Goal: Task Accomplishment & Management: Manage account settings

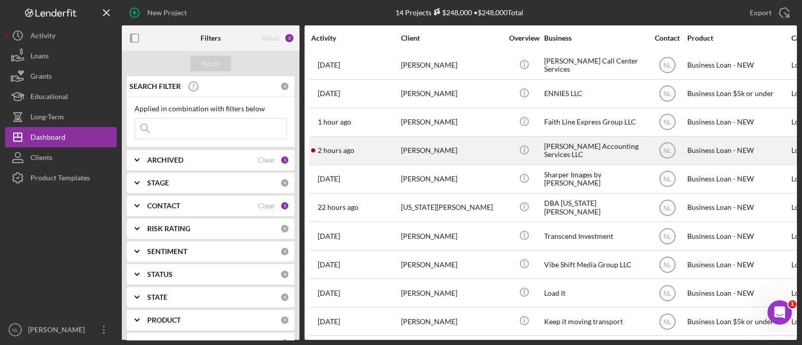
click at [401, 155] on div "Monterio Pattman" at bounding box center [452, 150] width 102 height 27
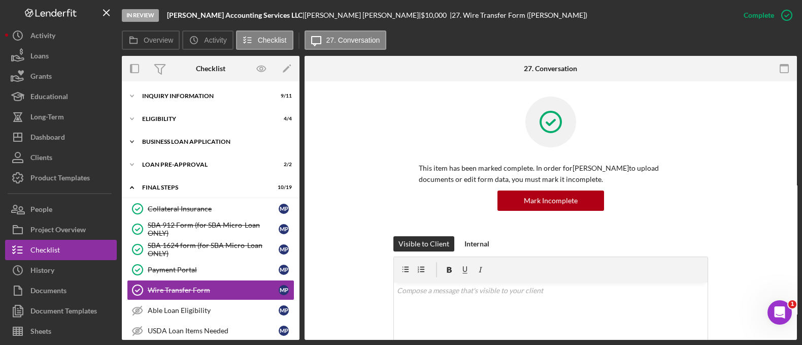
click at [205, 141] on div "BUSINESS LOAN APPLICATION" at bounding box center [214, 142] width 145 height 6
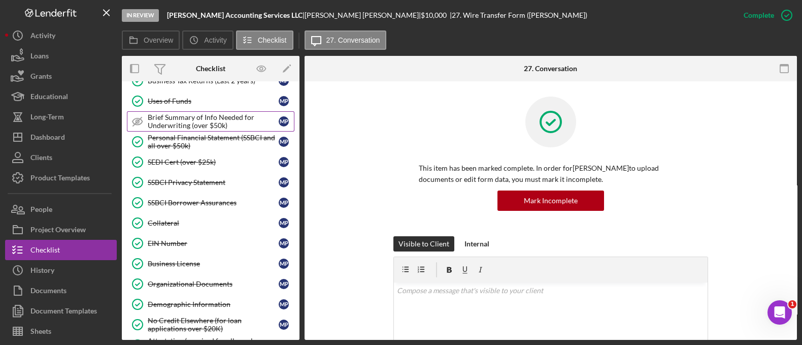
scroll to position [213, 0]
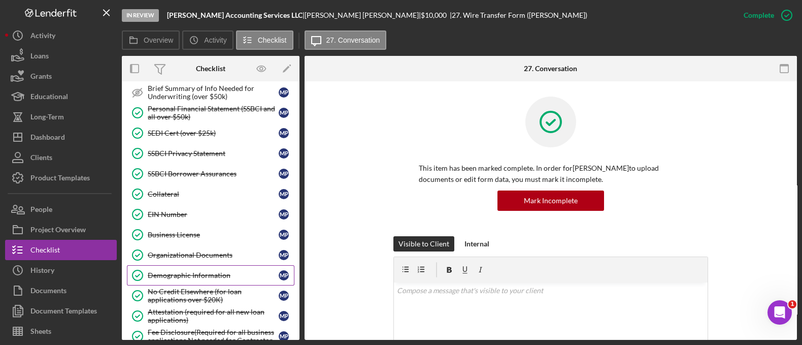
click at [227, 274] on div "Demographic Information" at bounding box center [213, 275] width 131 height 8
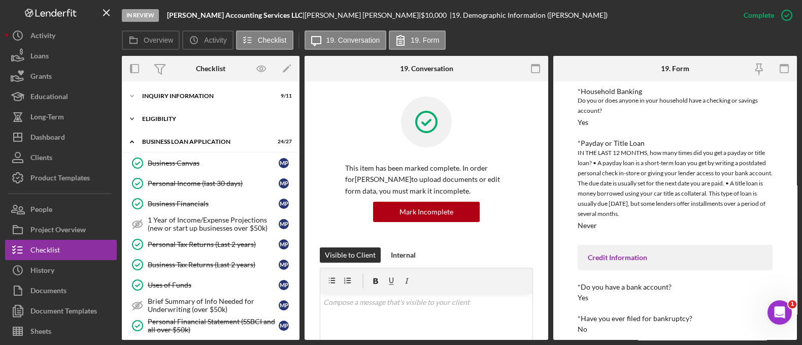
click at [187, 125] on div "Icon/Expander ELIGIBILITY 4 / 4" at bounding box center [211, 119] width 178 height 20
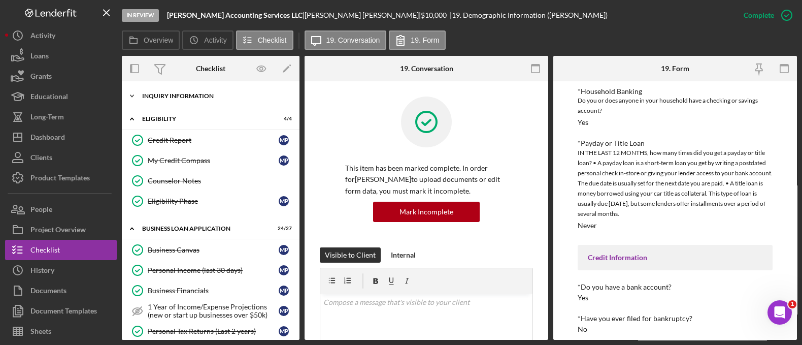
click at [189, 103] on div "Icon/Expander INQUIRY INFORMATION 9 / 11" at bounding box center [211, 96] width 178 height 20
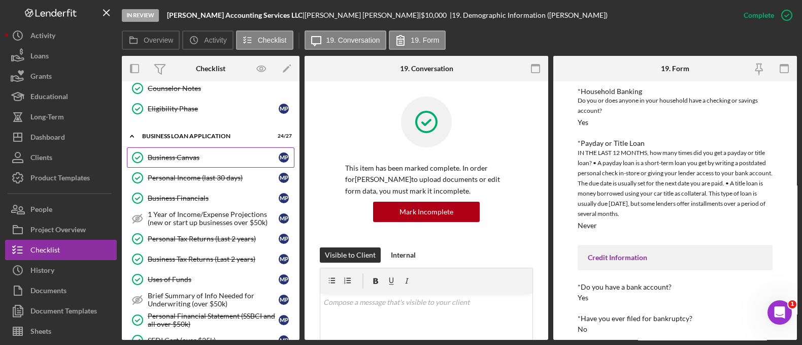
scroll to position [322, 0]
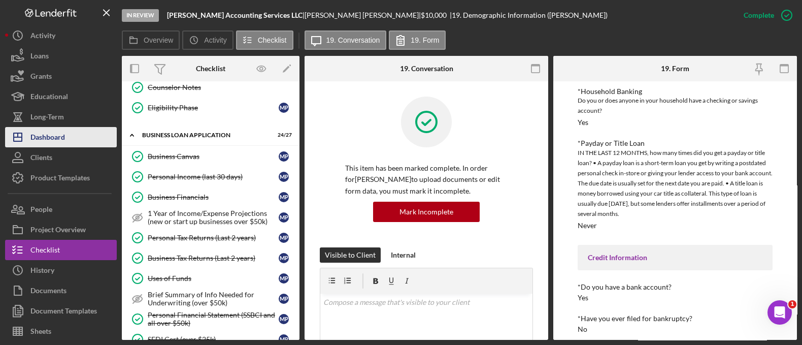
click at [57, 137] on div "Dashboard" at bounding box center [47, 138] width 35 height 23
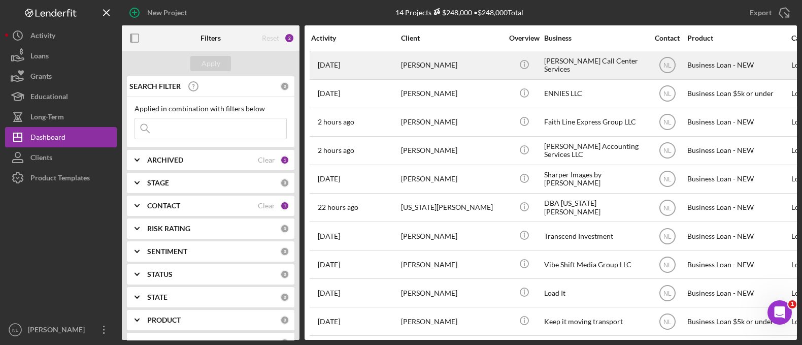
click at [476, 75] on div "Ronald Smith" at bounding box center [452, 65] width 102 height 27
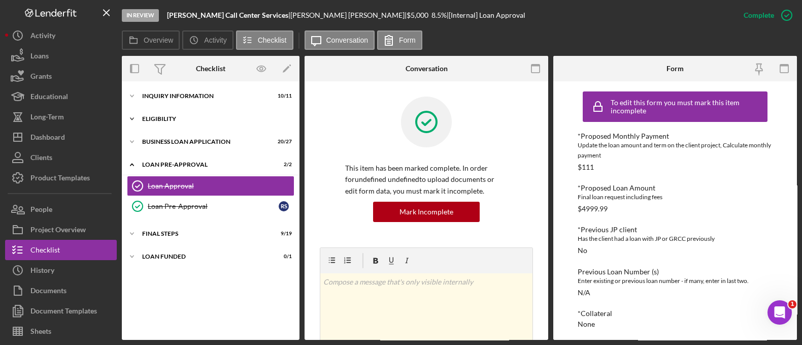
click at [174, 115] on div "Icon/Expander ELIGIBILITY 4 / 4" at bounding box center [211, 119] width 178 height 20
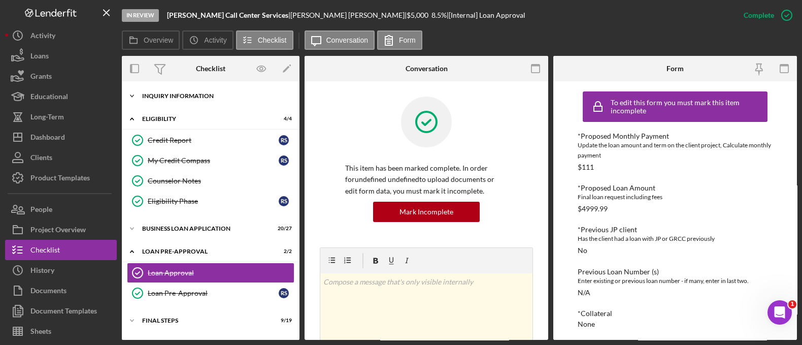
click at [175, 94] on div "INQUIRY INFORMATION" at bounding box center [214, 96] width 145 height 6
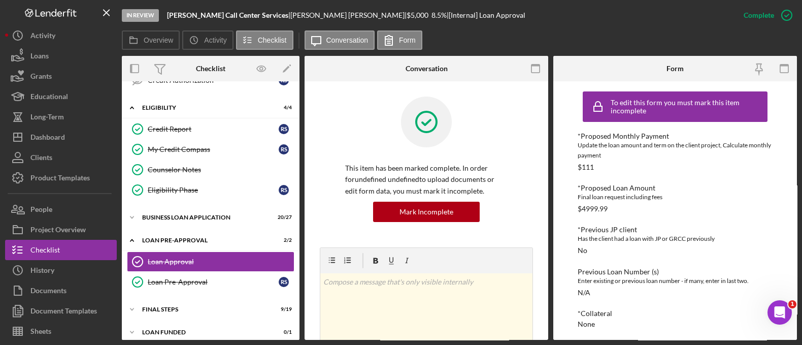
scroll to position [245, 0]
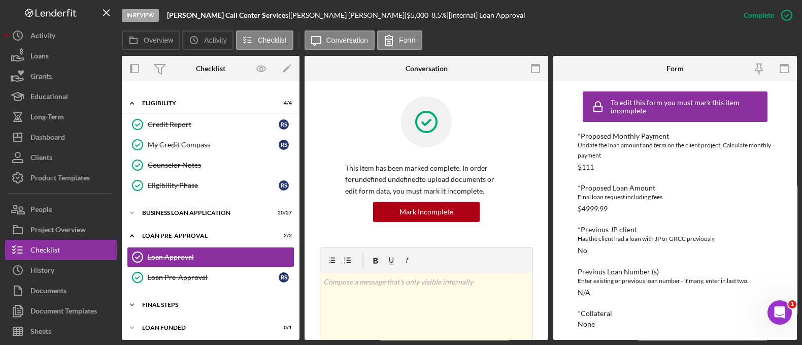
click at [200, 303] on div "FINAL STEPS" at bounding box center [214, 305] width 145 height 6
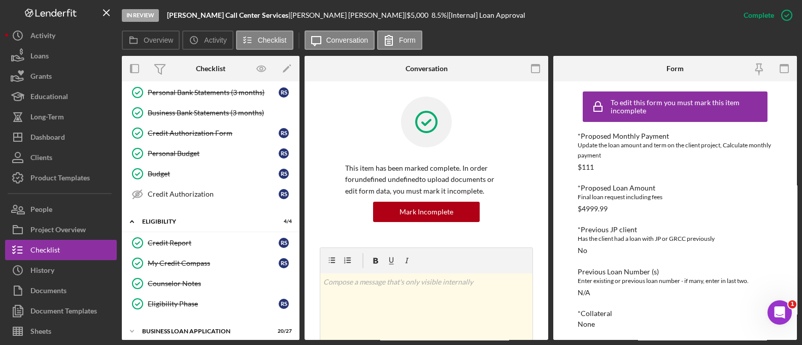
scroll to position [46, 0]
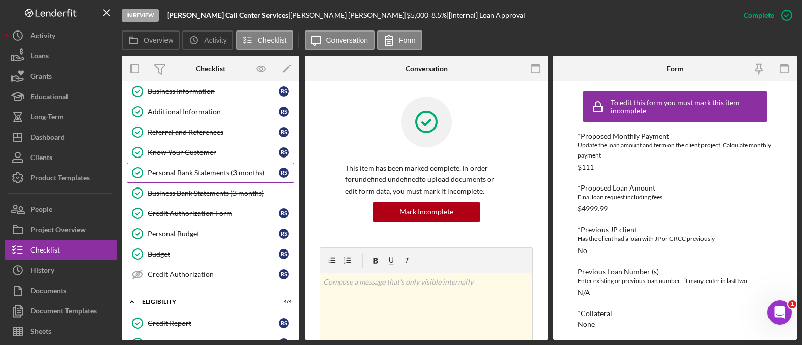
click at [207, 164] on link "Personal Bank Statements (3 months) Personal Bank Statements (3 months) R S" at bounding box center [211, 172] width 168 height 20
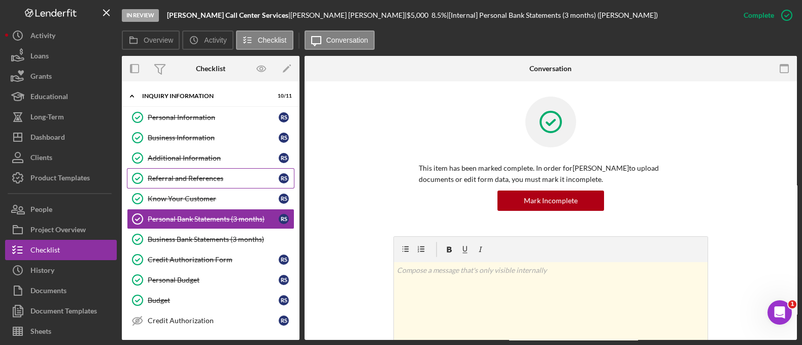
click at [186, 182] on link "Referral and References Referral and References R S" at bounding box center [211, 178] width 168 height 20
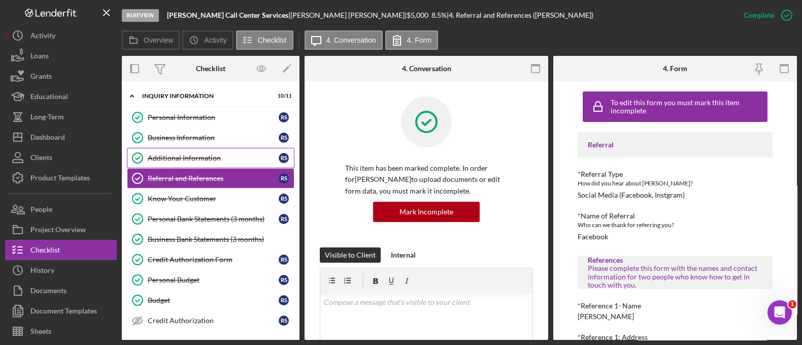
click at [190, 162] on link "Additional Information Additional Information R S" at bounding box center [211, 158] width 168 height 20
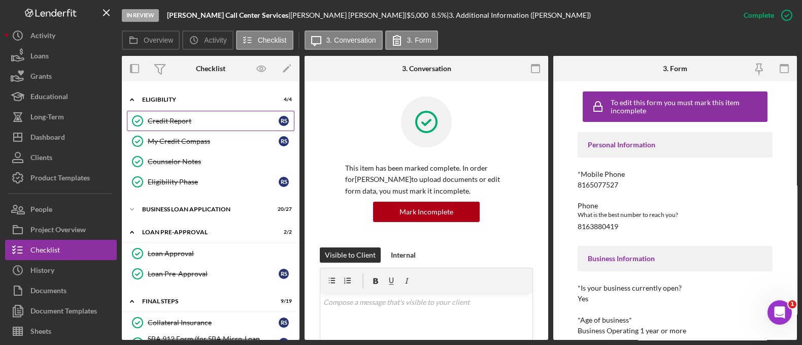
scroll to position [258, 0]
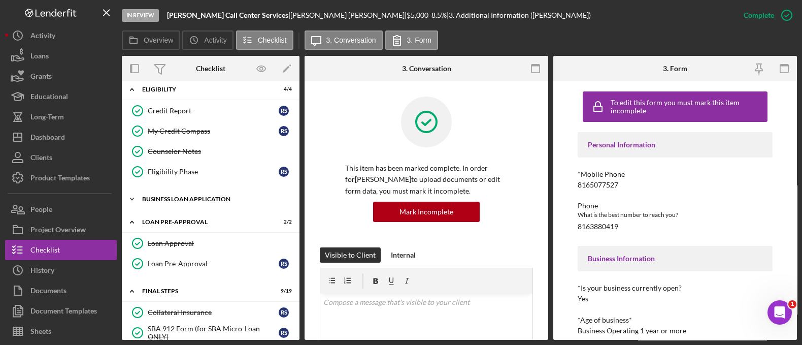
click at [195, 196] on div "BUSINESS LOAN APPLICATION" at bounding box center [214, 199] width 145 height 6
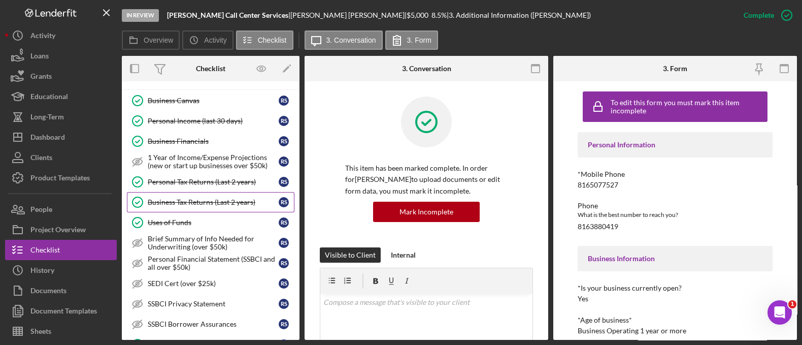
scroll to position [463, 0]
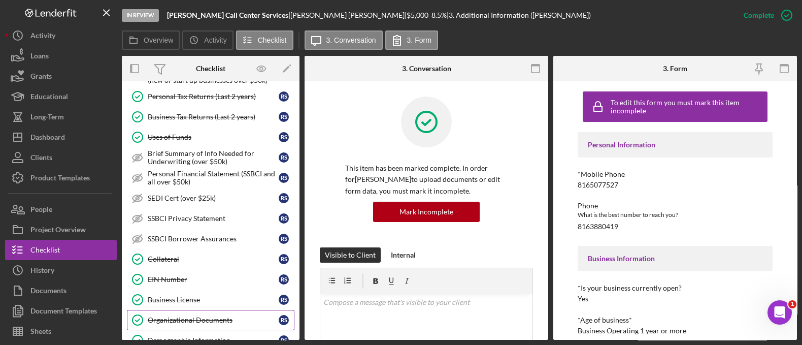
click at [196, 316] on div "Organizational Documents" at bounding box center [213, 320] width 131 height 8
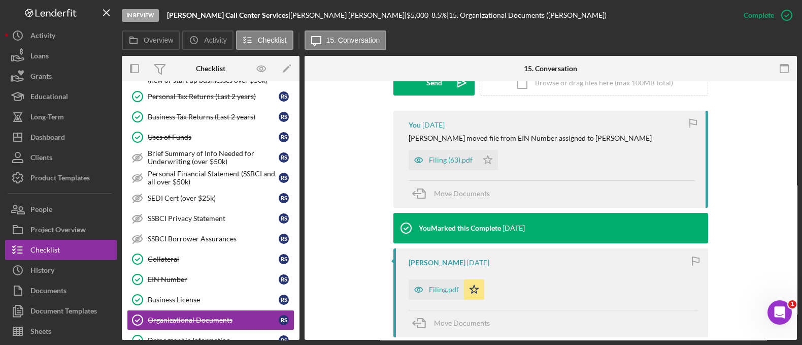
scroll to position [311, 0]
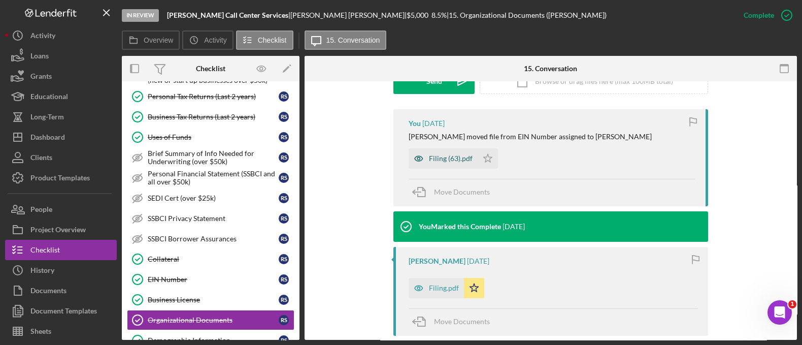
click at [442, 155] on div "Filing (63).pdf" at bounding box center [451, 158] width 44 height 8
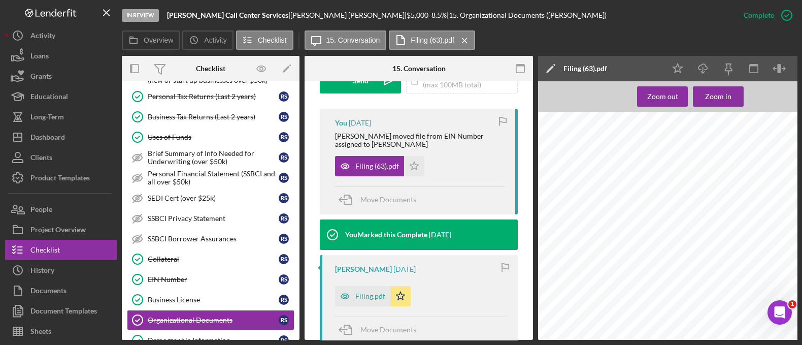
scroll to position [75, 0]
click at [365, 292] on div "Filing.pdf" at bounding box center [370, 296] width 30 height 8
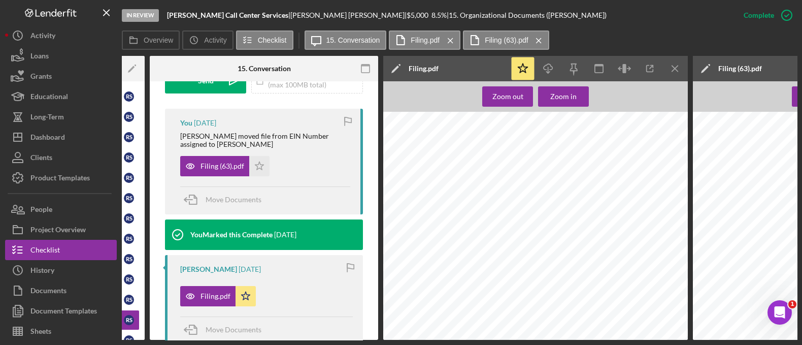
scroll to position [0, 160]
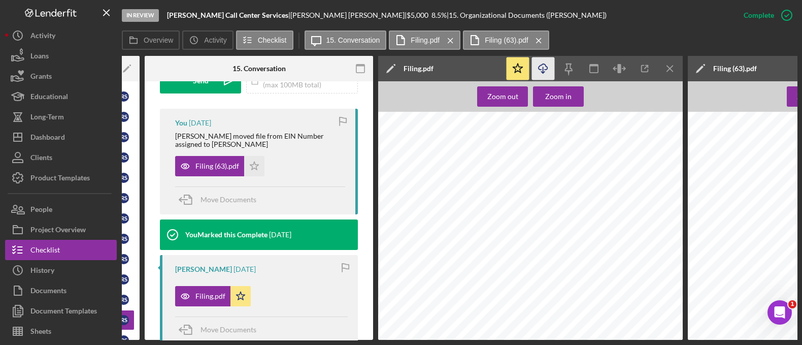
click at [543, 71] on line "button" at bounding box center [543, 70] width 0 height 6
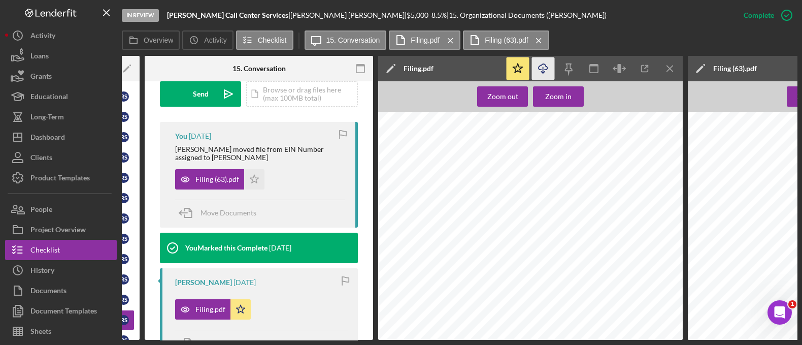
scroll to position [279, 0]
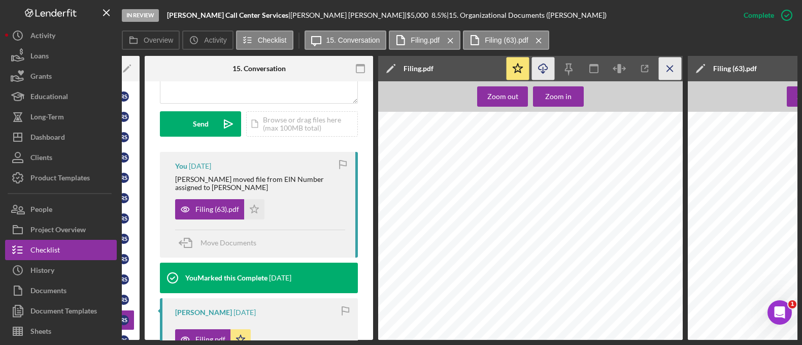
click at [671, 62] on icon "Icon/Menu Close" at bounding box center [670, 68] width 23 height 23
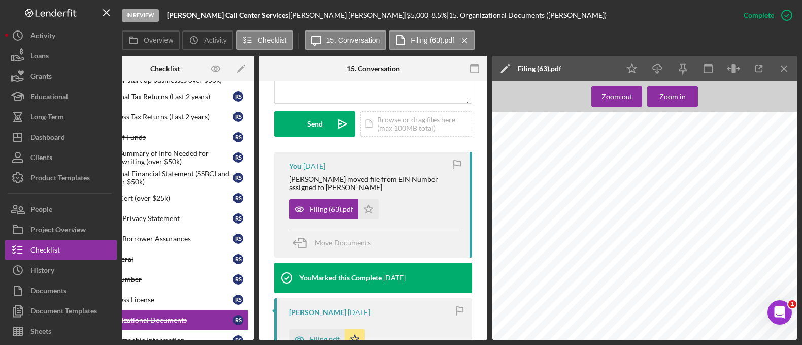
scroll to position [163, 0]
click at [662, 67] on icon "Icon/Download" at bounding box center [657, 68] width 23 height 23
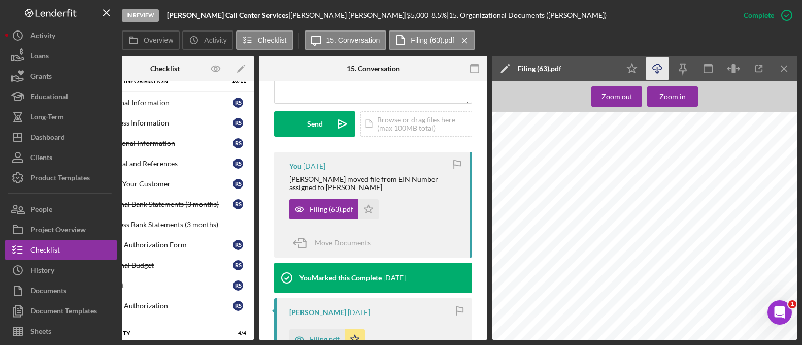
scroll to position [0, 0]
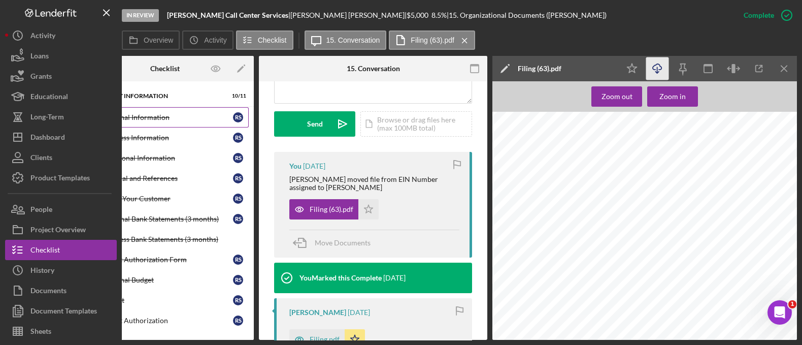
click at [186, 125] on link "Personal Information Personal Information R S" at bounding box center [165, 117] width 168 height 20
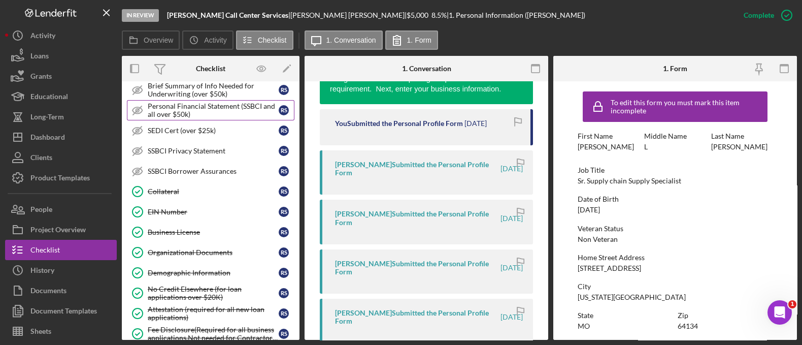
scroll to position [532, 0]
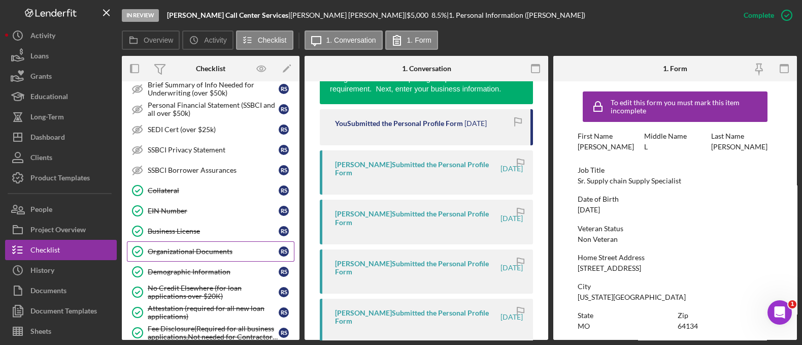
click at [217, 247] on div "Organizational Documents" at bounding box center [213, 251] width 131 height 8
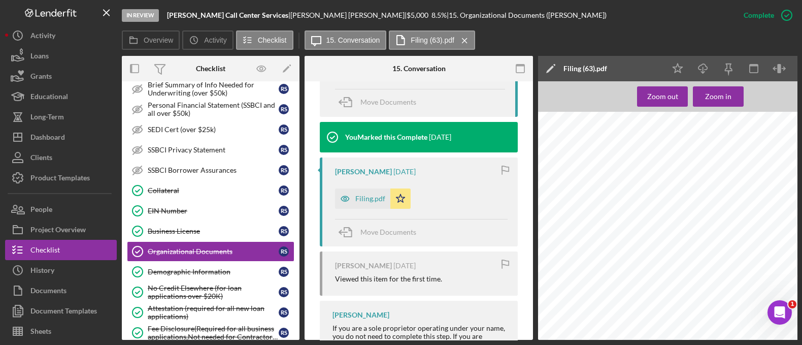
scroll to position [0, 46]
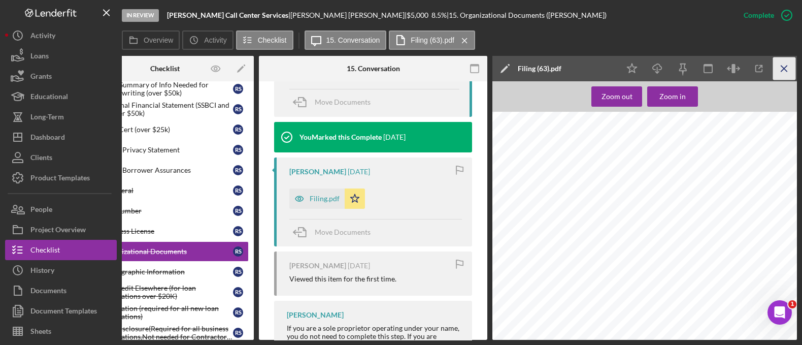
click at [793, 63] on icon "Icon/Menu Close" at bounding box center [784, 68] width 23 height 23
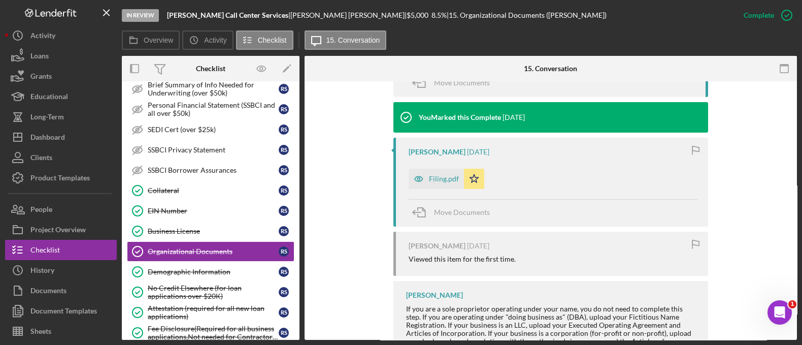
scroll to position [400, 0]
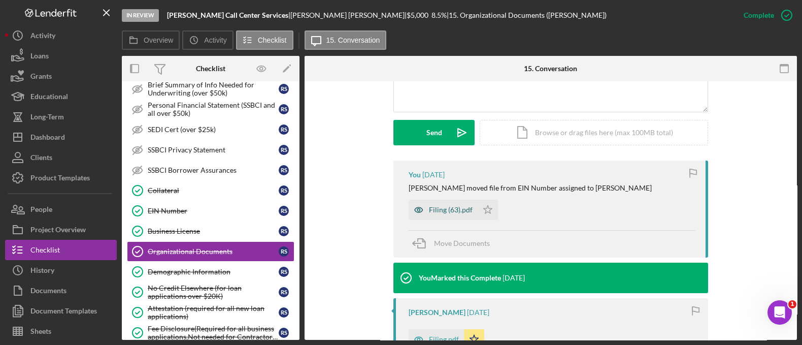
click at [435, 212] on div "Filing (63).pdf" at bounding box center [451, 210] width 44 height 8
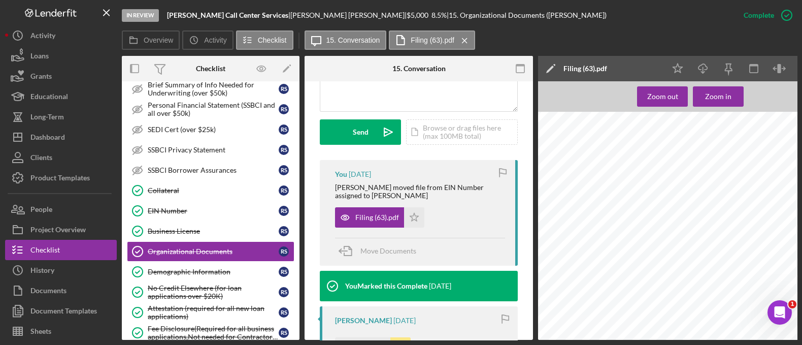
scroll to position [0, 46]
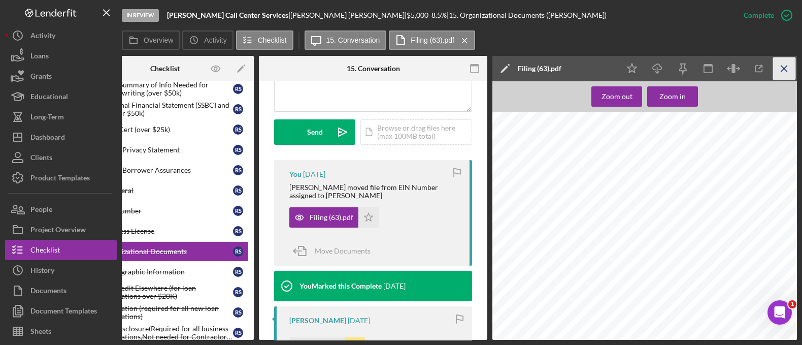
click at [777, 76] on icon "Icon/Menu Close" at bounding box center [784, 68] width 23 height 23
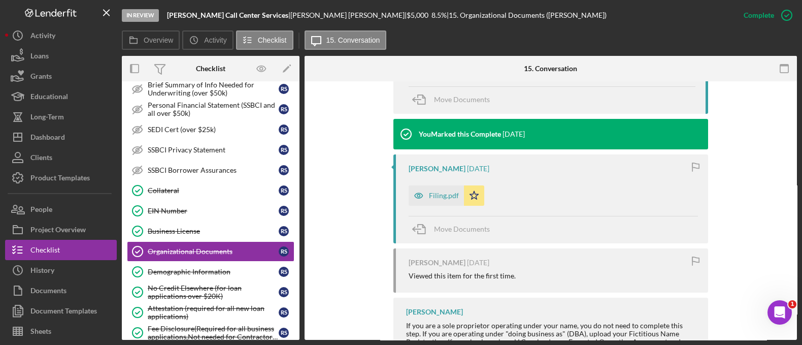
scroll to position [413, 0]
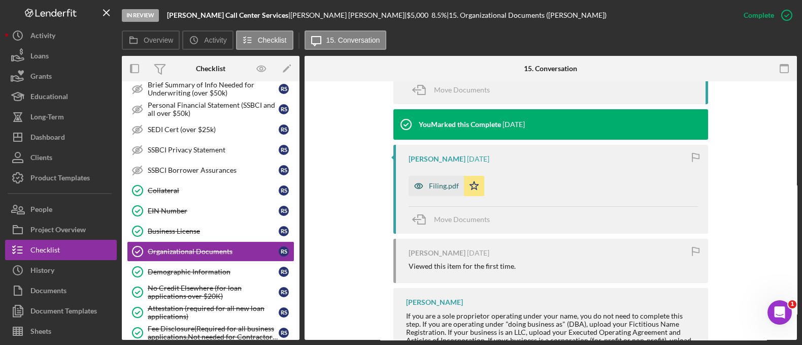
click at [443, 188] on div "Filing.pdf" at bounding box center [444, 186] width 30 height 8
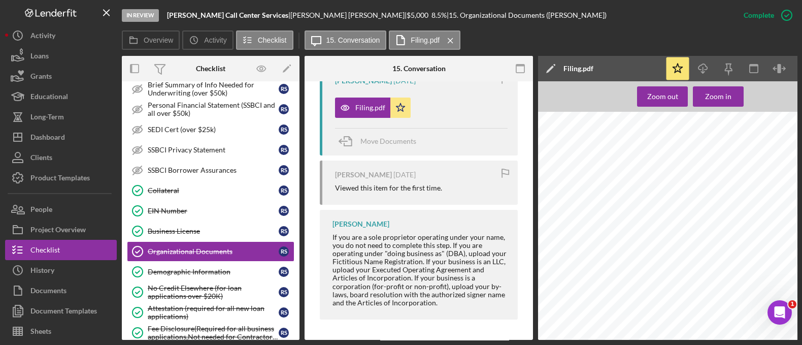
scroll to position [124, 0]
click at [708, 72] on icon "Icon/Download" at bounding box center [703, 68] width 23 height 23
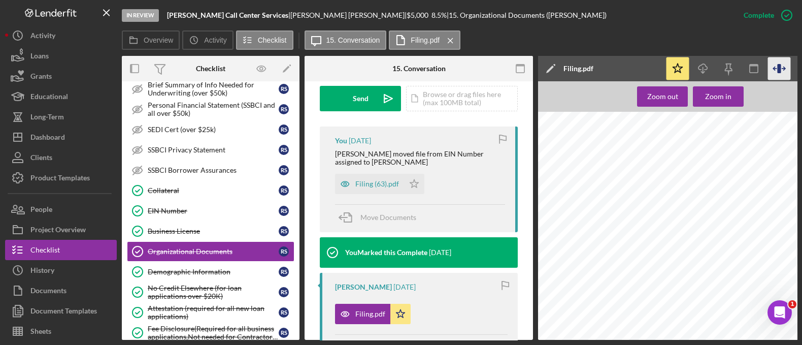
scroll to position [0, 46]
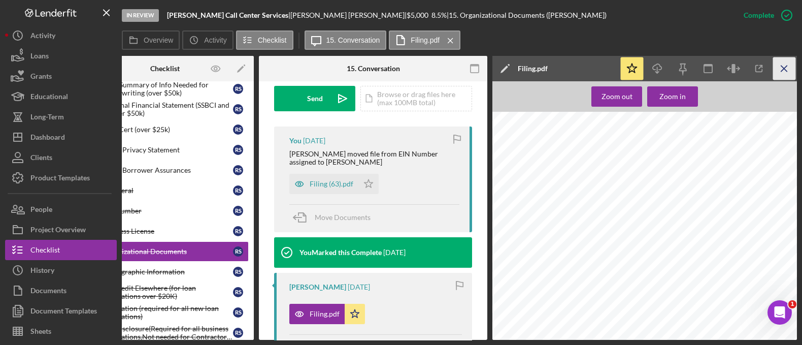
click at [795, 72] on icon "Icon/Menu Close" at bounding box center [784, 68] width 23 height 23
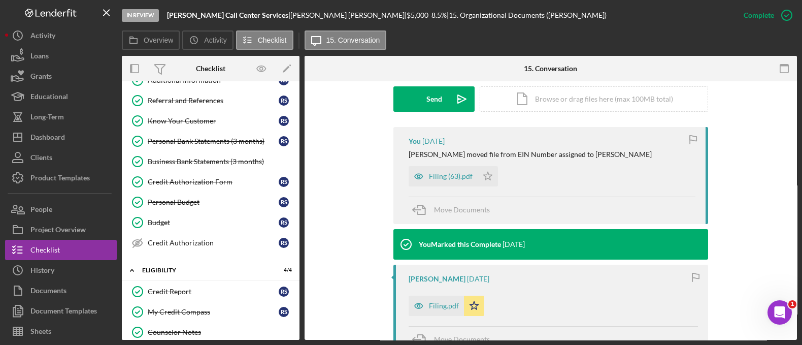
scroll to position [0, 0]
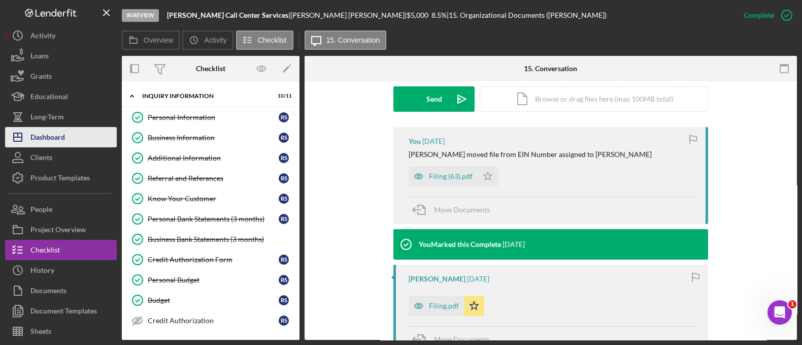
click at [63, 133] on div "Dashboard" at bounding box center [47, 138] width 35 height 23
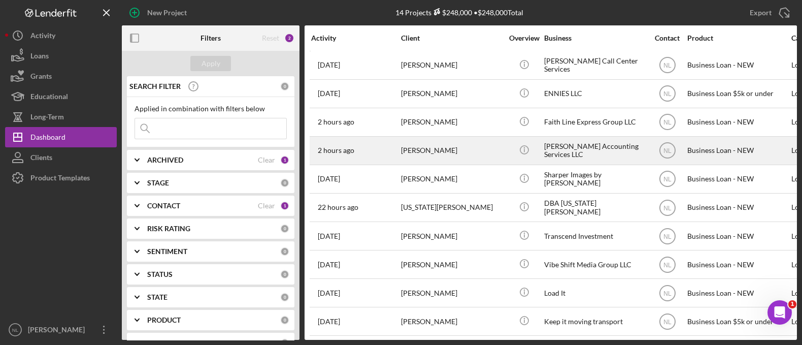
click at [417, 150] on div "Monterio Pattman" at bounding box center [452, 150] width 102 height 27
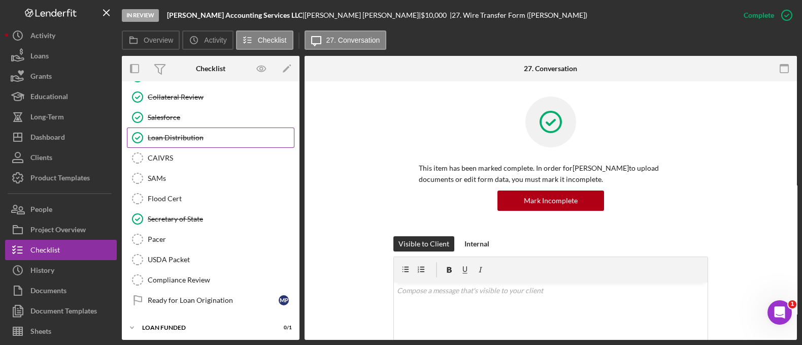
scroll to position [118, 0]
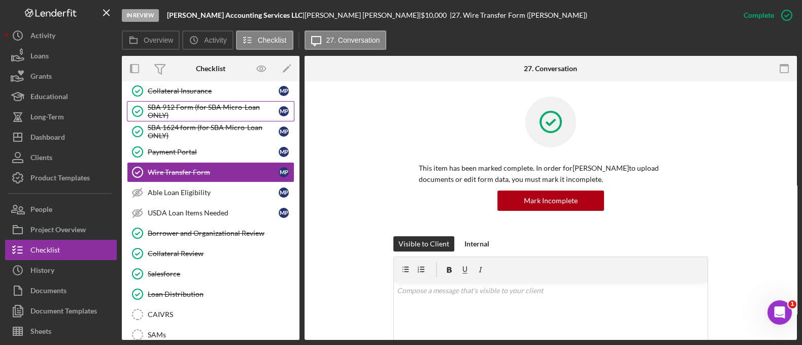
click at [196, 105] on div "SBA 912 Form (for SBA Micro-Loan ONLY)" at bounding box center [213, 111] width 131 height 16
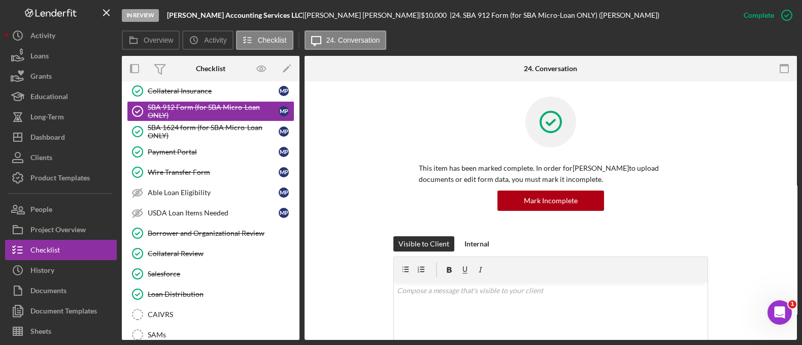
scroll to position [215, 0]
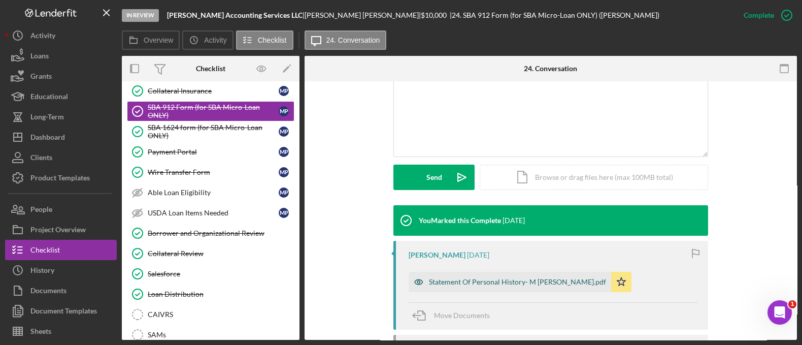
click at [485, 276] on div "Statement Of Personal History- M Pattman.pdf" at bounding box center [510, 282] width 203 height 20
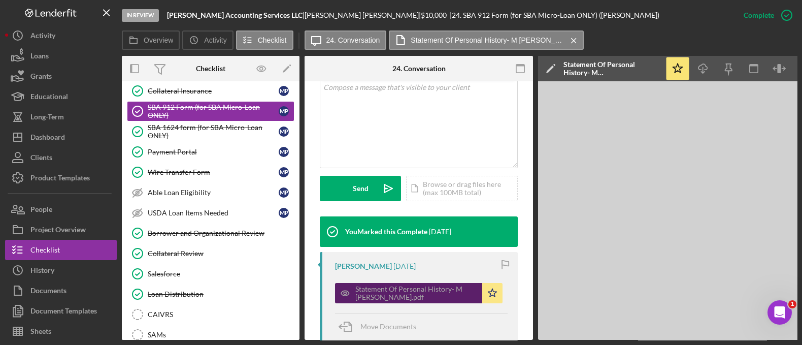
scroll to position [226, 0]
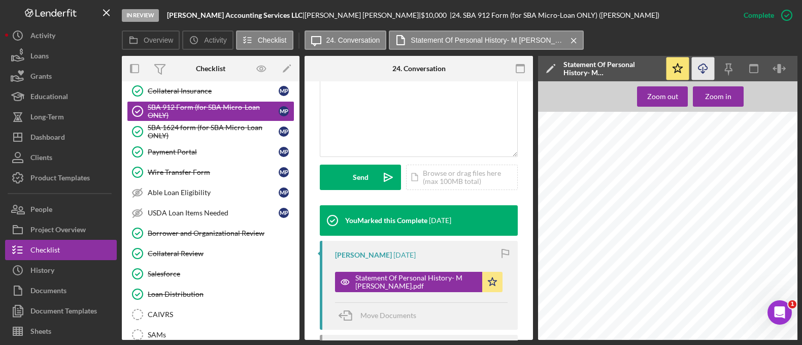
click at [698, 62] on icon "Icon/Download" at bounding box center [703, 68] width 23 height 23
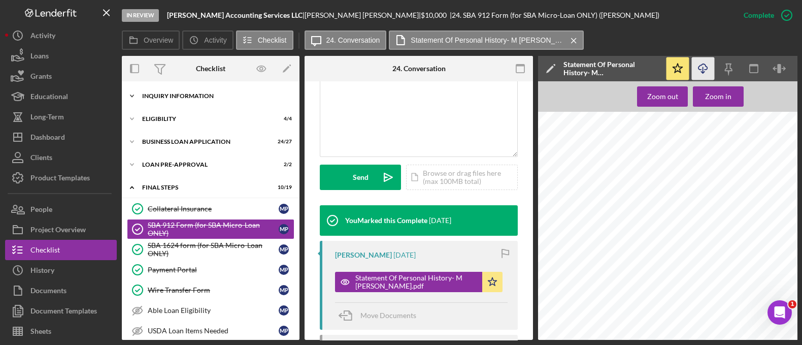
click at [179, 94] on div "INQUIRY INFORMATION" at bounding box center [214, 96] width 145 height 6
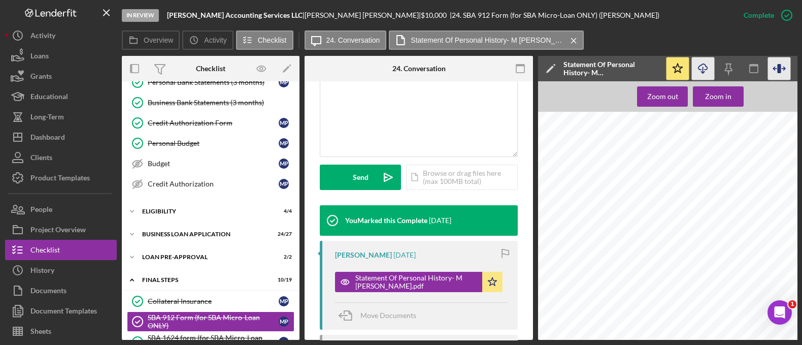
scroll to position [0, 46]
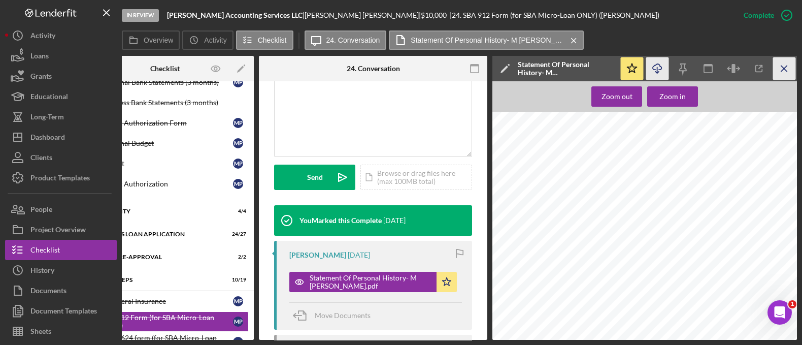
click at [777, 70] on icon "Icon/Menu Close" at bounding box center [784, 68] width 23 height 23
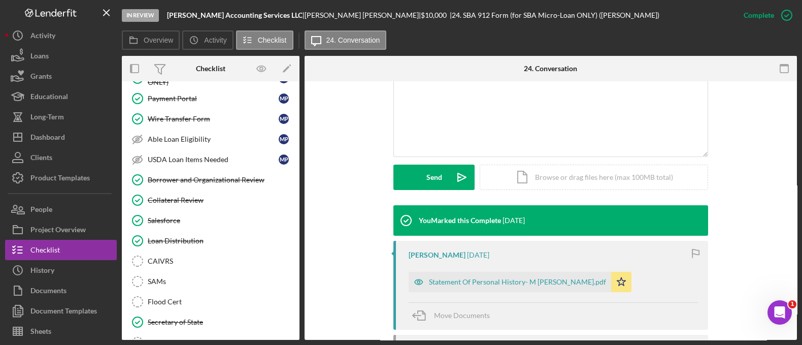
scroll to position [0, 0]
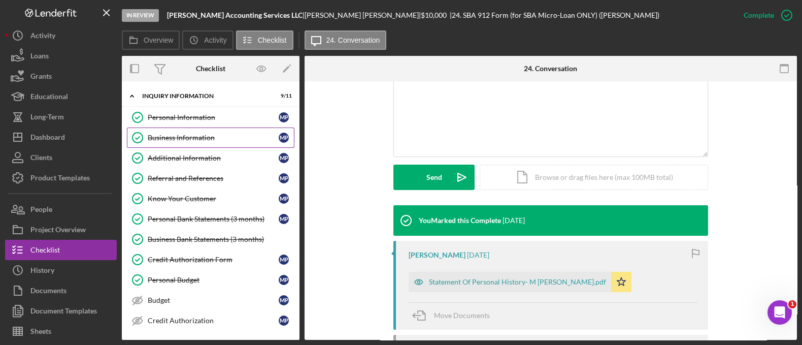
click at [207, 137] on div "Business Information" at bounding box center [213, 137] width 131 height 8
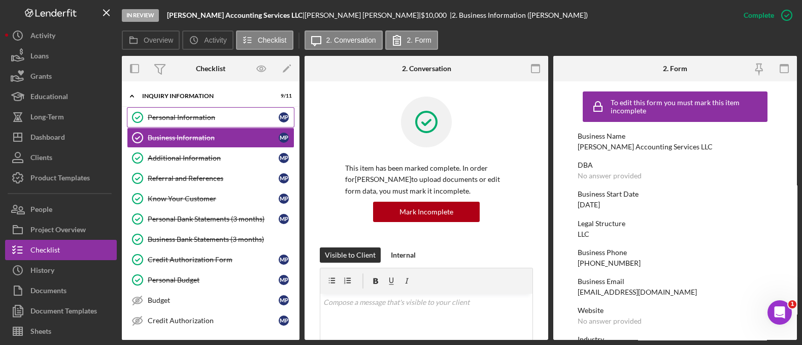
click at [190, 114] on div "Personal Information" at bounding box center [213, 117] width 131 height 8
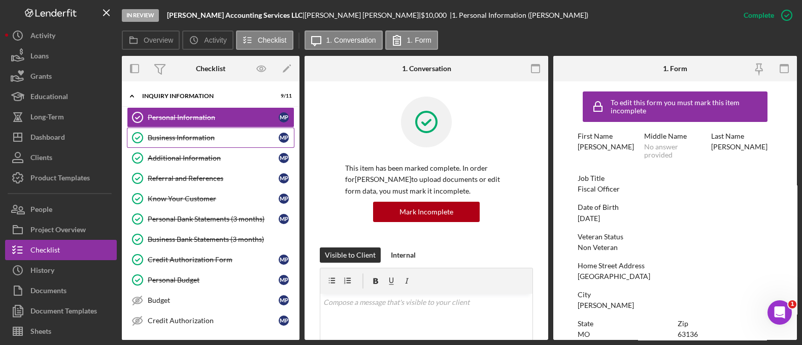
click at [197, 127] on link "Business Information Business Information M P" at bounding box center [211, 137] width 168 height 20
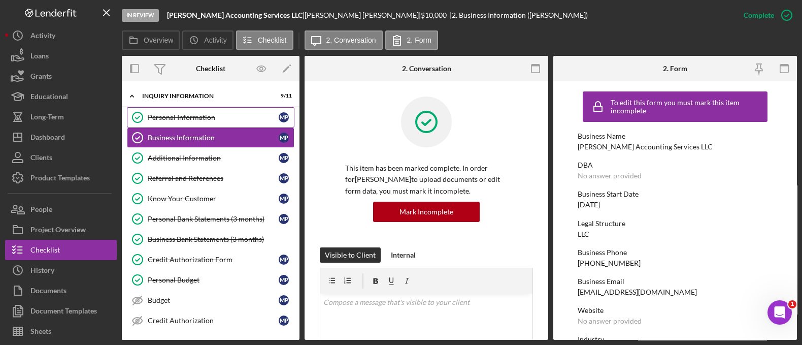
click at [180, 110] on link "Personal Information Personal Information M P" at bounding box center [211, 117] width 168 height 20
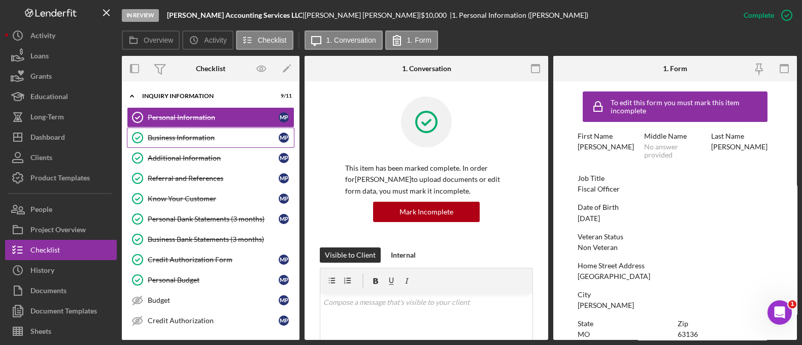
click at [181, 144] on link "Business Information Business Information M P" at bounding box center [211, 137] width 168 height 20
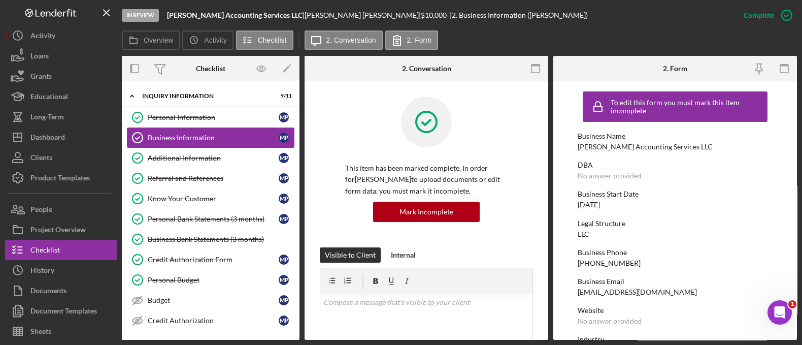
click at [180, 144] on link "Business Information Business Information M P" at bounding box center [211, 137] width 168 height 20
click at [176, 105] on div "Icon/Expander INQUIRY INFORMATION 9 / 11" at bounding box center [211, 96] width 178 height 21
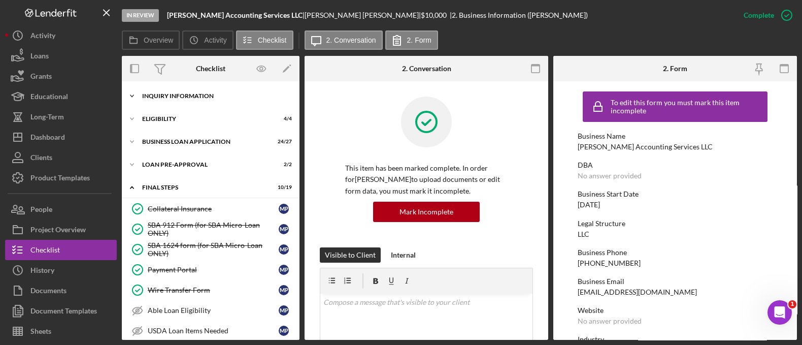
click at [180, 100] on div "Icon/Expander INQUIRY INFORMATION 9 / 11" at bounding box center [211, 96] width 178 height 20
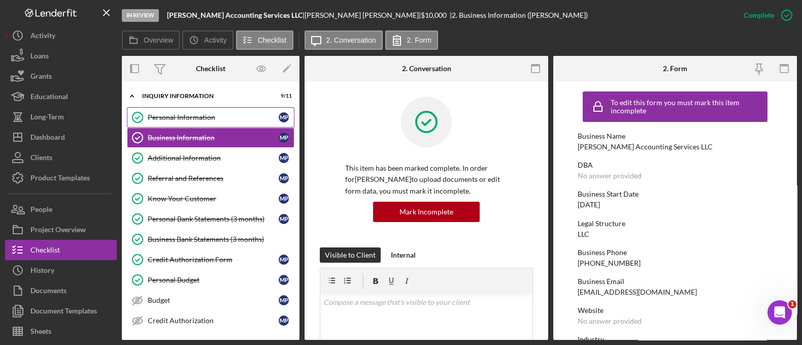
click at [176, 121] on link "Personal Information Personal Information M P" at bounding box center [211, 117] width 168 height 20
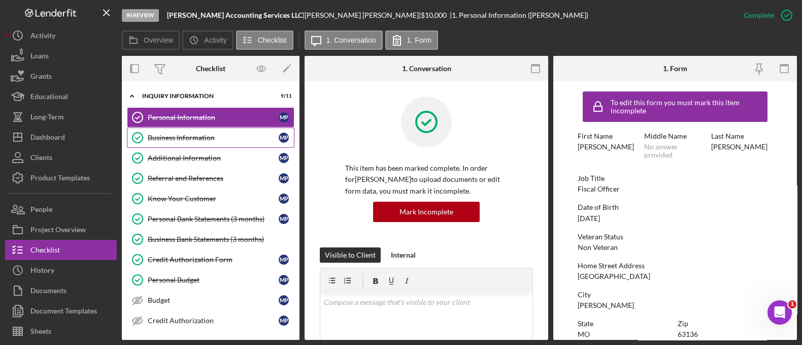
click at [183, 142] on link "Business Information Business Information M P" at bounding box center [211, 137] width 168 height 20
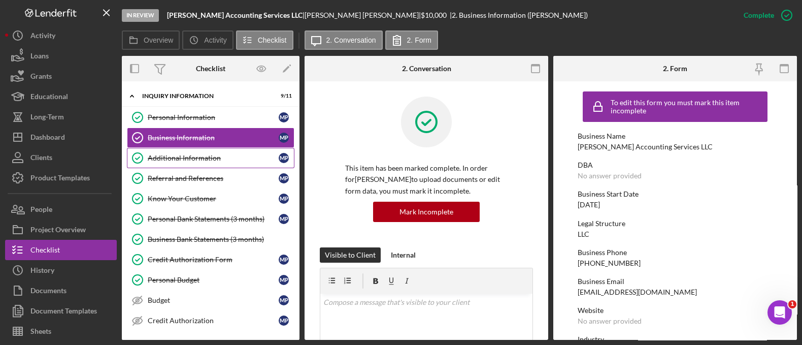
click at [185, 160] on div "Additional Information" at bounding box center [213, 158] width 131 height 8
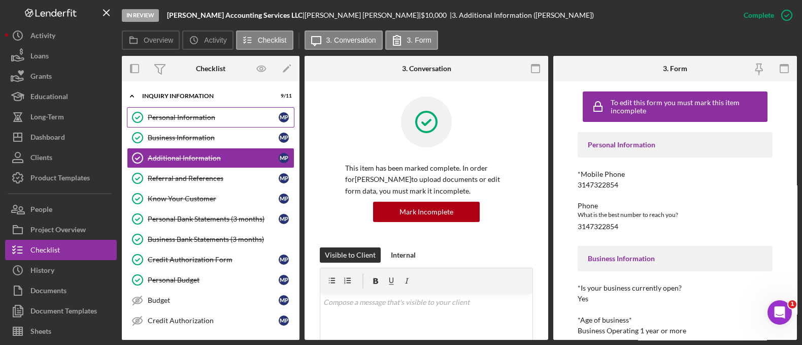
click at [182, 120] on div "Personal Information" at bounding box center [213, 117] width 131 height 8
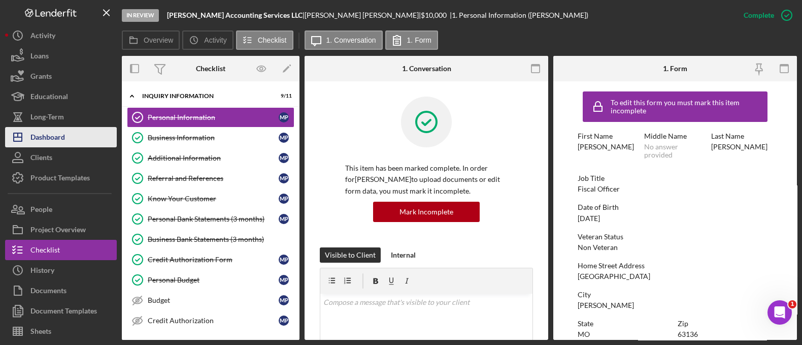
click at [75, 133] on button "Icon/Dashboard Dashboard" at bounding box center [61, 137] width 112 height 20
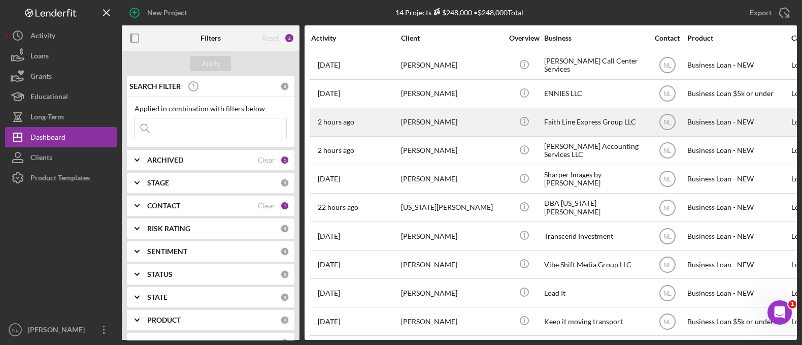
scroll to position [24, 0]
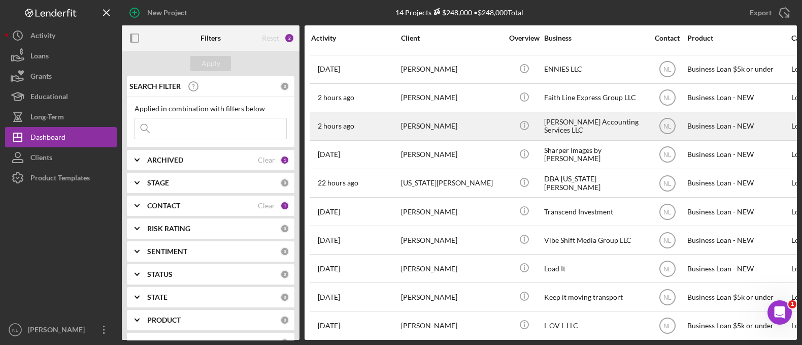
click at [427, 122] on div "Monterio Pattman" at bounding box center [452, 126] width 102 height 27
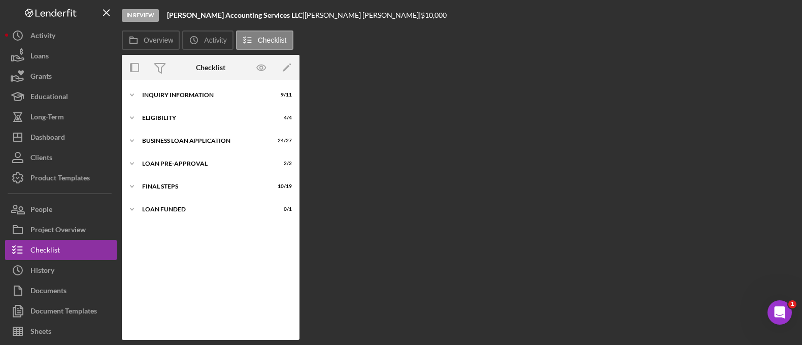
scroll to position [78, 0]
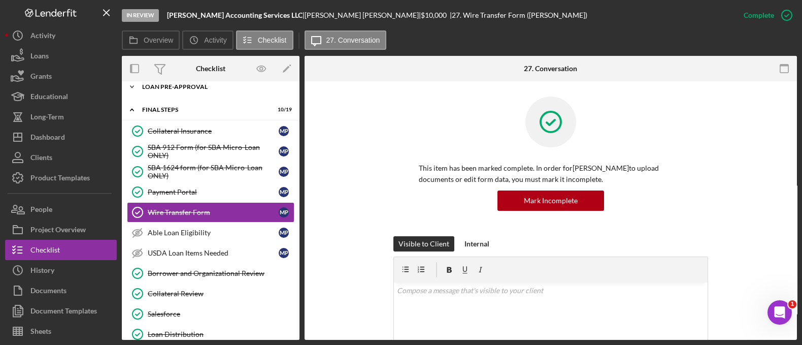
click at [178, 92] on div "Icon/Expander LOAN PRE-APPROVAL 2 / 2" at bounding box center [211, 87] width 178 height 20
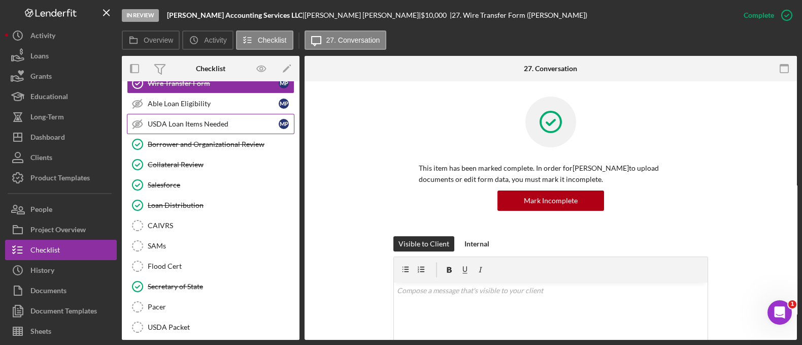
scroll to position [142, 0]
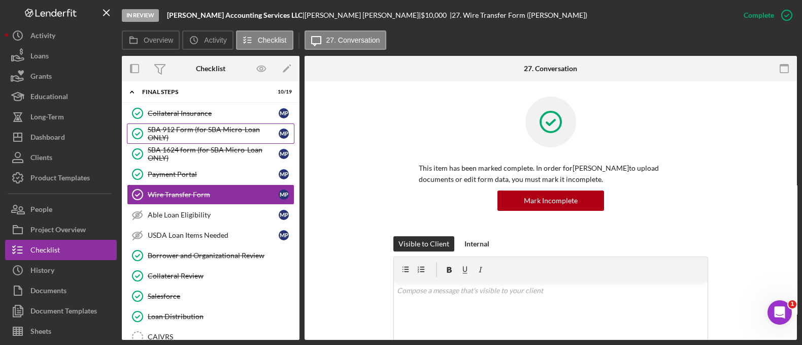
click at [215, 137] on div "SBA 912 Form (for SBA Micro-Loan ONLY)" at bounding box center [213, 133] width 131 height 16
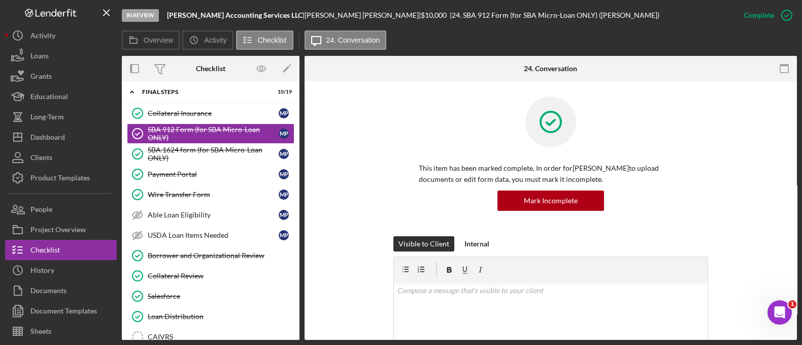
scroll to position [261, 0]
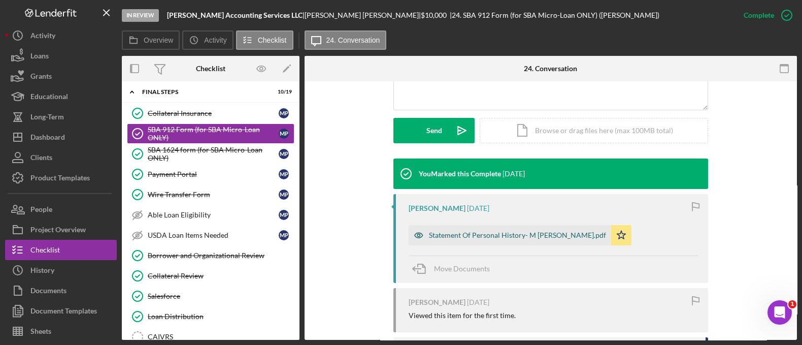
click at [460, 232] on div "Statement Of Personal History- M Pattman.pdf" at bounding box center [517, 235] width 177 height 8
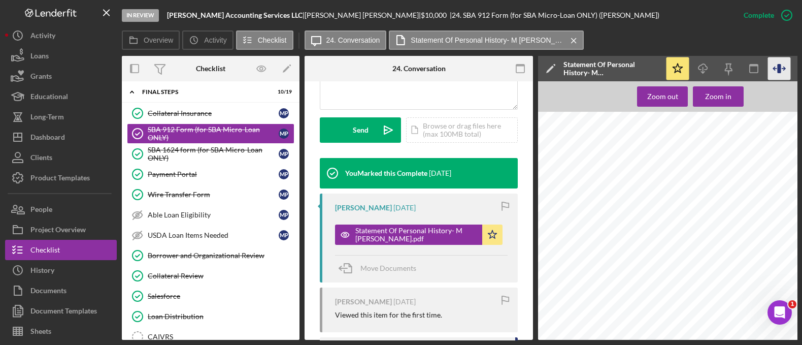
scroll to position [0, 46]
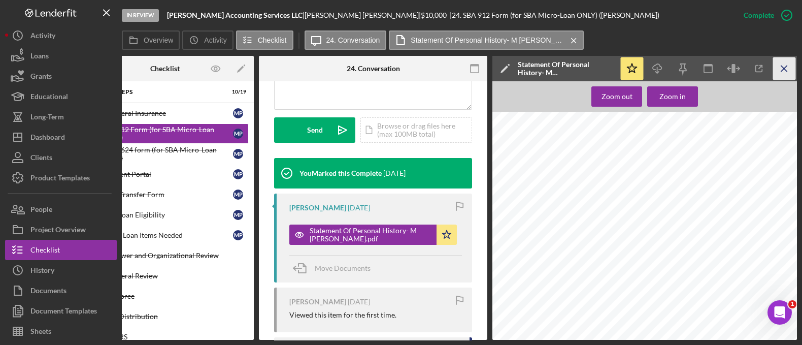
click at [782, 65] on icon "Icon/Menu Close" at bounding box center [784, 68] width 23 height 23
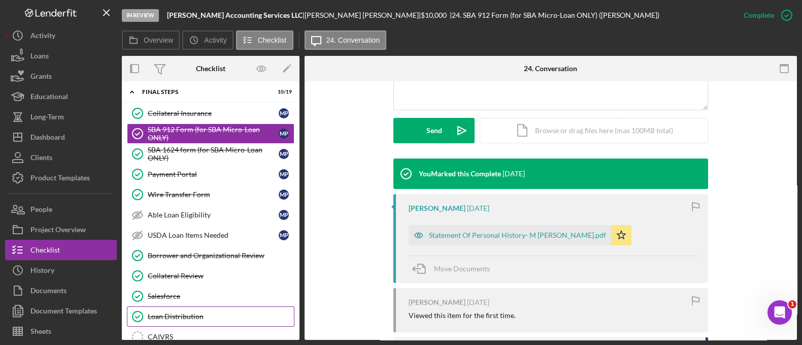
click at [289, 206] on link "Able Loan Eligibility Able Loan Eligibility M P" at bounding box center [211, 215] width 168 height 20
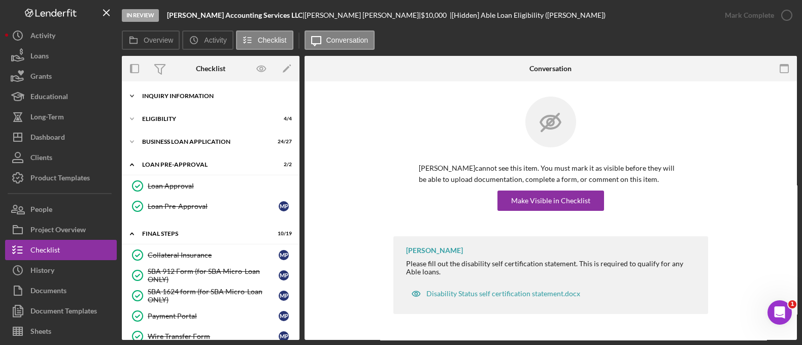
click at [170, 94] on div "INQUIRY INFORMATION" at bounding box center [214, 96] width 145 height 6
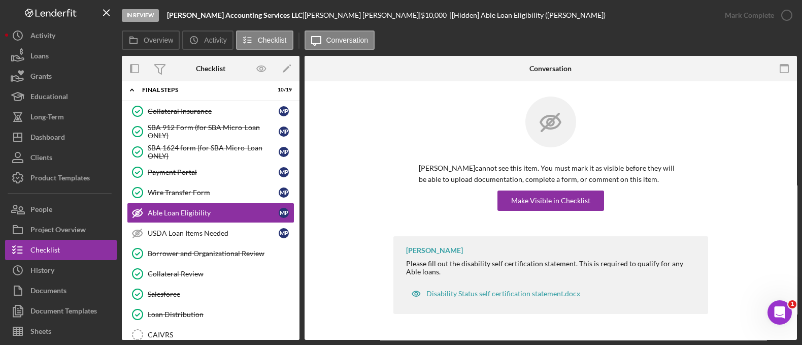
scroll to position [374, 0]
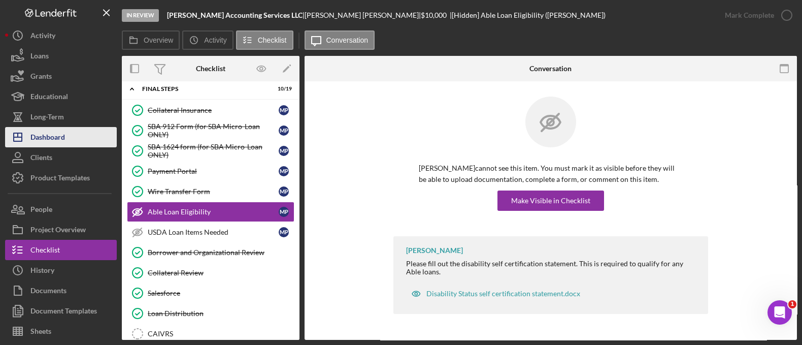
click at [76, 131] on button "Icon/Dashboard Dashboard" at bounding box center [61, 137] width 112 height 20
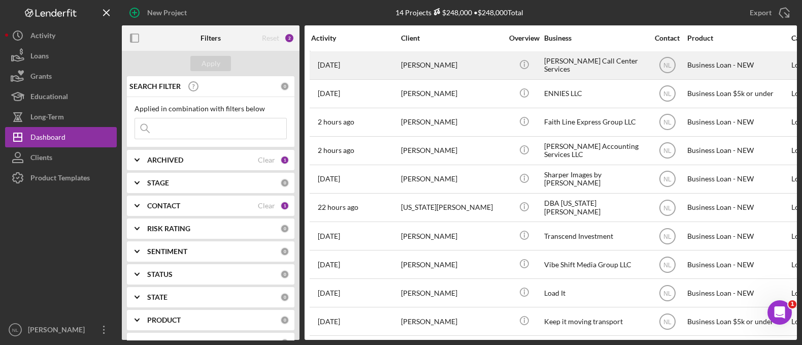
click at [389, 68] on div "2 days ago Ronald Smith" at bounding box center [355, 65] width 89 height 27
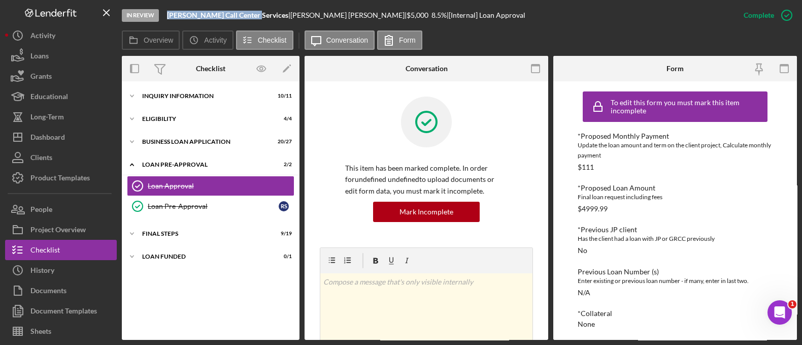
drag, startPoint x: 251, startPoint y: 14, endPoint x: 168, endPoint y: 16, distance: 83.8
click at [168, 16] on div "Smith Call Center Services |" at bounding box center [228, 15] width 123 height 8
copy b "Smith Call Center Services"
click at [184, 105] on div "Icon/Expander INQUIRY INFORMATION 10 / 11" at bounding box center [211, 96] width 178 height 20
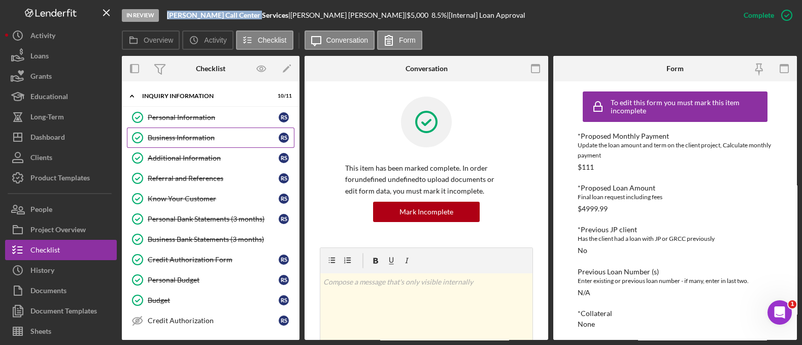
click at [195, 138] on div "Business Information" at bounding box center [213, 137] width 131 height 8
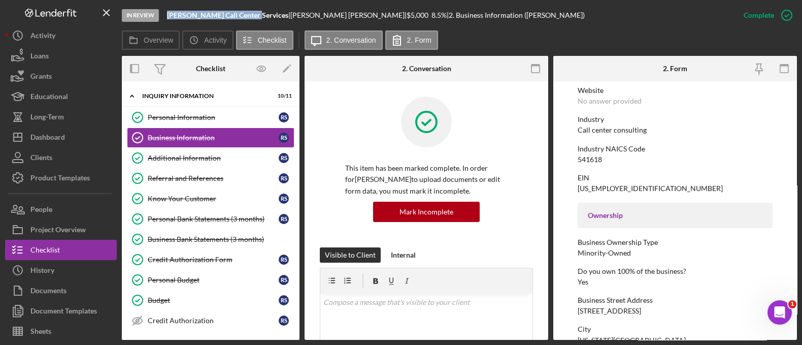
scroll to position [431, 0]
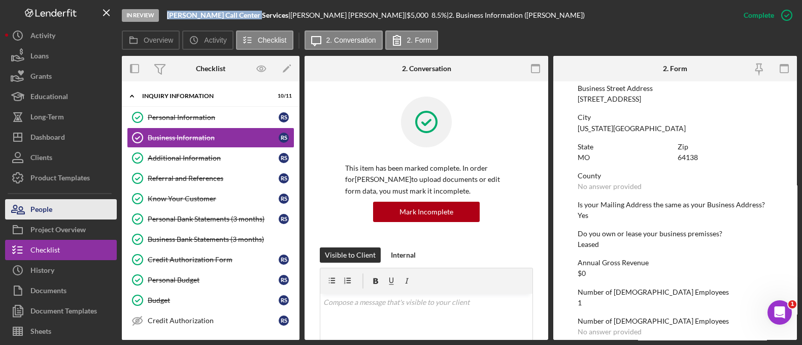
click at [57, 209] on button "People" at bounding box center [61, 209] width 112 height 20
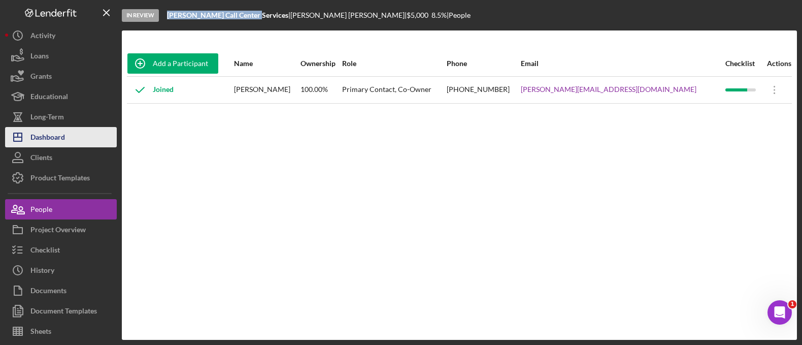
click at [89, 141] on button "Icon/Dashboard Dashboard" at bounding box center [61, 137] width 112 height 20
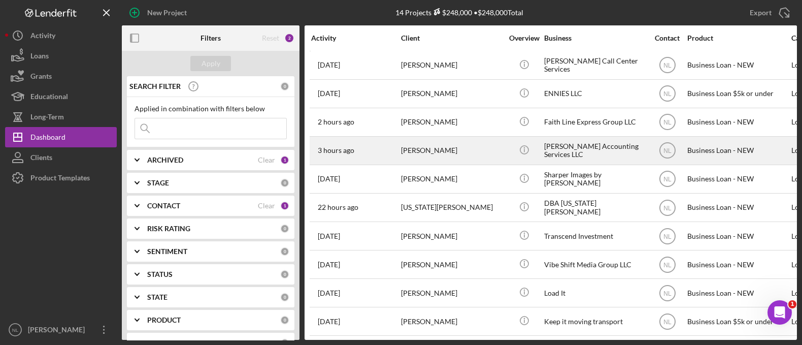
click at [439, 148] on div "Monterio Pattman" at bounding box center [452, 150] width 102 height 27
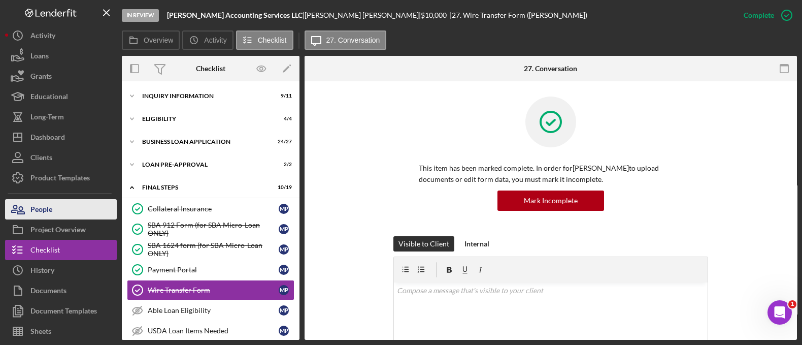
scroll to position [78, 0]
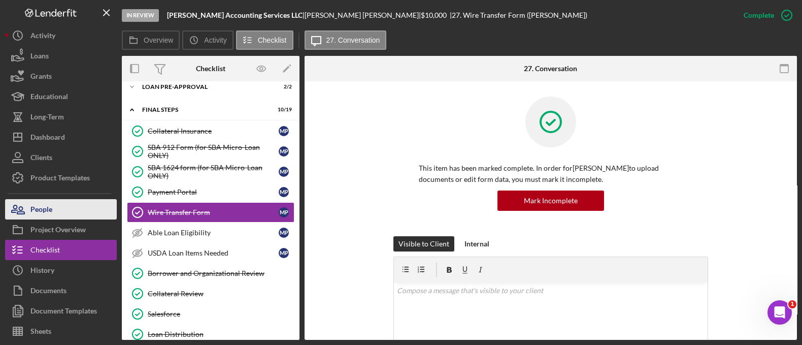
click at [96, 209] on button "People" at bounding box center [61, 209] width 112 height 20
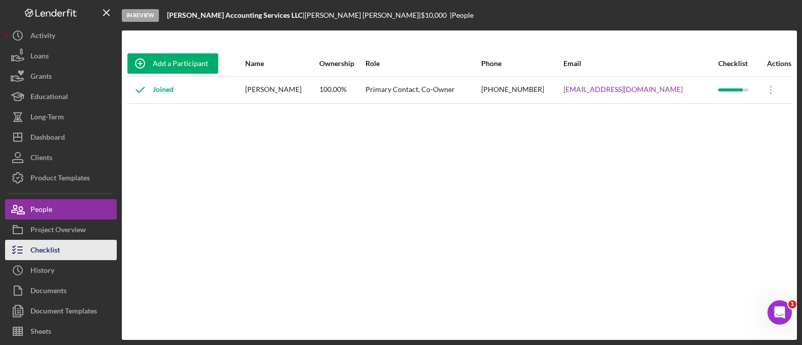
click at [50, 250] on div "Checklist" at bounding box center [44, 251] width 29 height 23
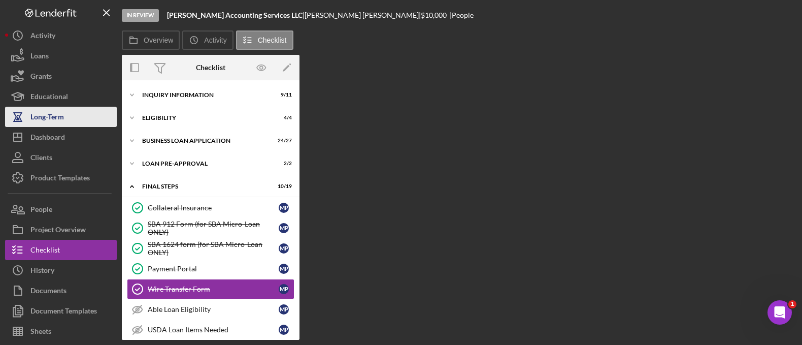
scroll to position [78, 0]
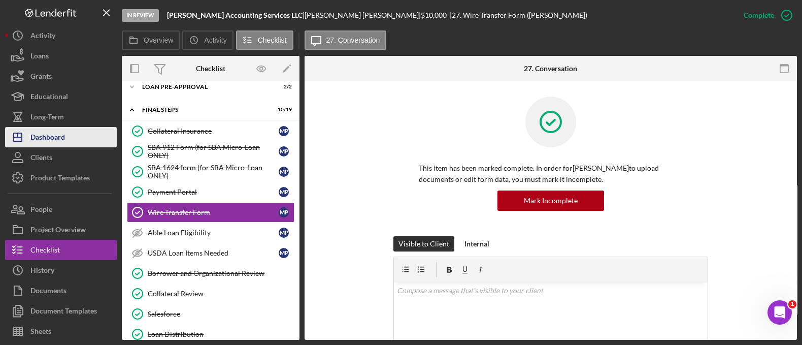
click at [62, 132] on div "Dashboard" at bounding box center [47, 138] width 35 height 23
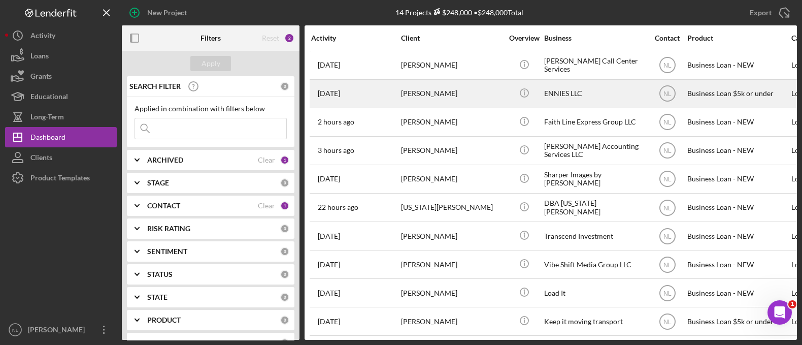
scroll to position [121, 0]
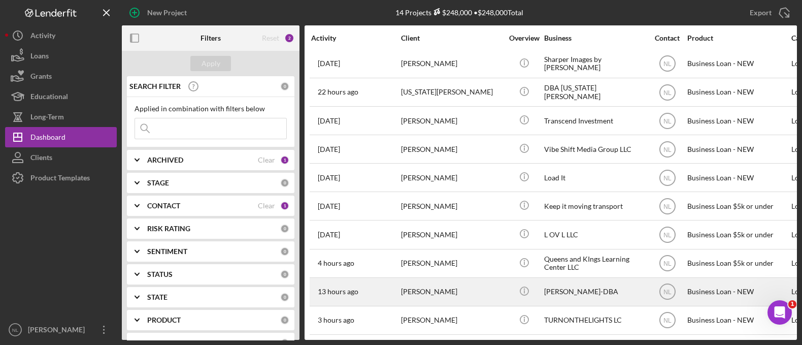
click at [456, 283] on div "[PERSON_NAME]" at bounding box center [452, 291] width 102 height 27
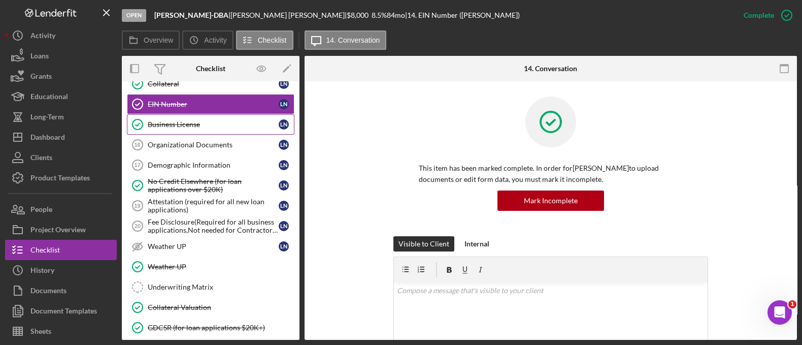
scroll to position [401, 0]
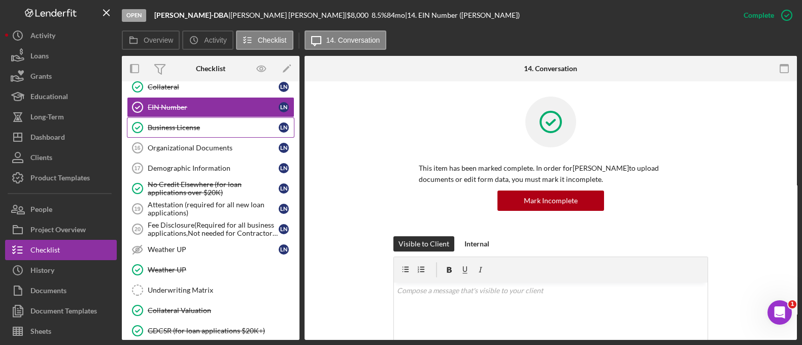
click at [216, 133] on link "Business License Business License L N" at bounding box center [211, 127] width 168 height 20
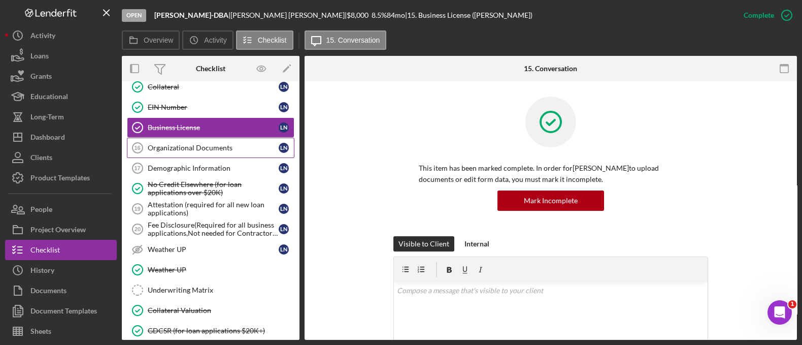
click at [211, 144] on div "Organizational Documents" at bounding box center [213, 148] width 131 height 8
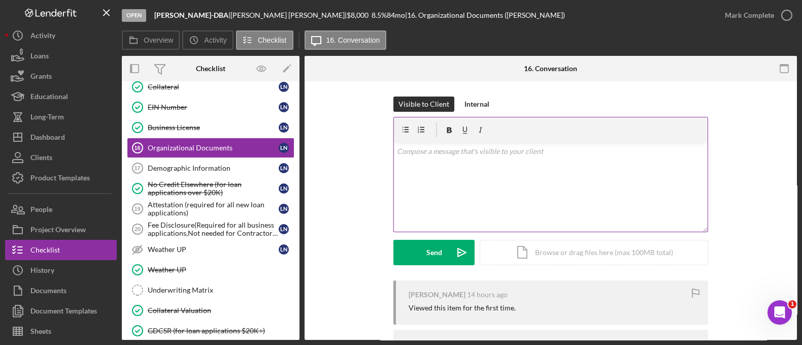
scroll to position [95, 0]
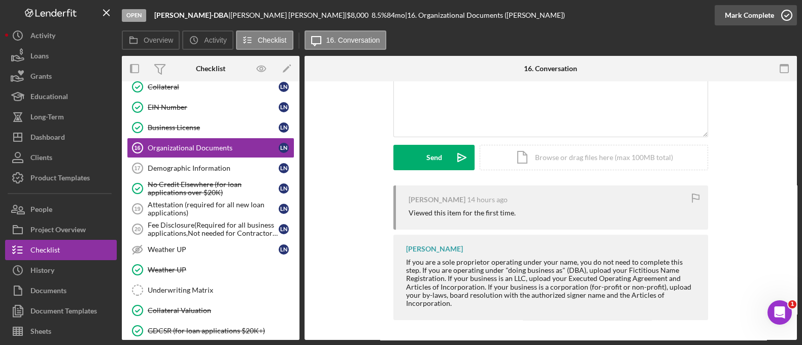
click at [747, 23] on div "Mark Complete" at bounding box center [749, 15] width 49 height 20
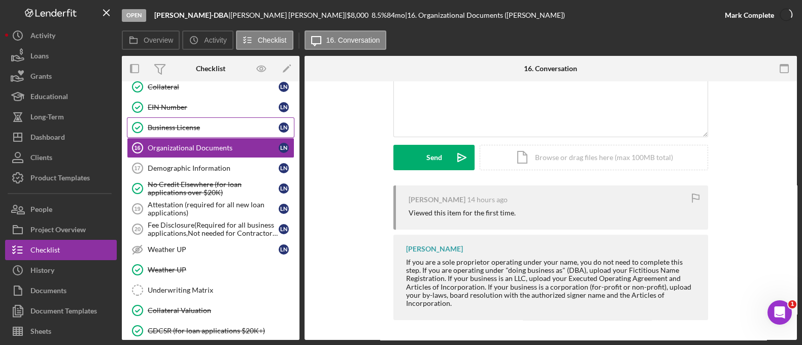
scroll to position [235, 0]
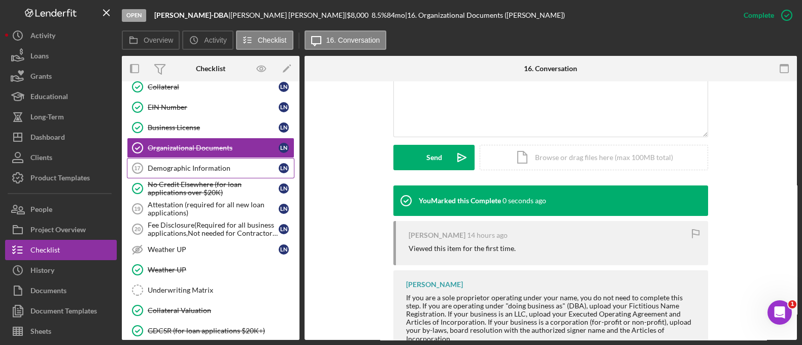
click at [216, 164] on div "Demographic Information" at bounding box center [213, 168] width 131 height 8
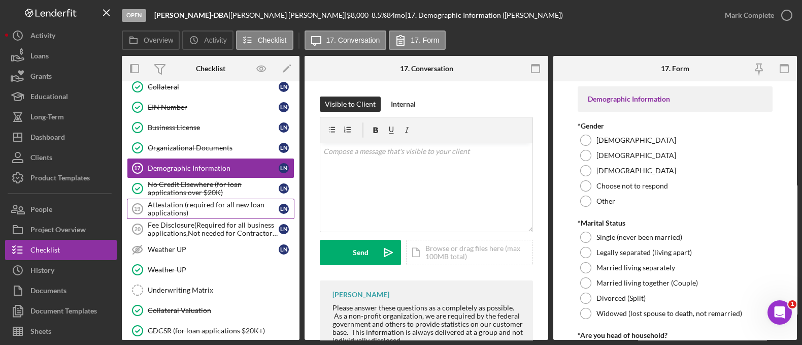
click at [215, 200] on div "Attestation (required for all new loan applications)" at bounding box center [213, 208] width 131 height 16
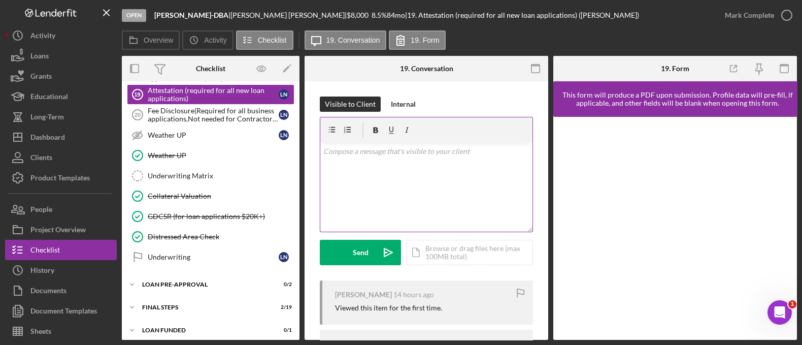
scroll to position [62, 0]
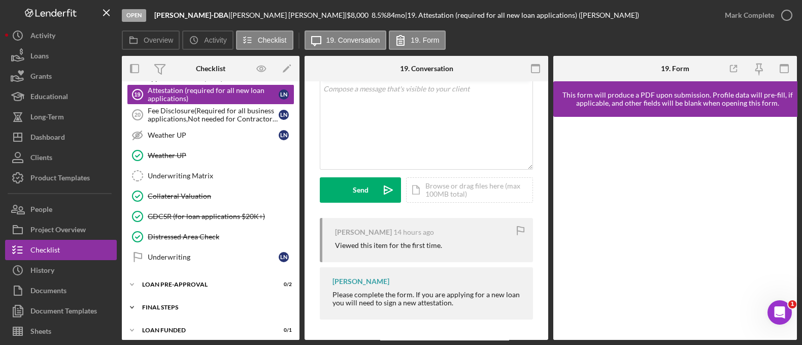
click at [197, 304] on div "FINAL STEPS" at bounding box center [214, 307] width 145 height 6
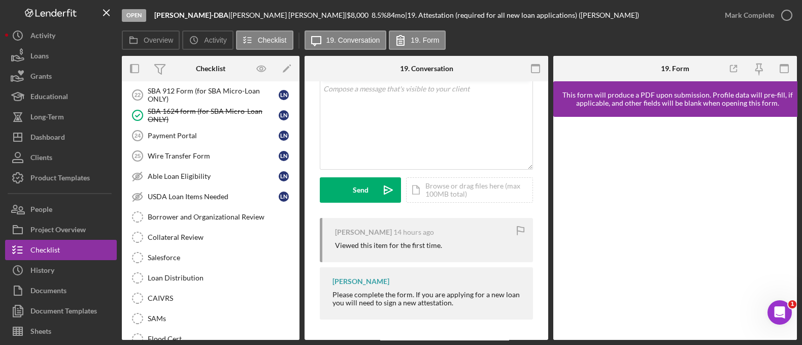
scroll to position [771, 0]
click at [176, 104] on link "SBA 1624 form (for SBA Micro-Loan ONLY) SBA 1624 form (for SBA Micro-Loan ONLY)…" at bounding box center [211, 114] width 168 height 20
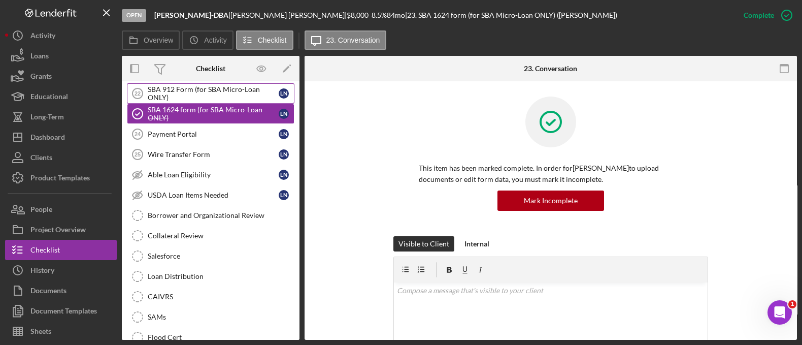
click at [176, 93] on div "SBA 912 Form (for SBA Micro-Loan ONLY)" at bounding box center [213, 93] width 131 height 16
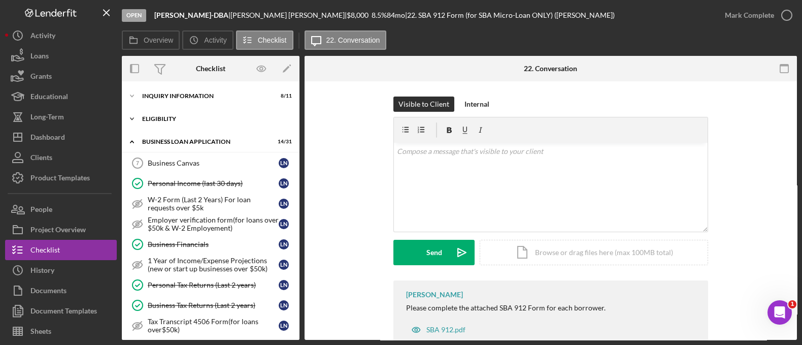
click at [160, 115] on div "Icon/Expander ELIGIBILITY 3 / 4" at bounding box center [211, 119] width 178 height 20
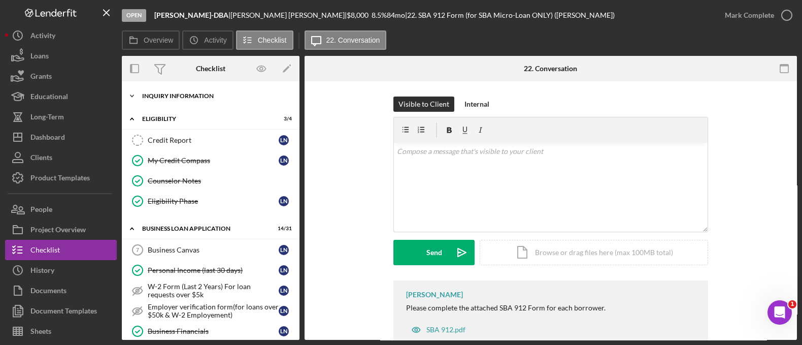
click at [159, 92] on div "Icon/Expander INQUIRY INFORMATION 8 / 11" at bounding box center [211, 96] width 178 height 20
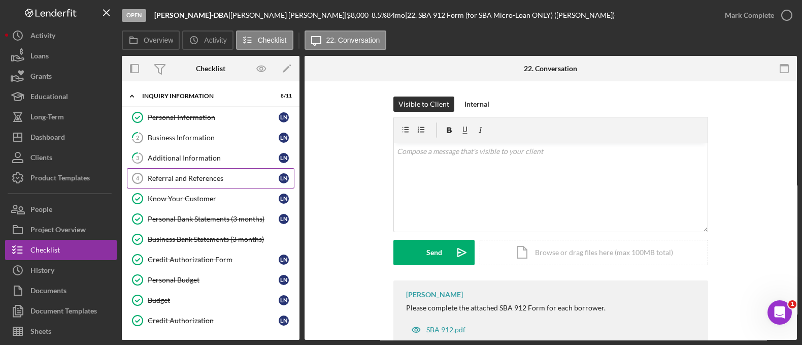
click at [209, 174] on div "Referral and References" at bounding box center [213, 178] width 131 height 8
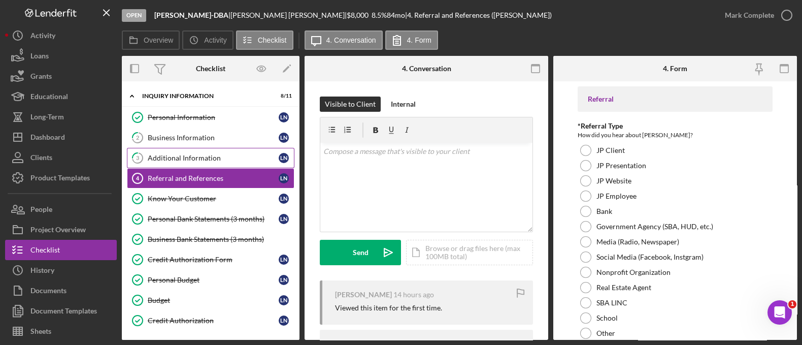
click at [206, 162] on link "3 Additional Information L N" at bounding box center [211, 158] width 168 height 20
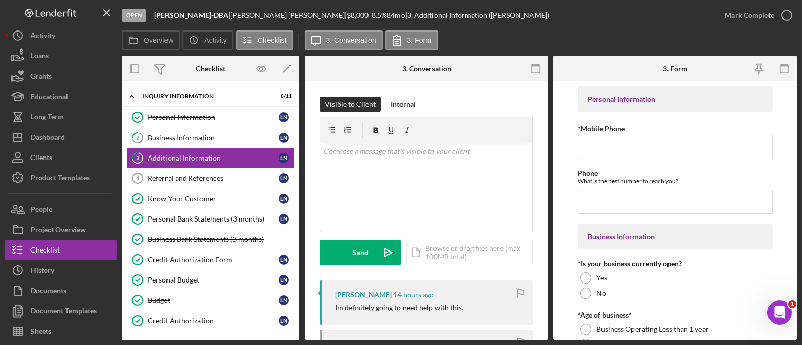
click at [196, 148] on link "3 Additional Information L N" at bounding box center [211, 158] width 168 height 20
click at [195, 145] on div "Personal Information Personal Information L N 2 Business Information L N 3 Addi…" at bounding box center [211, 221] width 178 height 228
click at [193, 140] on div "Business Information" at bounding box center [213, 137] width 131 height 8
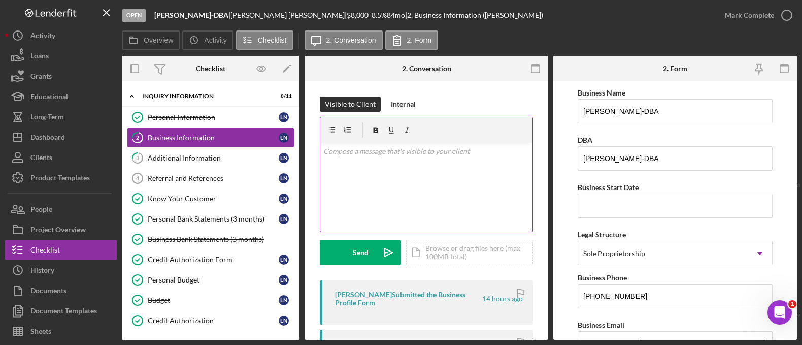
scroll to position [218, 0]
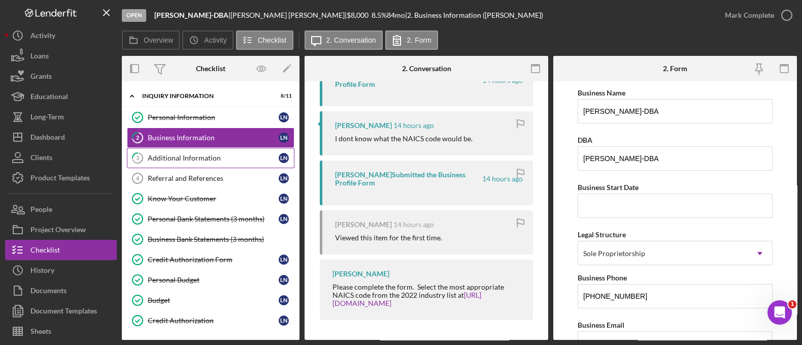
click at [228, 157] on div "Additional Information" at bounding box center [213, 158] width 131 height 8
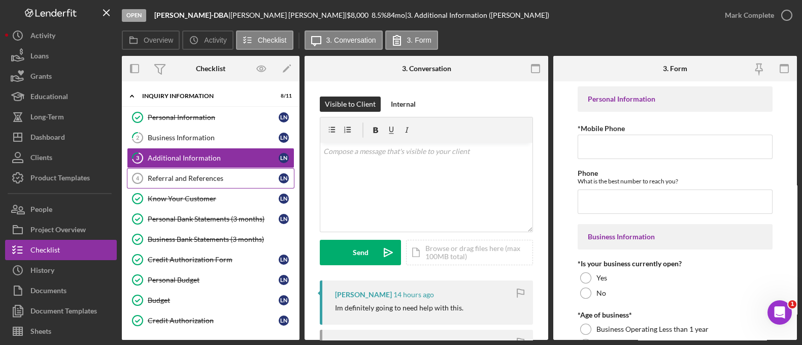
click at [205, 172] on link "Referral and References 4 Referral and References L N" at bounding box center [211, 178] width 168 height 20
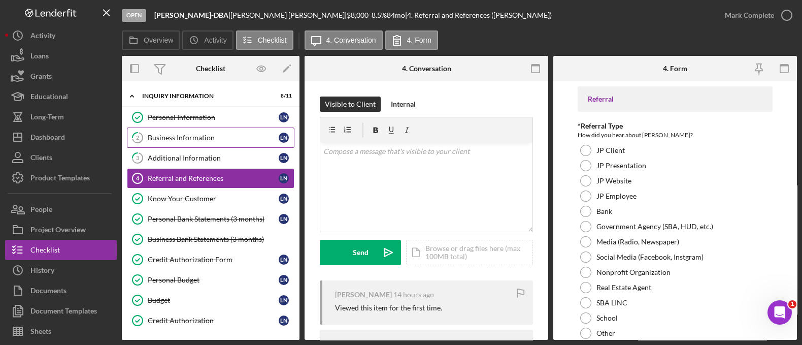
click at [187, 130] on link "2 Business Information L N" at bounding box center [211, 137] width 168 height 20
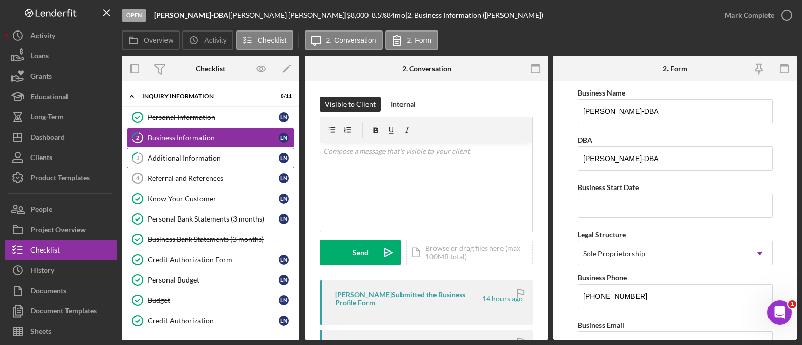
click at [190, 156] on div "Additional Information" at bounding box center [213, 158] width 131 height 8
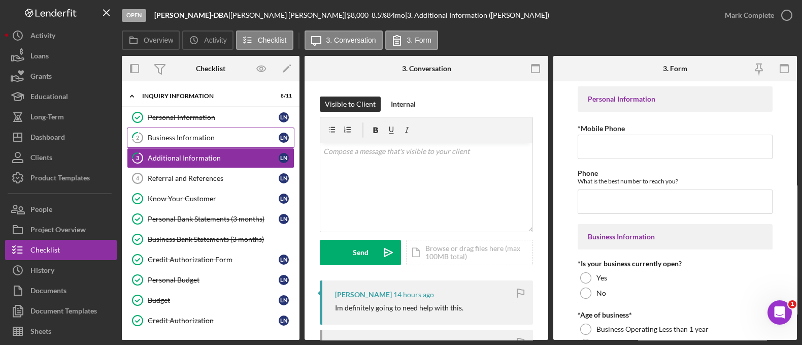
click at [187, 136] on div "Business Information" at bounding box center [213, 137] width 131 height 8
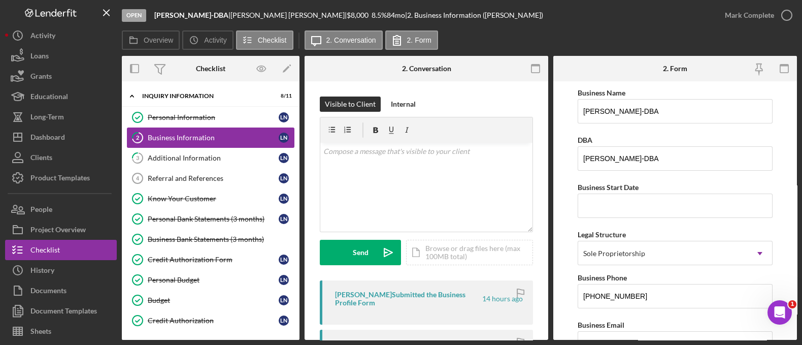
click at [187, 136] on div "Business Information" at bounding box center [213, 137] width 131 height 8
click at [188, 152] on link "3 Additional Information L N" at bounding box center [211, 158] width 168 height 20
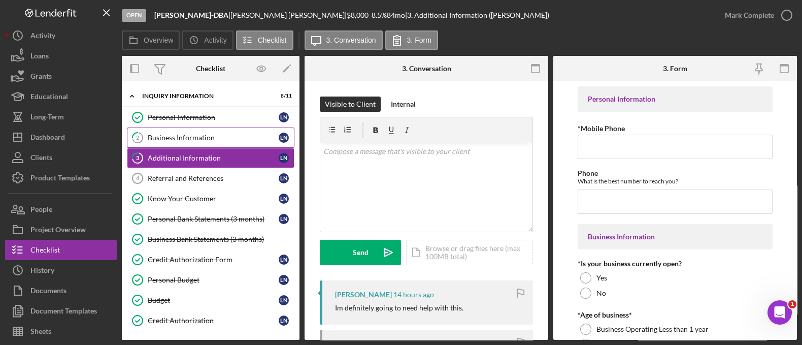
click at [171, 128] on link "2 Business Information L N" at bounding box center [211, 137] width 168 height 20
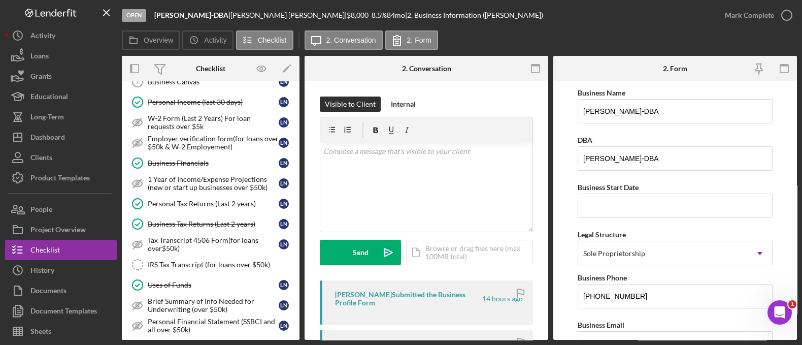
scroll to position [433, 0]
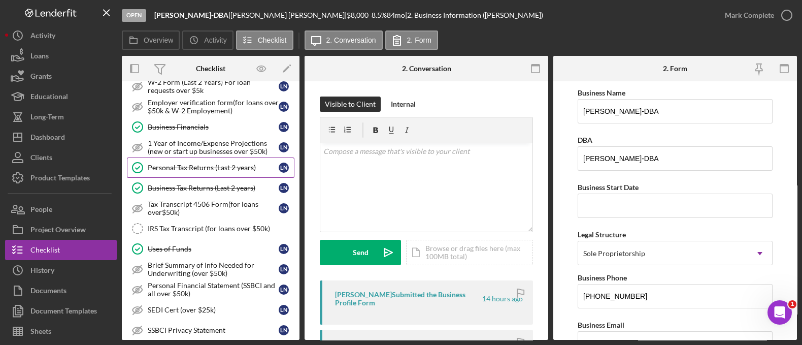
click at [196, 168] on link "Personal Tax Returns (Last 2 years) Personal Tax Returns (Last 2 years) L N" at bounding box center [211, 167] width 168 height 20
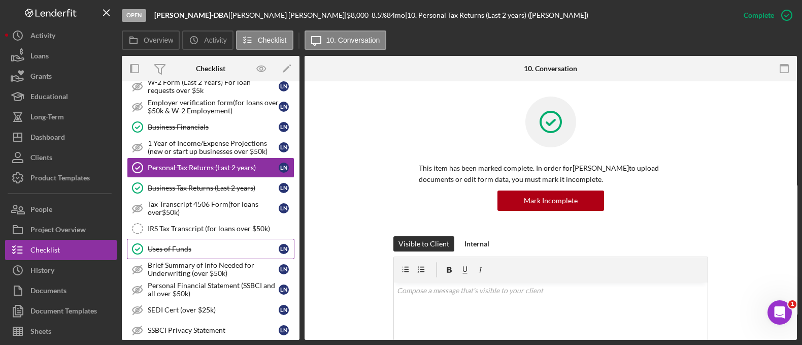
click at [207, 239] on link "Uses of Funds Uses of Funds L N" at bounding box center [211, 249] width 168 height 20
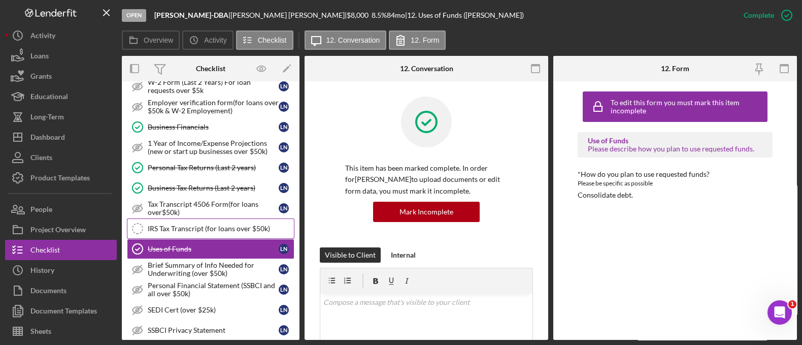
click at [206, 224] on div "IRS Tax Transcript (for loans over $50k)" at bounding box center [221, 228] width 146 height 8
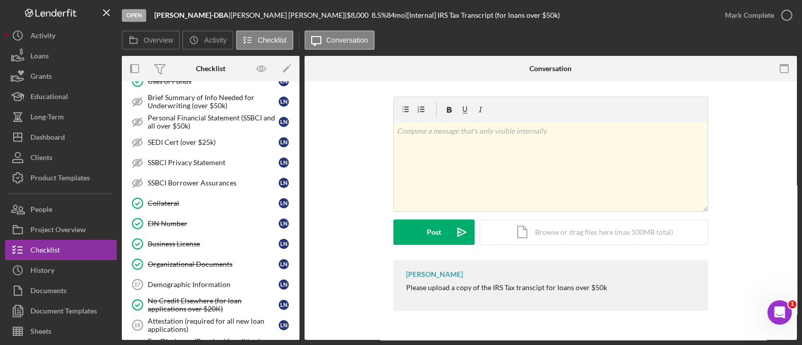
scroll to position [639, 0]
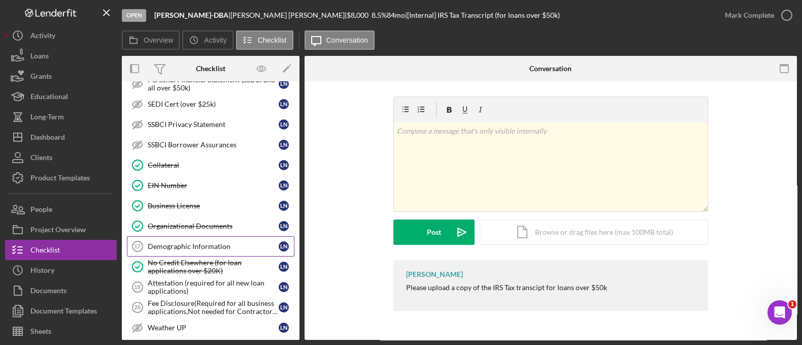
click at [205, 242] on div "Demographic Information" at bounding box center [213, 246] width 131 height 8
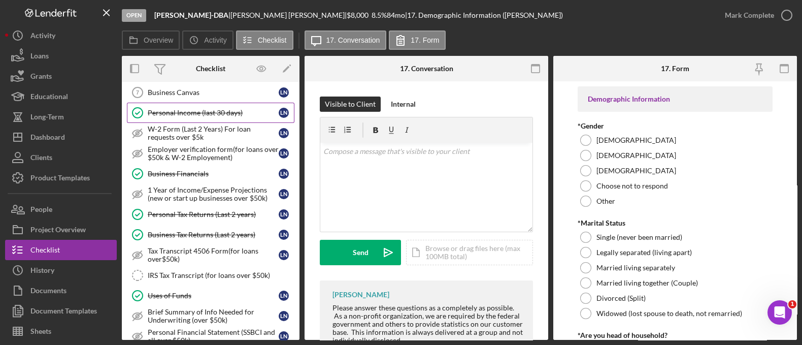
scroll to position [383, 0]
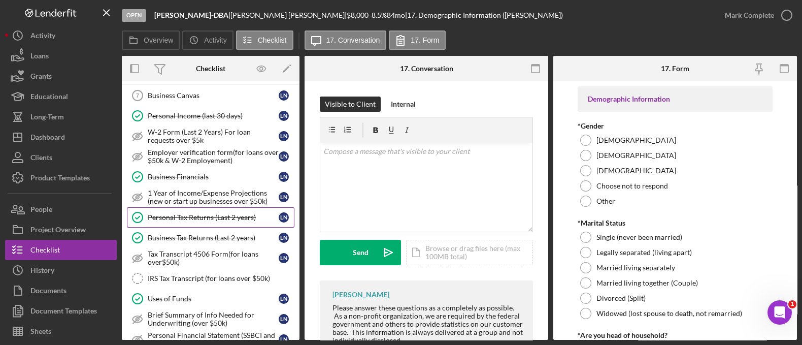
click at [218, 208] on link "Personal Tax Returns (Last 2 years) Personal Tax Returns (Last 2 years) L N" at bounding box center [211, 217] width 168 height 20
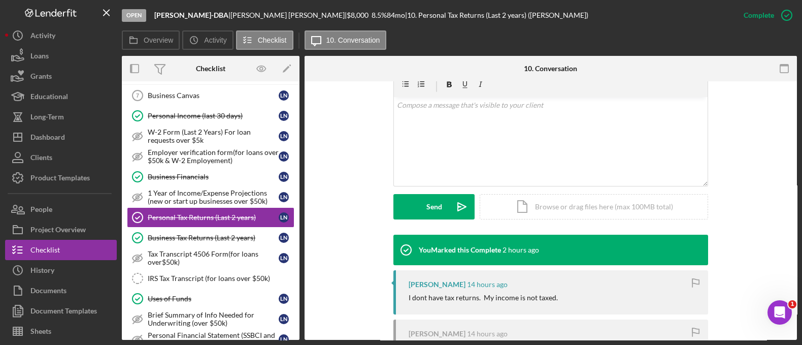
scroll to position [285, 0]
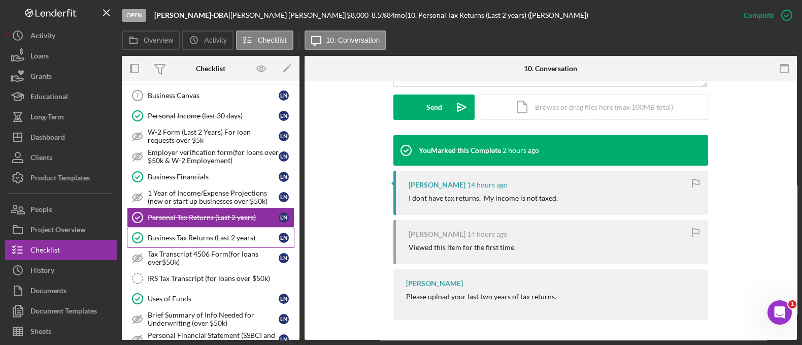
click at [196, 234] on div "Business Tax Returns (Last 2 years)" at bounding box center [213, 237] width 131 height 8
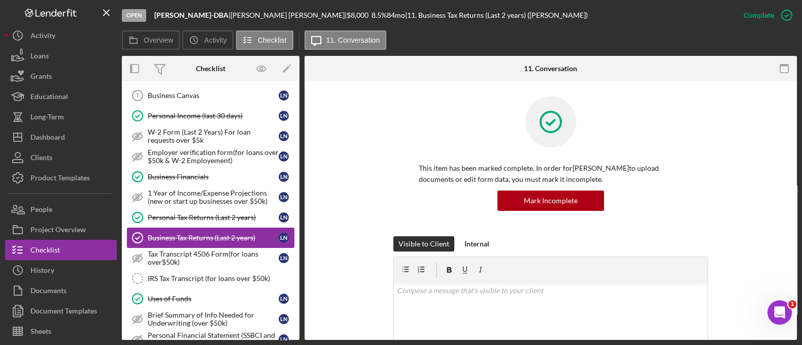
scroll to position [683, 0]
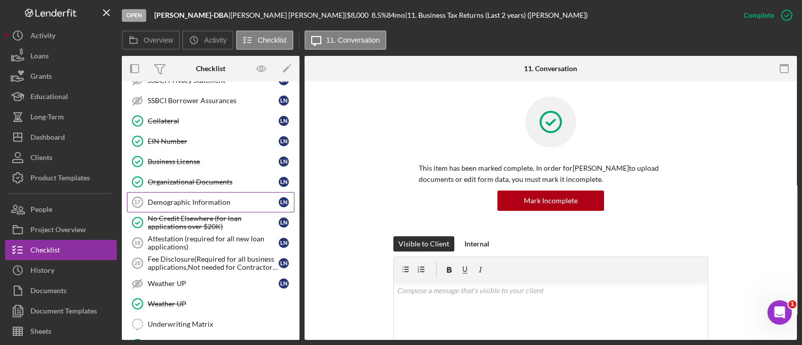
click at [179, 198] on div "Demographic Information" at bounding box center [213, 202] width 131 height 8
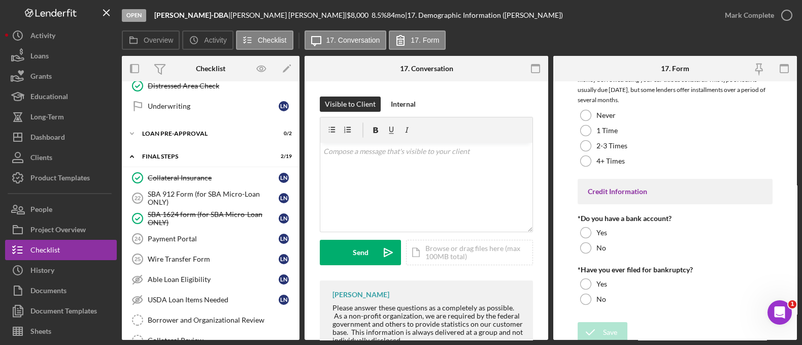
scroll to position [956, 0]
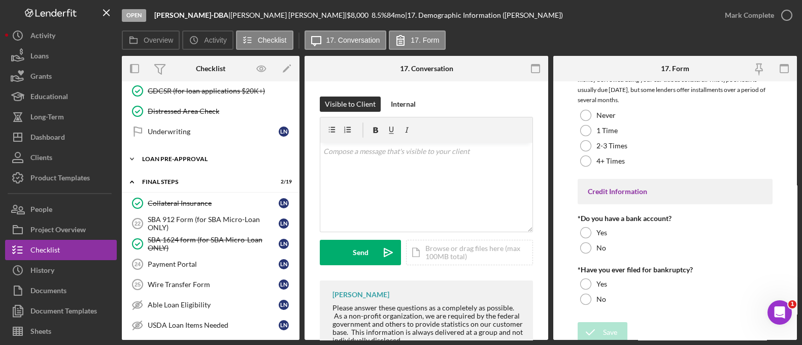
click at [193, 156] on div "Icon/Expander LOAN PRE-APPROVAL 0 / 2" at bounding box center [211, 159] width 178 height 20
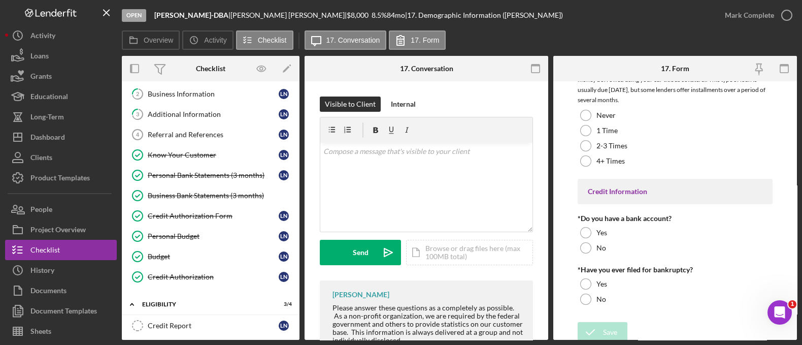
scroll to position [0, 0]
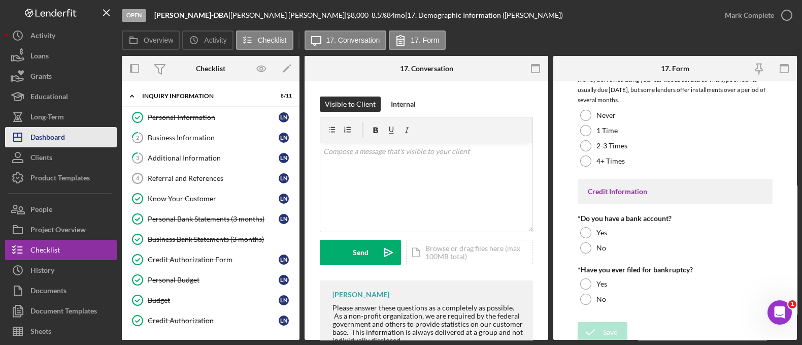
click at [42, 134] on div "Dashboard" at bounding box center [47, 138] width 35 height 23
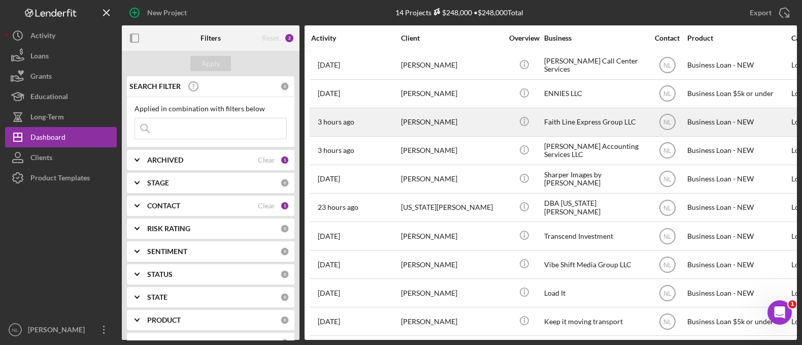
click at [424, 109] on div "Britney Randels" at bounding box center [452, 122] width 102 height 27
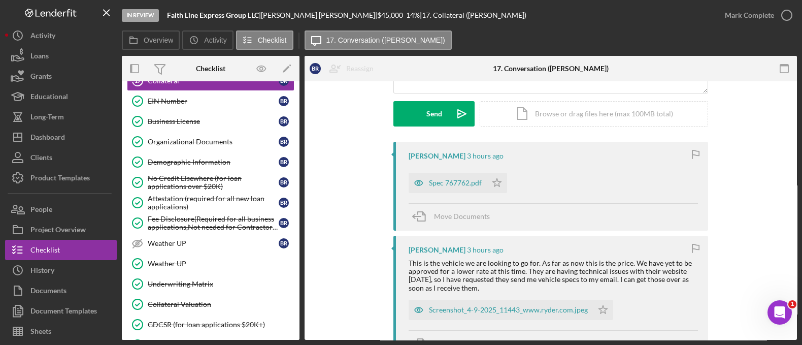
scroll to position [457, 0]
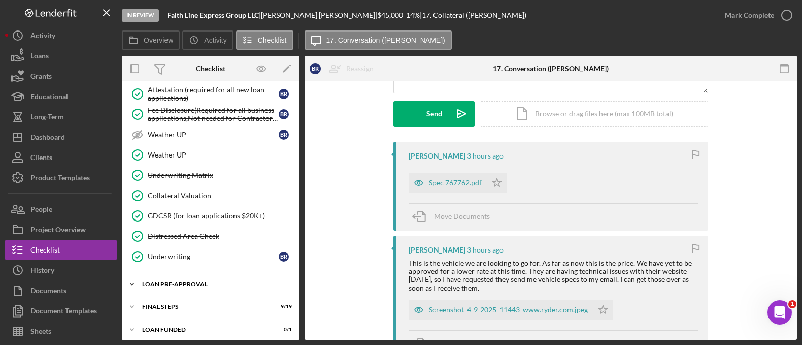
click at [217, 281] on div "LOAN PRE-APPROVAL" at bounding box center [214, 284] width 145 height 6
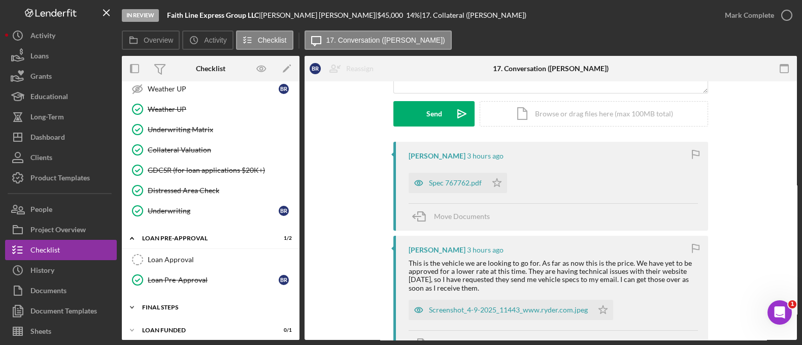
click at [191, 297] on div "Icon/Expander FINAL STEPS 9 / 19" at bounding box center [211, 307] width 178 height 20
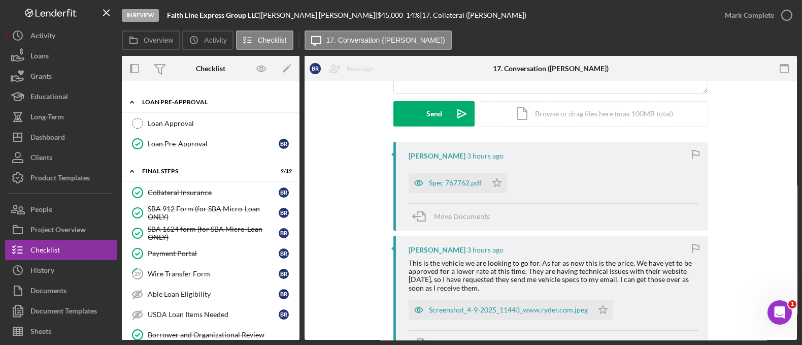
scroll to position [641, 0]
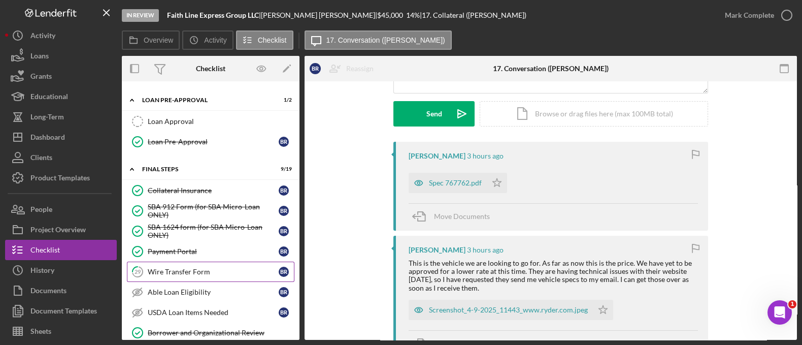
click at [194, 267] on div "Wire Transfer Form" at bounding box center [213, 271] width 131 height 8
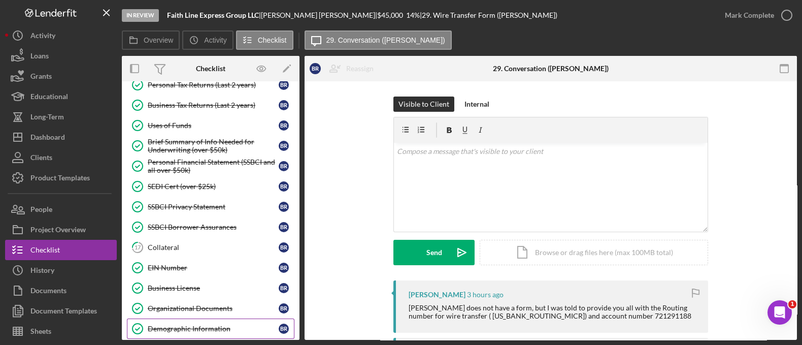
scroll to position [180, 0]
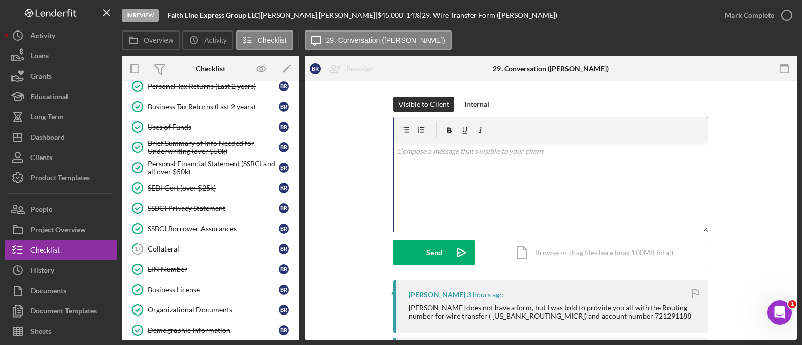
click at [466, 168] on div "v Color teal Color pink Remove color Add row above Add row below Add column bef…" at bounding box center [551, 187] width 314 height 89
click at [180, 259] on link "EIN Number EIN Number B R" at bounding box center [211, 269] width 168 height 20
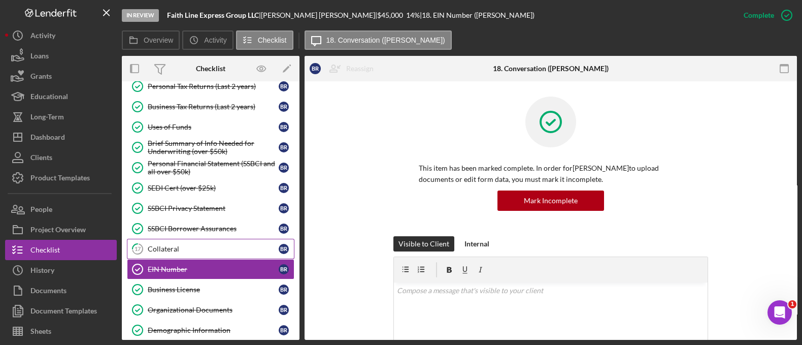
click at [178, 250] on link "17 Collateral B R" at bounding box center [211, 249] width 168 height 20
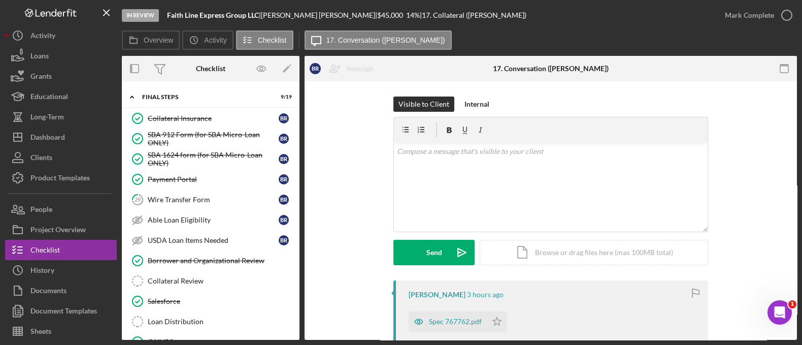
scroll to position [890, 0]
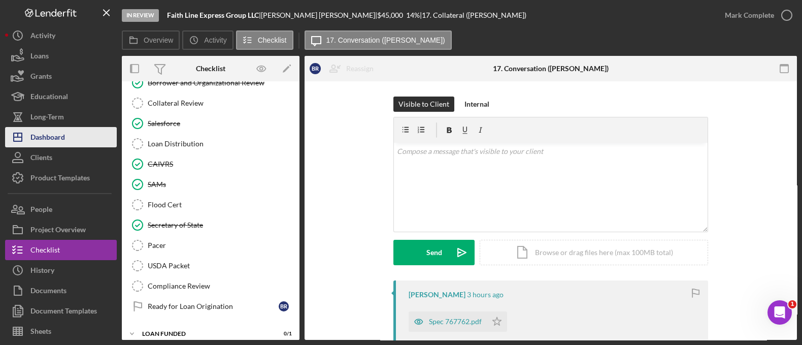
click at [83, 131] on button "Icon/Dashboard Dashboard" at bounding box center [61, 137] width 112 height 20
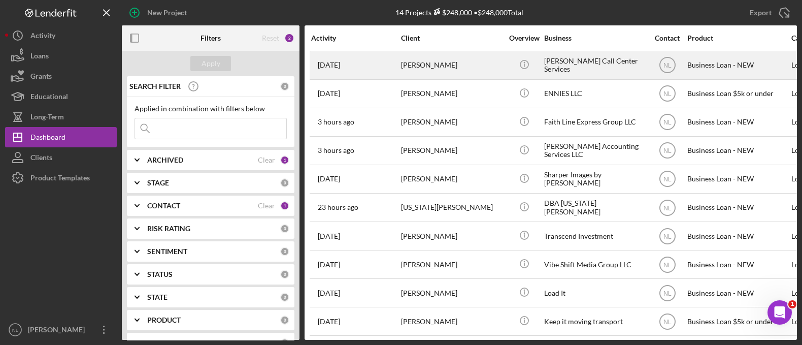
click at [437, 67] on div "Ronald Smith" at bounding box center [452, 65] width 102 height 27
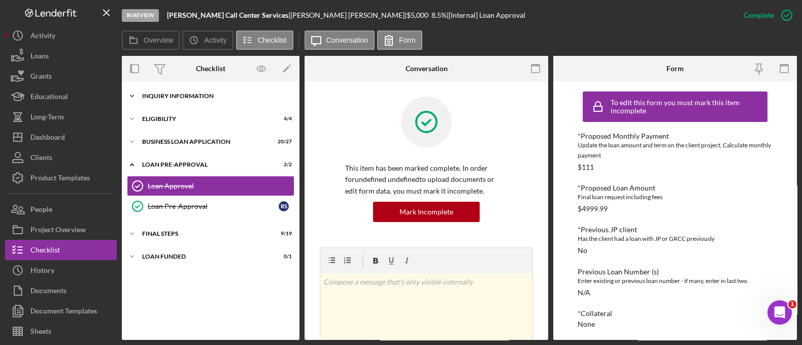
click at [205, 92] on div "Icon/Expander INQUIRY INFORMATION 10 / 11" at bounding box center [211, 96] width 178 height 20
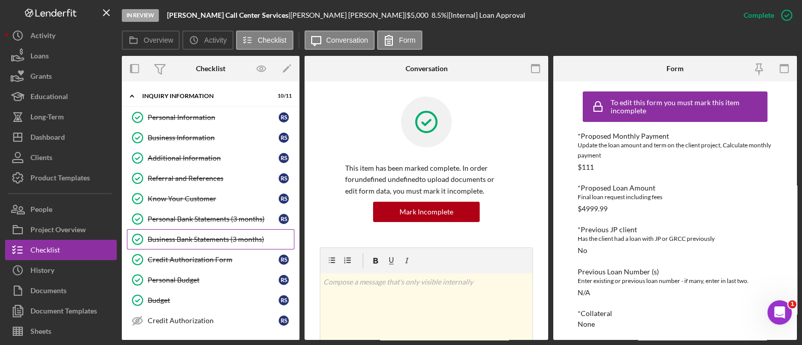
scroll to position [159, 0]
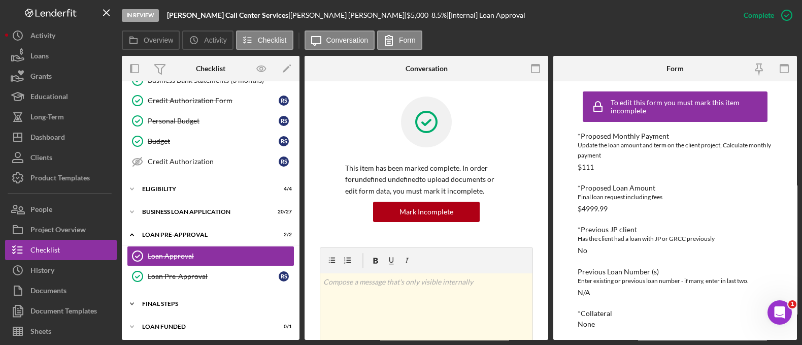
click at [187, 303] on div "FINAL STEPS" at bounding box center [214, 303] width 145 height 6
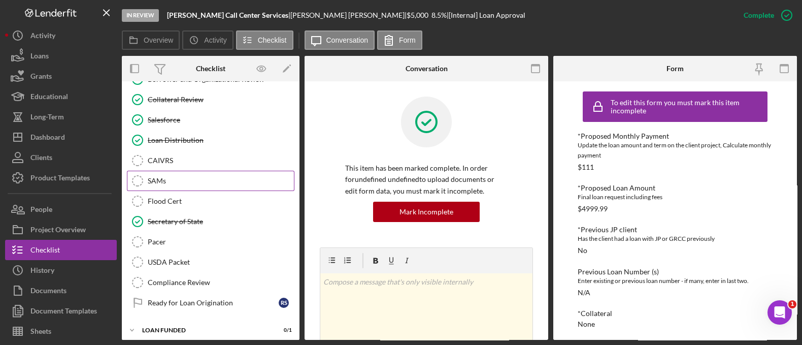
click at [184, 171] on link "SAMs SAMs" at bounding box center [211, 181] width 168 height 20
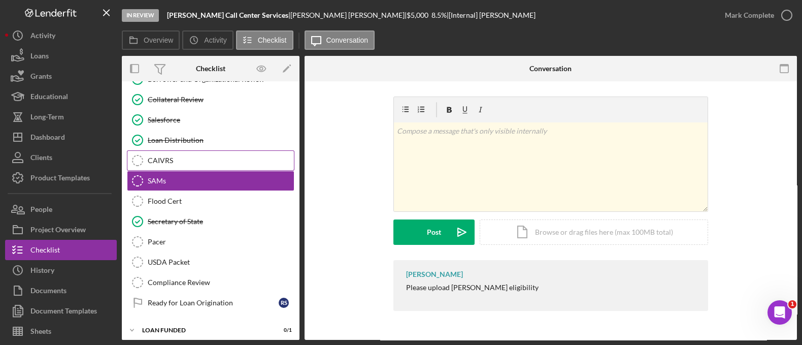
click at [182, 157] on div "CAIVRS" at bounding box center [221, 160] width 146 height 8
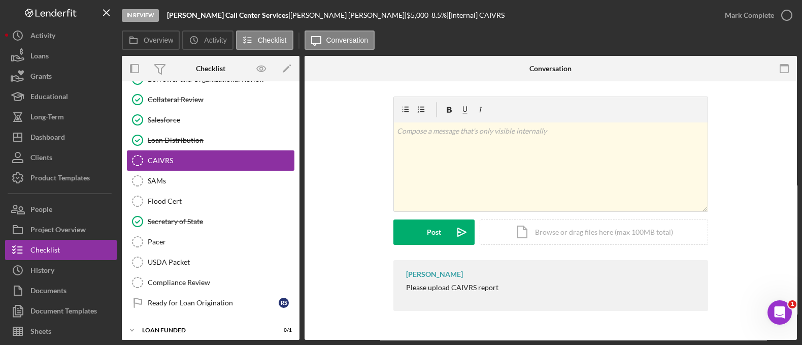
scroll to position [547, 0]
click at [201, 136] on div "Loan Distribution" at bounding box center [221, 140] width 146 height 8
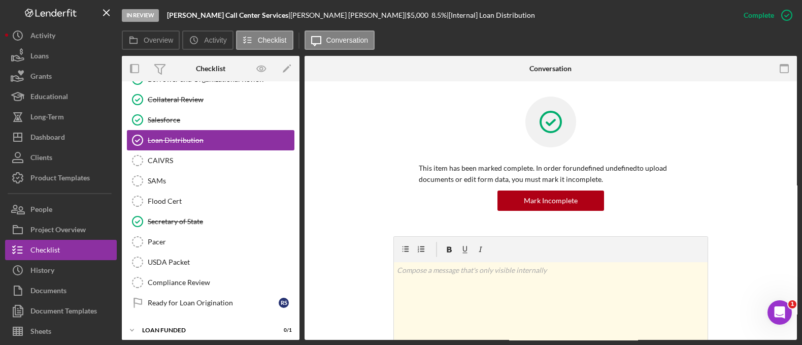
scroll to position [547, 0]
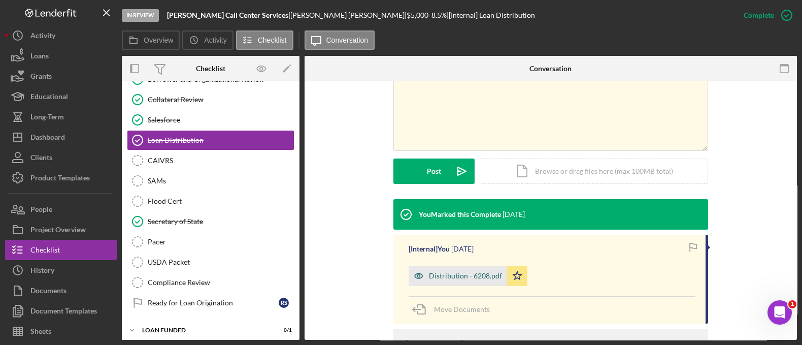
click at [423, 274] on icon "button" at bounding box center [419, 275] width 20 height 20
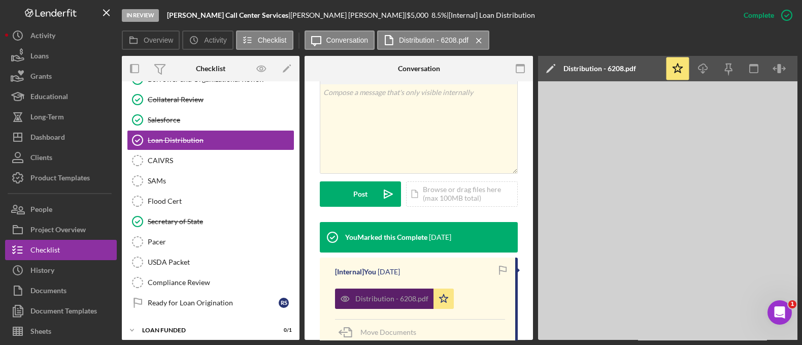
scroll to position [212, 0]
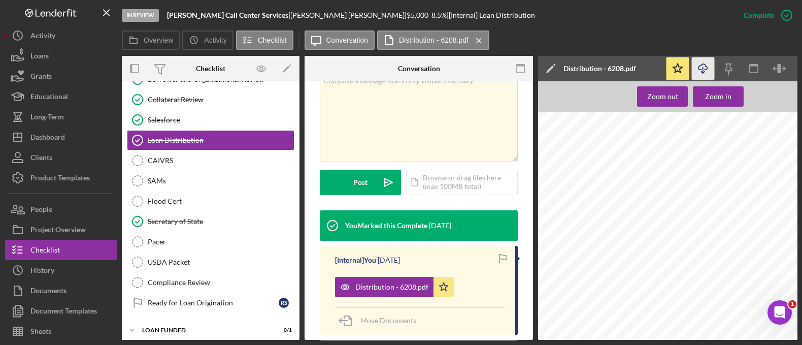
click at [703, 75] on icon "Icon/Download" at bounding box center [703, 68] width 23 height 23
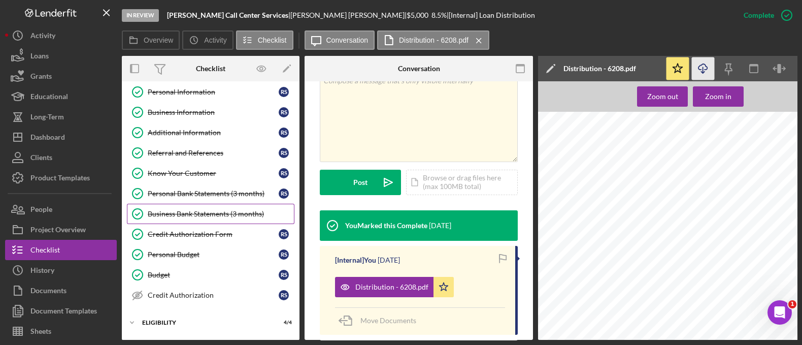
scroll to position [0, 0]
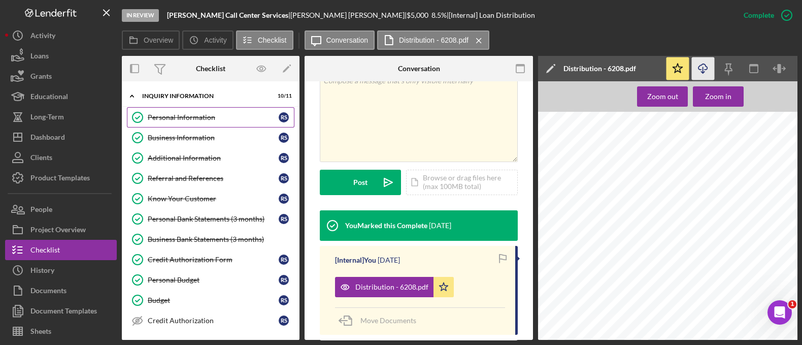
click at [201, 109] on link "Personal Information Personal Information R S" at bounding box center [211, 117] width 168 height 20
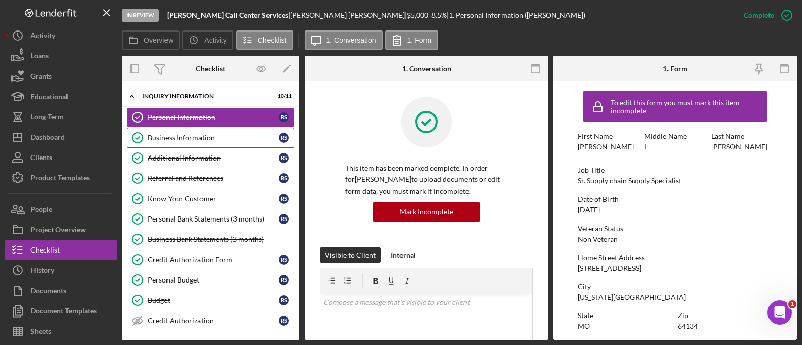
click at [197, 129] on link "Business Information Business Information R S" at bounding box center [211, 137] width 168 height 20
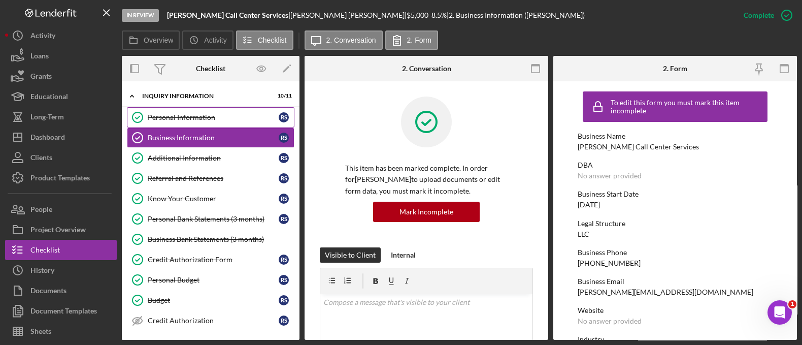
click at [195, 121] on link "Personal Information Personal Information R S" at bounding box center [211, 117] width 168 height 20
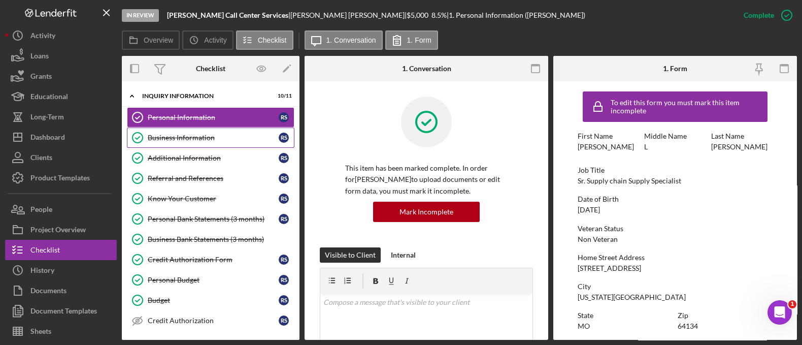
click at [194, 132] on link "Business Information Business Information R S" at bounding box center [211, 137] width 168 height 20
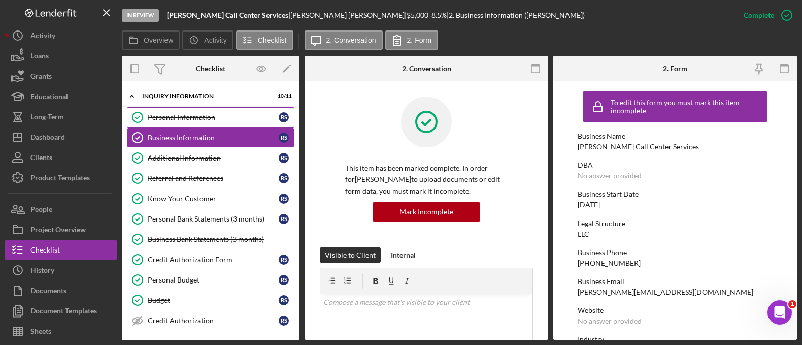
click at [192, 118] on div "Personal Information" at bounding box center [213, 117] width 131 height 8
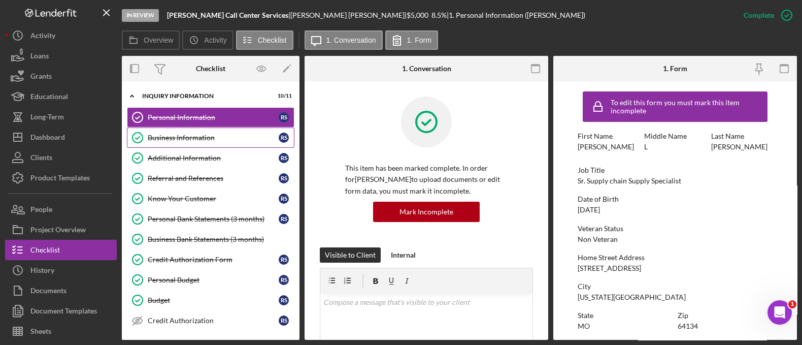
drag, startPoint x: 190, startPoint y: 138, endPoint x: 175, endPoint y: 135, distance: 16.1
click at [175, 135] on div "Business Information" at bounding box center [213, 137] width 131 height 8
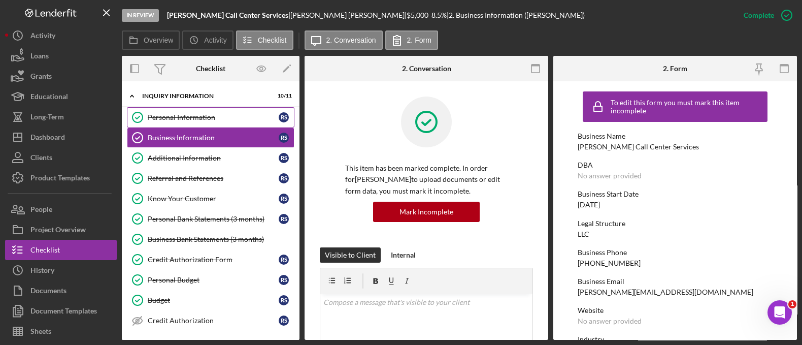
click at [170, 115] on div "Personal Information" at bounding box center [213, 117] width 131 height 8
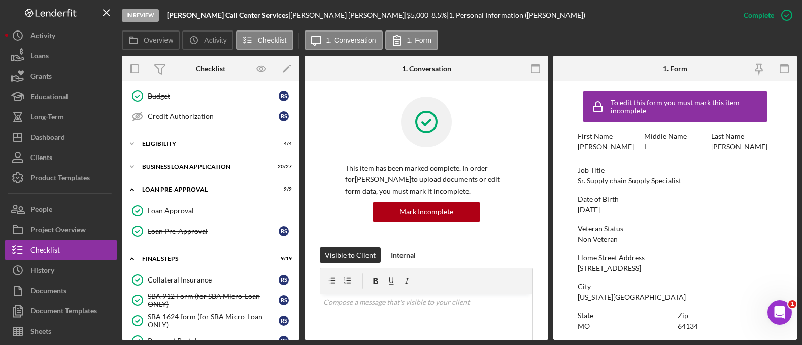
scroll to position [200, 0]
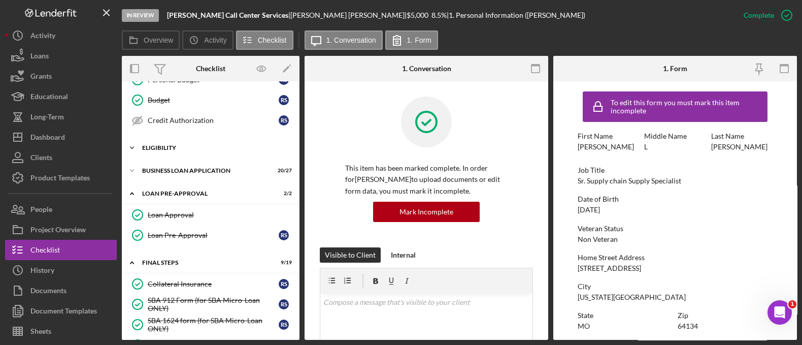
click at [192, 152] on div "Icon/Expander ELIGIBILITY 4 / 4" at bounding box center [211, 148] width 178 height 20
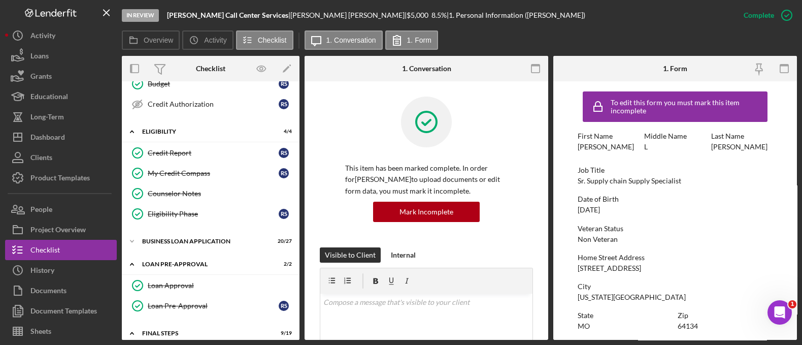
scroll to position [338, 0]
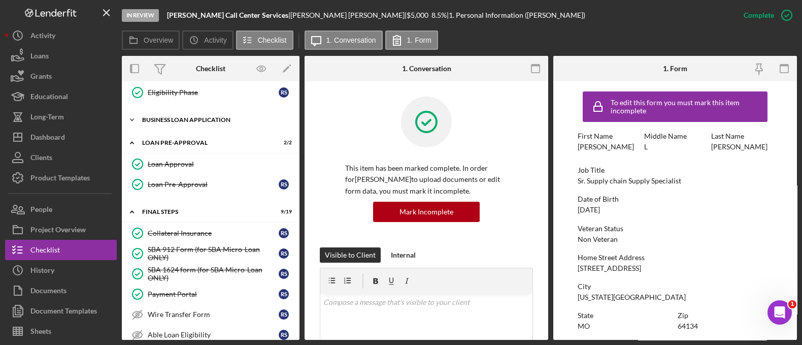
click at [203, 118] on div "BUSINESS LOAN APPLICATION" at bounding box center [214, 120] width 145 height 6
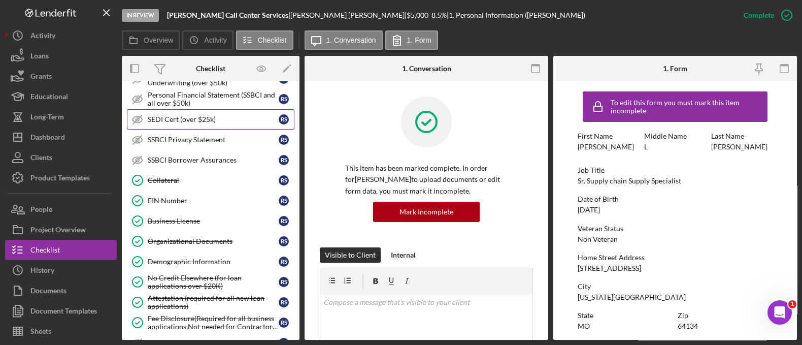
scroll to position [543, 0]
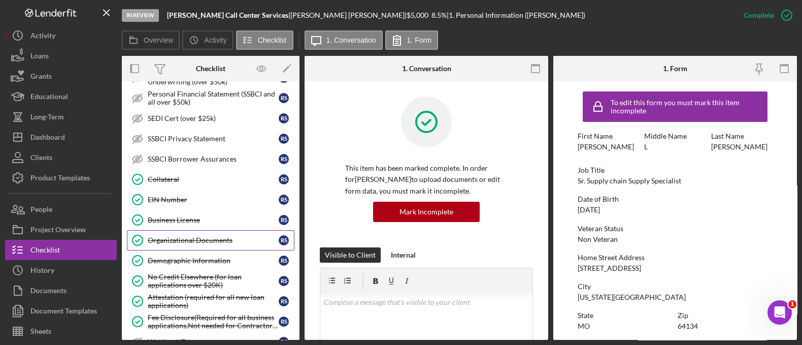
click at [200, 237] on div "Organizational Documents" at bounding box center [213, 240] width 131 height 8
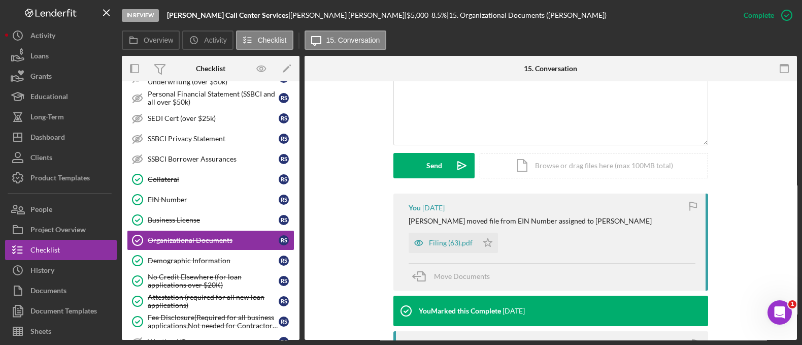
scroll to position [241, 0]
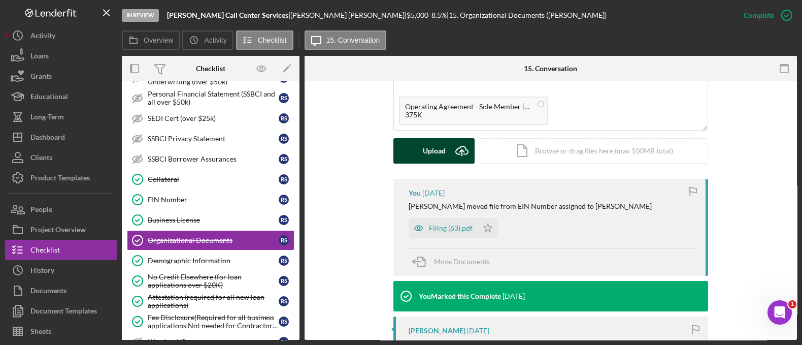
click at [444, 148] on div "Upload" at bounding box center [434, 150] width 23 height 25
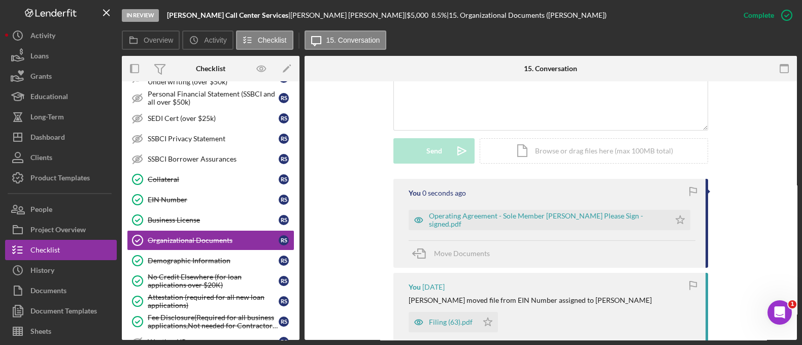
scroll to position [140, 0]
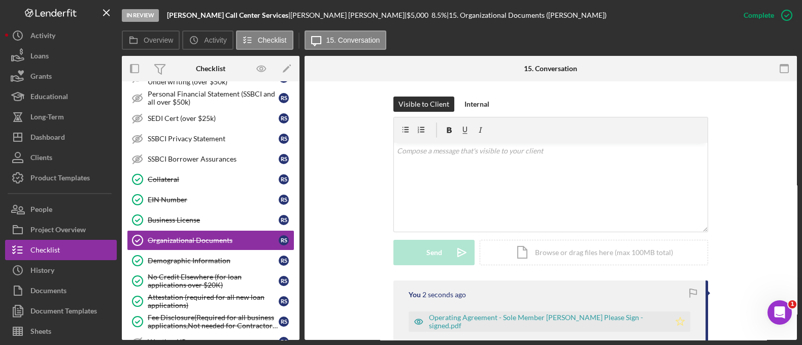
click at [683, 315] on icon "Icon/Star" at bounding box center [680, 321] width 20 height 20
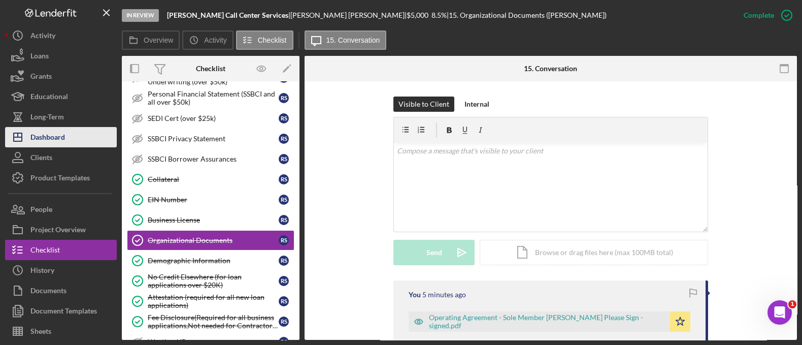
click at [51, 139] on div "Dashboard" at bounding box center [47, 138] width 35 height 23
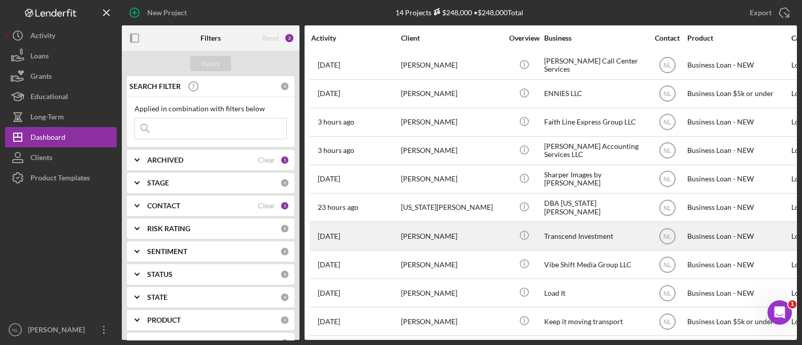
scroll to position [121, 0]
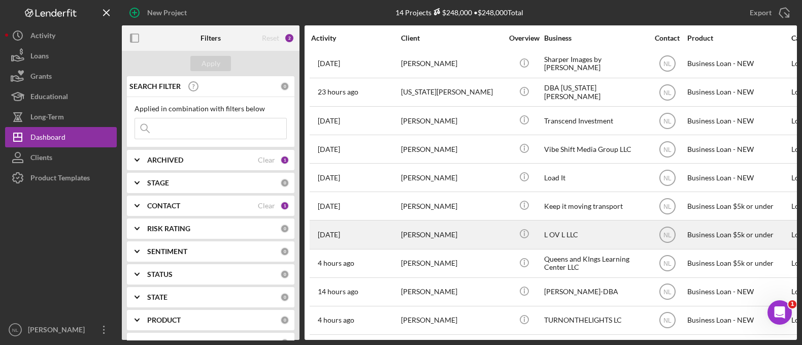
click at [437, 237] on div "Quianna Leonard" at bounding box center [452, 234] width 102 height 27
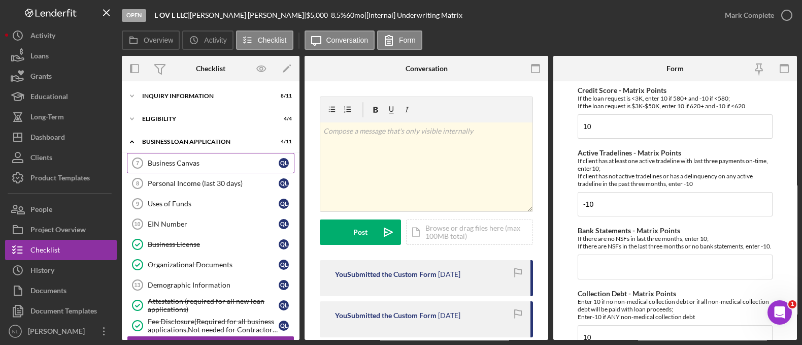
click at [225, 162] on div "Business Canvas" at bounding box center [213, 163] width 131 height 8
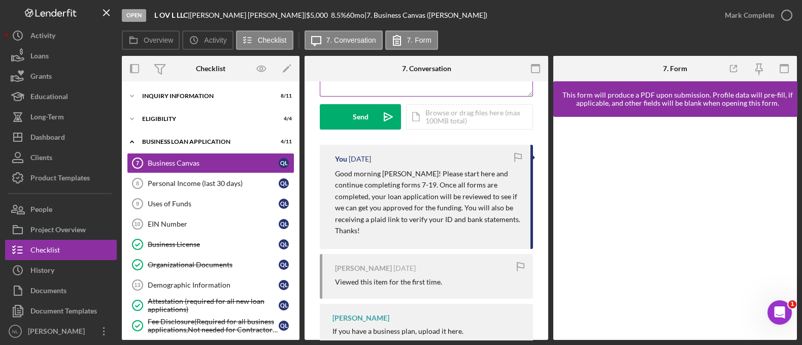
scroll to position [137, 0]
click at [190, 97] on div "INQUIRY INFORMATION" at bounding box center [214, 96] width 145 height 6
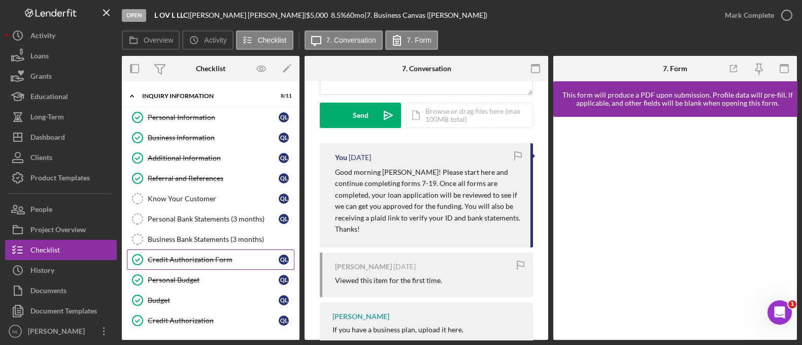
scroll to position [340, 0]
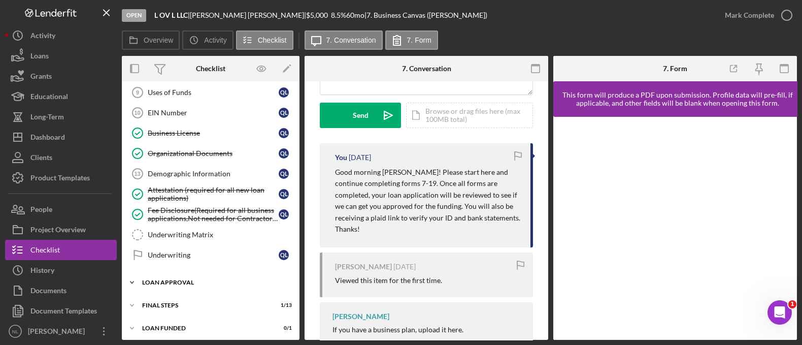
click at [191, 283] on div "Icon/Expander Loan Approval 0 / 2" at bounding box center [211, 282] width 178 height 20
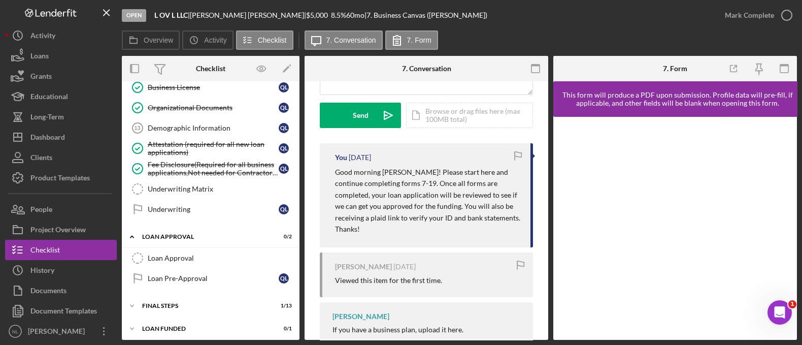
click at [176, 311] on div "Icon/Expander Final Steps 1 / 13" at bounding box center [211, 306] width 178 height 20
click at [176, 310] on div "Icon/Expander Final Steps 1 / 13" at bounding box center [211, 305] width 178 height 20
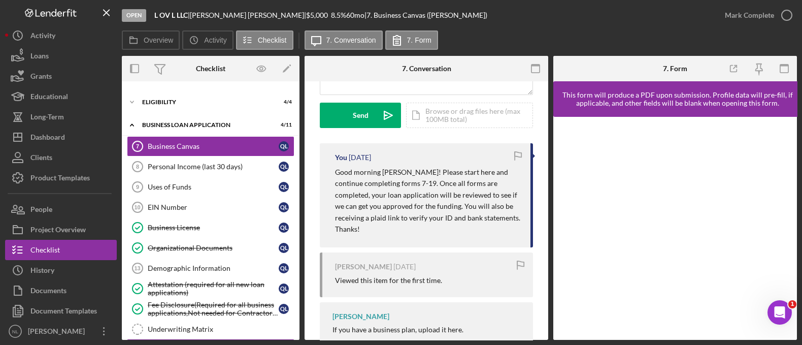
scroll to position [266, 0]
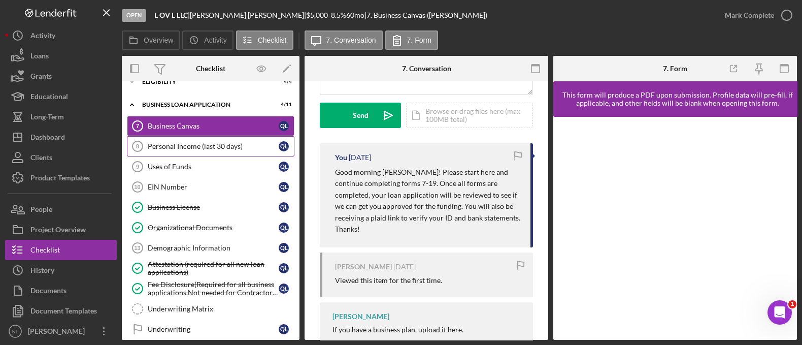
click at [188, 148] on link "Personal Income (last 30 days) 8 Personal Income (last 30 days) Q L" at bounding box center [211, 146] width 168 height 20
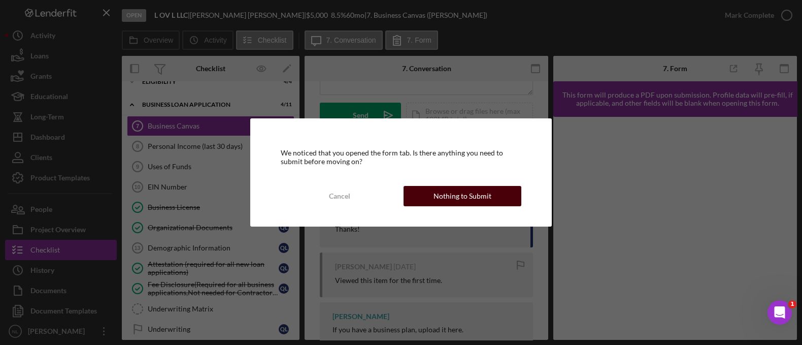
click at [482, 194] on div "Nothing to Submit" at bounding box center [462, 196] width 58 height 20
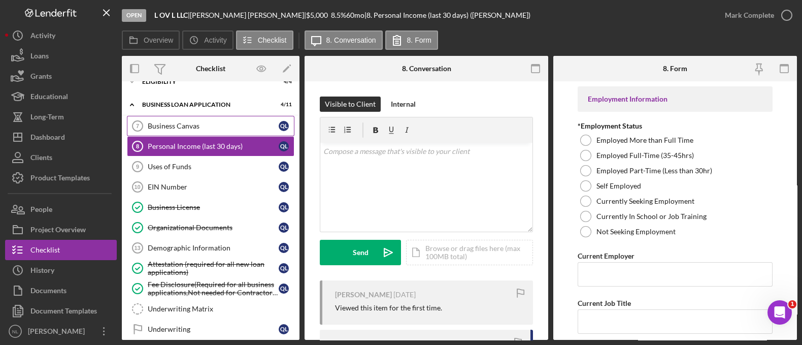
click at [204, 126] on div "Business Canvas" at bounding box center [213, 126] width 131 height 8
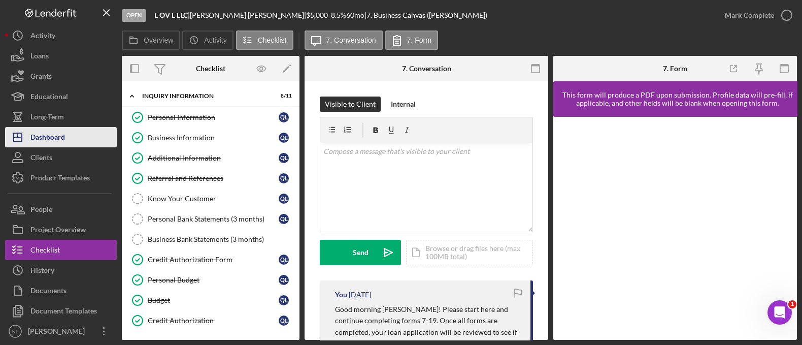
click at [68, 136] on button "Icon/Dashboard Dashboard" at bounding box center [61, 137] width 112 height 20
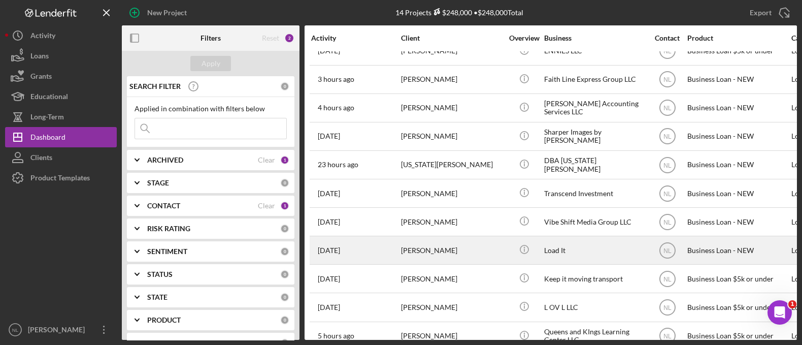
scroll to position [121, 0]
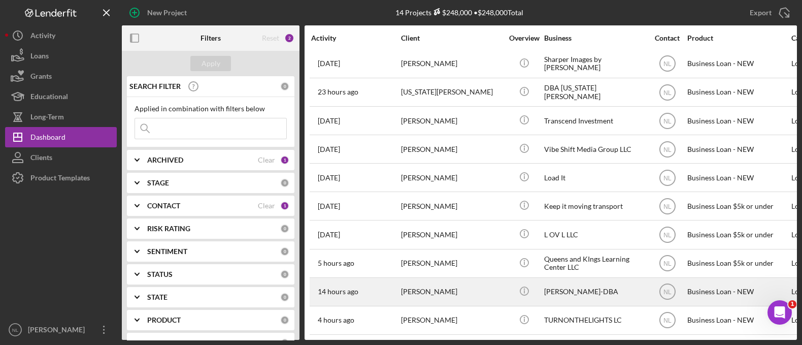
click at [485, 286] on div "[PERSON_NAME]" at bounding box center [452, 291] width 102 height 27
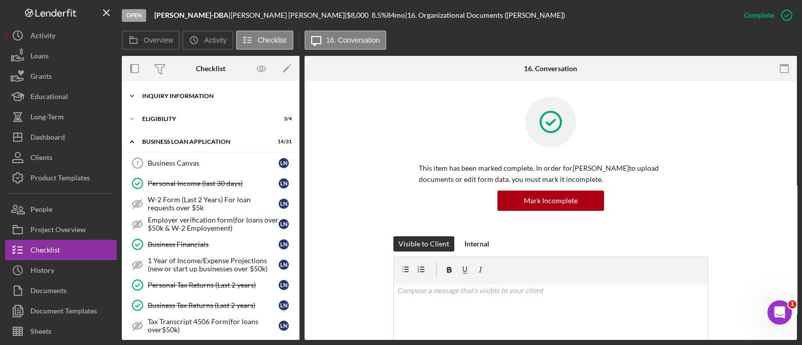
click at [204, 94] on div "INQUIRY INFORMATION" at bounding box center [214, 96] width 145 height 6
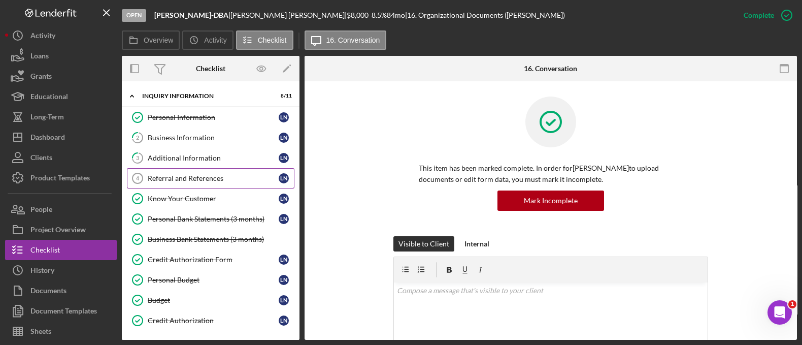
click at [217, 178] on div "Referral and References" at bounding box center [213, 178] width 131 height 8
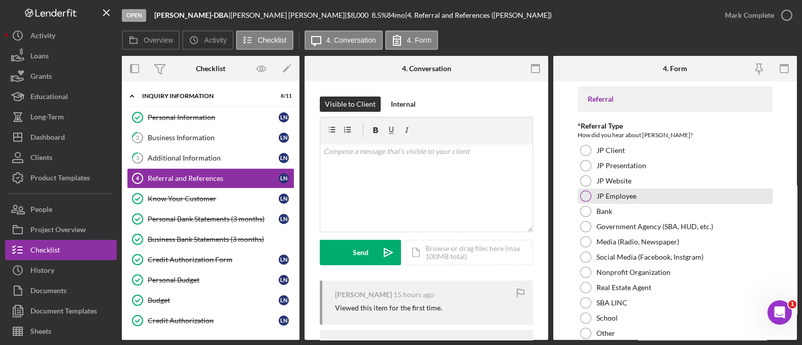
scroll to position [149, 0]
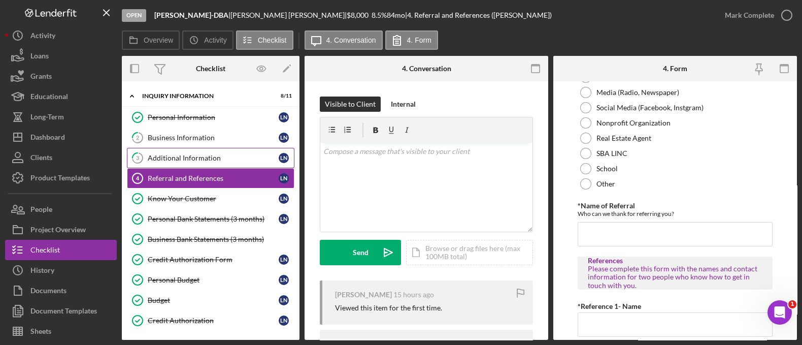
click at [223, 152] on link "3 Additional Information L N" at bounding box center [211, 158] width 168 height 20
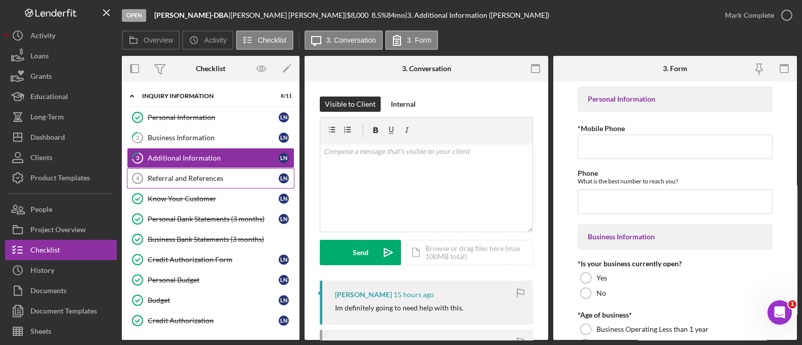
click at [193, 173] on link "Referral and References 4 Referral and References L N" at bounding box center [211, 178] width 168 height 20
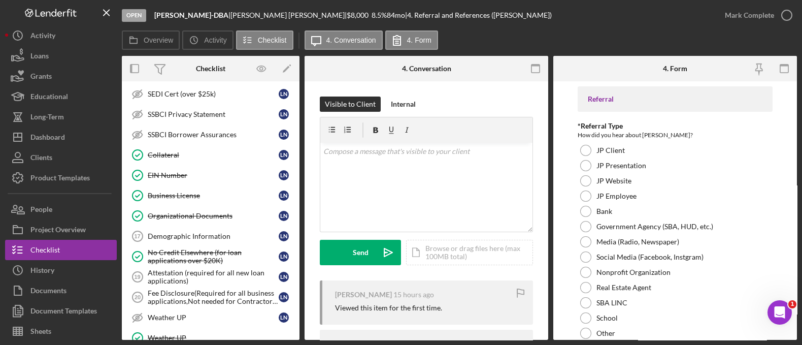
scroll to position [602, 0]
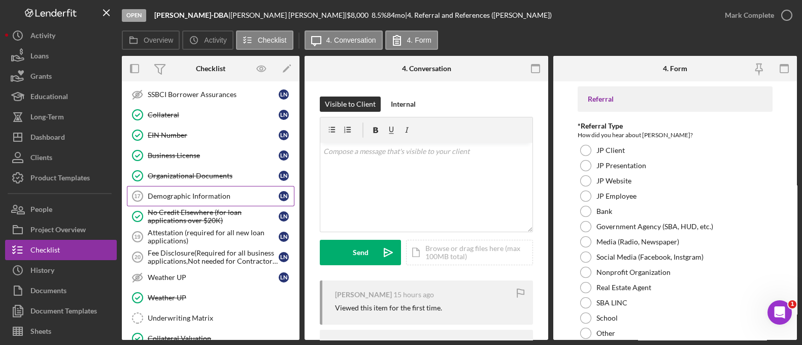
click at [181, 192] on div "Demographic Information" at bounding box center [213, 196] width 131 height 8
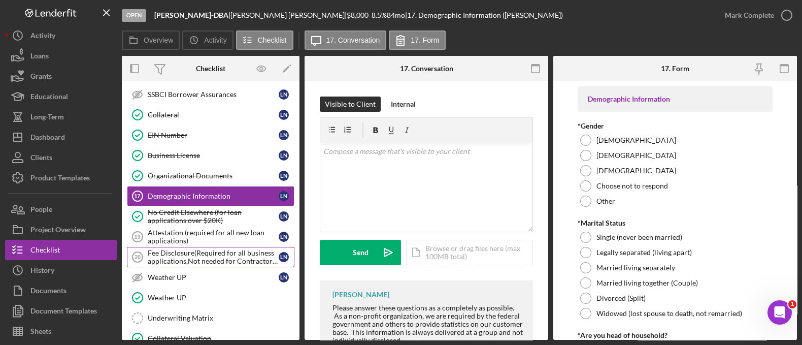
click at [206, 253] on div "Fee Disclosure(Required for all business applications,Not needed for Contractor…" at bounding box center [213, 257] width 131 height 16
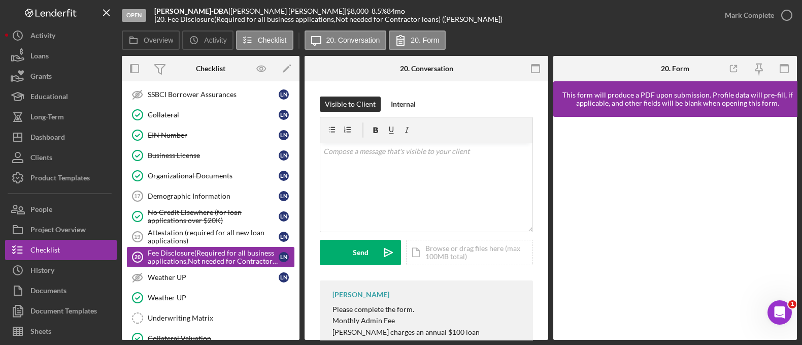
click at [201, 247] on link "Fee Disclosure(Required for all business applications,Not needed for Contractor…" at bounding box center [211, 257] width 168 height 20
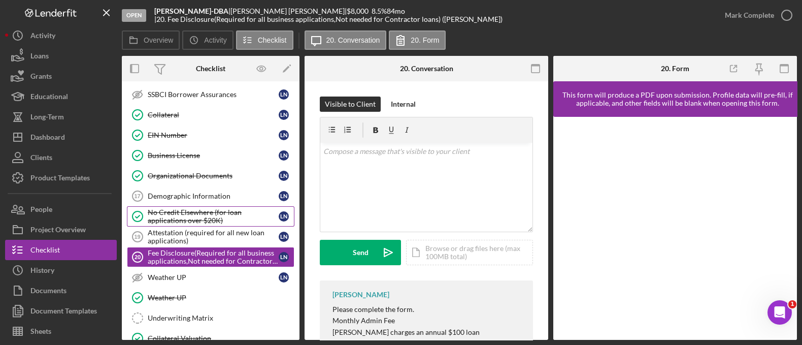
click at [184, 213] on div "No Credit Elsewhere (for loan applications over $20K)" at bounding box center [213, 216] width 131 height 16
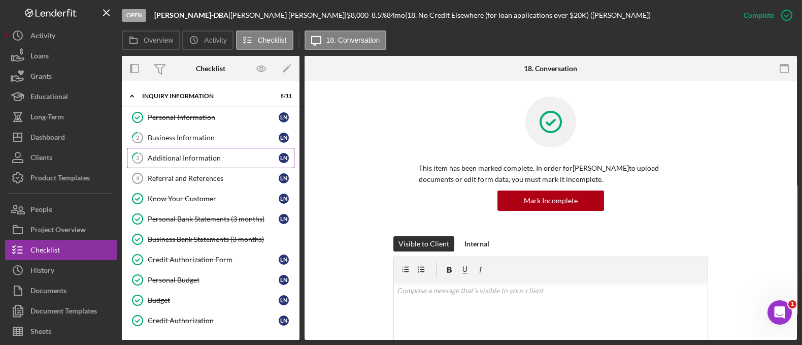
click at [230, 163] on link "3 Additional Information L N" at bounding box center [211, 158] width 168 height 20
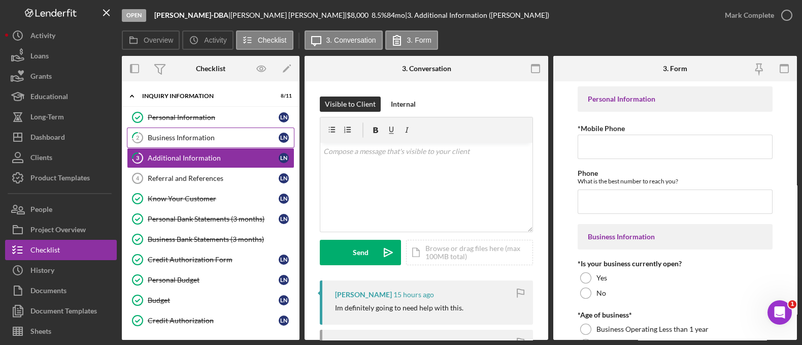
click at [218, 141] on link "2 Business Information L N" at bounding box center [211, 137] width 168 height 20
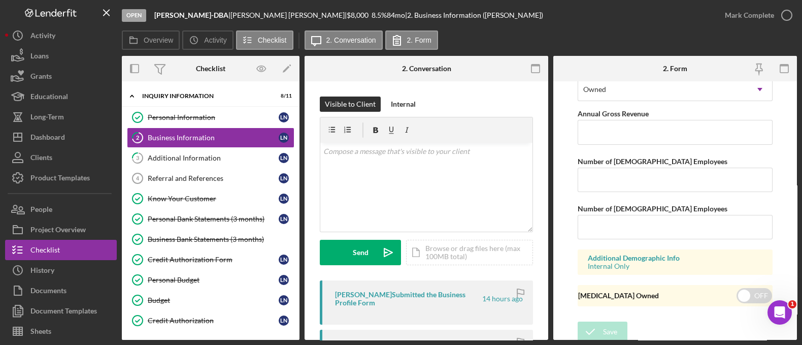
scroll to position [696, 0]
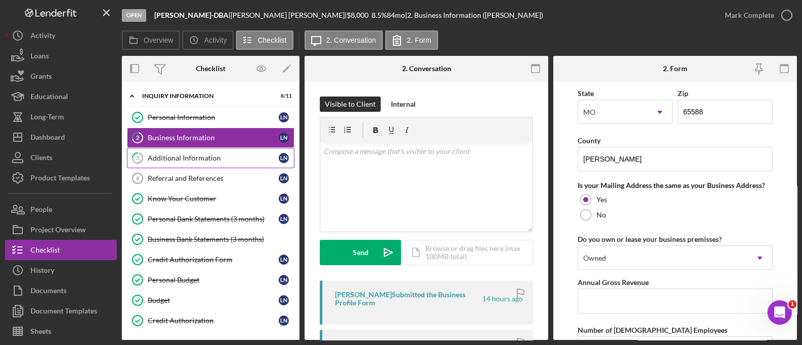
click at [162, 150] on link "3 Additional Information L N" at bounding box center [211, 158] width 168 height 20
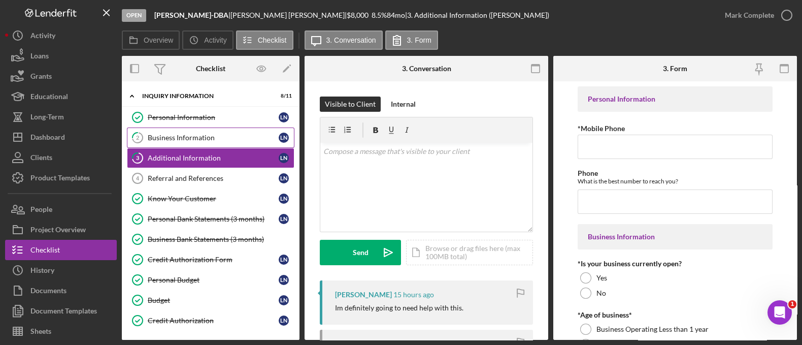
click at [163, 142] on link "2 Business Information L N" at bounding box center [211, 137] width 168 height 20
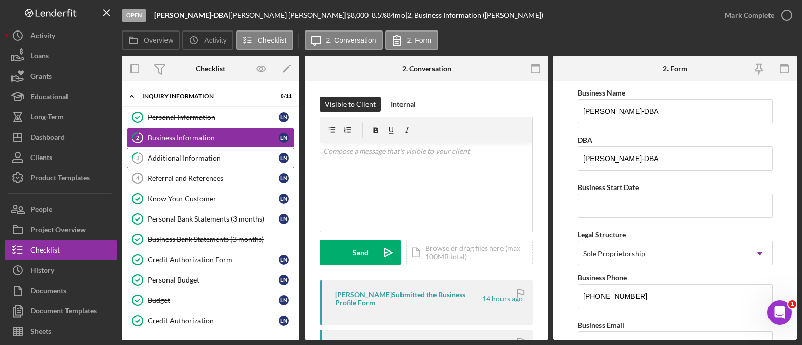
click at [162, 154] on div "Additional Information" at bounding box center [213, 158] width 131 height 8
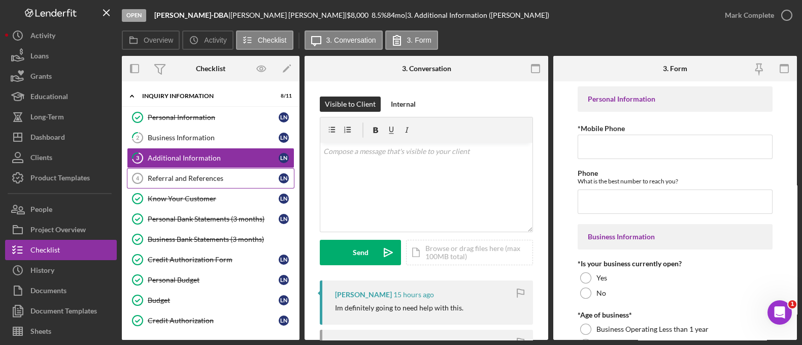
click at [164, 176] on div "Referral and References" at bounding box center [213, 178] width 131 height 8
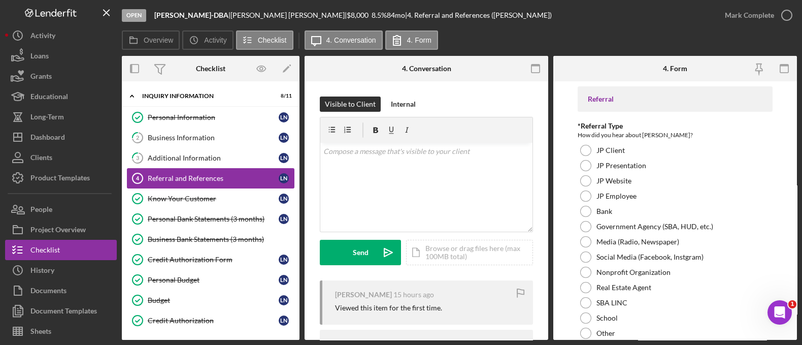
scroll to position [117, 0]
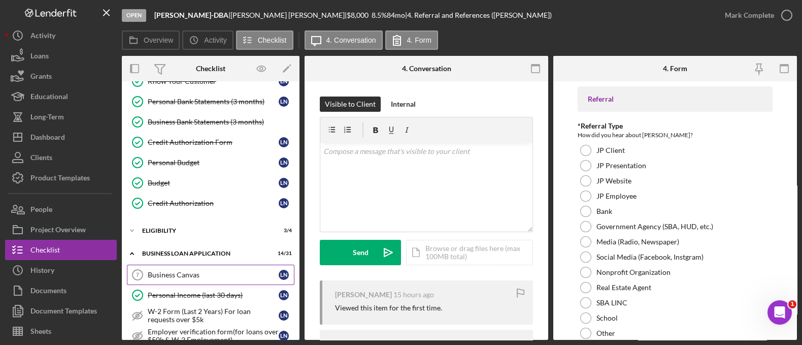
click at [190, 271] on div "Business Canvas" at bounding box center [213, 275] width 131 height 8
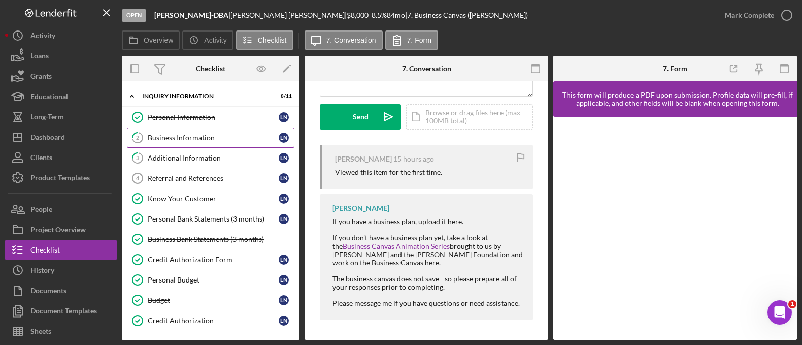
click at [194, 142] on link "2 Business Information L N" at bounding box center [211, 137] width 168 height 20
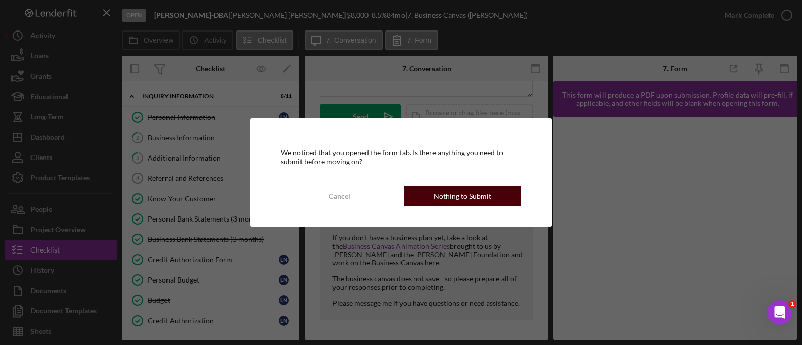
click at [444, 202] on div "Nothing to Submit" at bounding box center [462, 196] width 58 height 20
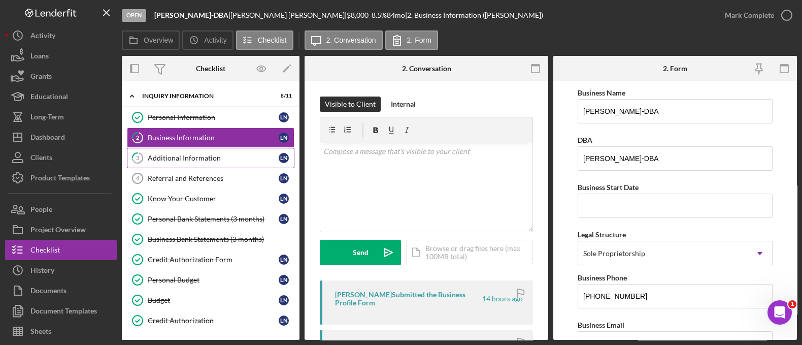
click at [173, 161] on div "Additional Information" at bounding box center [213, 158] width 131 height 8
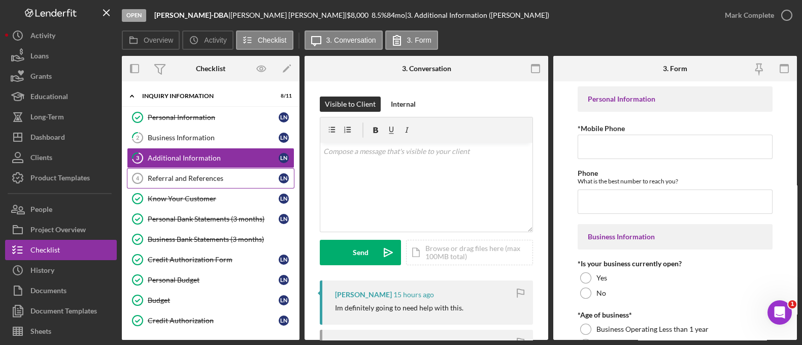
click at [179, 179] on div "Referral and References" at bounding box center [213, 178] width 131 height 8
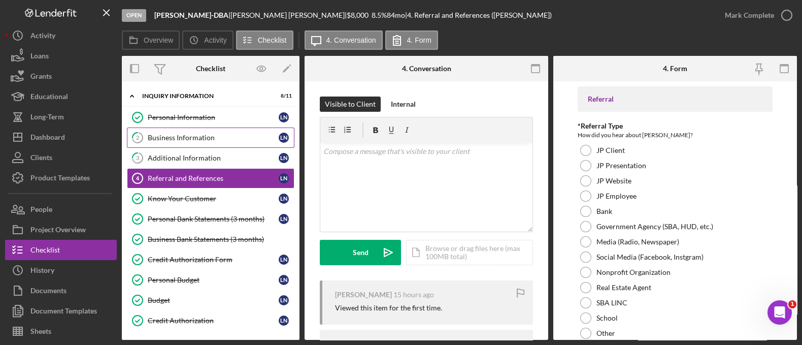
click at [195, 142] on link "2 Business Information L N" at bounding box center [211, 137] width 168 height 20
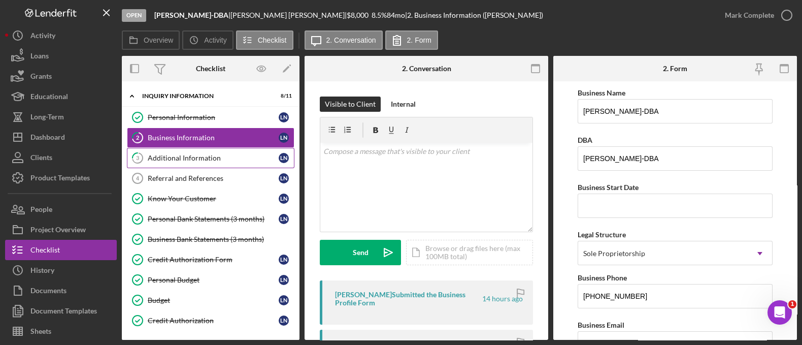
click at [203, 157] on div "Additional Information" at bounding box center [213, 158] width 131 height 8
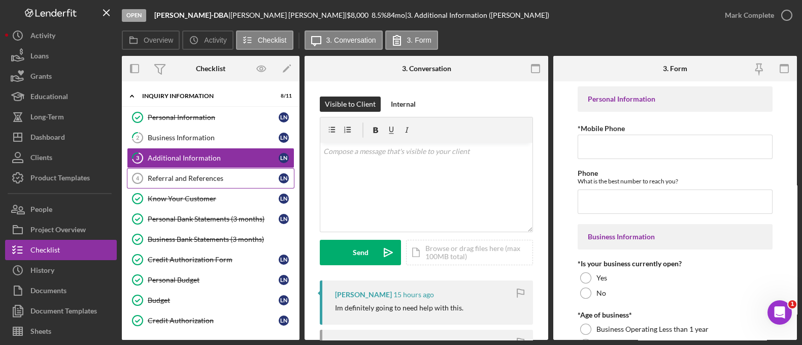
click at [198, 179] on div "Referral and References" at bounding box center [213, 178] width 131 height 8
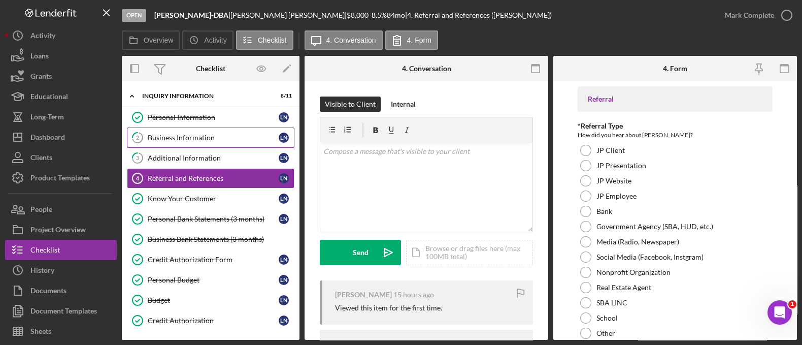
click at [207, 141] on link "2 Business Information L N" at bounding box center [211, 137] width 168 height 20
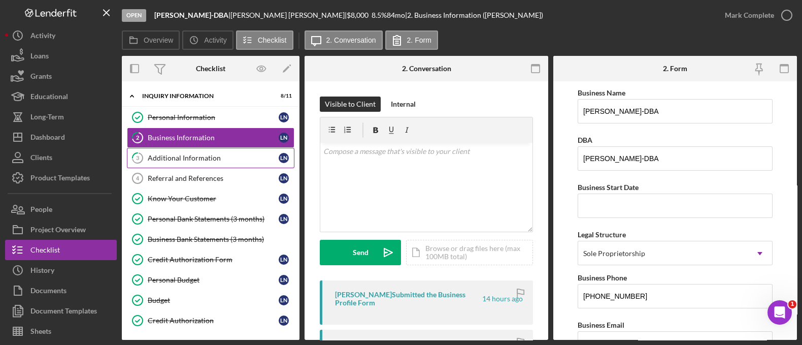
click at [221, 163] on link "3 Additional Information L N" at bounding box center [211, 158] width 168 height 20
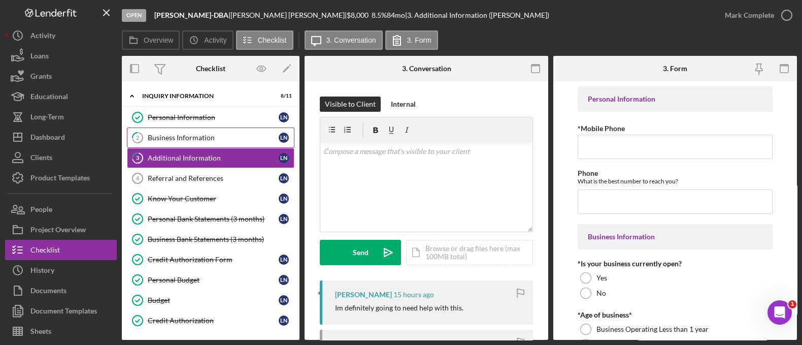
click at [216, 144] on link "2 Business Information L N" at bounding box center [211, 137] width 168 height 20
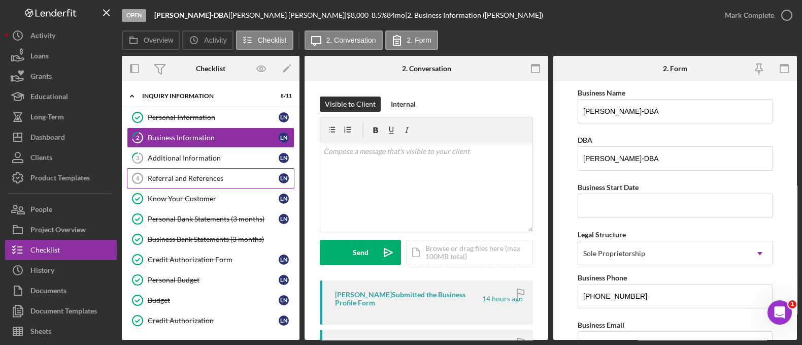
click at [204, 176] on div "Referral and References" at bounding box center [213, 178] width 131 height 8
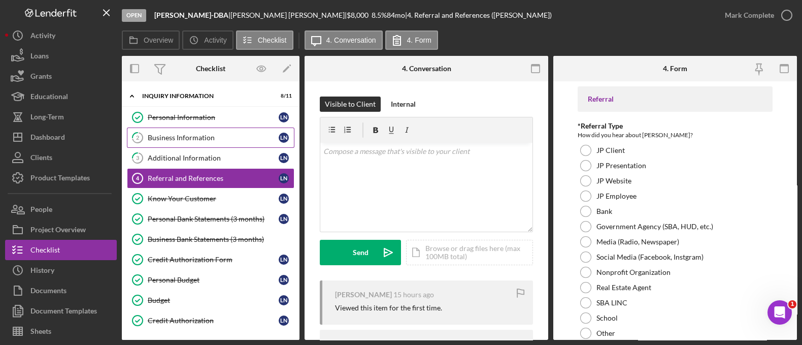
click at [197, 137] on div "Business Information" at bounding box center [213, 137] width 131 height 8
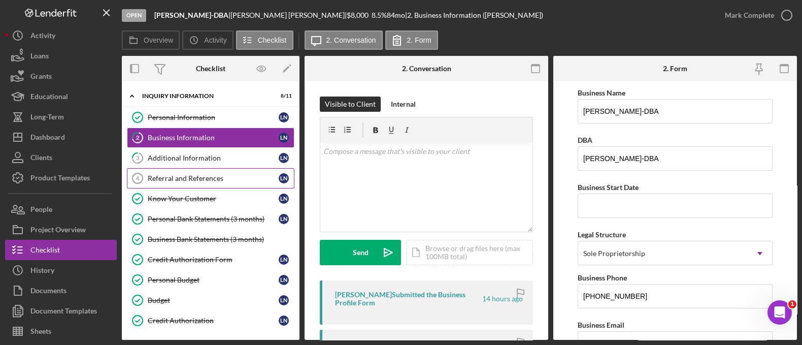
click at [175, 174] on div "Referral and References" at bounding box center [213, 178] width 131 height 8
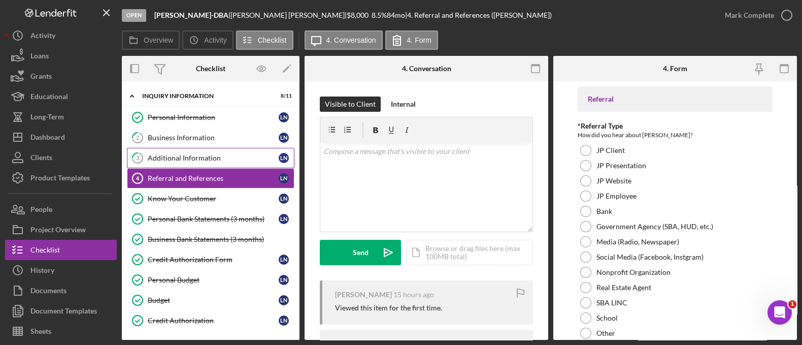
click at [171, 154] on div "Additional Information" at bounding box center [213, 158] width 131 height 8
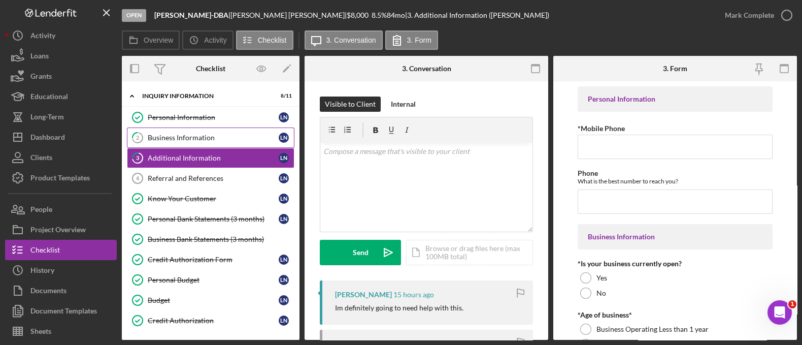
click at [169, 142] on link "2 Business Information L N" at bounding box center [211, 137] width 168 height 20
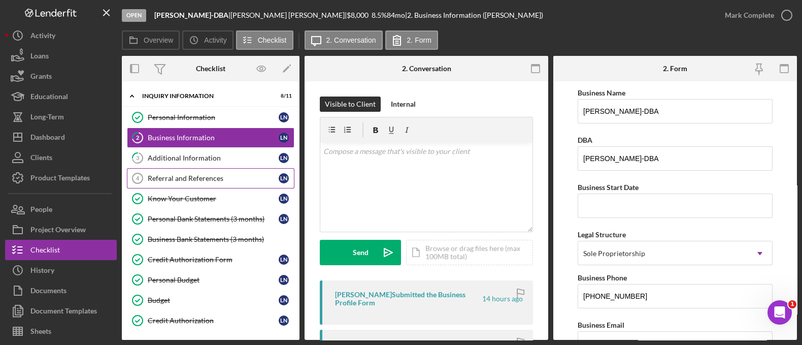
click at [187, 176] on div "Referral and References" at bounding box center [213, 178] width 131 height 8
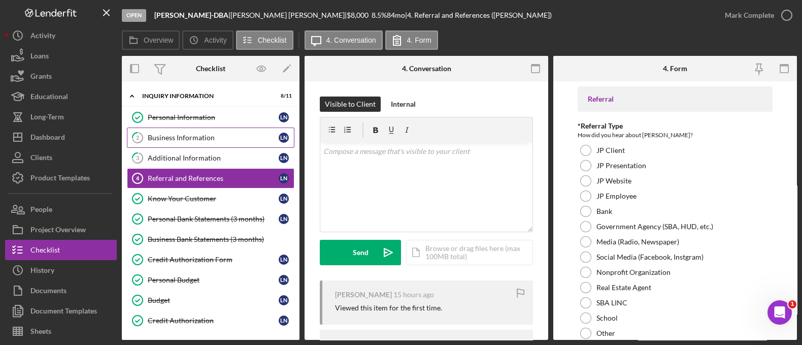
click at [175, 136] on div "Business Information" at bounding box center [213, 137] width 131 height 8
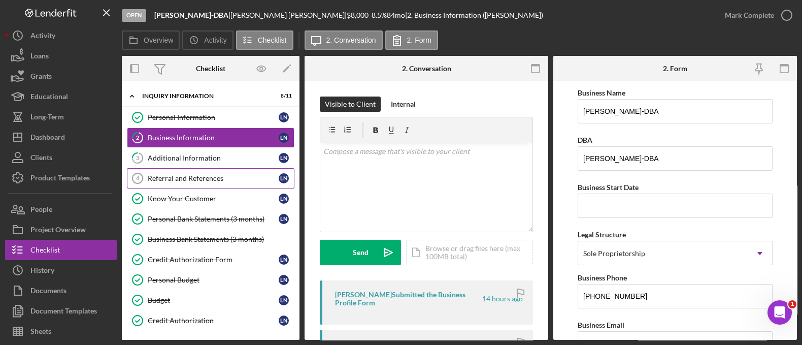
click at [180, 174] on div "Referral and References" at bounding box center [213, 178] width 131 height 8
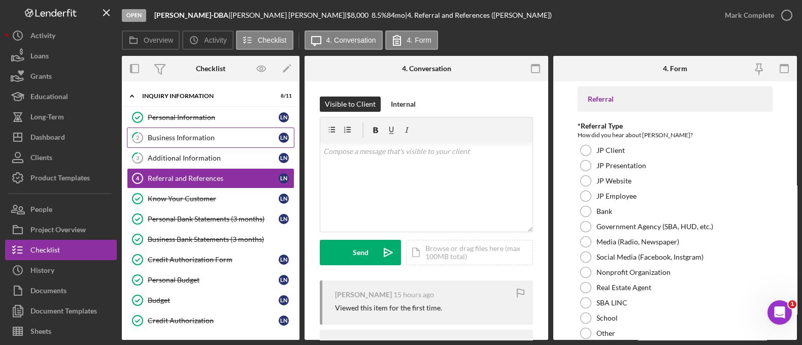
click at [177, 141] on div "Business Information" at bounding box center [213, 137] width 131 height 8
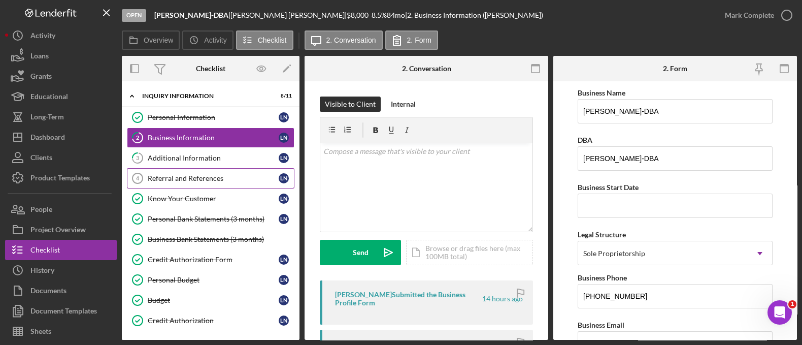
click at [194, 175] on div "Referral and References" at bounding box center [213, 178] width 131 height 8
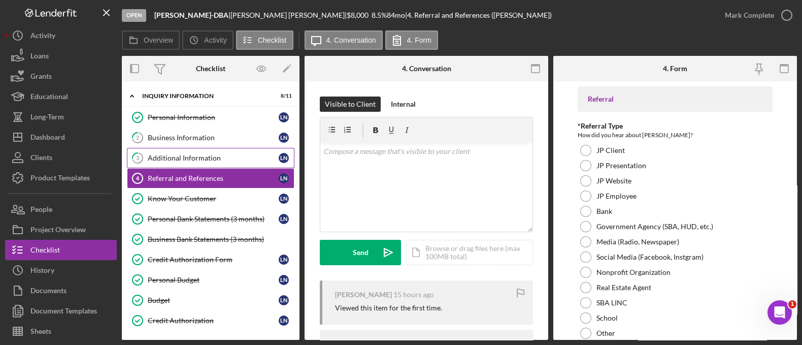
click at [187, 154] on div "Additional Information" at bounding box center [213, 158] width 131 height 8
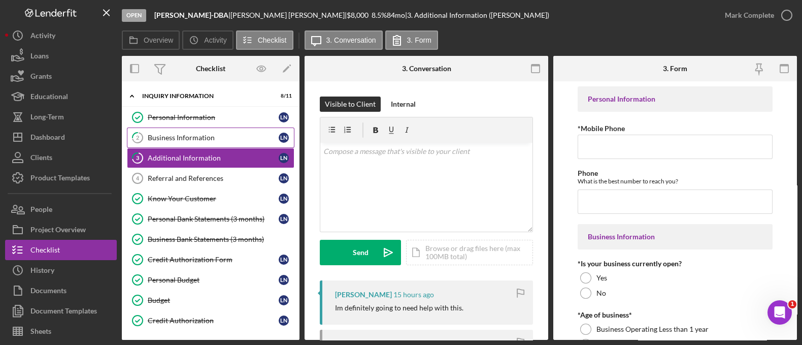
click at [183, 132] on link "2 Business Information L N" at bounding box center [211, 137] width 168 height 20
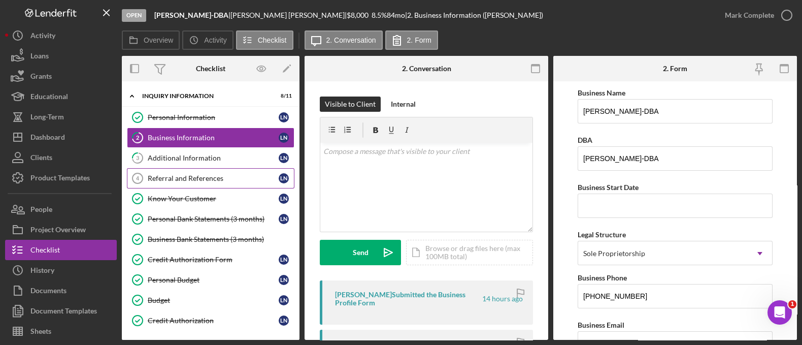
click at [188, 184] on link "Referral and References 4 Referral and References L N" at bounding box center [211, 178] width 168 height 20
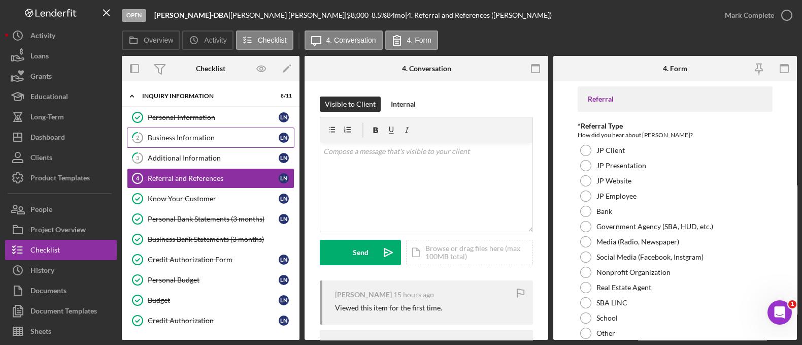
click at [201, 130] on link "2 Business Information L N" at bounding box center [211, 137] width 168 height 20
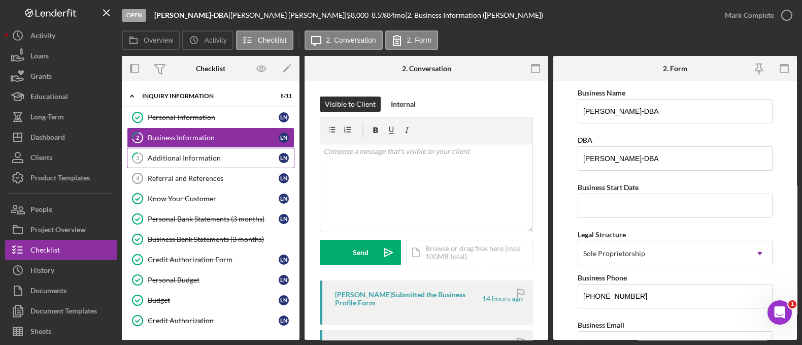
click at [199, 158] on div "Additional Information" at bounding box center [213, 158] width 131 height 8
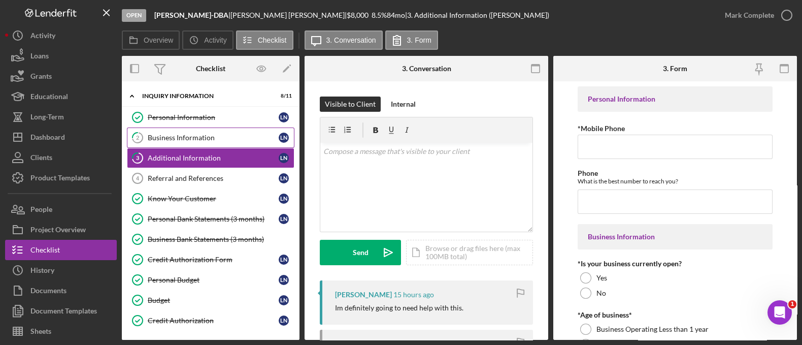
click at [178, 138] on div "Business Information" at bounding box center [213, 137] width 131 height 8
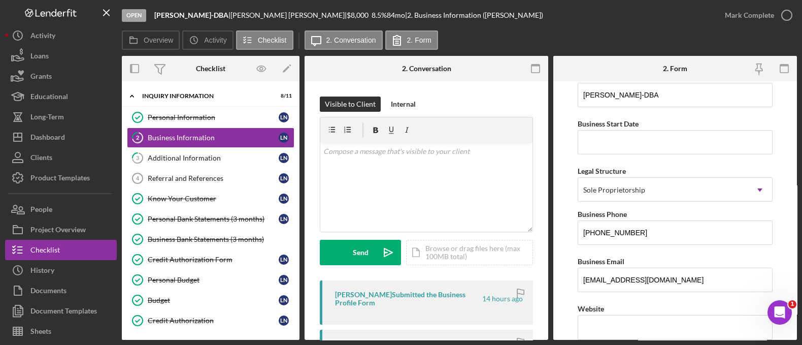
scroll to position [65, 0]
click at [190, 168] on link "Referral and References 4 Referral and References L N" at bounding box center [211, 178] width 168 height 20
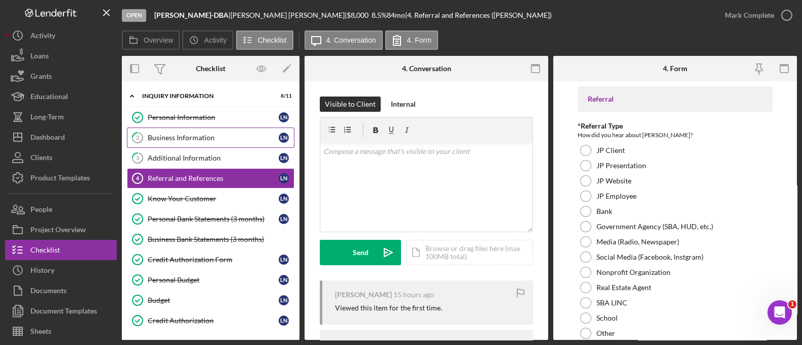
click at [172, 139] on div "Business Information" at bounding box center [213, 137] width 131 height 8
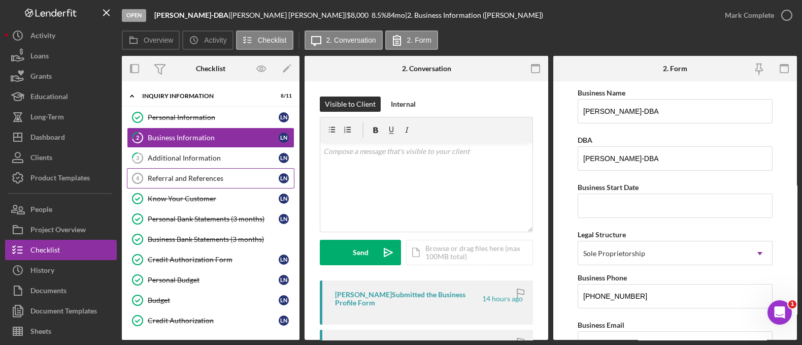
click at [187, 185] on link "Referral and References 4 Referral and References L N" at bounding box center [211, 178] width 168 height 20
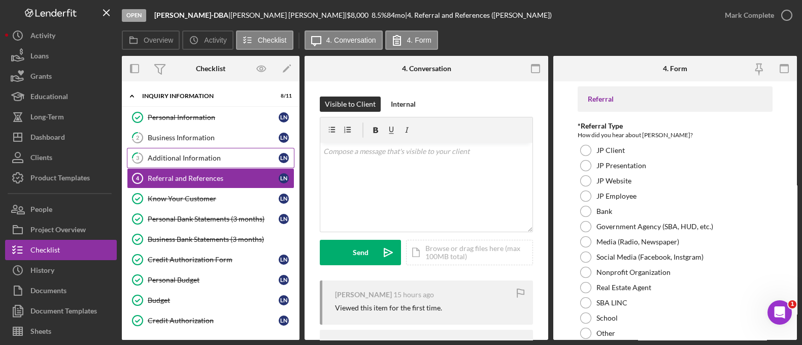
click at [182, 156] on div "Additional Information" at bounding box center [213, 158] width 131 height 8
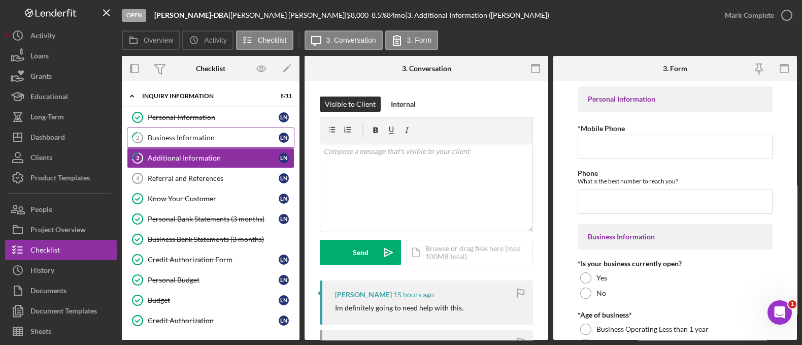
click at [177, 141] on div "Business Information" at bounding box center [213, 137] width 131 height 8
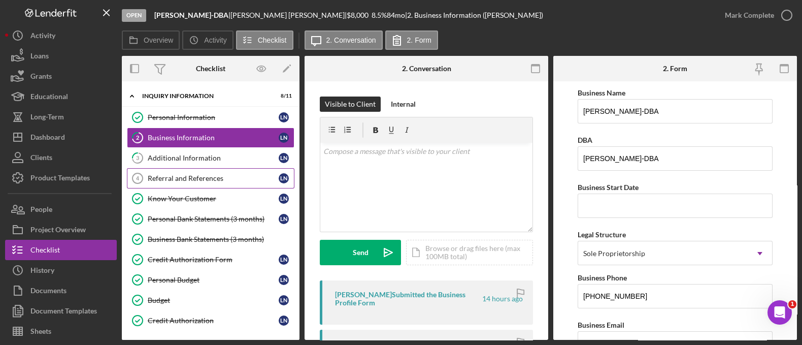
click at [189, 169] on link "Referral and References 4 Referral and References L N" at bounding box center [211, 178] width 168 height 20
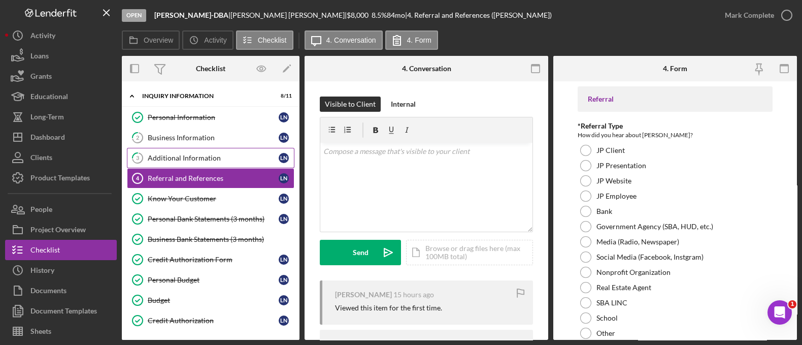
click at [186, 156] on div "Additional Information" at bounding box center [213, 158] width 131 height 8
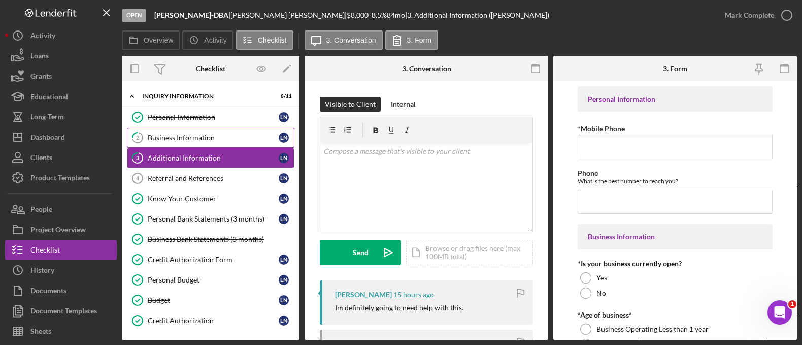
click at [176, 137] on div "Business Information" at bounding box center [213, 137] width 131 height 8
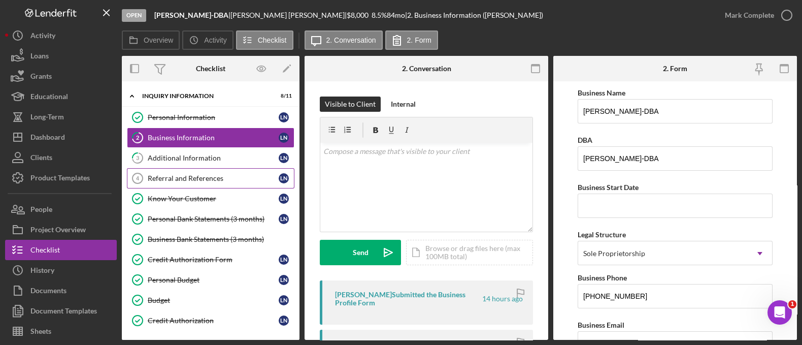
click at [178, 181] on link "Referral and References 4 Referral and References L N" at bounding box center [211, 178] width 168 height 20
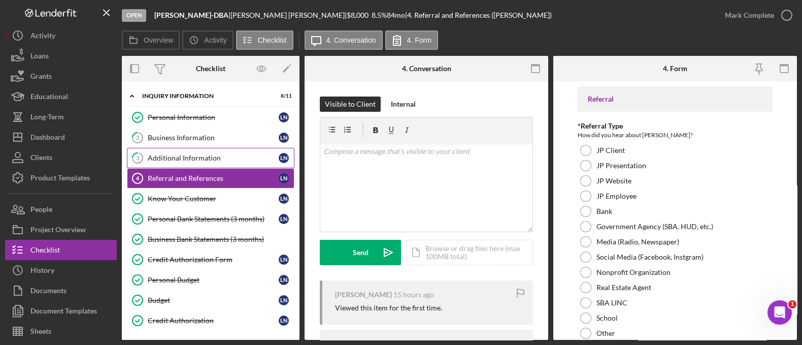
click at [170, 161] on div "Additional Information" at bounding box center [213, 158] width 131 height 8
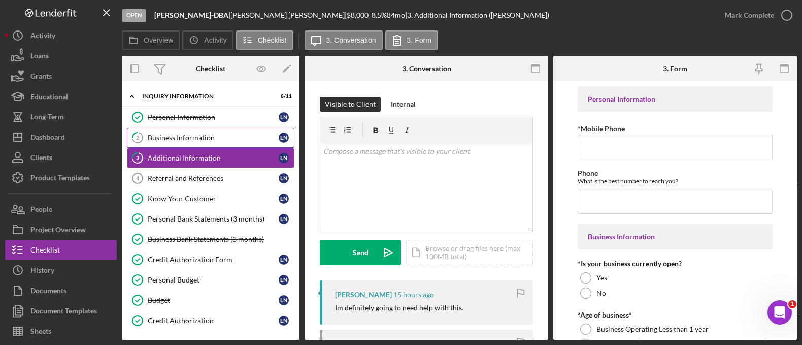
click at [169, 130] on link "2 Business Information L N" at bounding box center [211, 137] width 168 height 20
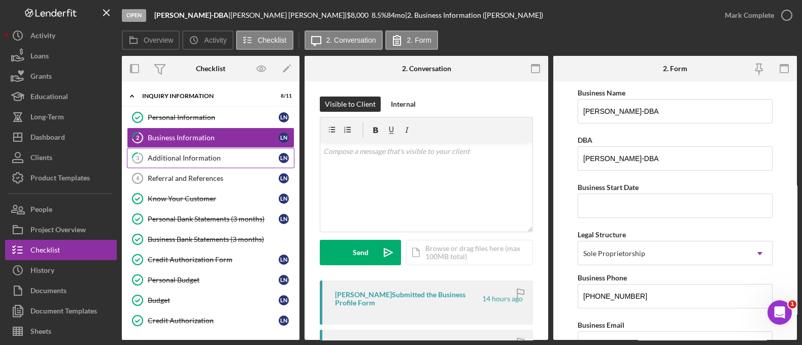
click at [206, 163] on link "3 Additional Information L N" at bounding box center [211, 158] width 168 height 20
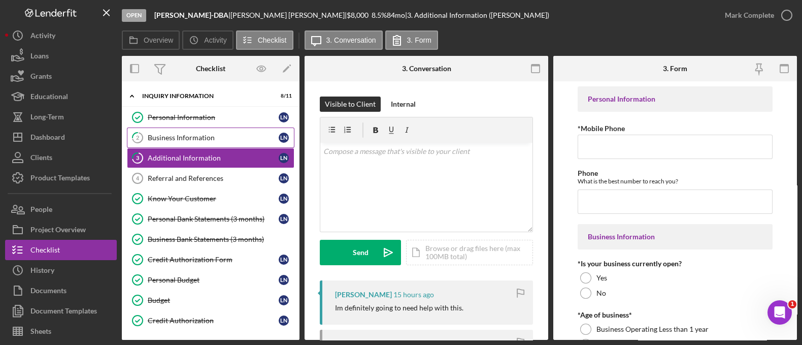
click at [185, 135] on div "Business Information" at bounding box center [213, 137] width 131 height 8
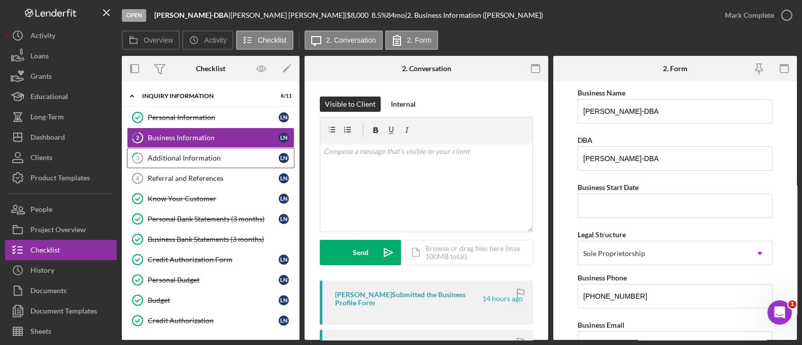
click at [186, 154] on div "Additional Information" at bounding box center [213, 158] width 131 height 8
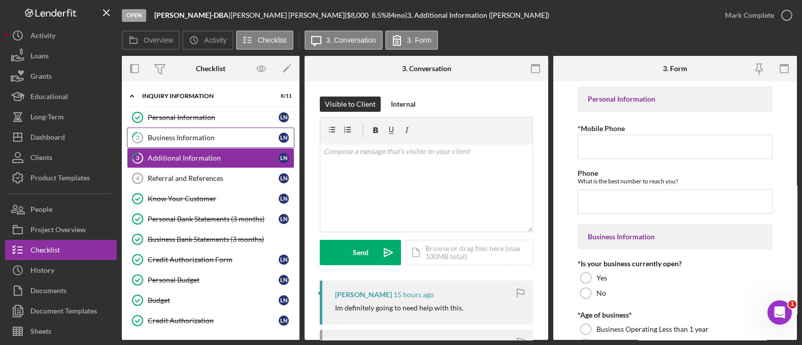
click at [188, 138] on div "Business Information" at bounding box center [213, 137] width 131 height 8
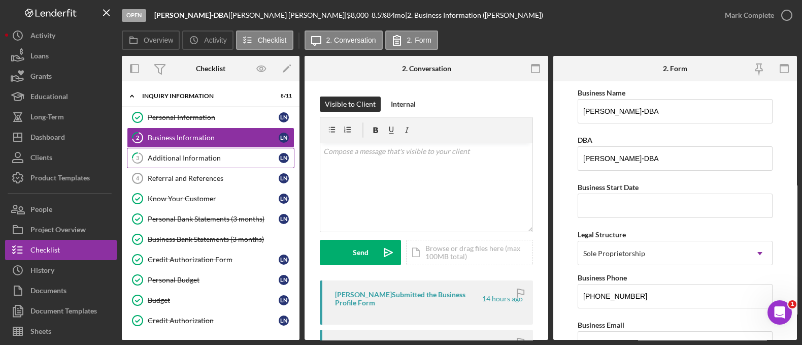
click at [210, 154] on div "Additional Information" at bounding box center [213, 158] width 131 height 8
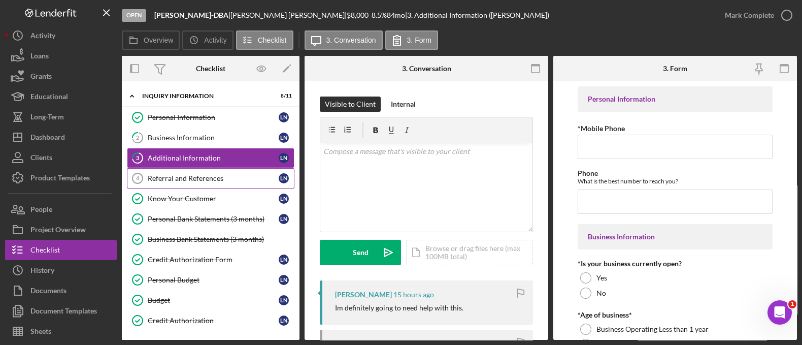
click at [211, 177] on div "Referral and References" at bounding box center [213, 178] width 131 height 8
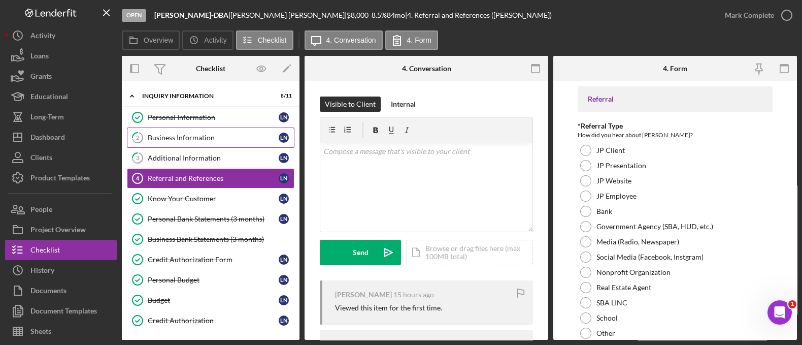
click at [194, 133] on div "Business Information" at bounding box center [213, 137] width 131 height 8
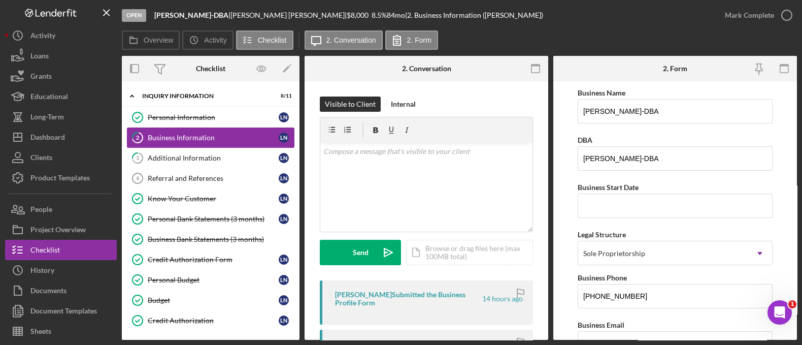
click at [206, 130] on link "2 Business Information L N" at bounding box center [211, 137] width 168 height 20
click at [188, 161] on div "Additional Information" at bounding box center [213, 158] width 131 height 8
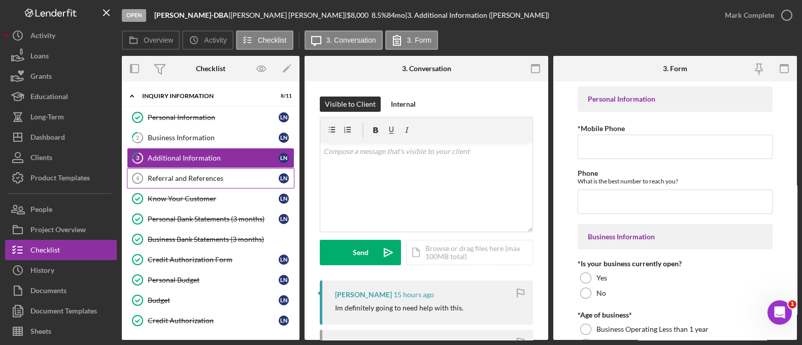
click at [183, 176] on div "Referral and References" at bounding box center [213, 178] width 131 height 8
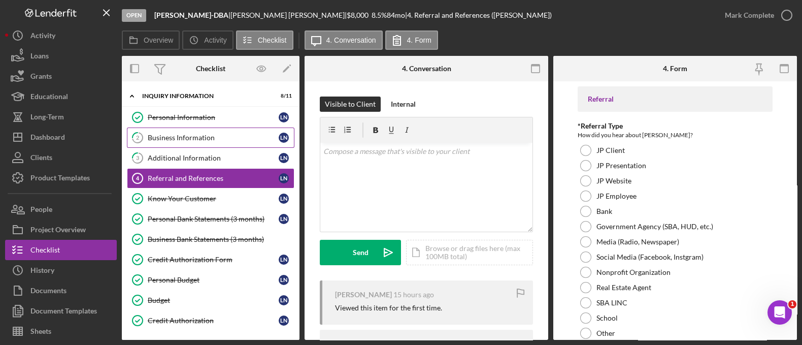
click at [182, 142] on link "2 Business Information L N" at bounding box center [211, 137] width 168 height 20
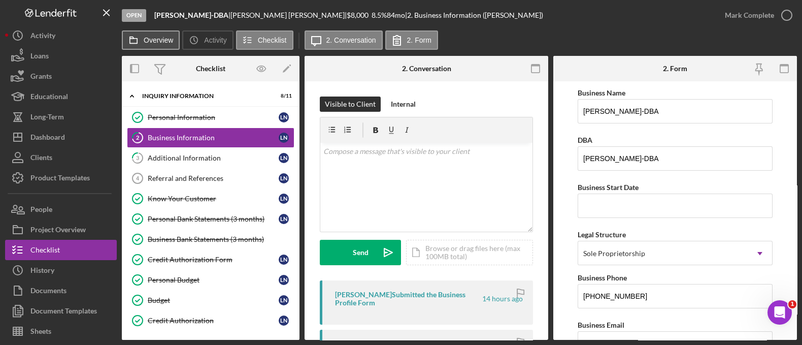
click at [171, 43] on label "Overview" at bounding box center [158, 40] width 29 height 8
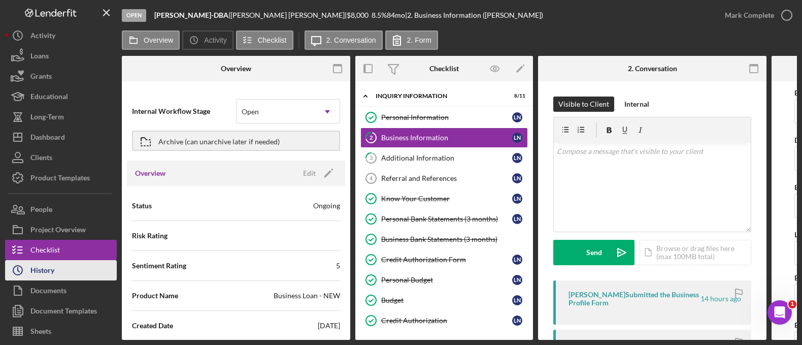
click at [59, 266] on button "Icon/History History" at bounding box center [61, 270] width 112 height 20
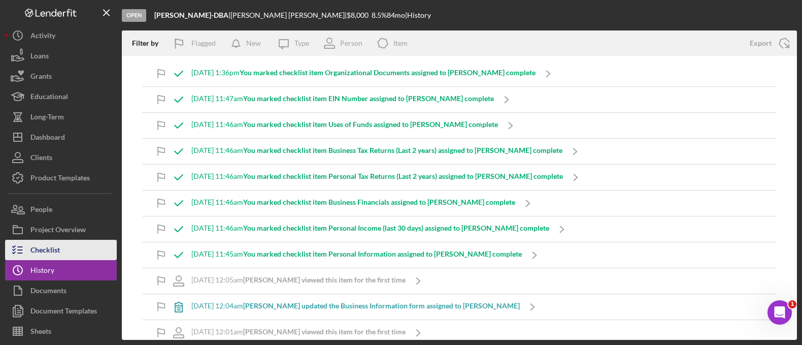
click at [48, 250] on div "Checklist" at bounding box center [44, 251] width 29 height 23
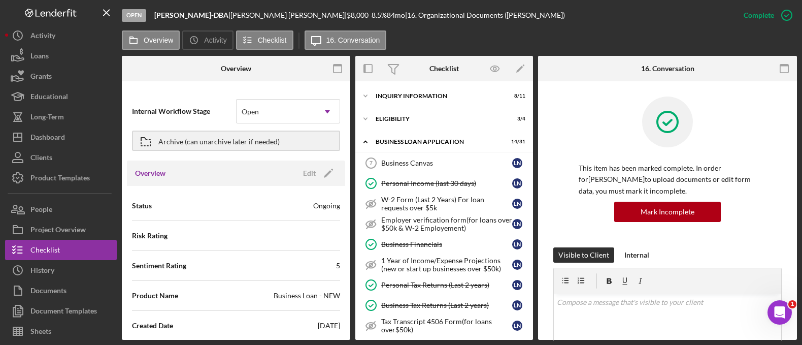
scroll to position [334, 0]
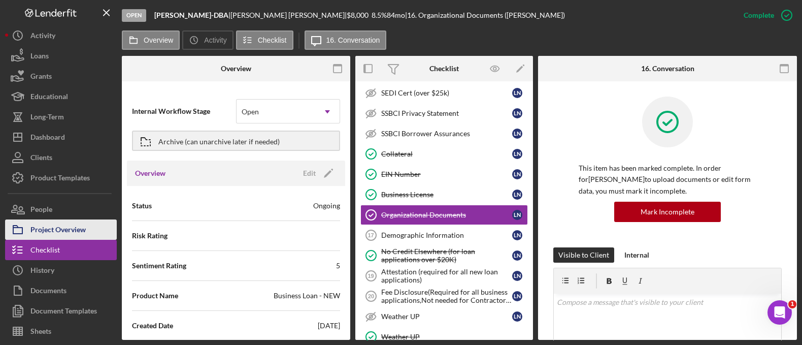
click at [62, 224] on div "Project Overview" at bounding box center [57, 230] width 55 height 23
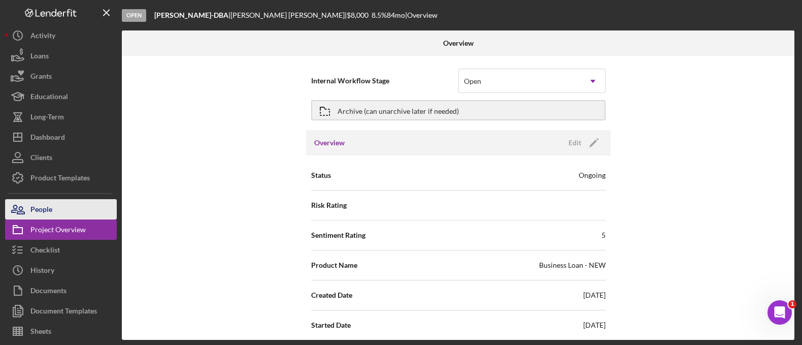
click at [59, 214] on button "People" at bounding box center [61, 209] width 112 height 20
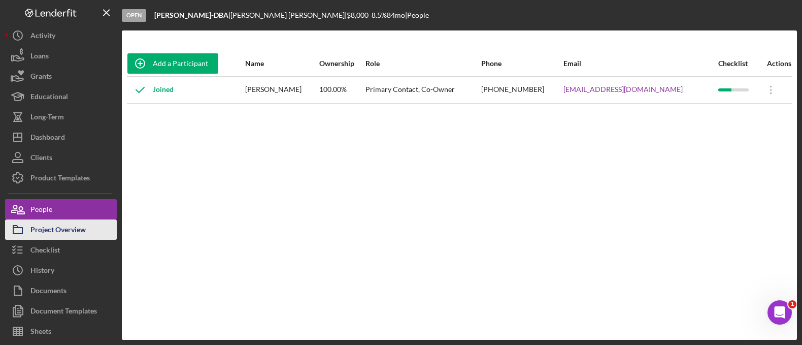
click at [62, 228] on div "Project Overview" at bounding box center [57, 230] width 55 height 23
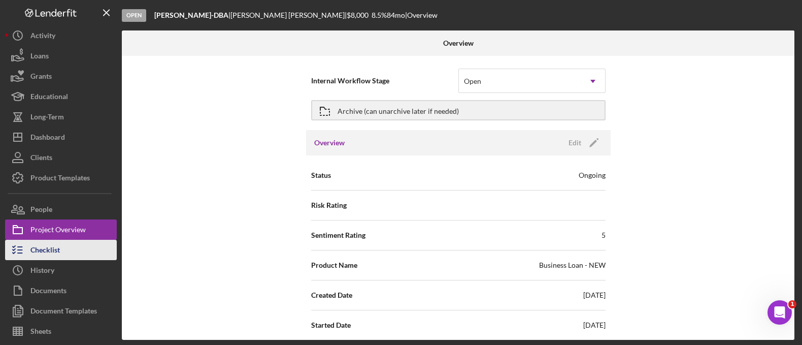
click at [61, 249] on button "Checklist" at bounding box center [61, 250] width 112 height 20
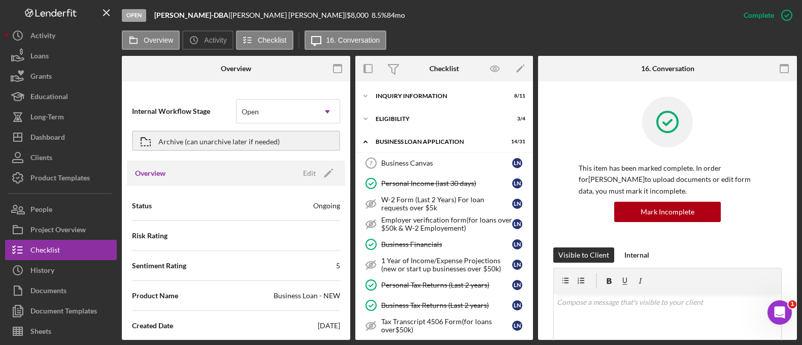
scroll to position [334, 0]
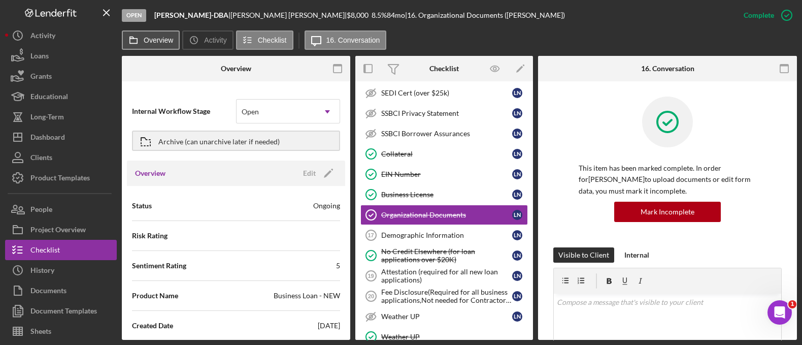
click at [141, 43] on icon at bounding box center [133, 40] width 20 height 20
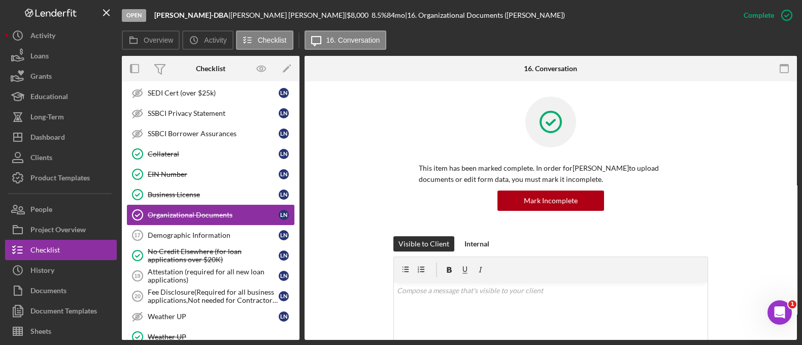
scroll to position [0, 0]
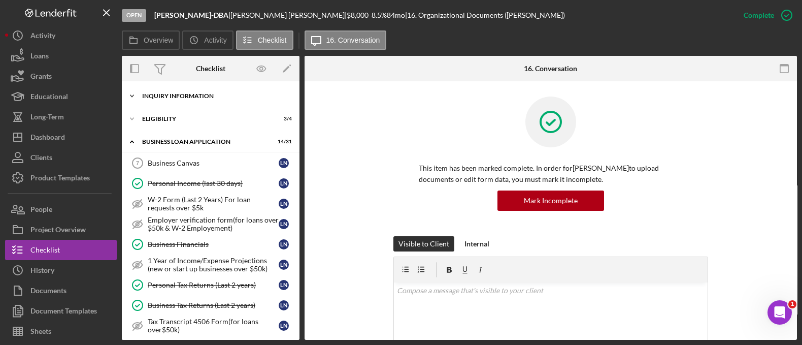
click at [217, 95] on div "INQUIRY INFORMATION" at bounding box center [214, 96] width 145 height 6
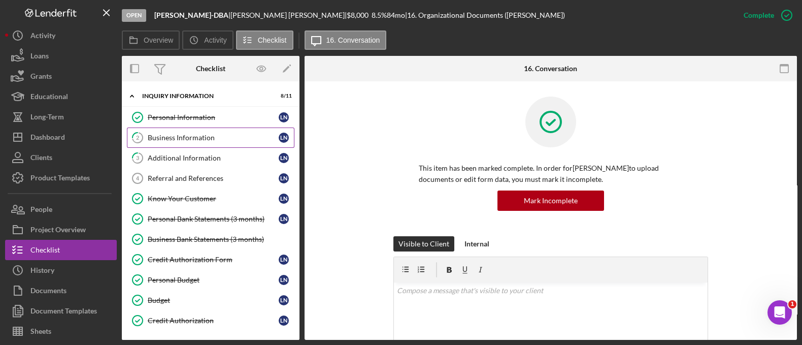
click at [214, 139] on div "Business Information" at bounding box center [213, 137] width 131 height 8
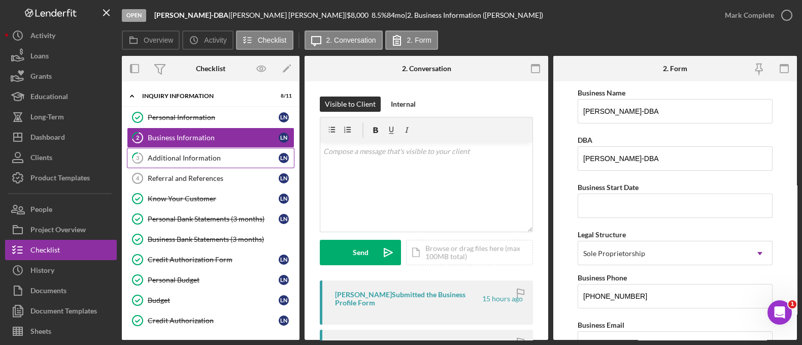
click at [212, 148] on link "3 Additional Information L N" at bounding box center [211, 158] width 168 height 20
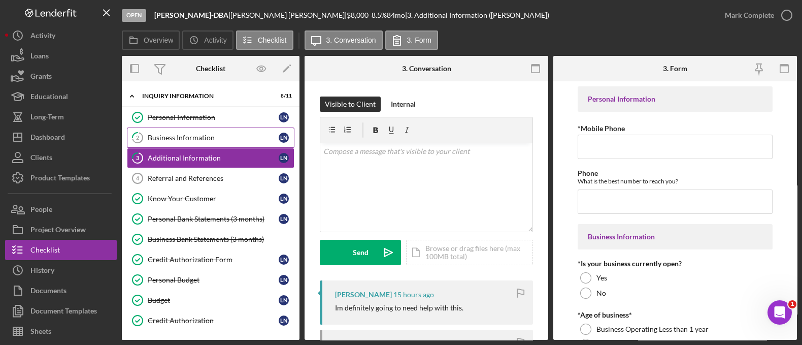
click at [211, 140] on div "Business Information" at bounding box center [213, 137] width 131 height 8
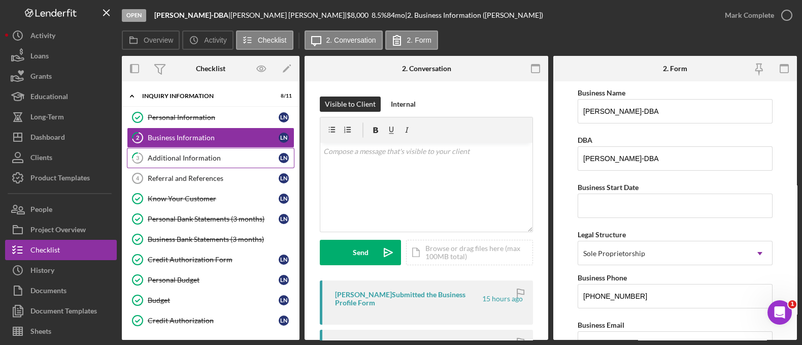
click at [213, 154] on div "Additional Information" at bounding box center [213, 158] width 131 height 8
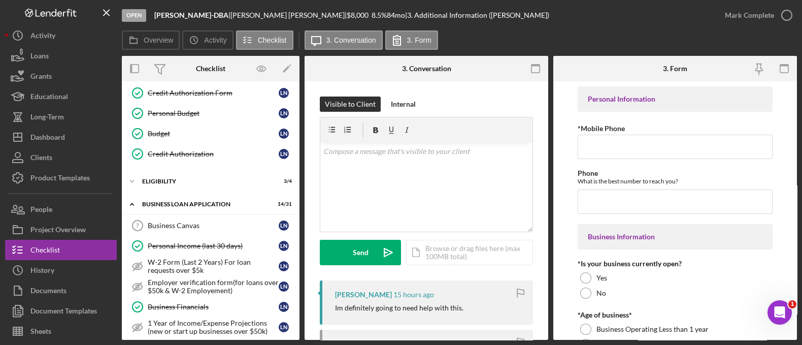
scroll to position [200, 0]
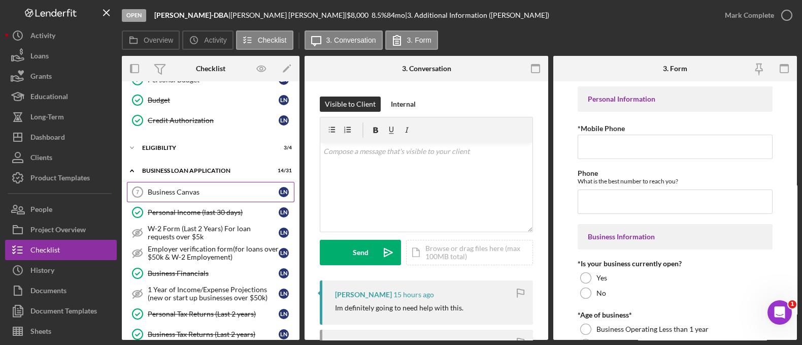
click at [180, 188] on div "Business Canvas" at bounding box center [213, 192] width 131 height 8
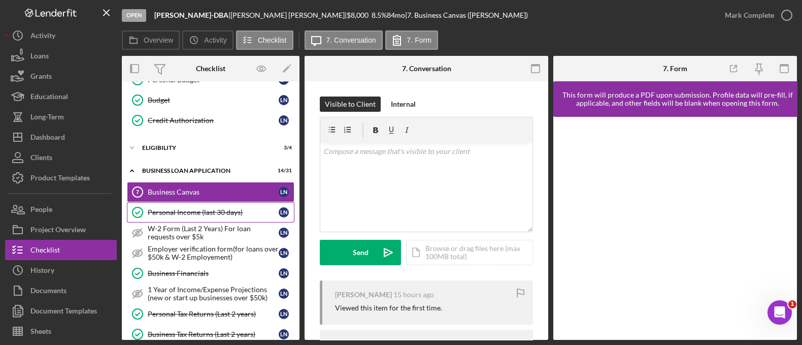
click at [193, 213] on div "Personal Income (last 30 days)" at bounding box center [213, 212] width 131 height 8
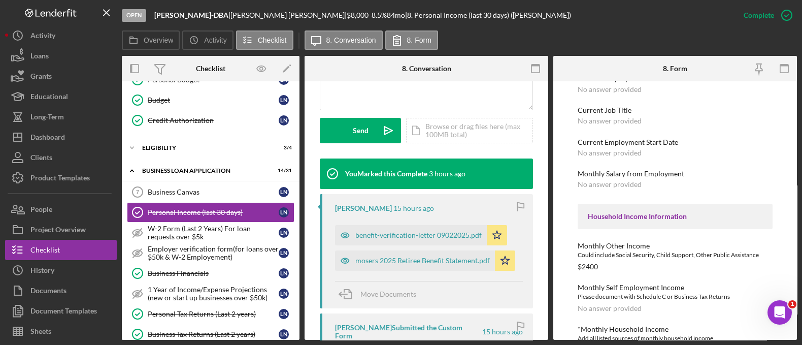
scroll to position [323, 0]
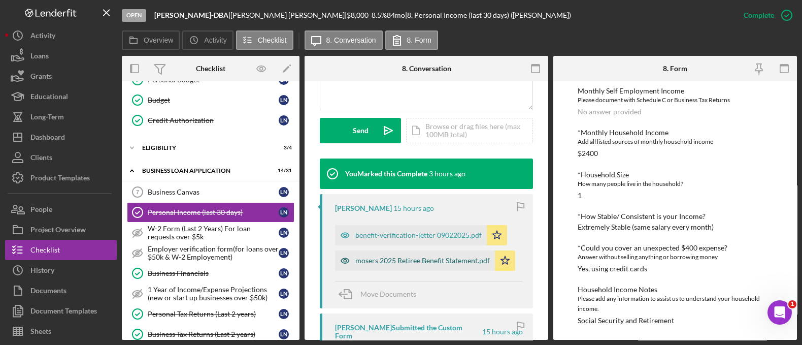
click at [417, 261] on div "mosers 2025 Retiree Benefit Statement.pdf" at bounding box center [422, 260] width 135 height 8
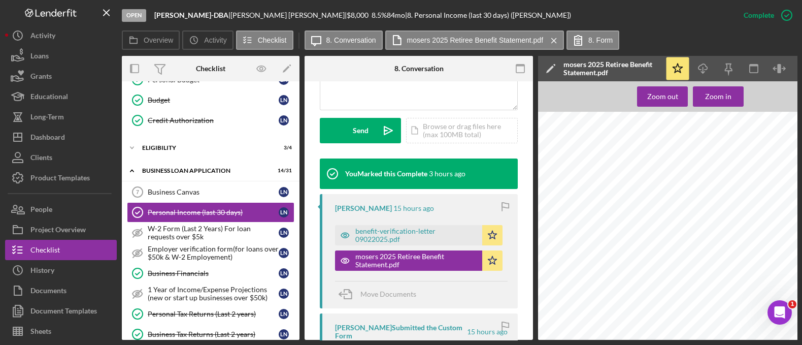
scroll to position [0, 135]
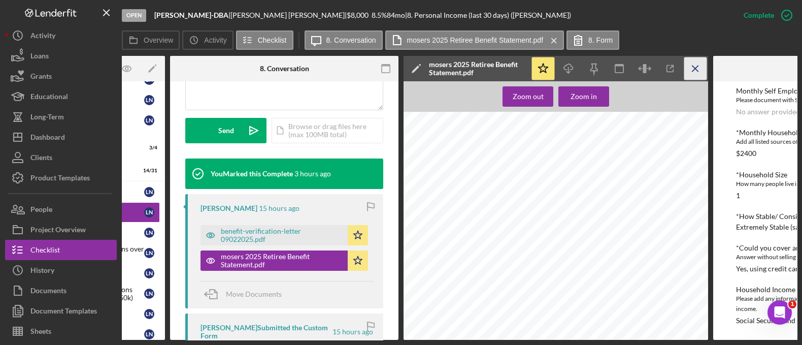
click at [698, 68] on icon "Icon/Menu Close" at bounding box center [695, 68] width 23 height 23
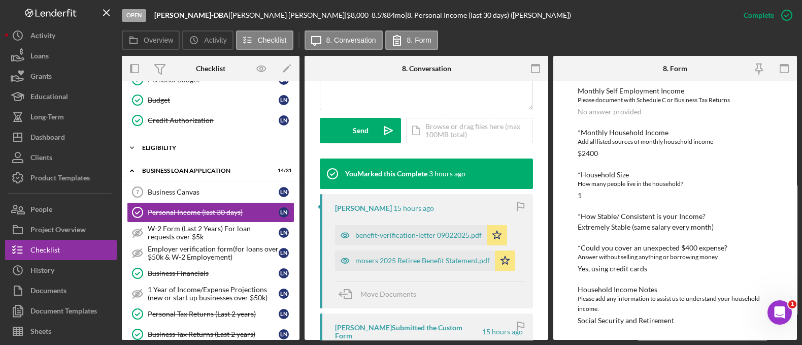
scroll to position [0, 0]
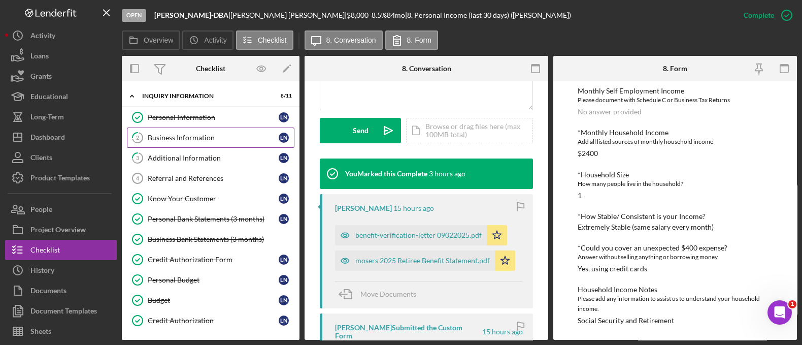
click at [185, 130] on link "2 Business Information L N" at bounding box center [211, 137] width 168 height 20
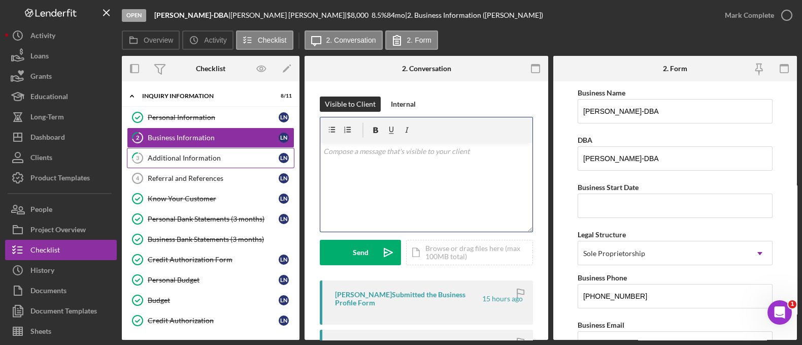
drag, startPoint x: 312, startPoint y: 238, endPoint x: 192, endPoint y: 165, distance: 139.4
click at [192, 165] on div "Overview Internal Workflow Stage Open Icon/Dropdown Arrow Archive (can unarchiv…" at bounding box center [459, 198] width 675 height 284
click at [194, 163] on link "3 Additional Information L N" at bounding box center [211, 158] width 168 height 20
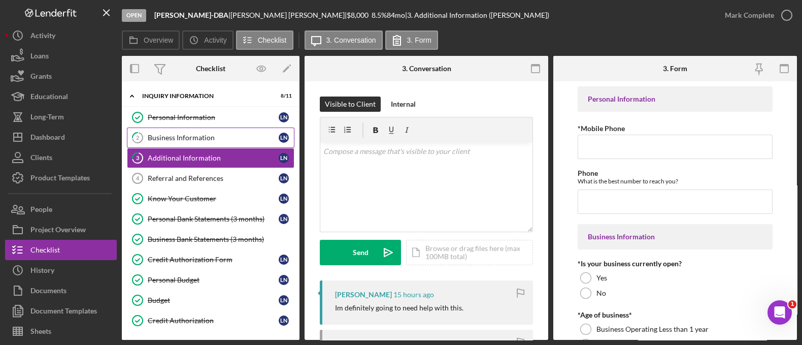
click at [182, 136] on div "Business Information" at bounding box center [213, 137] width 131 height 8
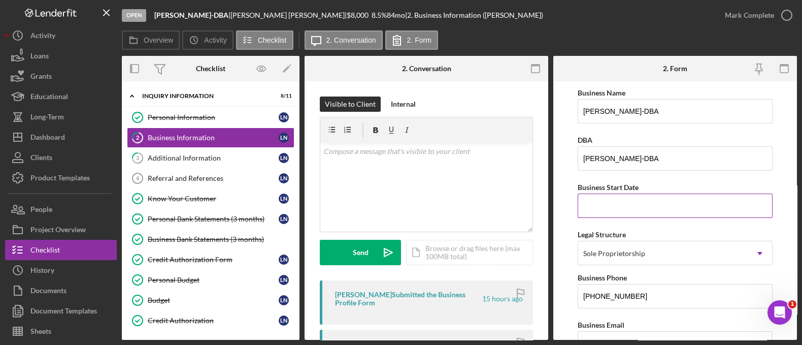
click at [644, 185] on div "Business Start Date" at bounding box center [675, 187] width 195 height 13
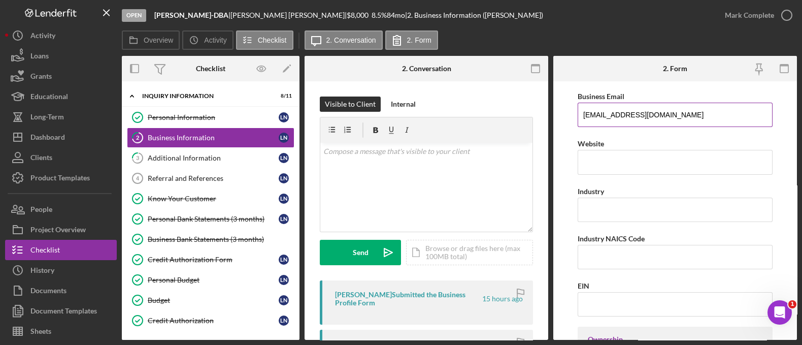
scroll to position [241, 0]
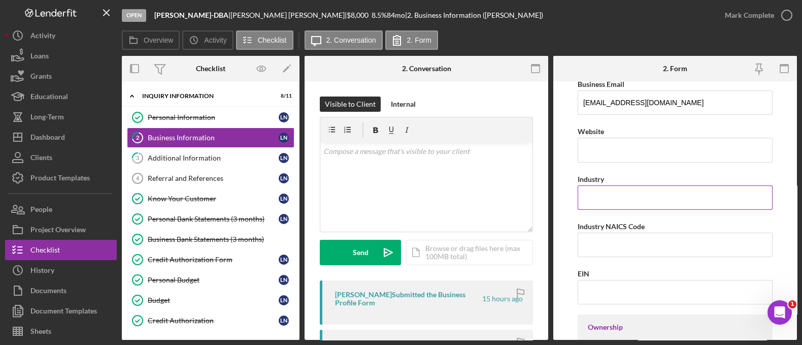
click at [639, 194] on input "Industry" at bounding box center [675, 197] width 195 height 24
click at [610, 239] on input "Industry NAICS Code" at bounding box center [675, 244] width 195 height 24
click at [606, 286] on input "EIN" at bounding box center [675, 292] width 195 height 24
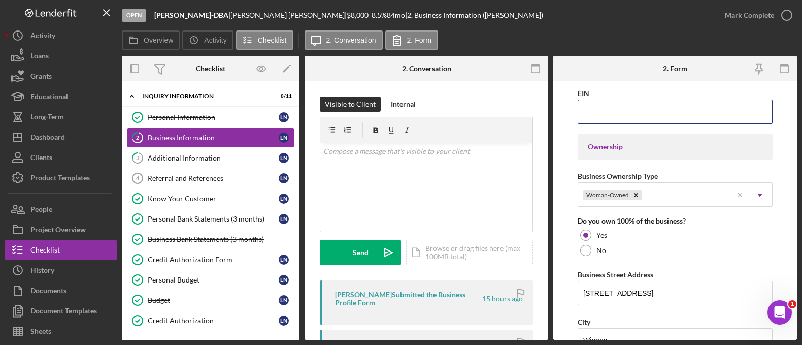
scroll to position [427, 0]
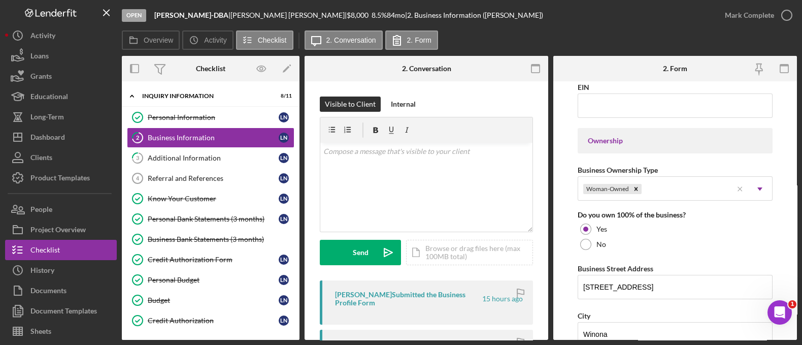
click at [768, 150] on div "Ownership" at bounding box center [675, 140] width 195 height 25
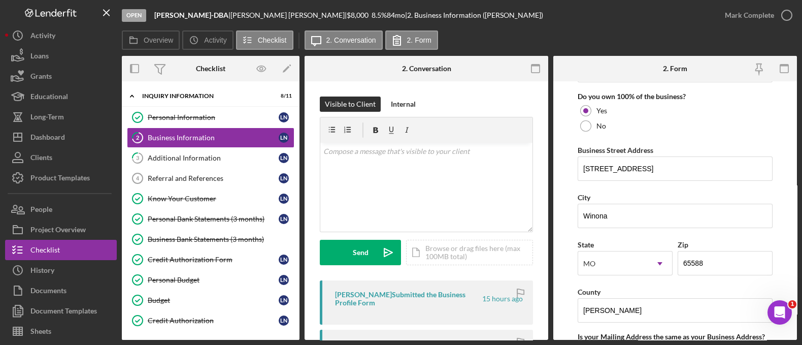
scroll to position [556, 0]
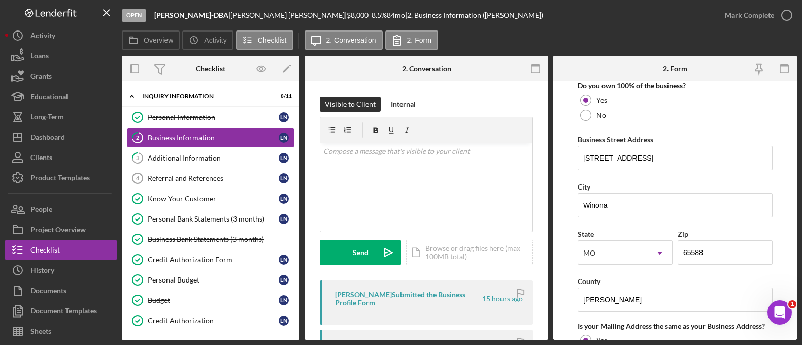
click at [572, 191] on form "Business Name Lynne Norris-DBA DBA Lynne Norris-DBA Business Start Date Legal S…" at bounding box center [675, 210] width 244 height 258
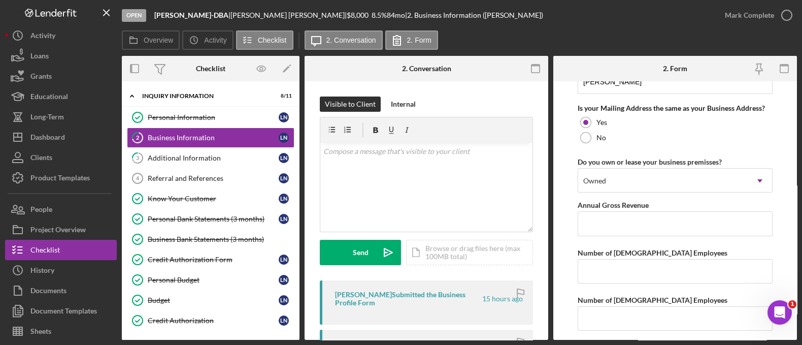
scroll to position [865, 0]
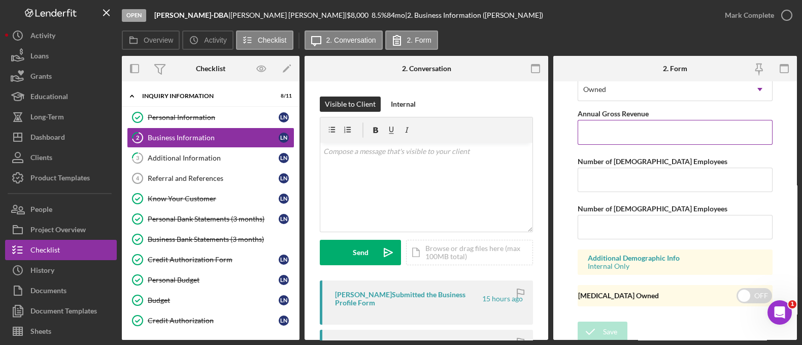
click at [613, 140] on input "Annual Gross Revenue" at bounding box center [675, 132] width 195 height 24
type input "$0"
click at [605, 163] on div "Number of Full-Time Employees" at bounding box center [675, 161] width 195 height 13
click at [590, 177] on input "Number of Full-Time Employees" at bounding box center [675, 180] width 195 height 24
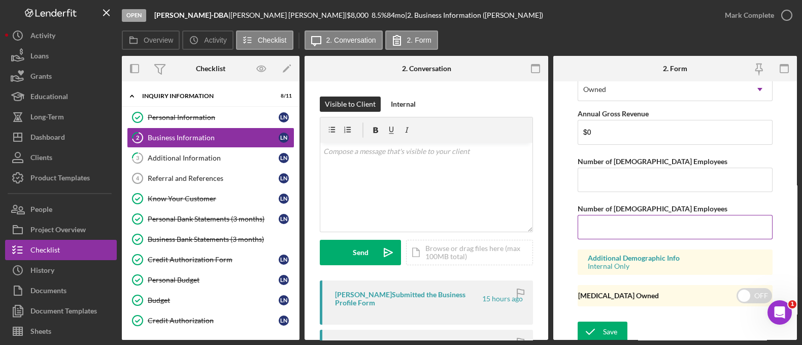
click at [599, 227] on input "Number of Part-Time Employees" at bounding box center [675, 227] width 195 height 24
click at [589, 185] on input "Number of Full-Time Employees" at bounding box center [675, 180] width 195 height 24
type input "1"
click at [598, 321] on icon "submit" at bounding box center [590, 331] width 25 height 25
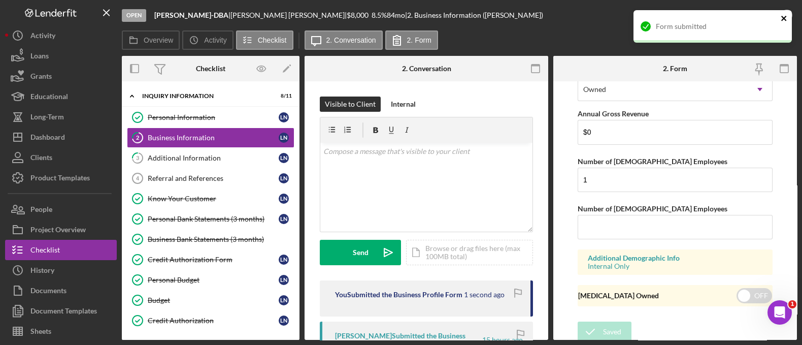
click at [784, 20] on icon "close" at bounding box center [784, 18] width 7 height 8
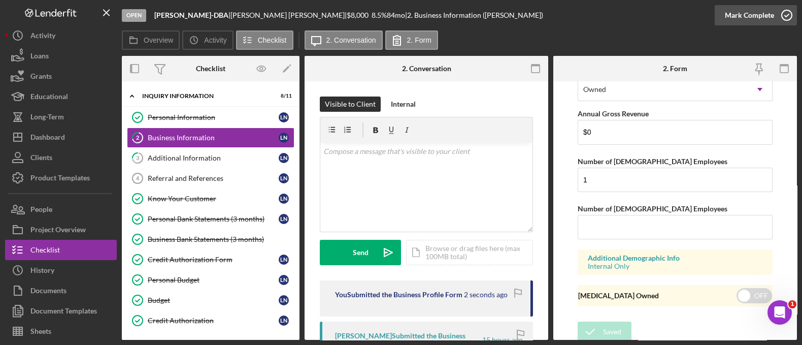
click at [749, 19] on div "Mark Complete" at bounding box center [749, 15] width 49 height 20
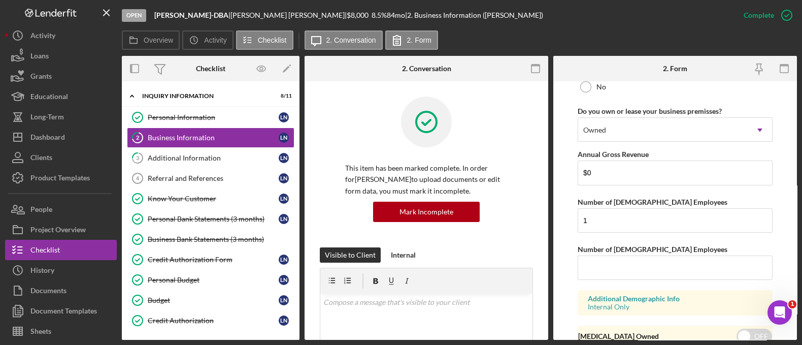
scroll to position [507, 0]
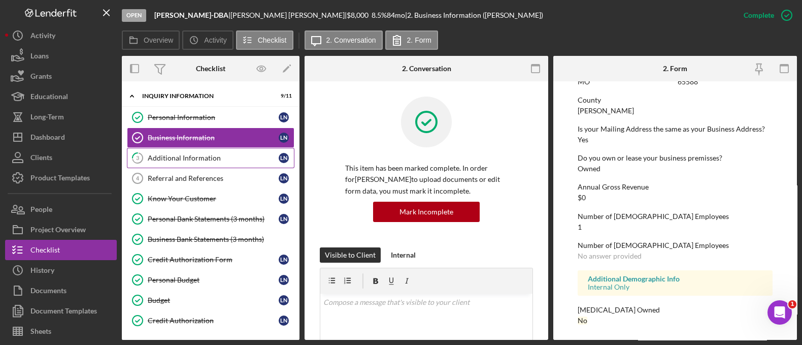
click at [206, 158] on div "Additional Information" at bounding box center [213, 158] width 131 height 8
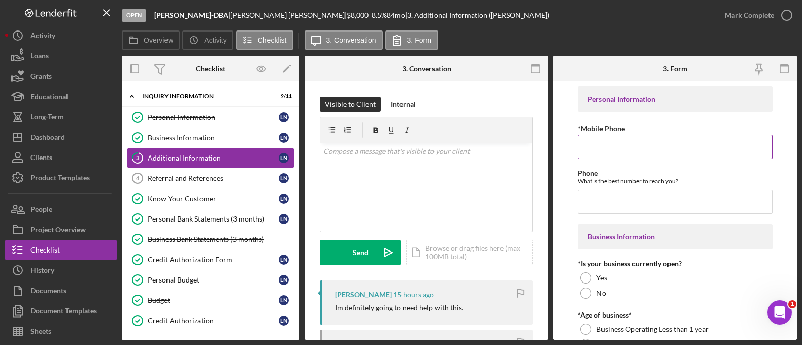
click at [608, 146] on input "*Mobile Phone" at bounding box center [675, 147] width 195 height 24
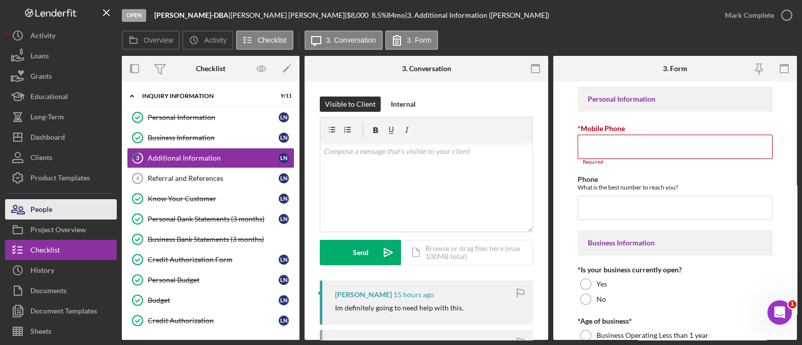
click at [69, 204] on button "People" at bounding box center [61, 209] width 112 height 20
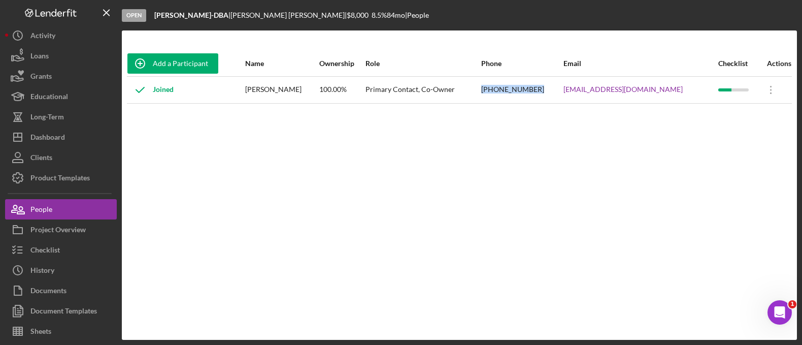
drag, startPoint x: 581, startPoint y: 83, endPoint x: 513, endPoint y: 83, distance: 67.5
click at [513, 83] on tr "Joined Lynne Norris 100.00% Primary Contact, Co-Owner (573) 893-5787 lynnea1@ma…" at bounding box center [459, 89] width 665 height 27
copy tr "(573) 893-5787"
click at [39, 245] on div "Checklist" at bounding box center [44, 251] width 29 height 23
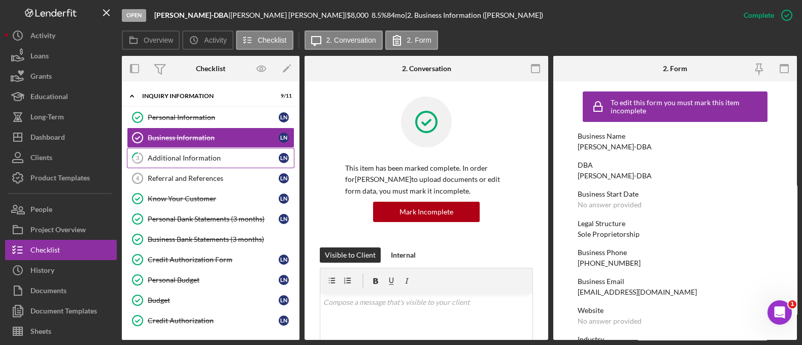
click at [213, 155] on div "Additional Information" at bounding box center [213, 158] width 131 height 8
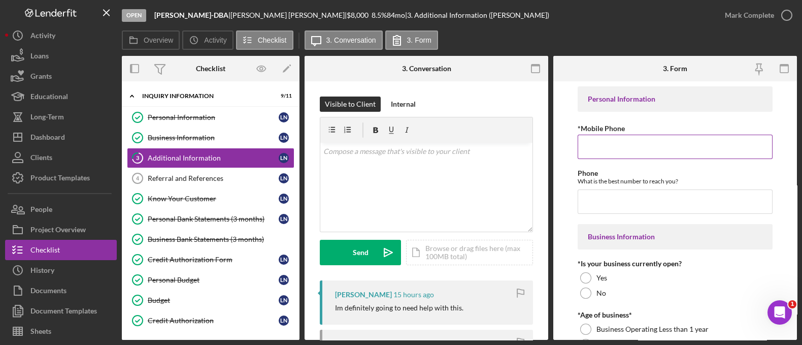
click at [605, 148] on input "*Mobile Phone" at bounding box center [675, 147] width 195 height 24
paste input "(573) 893-5787"
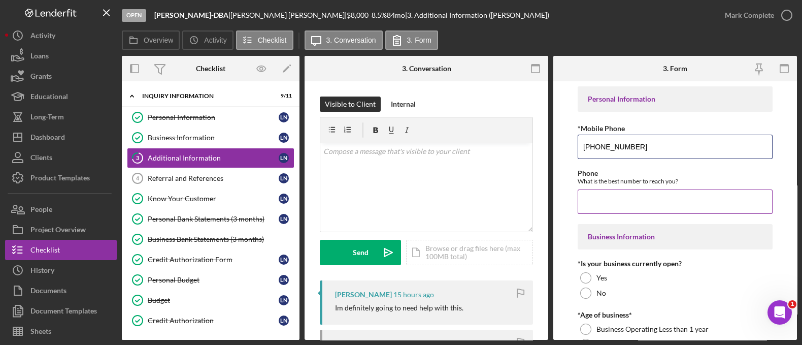
scroll to position [112, 0]
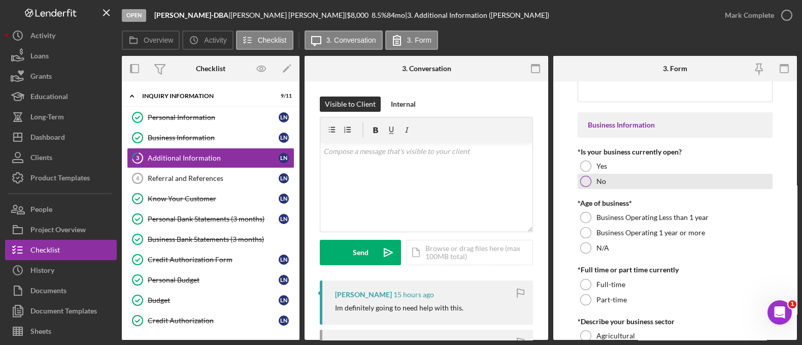
type input "(573) 893-5787"
click at [591, 181] on div "No" at bounding box center [675, 181] width 195 height 15
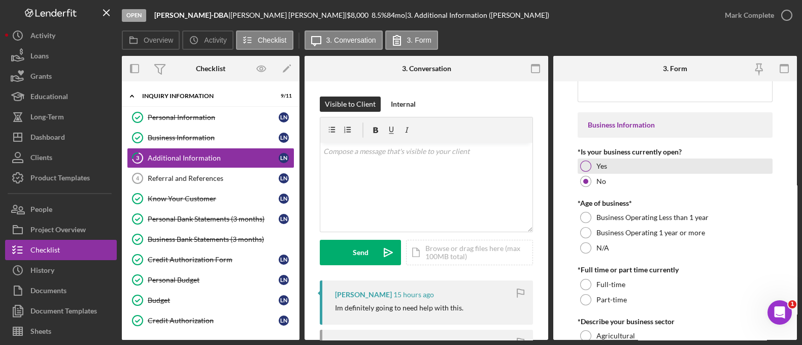
click at [590, 161] on div "Yes" at bounding box center [675, 165] width 195 height 15
drag, startPoint x: 662, startPoint y: 188, endPoint x: 722, endPoint y: 137, distance: 79.2
click at [722, 137] on div "Business Information" at bounding box center [675, 124] width 195 height 25
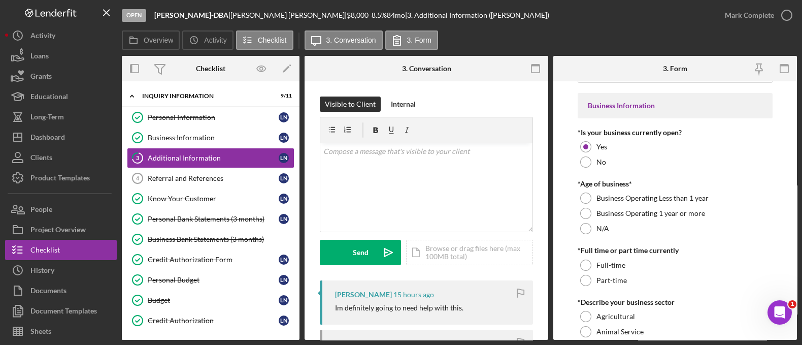
scroll to position [132, 0]
click at [590, 208] on div "Business Operating 1 year or more" at bounding box center [675, 212] width 195 height 15
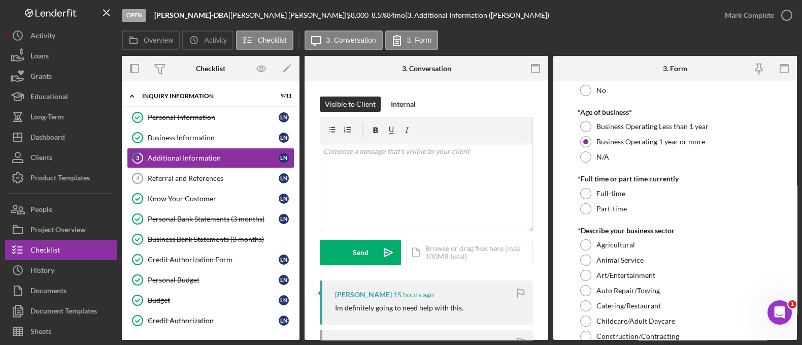
scroll to position [204, 0]
click at [591, 205] on div "Part-time" at bounding box center [675, 206] width 195 height 15
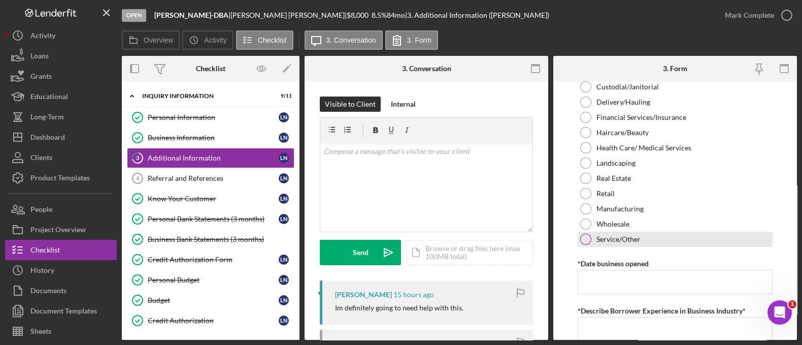
scroll to position [484, 0]
click at [601, 239] on label "Service/Other" at bounding box center [618, 237] width 44 height 8
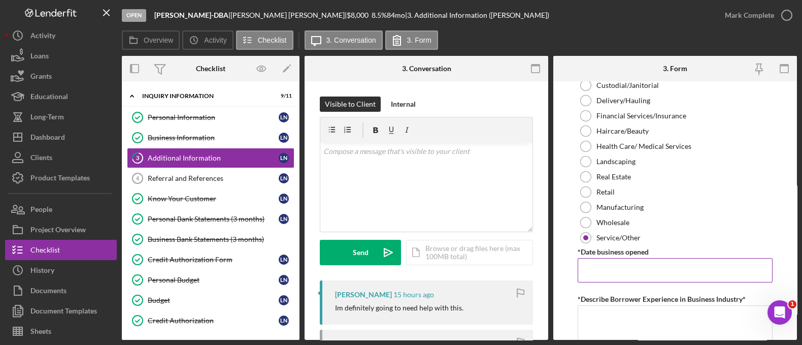
click at [613, 279] on input "*Date business opened" at bounding box center [675, 270] width 195 height 24
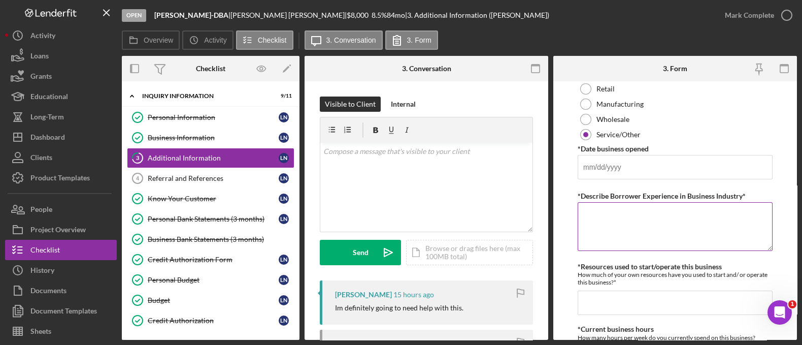
click at [640, 243] on textarea "*Describe Borrower Experience in Business Industry*" at bounding box center [675, 226] width 195 height 49
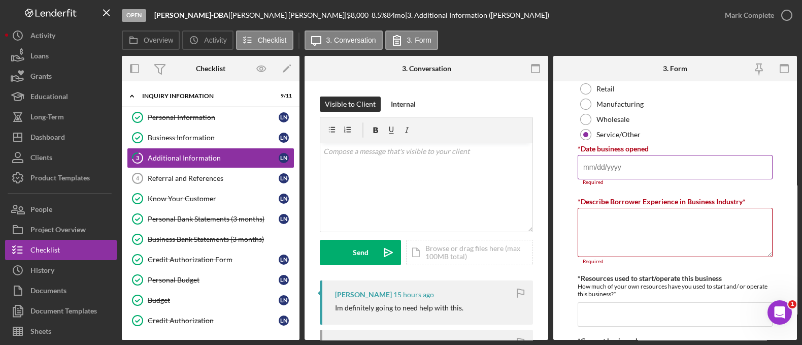
click at [582, 168] on input "*Date business opened" at bounding box center [675, 167] width 195 height 24
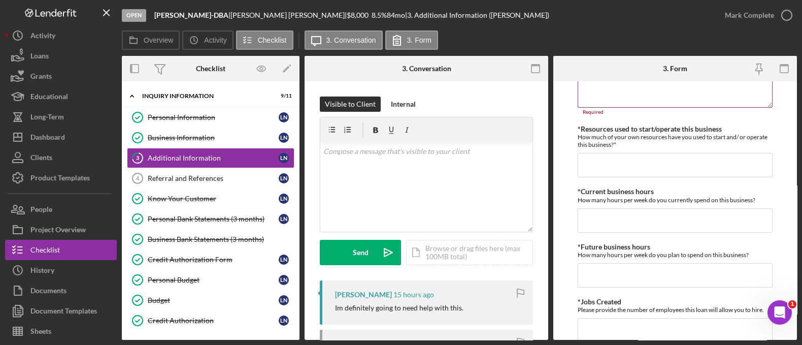
scroll to position [741, 0]
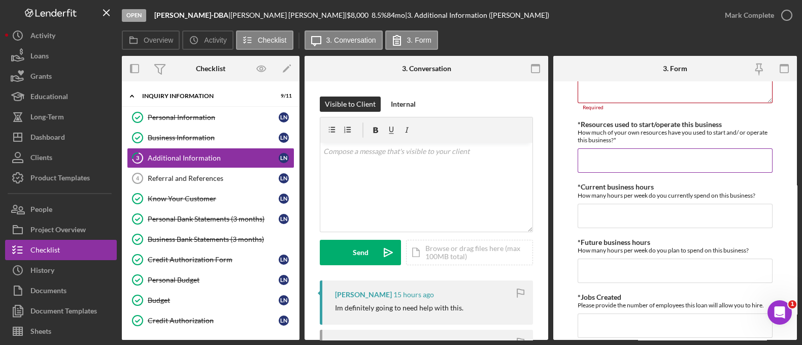
click at [614, 156] on input "*Resources used to start/operate this business" at bounding box center [675, 160] width 195 height 24
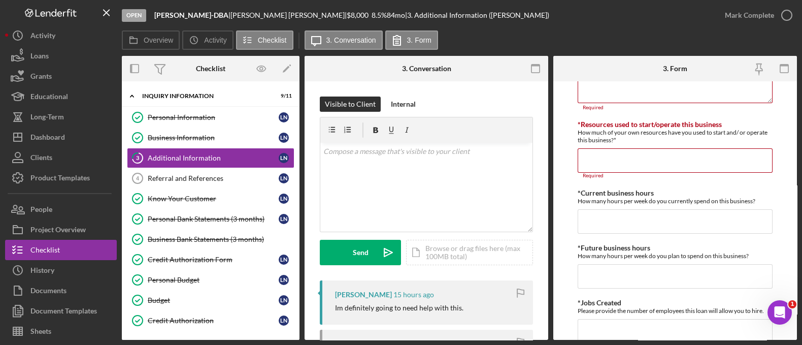
click at [613, 233] on div "Personal Information *Mobile Phone (573) 893-5787 Phone What is the best number…" at bounding box center [675, 87] width 195 height 1483
click at [613, 226] on input "*Current business hours" at bounding box center [675, 221] width 195 height 24
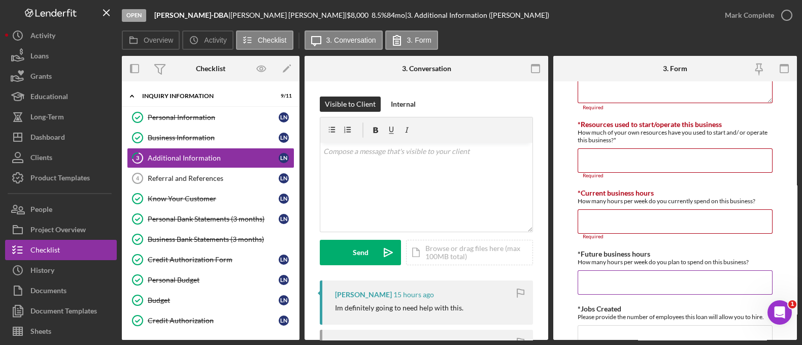
click at [612, 279] on input "*Future business hours" at bounding box center [675, 282] width 195 height 24
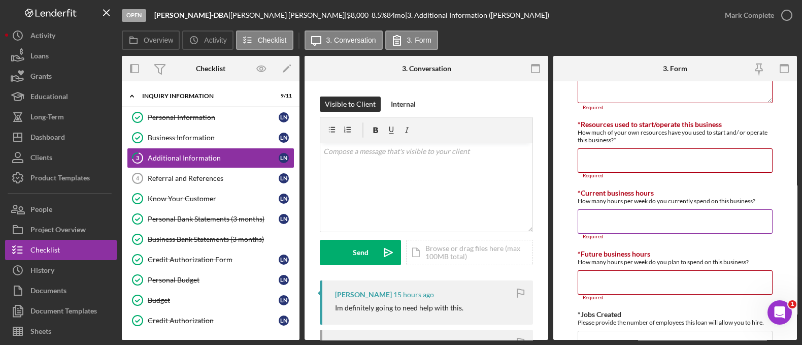
click at [613, 227] on input "*Current business hours" at bounding box center [675, 221] width 195 height 24
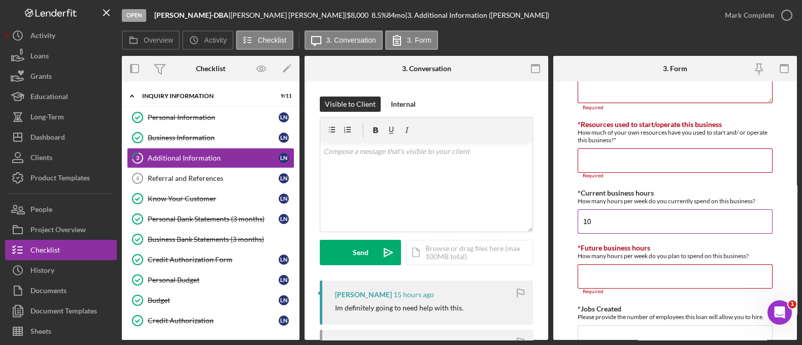
type input "1"
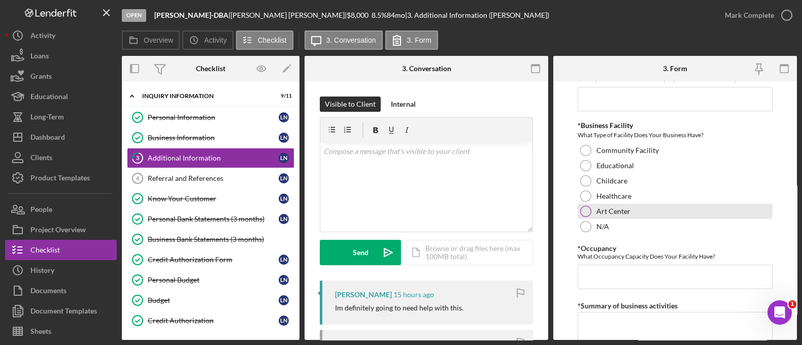
scroll to position [1042, 0]
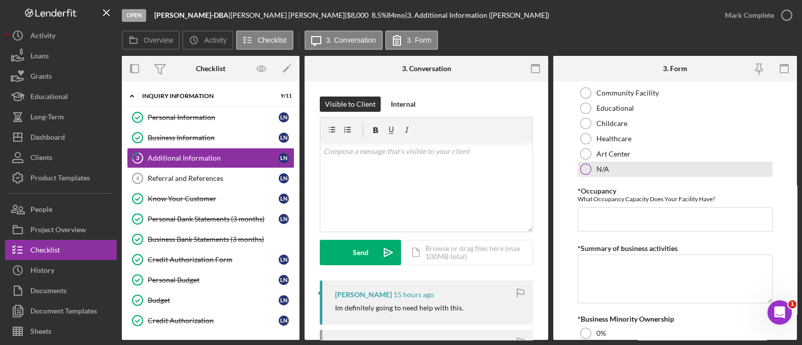
click at [584, 166] on div at bounding box center [585, 168] width 11 height 11
click at [638, 218] on input "*Occupancy" at bounding box center [675, 219] width 195 height 24
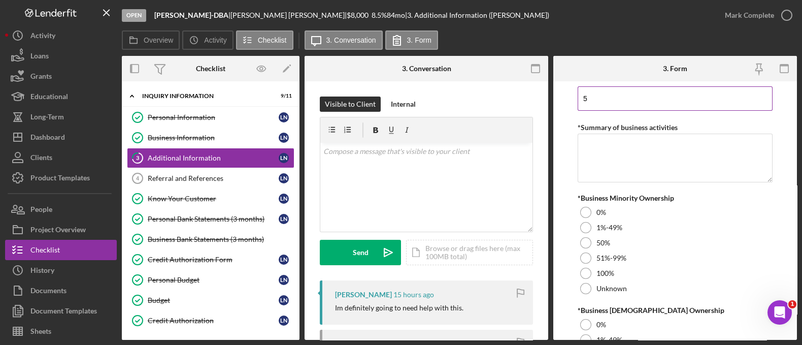
scroll to position [1254, 0]
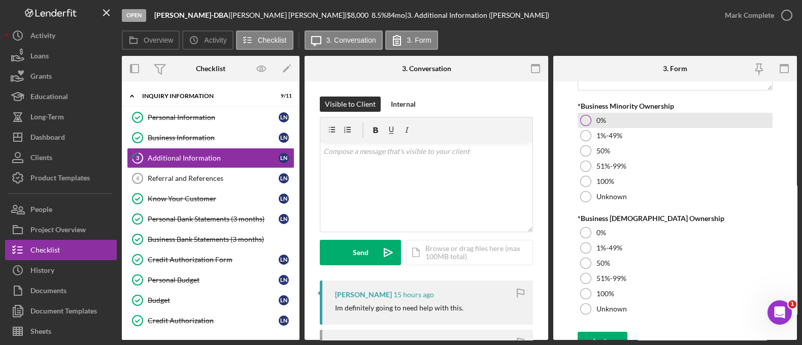
type input "5"
click at [583, 120] on div at bounding box center [585, 120] width 11 height 11
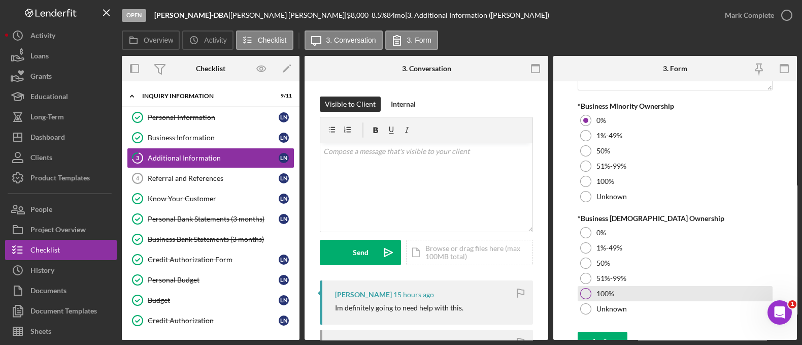
click at [588, 291] on div at bounding box center [585, 293] width 11 height 11
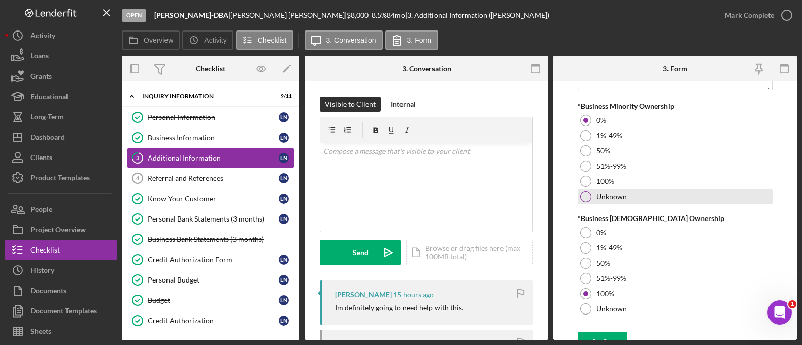
scroll to position [1266, 0]
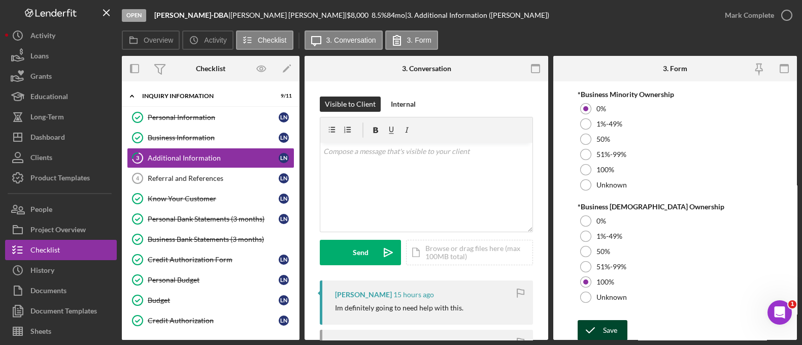
click at [604, 325] on div "Save" at bounding box center [610, 330] width 14 height 20
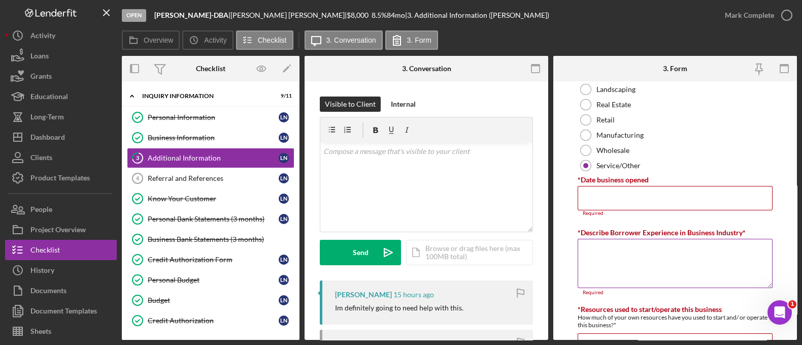
scroll to position [594, 0]
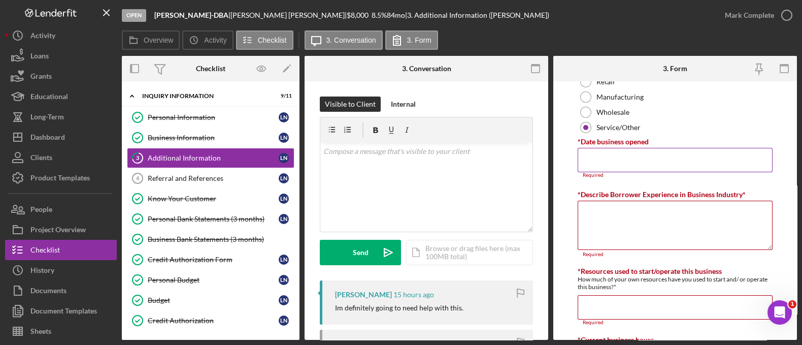
click at [624, 159] on input "*Date business opened" at bounding box center [675, 160] width 195 height 24
click at [627, 230] on textarea "*Describe Borrower Experience in Business Industry*" at bounding box center [675, 224] width 195 height 49
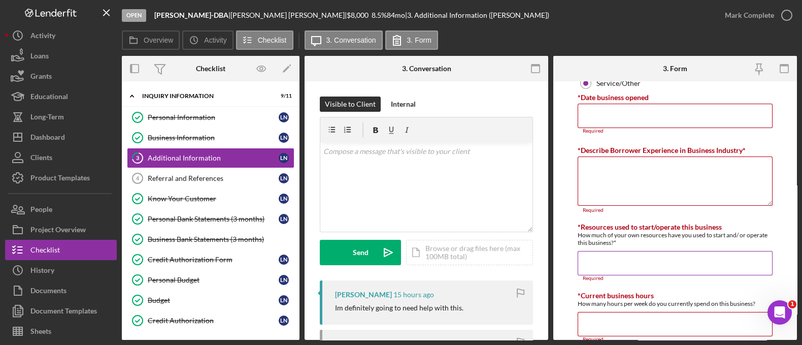
scroll to position [613, 0]
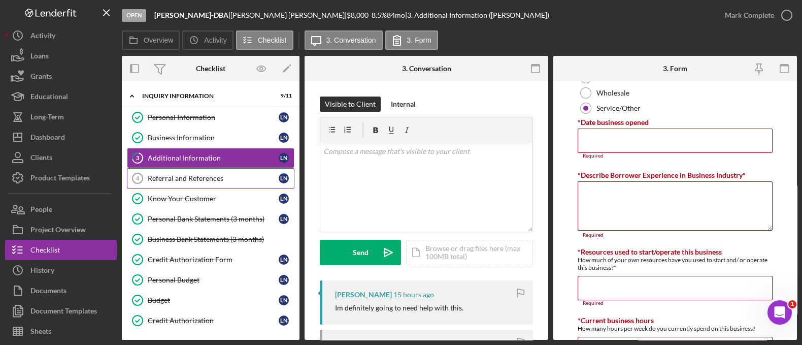
click at [187, 178] on div "Referral and References" at bounding box center [213, 178] width 131 height 8
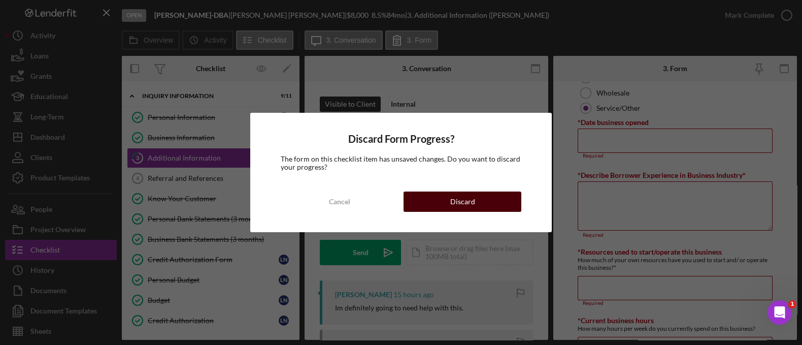
click at [448, 208] on button "Discard" at bounding box center [463, 201] width 118 height 20
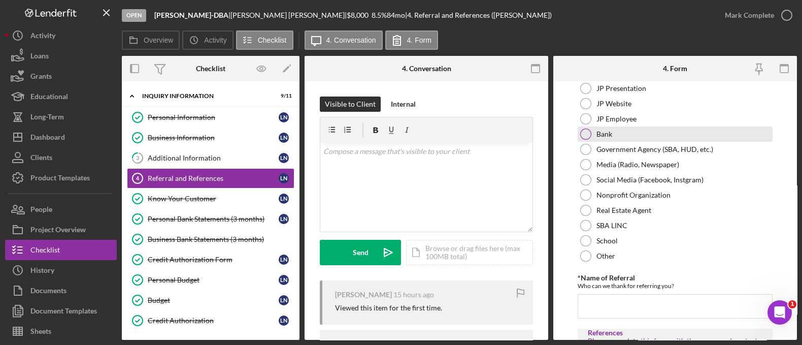
scroll to position [76, 0]
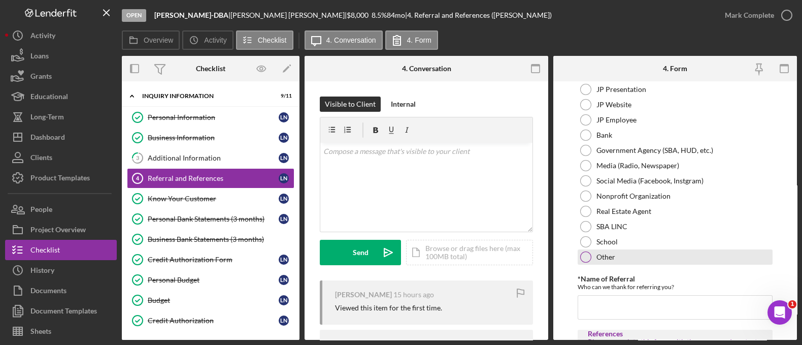
click at [586, 260] on div at bounding box center [585, 256] width 11 height 11
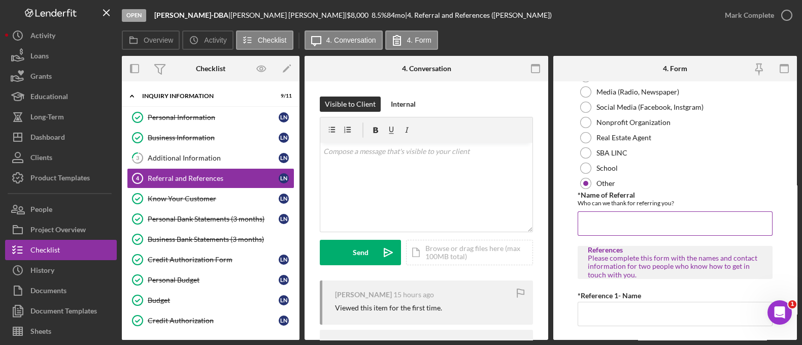
scroll to position [152, 0]
click at [609, 223] on input "*Name of Referral" at bounding box center [675, 221] width 195 height 24
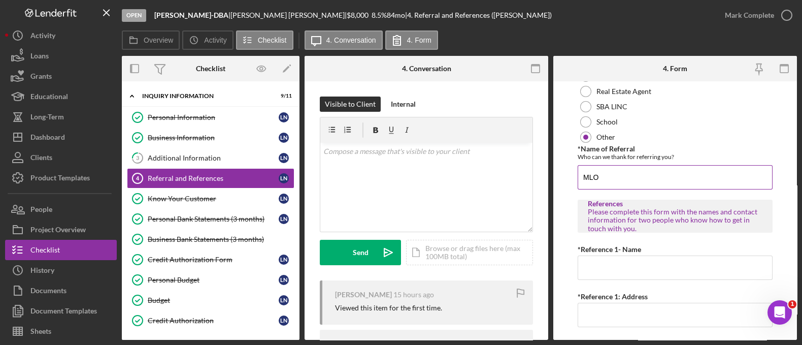
scroll to position [183, 0]
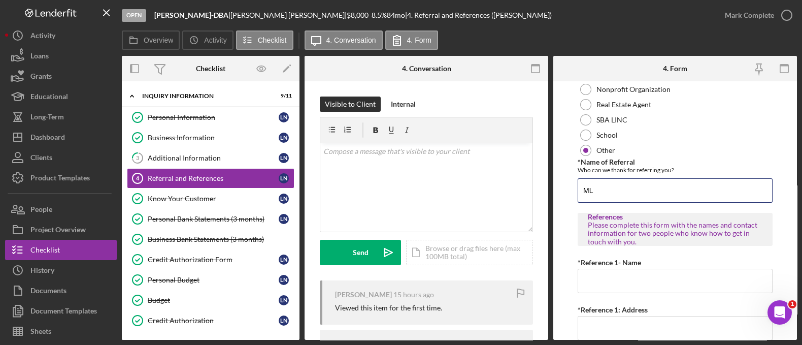
type input "M"
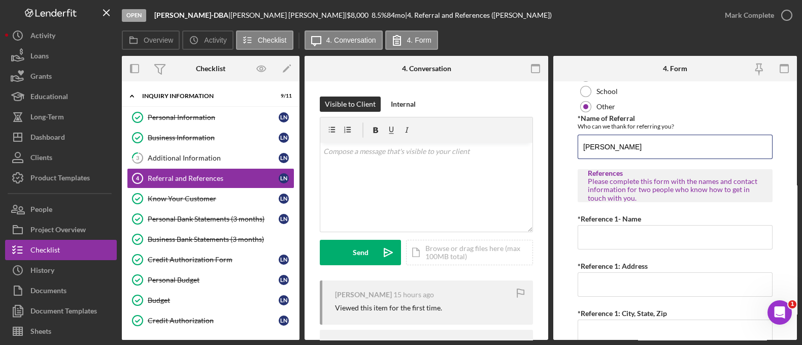
scroll to position [313, 0]
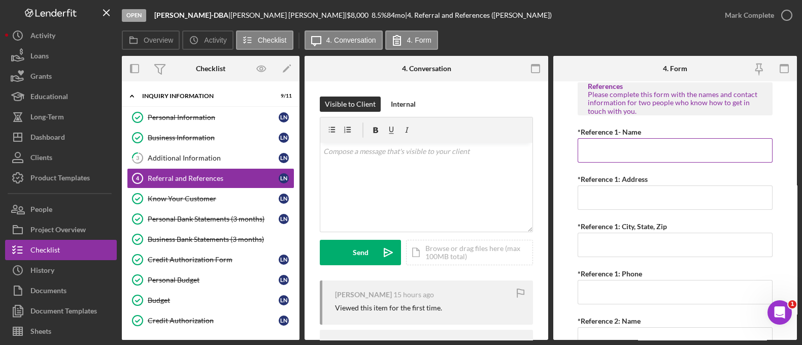
type input "David Sharp"
click at [622, 148] on input "*Reference 1- Name" at bounding box center [675, 150] width 195 height 24
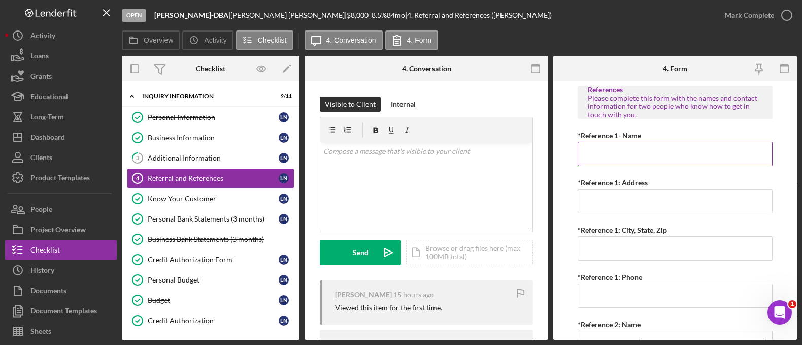
scroll to position [296, 0]
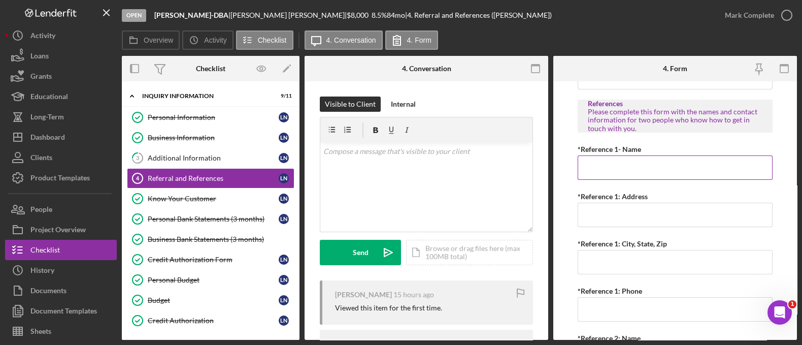
click at [620, 169] on input "*Reference 1- Name" at bounding box center [675, 167] width 195 height 24
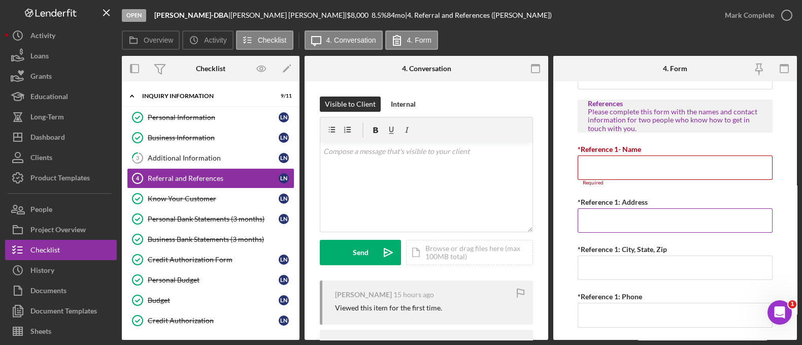
click at [609, 222] on input "*Reference 1: Address" at bounding box center [675, 220] width 195 height 24
click at [598, 158] on input "*Reference 1- Name" at bounding box center [675, 167] width 195 height 24
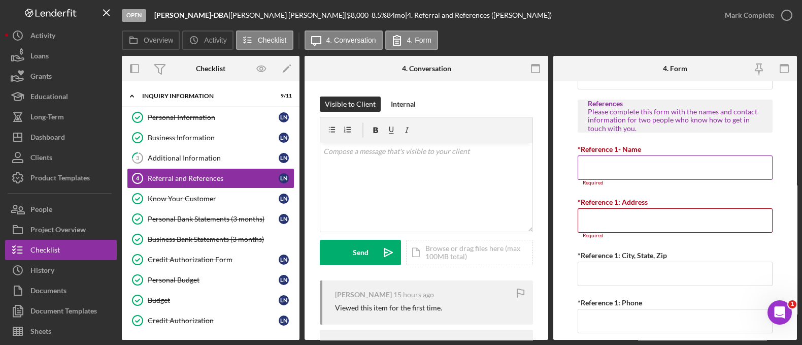
click at [598, 158] on input "*Reference 1- Name" at bounding box center [675, 167] width 195 height 24
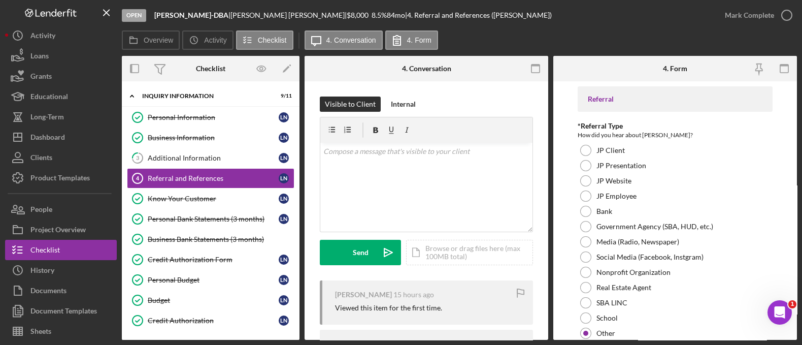
scroll to position [270, 0]
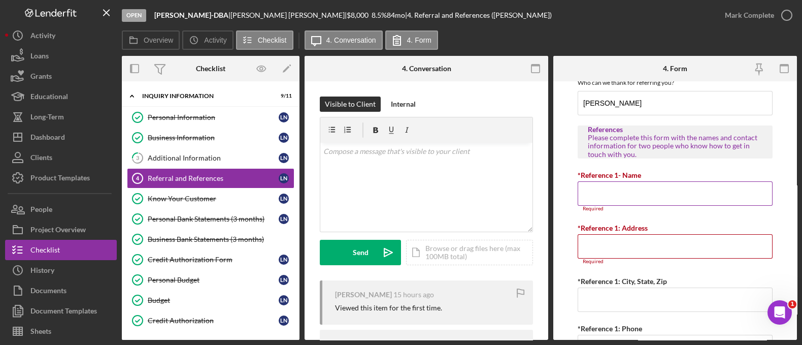
click at [604, 200] on input "*Reference 1- Name" at bounding box center [675, 193] width 195 height 24
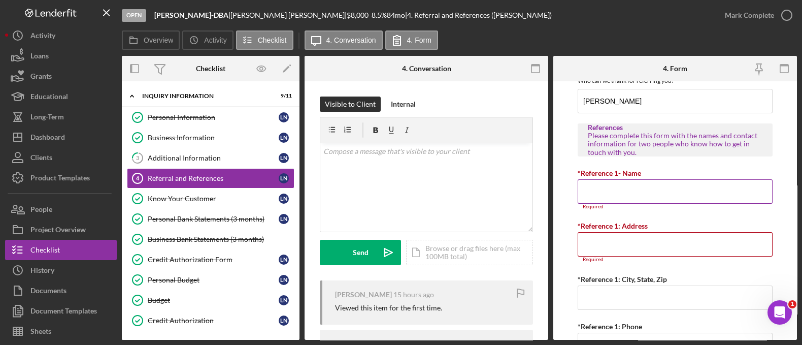
click at [597, 180] on input "*Reference 1- Name" at bounding box center [675, 191] width 195 height 24
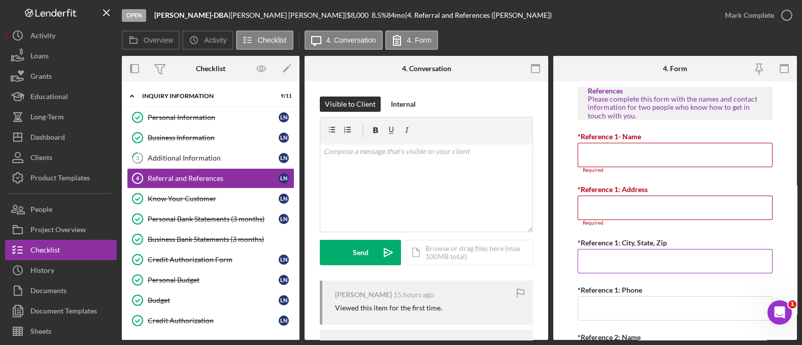
scroll to position [344, 0]
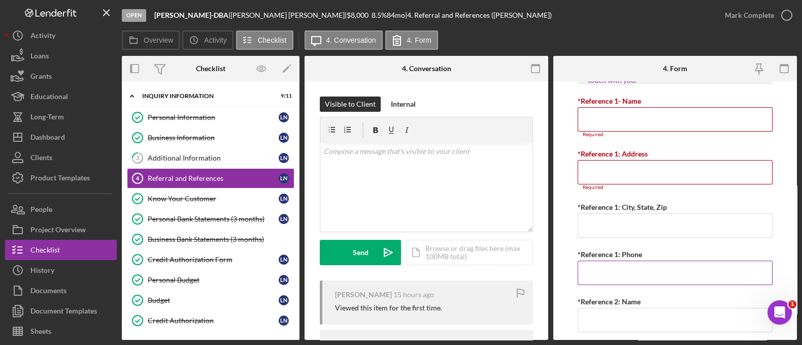
click at [602, 273] on input "*Reference 1: Phone" at bounding box center [675, 272] width 195 height 24
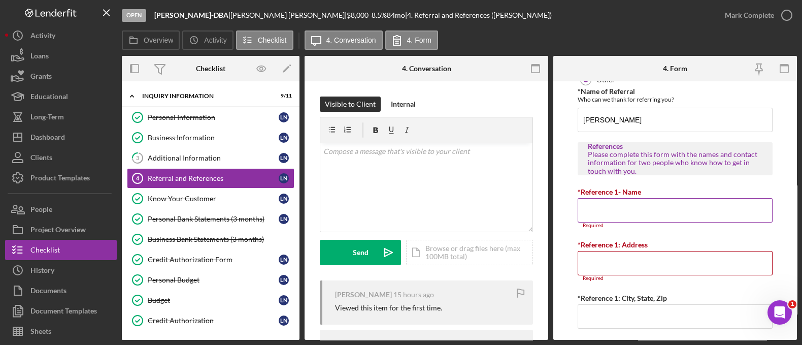
scroll to position [255, 0]
click at [603, 211] on input "*Reference 1- Name" at bounding box center [675, 208] width 195 height 24
click at [616, 209] on input "*Reference 1- Name" at bounding box center [675, 208] width 195 height 24
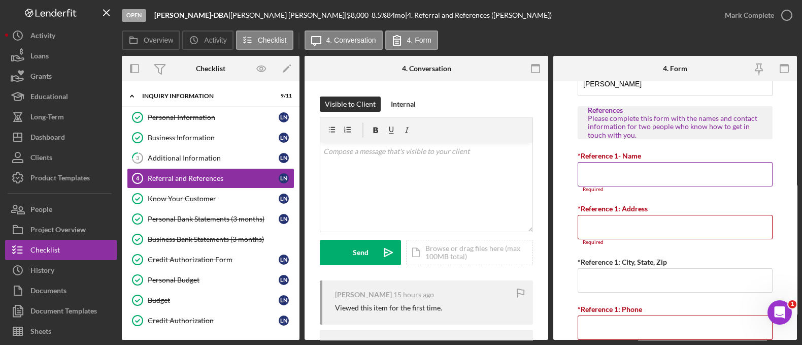
click at [599, 176] on input "*Reference 1- Name" at bounding box center [675, 174] width 195 height 24
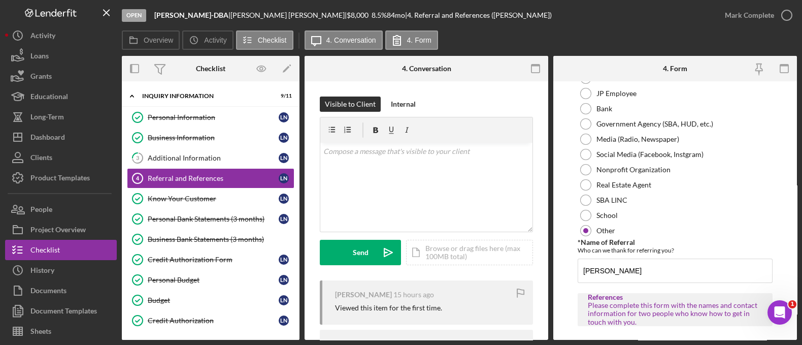
scroll to position [232, 0]
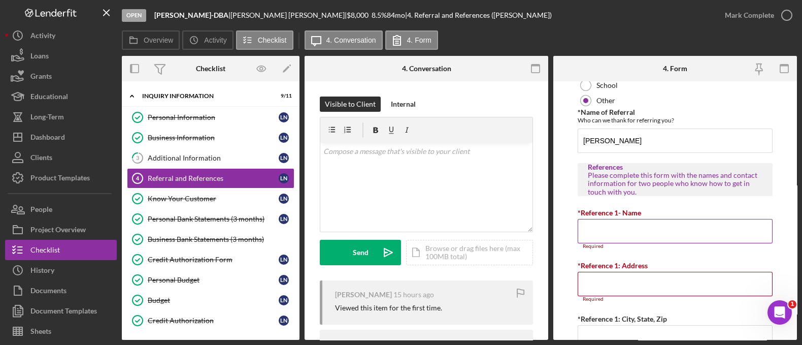
click at [585, 232] on input "*Reference 1- Name" at bounding box center [675, 231] width 195 height 24
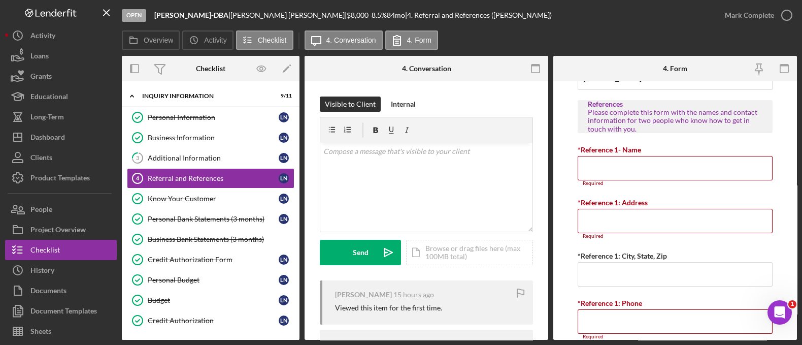
scroll to position [296, 0]
click at [614, 166] on input "*Reference 1- Name" at bounding box center [675, 167] width 195 height 24
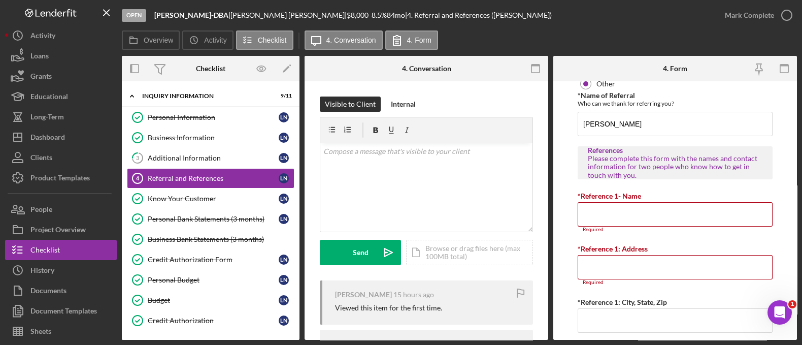
scroll to position [251, 0]
click at [625, 212] on input "*Reference 1- Name" at bounding box center [675, 212] width 195 height 24
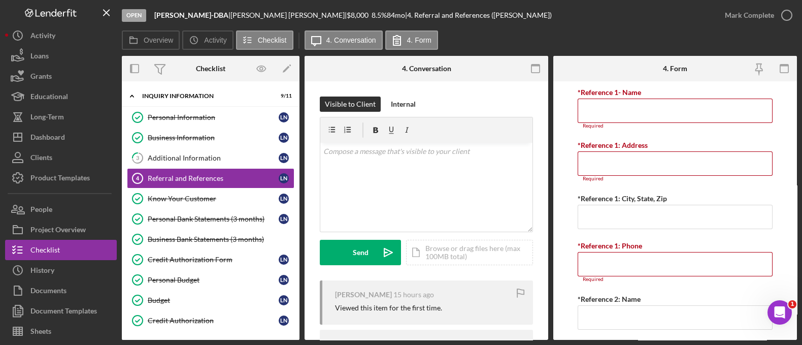
scroll to position [291, 0]
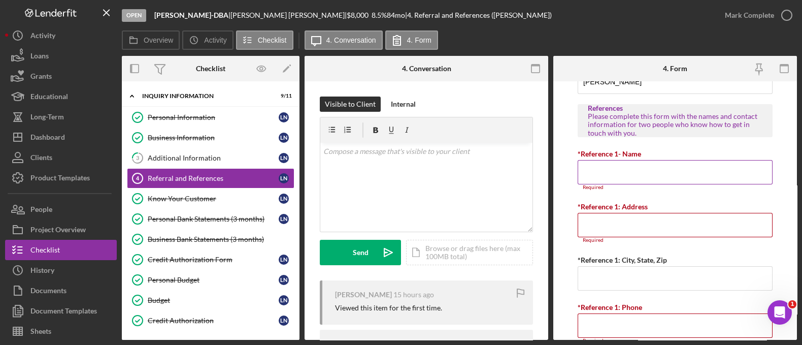
click at [614, 174] on input "*Reference 1- Name" at bounding box center [675, 172] width 195 height 24
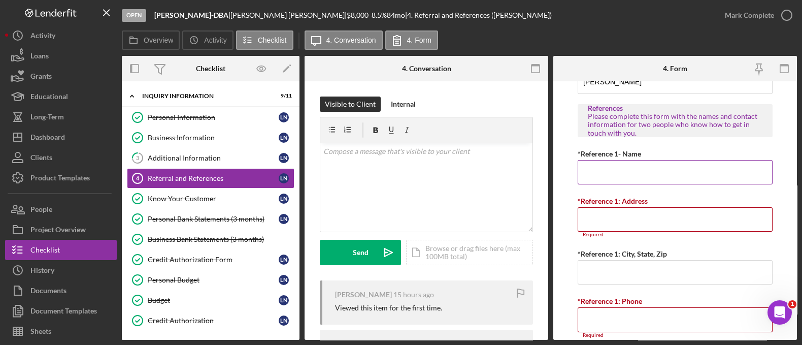
click at [614, 174] on input "*Reference 1- Name" at bounding box center [675, 172] width 195 height 24
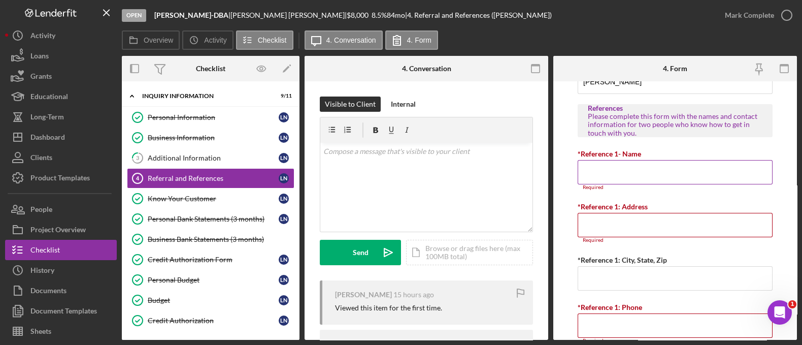
click at [614, 174] on input "*Reference 1- Name" at bounding box center [675, 172] width 195 height 24
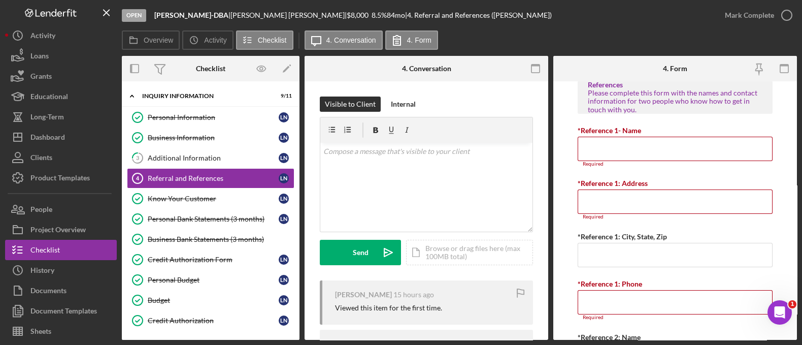
scroll to position [306, 0]
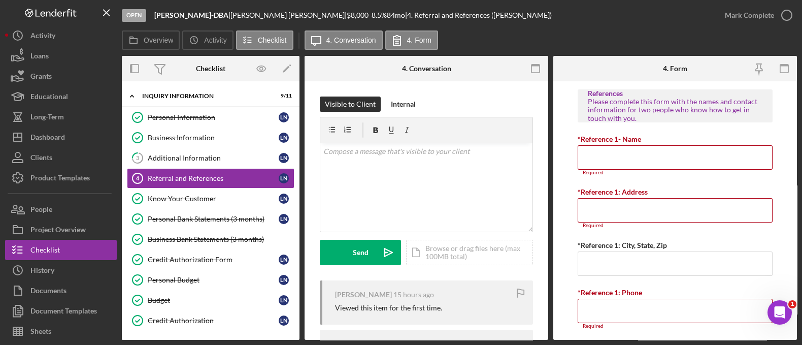
click at [574, 210] on form "Referral *Referral Type How did you hear about Justine PETERSEN? JP Client JP P…" at bounding box center [675, 210] width 244 height 258
click at [592, 160] on input "*Reference 1- Name" at bounding box center [675, 157] width 195 height 24
click at [607, 213] on input "*Reference 1: Address" at bounding box center [675, 210] width 195 height 24
click at [579, 180] on div "Referral *Referral Type How did you hear about Justine PETERSEN? JP Client JP P…" at bounding box center [675, 154] width 195 height 748
click at [569, 193] on form "Referral *Referral Type How did you hear about Justine PETERSEN? JP Client JP P…" at bounding box center [675, 210] width 244 height 258
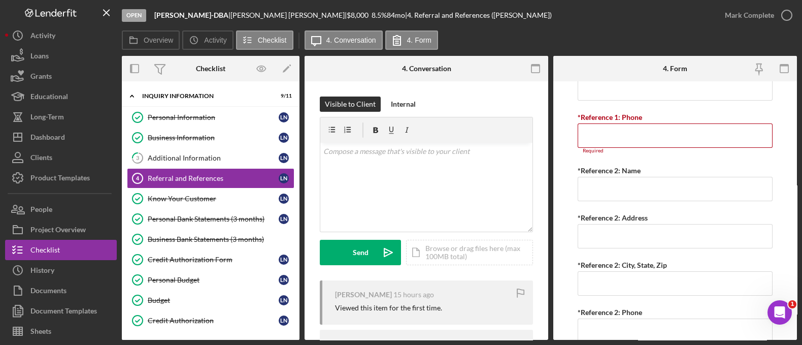
scroll to position [508, 0]
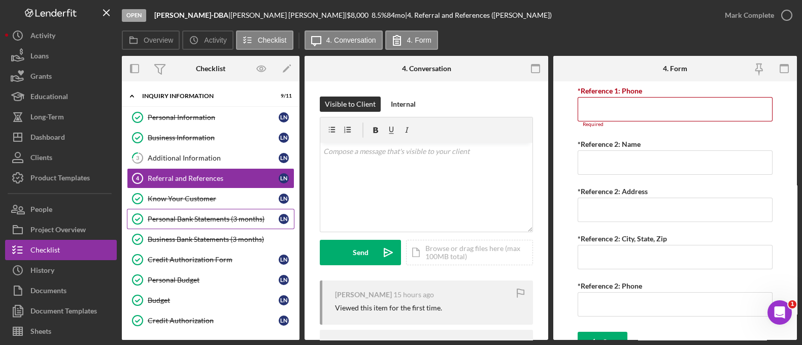
click at [201, 211] on link "Personal Bank Statements (3 months) Personal Bank Statements (3 months) L N" at bounding box center [211, 219] width 168 height 20
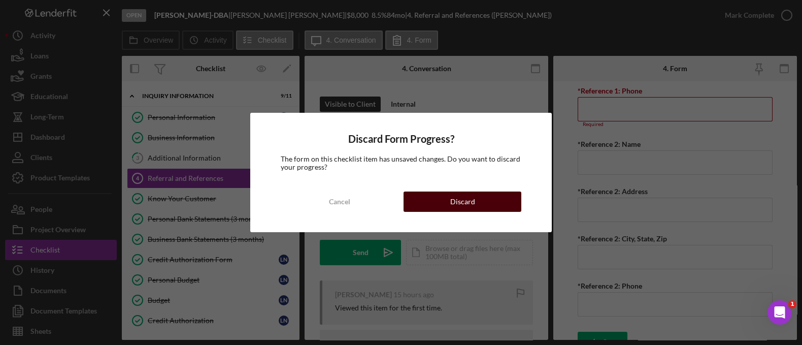
click at [421, 209] on button "Discard" at bounding box center [463, 201] width 118 height 20
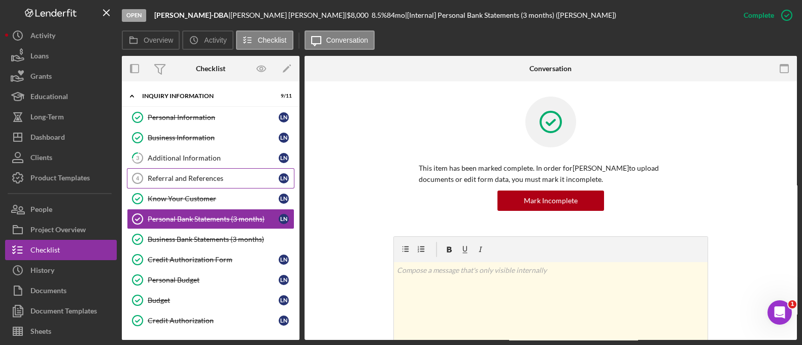
click at [198, 174] on div "Referral and References" at bounding box center [213, 178] width 131 height 8
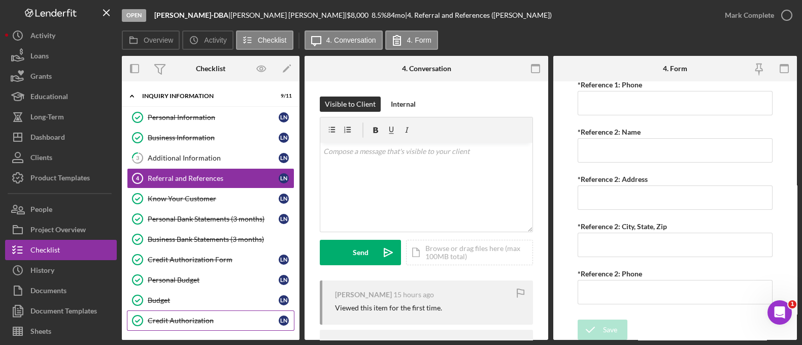
scroll to position [113, 0]
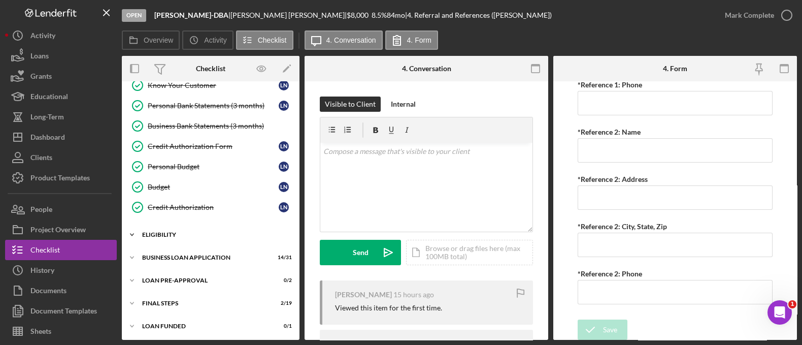
click at [188, 235] on div "Icon/Expander ELIGIBILITY 3 / 4" at bounding box center [211, 234] width 178 height 20
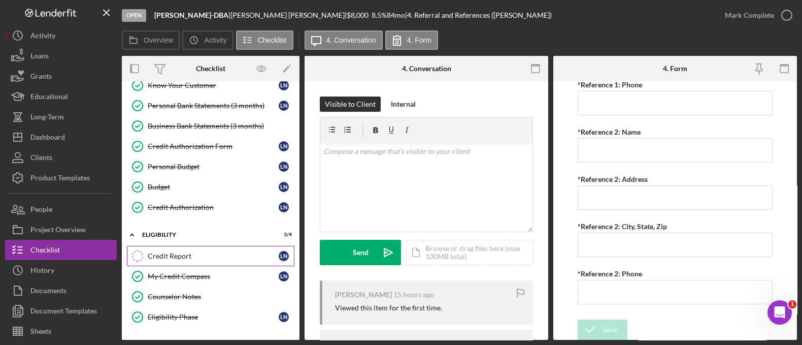
click at [190, 253] on div "Credit Report" at bounding box center [213, 256] width 131 height 8
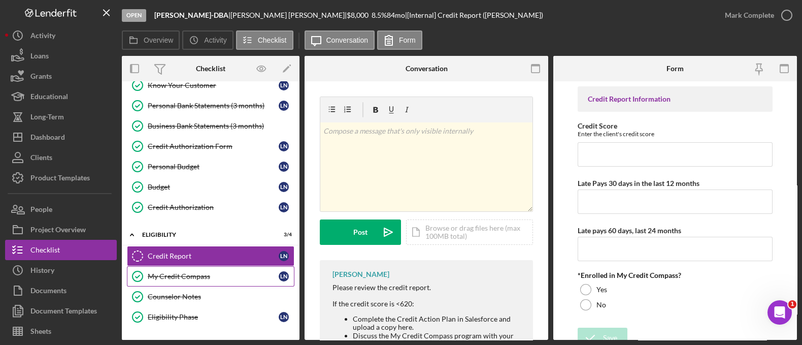
click at [196, 269] on link "My Credit Compass My Credit Compass L N" at bounding box center [211, 276] width 168 height 20
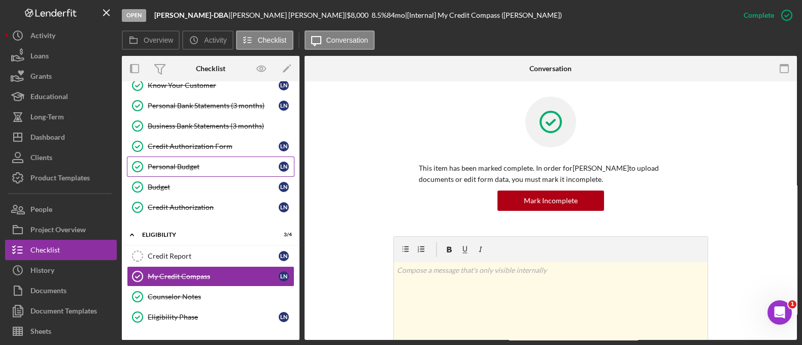
click at [196, 170] on link "Personal Budget Personal Budget L N" at bounding box center [211, 166] width 168 height 20
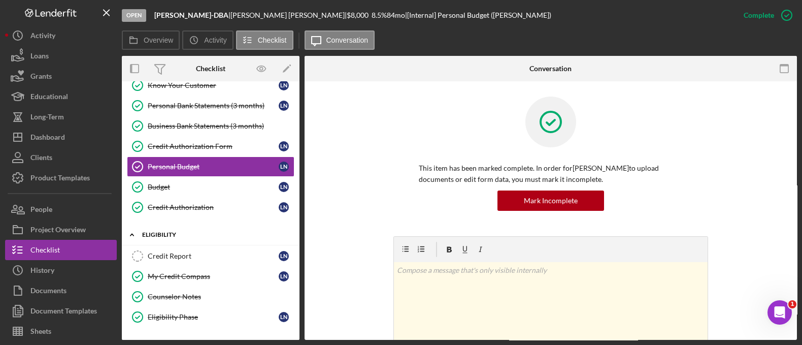
scroll to position [199, 0]
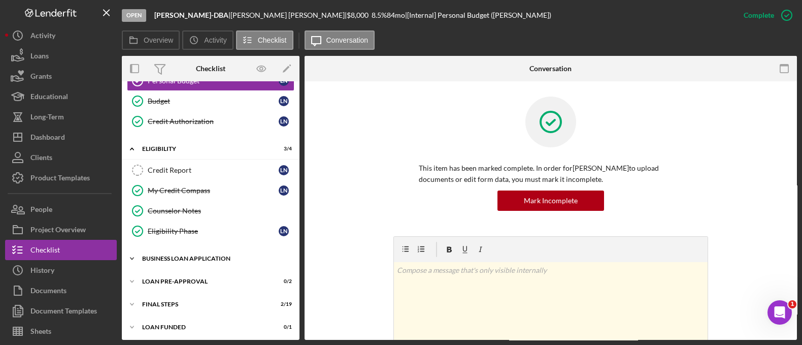
click at [186, 258] on div "Icon/Expander BUSINESS LOAN APPLICATION 14 / 31" at bounding box center [211, 258] width 178 height 20
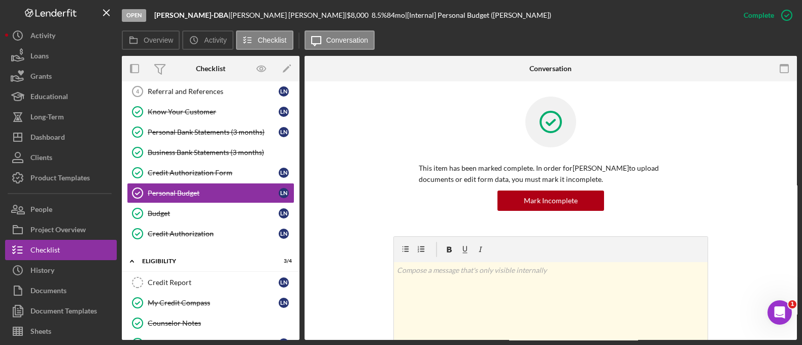
scroll to position [0, 0]
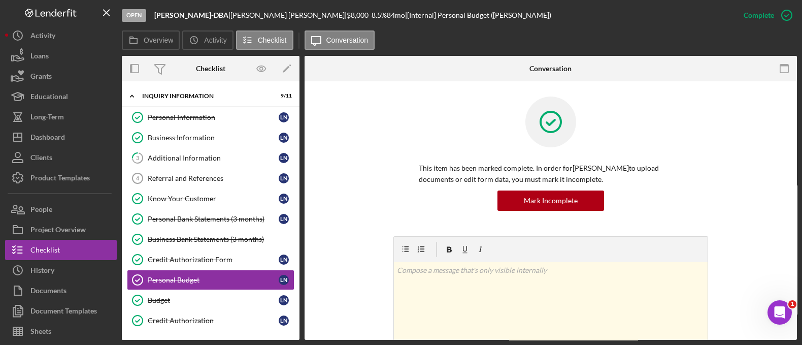
click at [201, 225] on link "Personal Bank Statements (3 months) Personal Bank Statements (3 months) L N" at bounding box center [211, 219] width 168 height 20
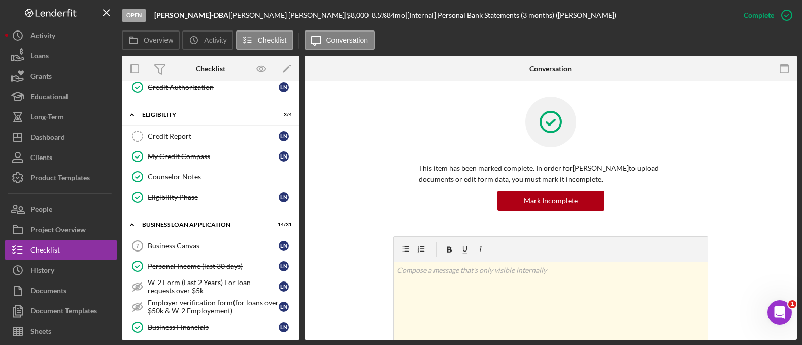
scroll to position [230, 0]
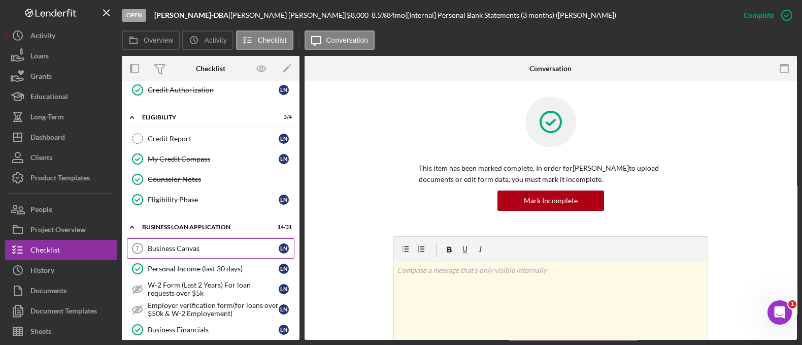
click at [177, 247] on div "Business Canvas" at bounding box center [213, 248] width 131 height 8
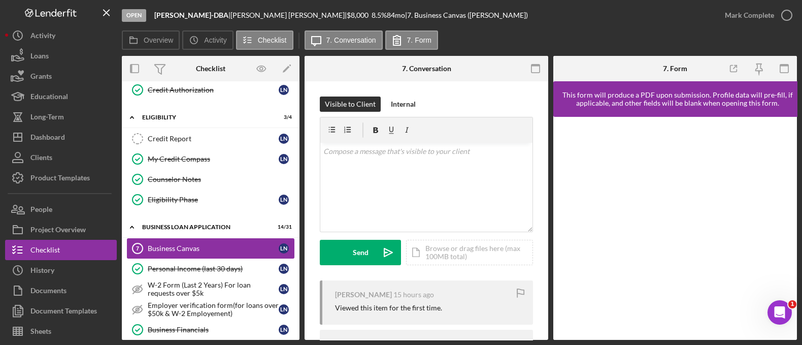
click at [170, 249] on link "Business Canvas 7 Business Canvas L N" at bounding box center [211, 248] width 168 height 20
click at [175, 270] on link "Personal Income (last 30 days) Personal Income (last 30 days) L N" at bounding box center [211, 268] width 168 height 20
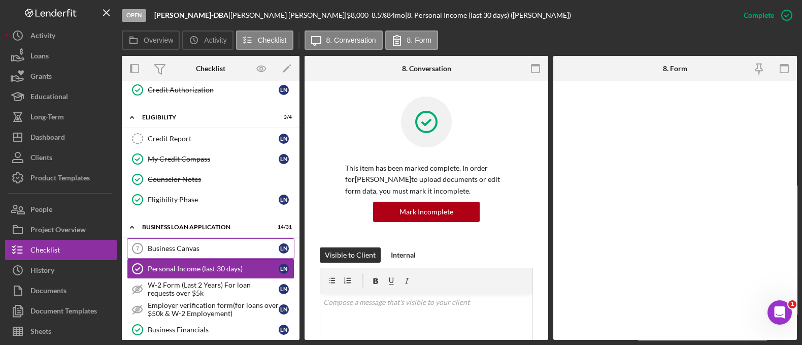
click at [171, 238] on link "Business Canvas 7 Business Canvas L N" at bounding box center [211, 248] width 168 height 20
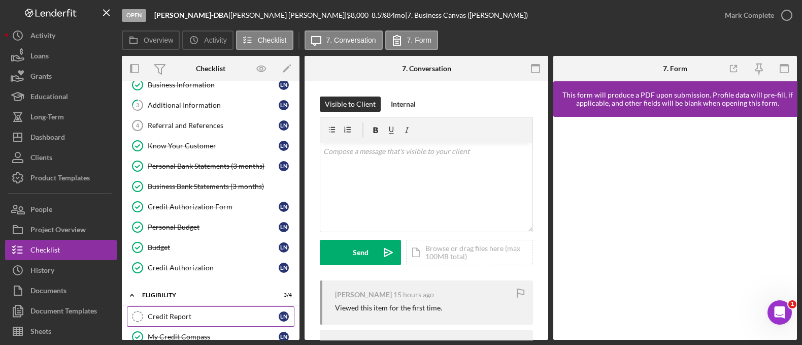
scroll to position [36, 0]
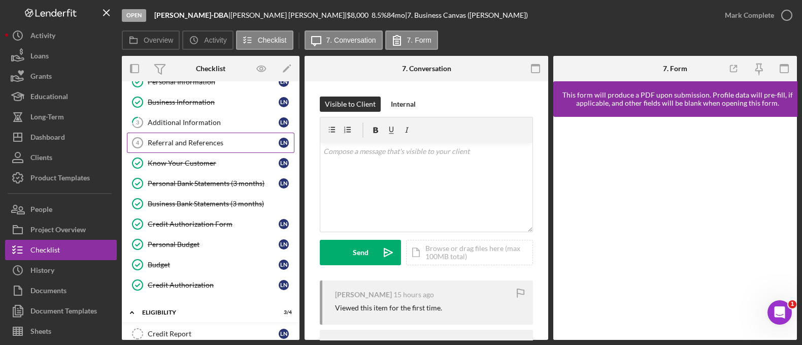
click at [211, 143] on div "Referral and References" at bounding box center [213, 143] width 131 height 8
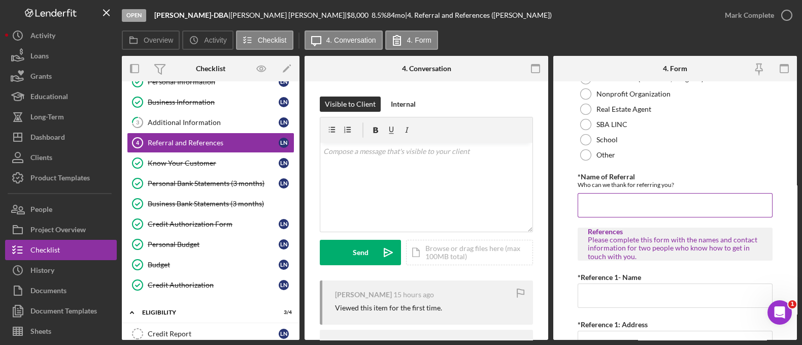
scroll to position [253, 0]
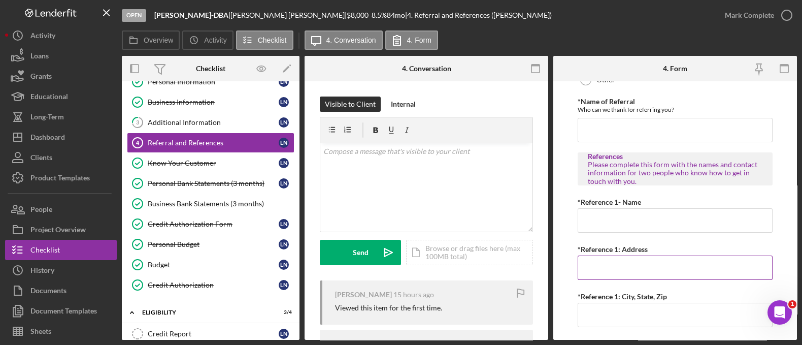
click at [618, 262] on input "*Reference 1: Address" at bounding box center [675, 267] width 195 height 24
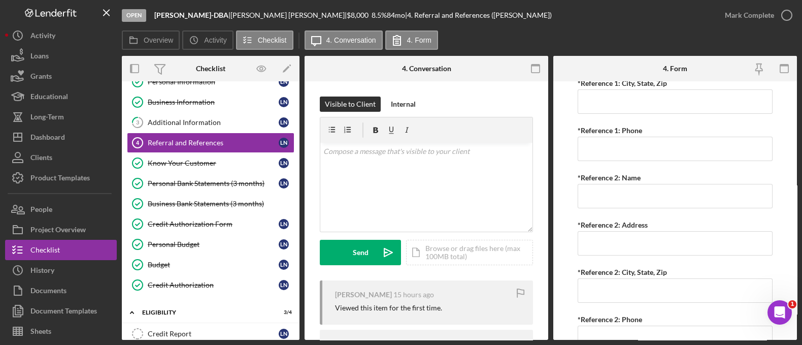
scroll to position [470, 0]
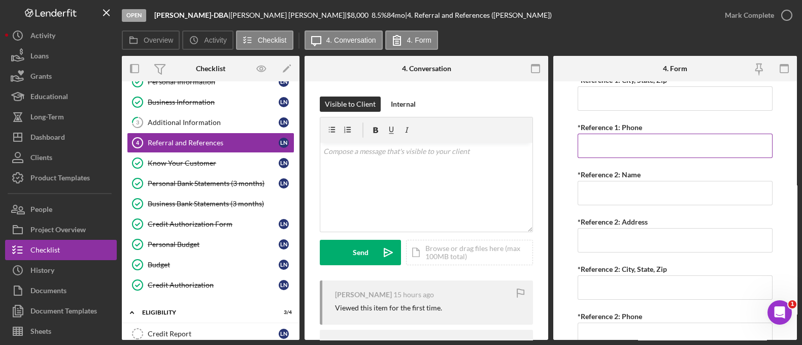
click at [629, 147] on input "*Reference 1: Phone" at bounding box center [675, 145] width 195 height 24
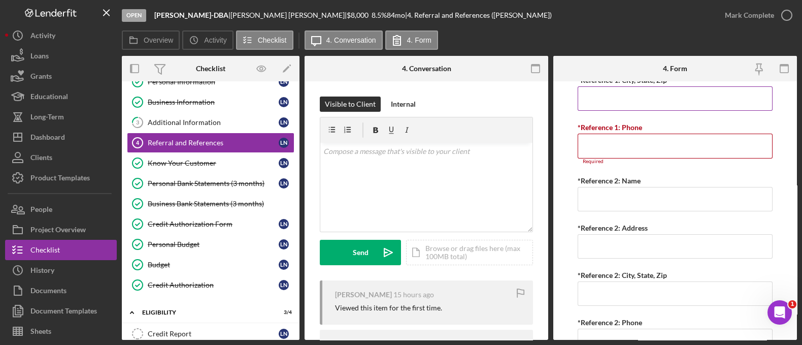
click at [594, 95] on input "*Reference 1: City, State, Zip" at bounding box center [675, 98] width 195 height 24
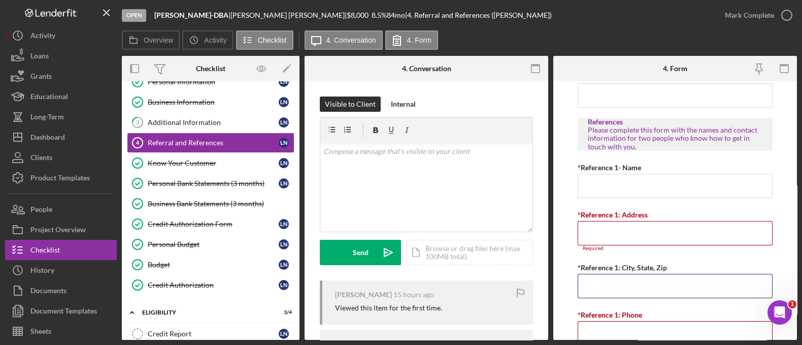
scroll to position [286, 0]
click at [584, 190] on input "*Reference 1- Name" at bounding box center [675, 187] width 195 height 24
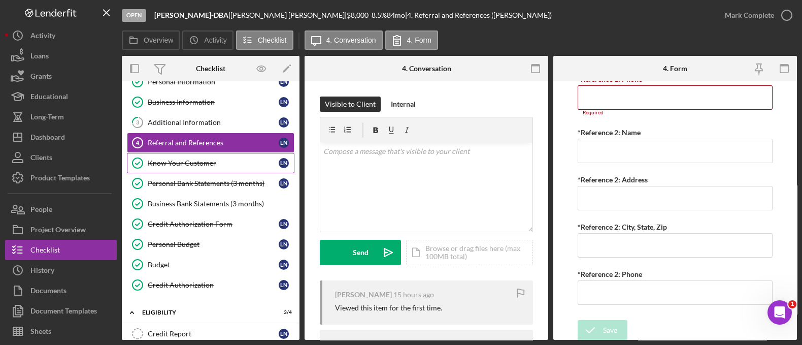
click at [220, 165] on div "Know Your Customer" at bounding box center [213, 163] width 131 height 8
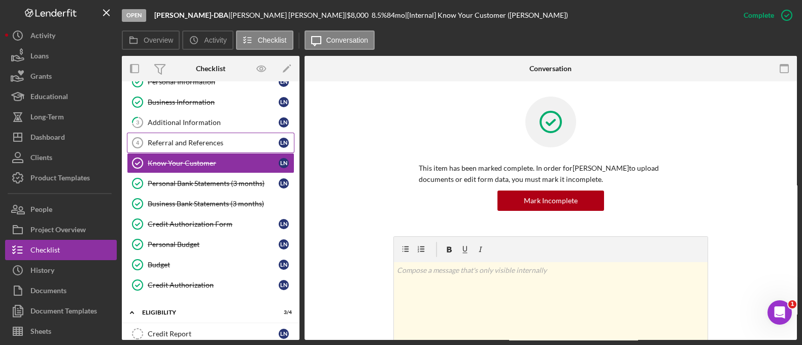
click at [212, 147] on link "Referral and References 4 Referral and References L N" at bounding box center [211, 142] width 168 height 20
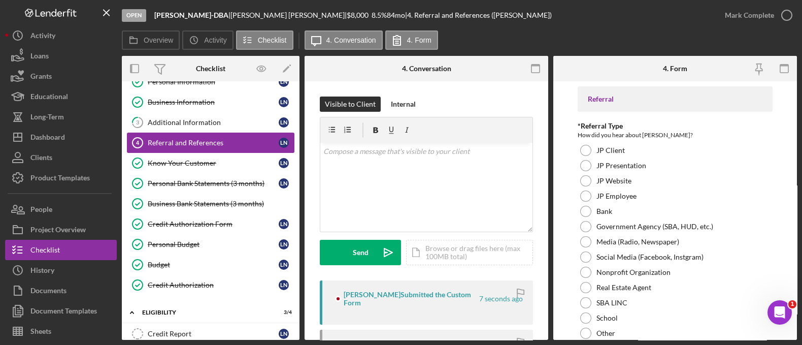
type input "David Sharp"
type input "Alice Woods"
type input "1200 Delp Rd"
type input "Winona MO 65588"
type input "(573) 578-5125"
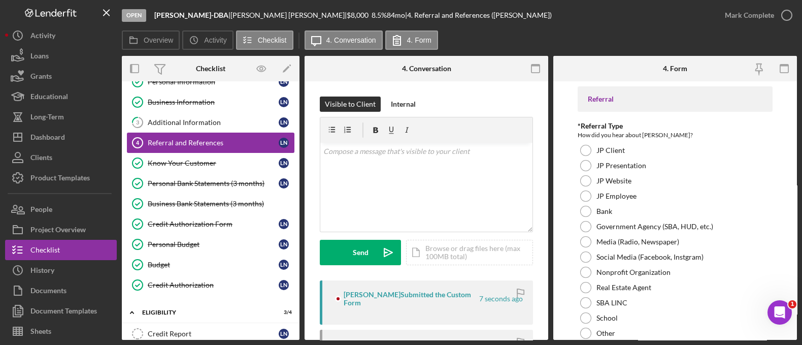
type input "Maria Giboney"
type input "6926 Meadowbrook Dr"
type input "Jefferson City MO 65109"
type input "(573) 301-2597"
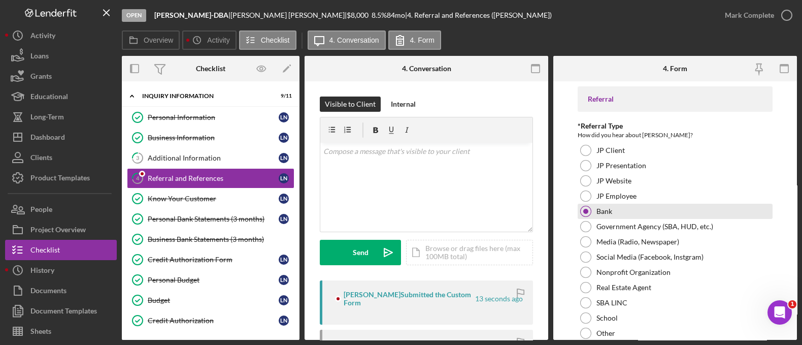
scroll to position [512, 0]
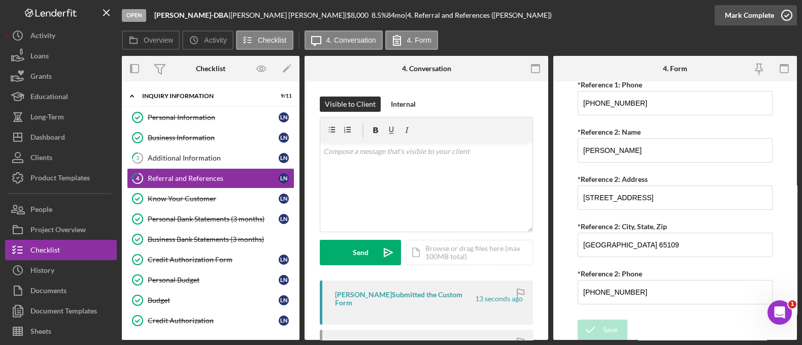
click at [754, 13] on div "Mark Complete" at bounding box center [749, 15] width 49 height 20
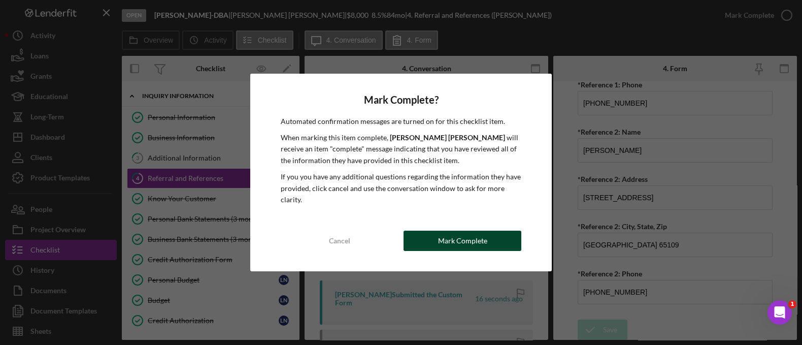
click at [426, 242] on button "Mark Complete" at bounding box center [463, 240] width 118 height 20
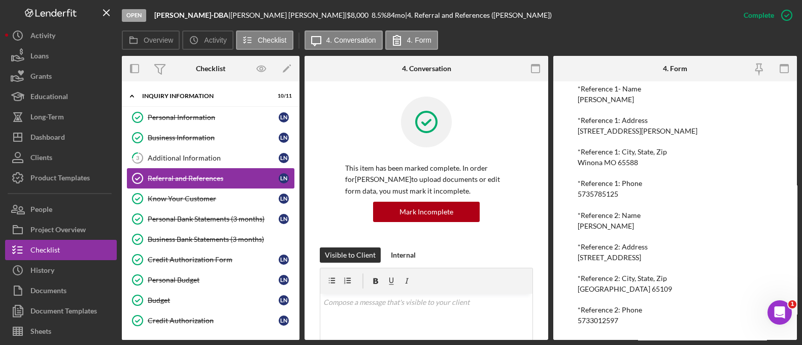
scroll to position [113, 0]
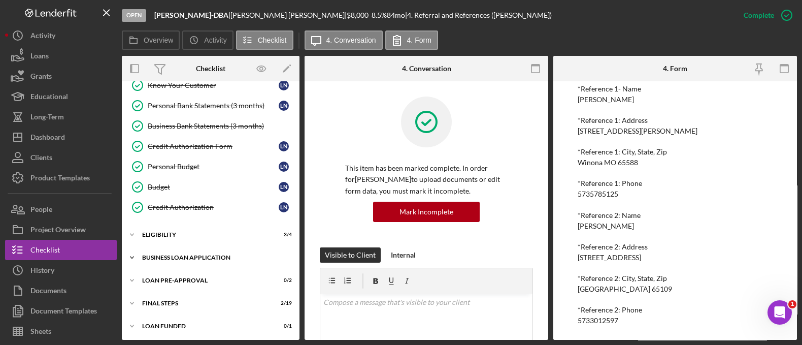
click at [212, 251] on div "Icon/Expander BUSINESS LOAN APPLICATION 14 / 31" at bounding box center [211, 257] width 178 height 20
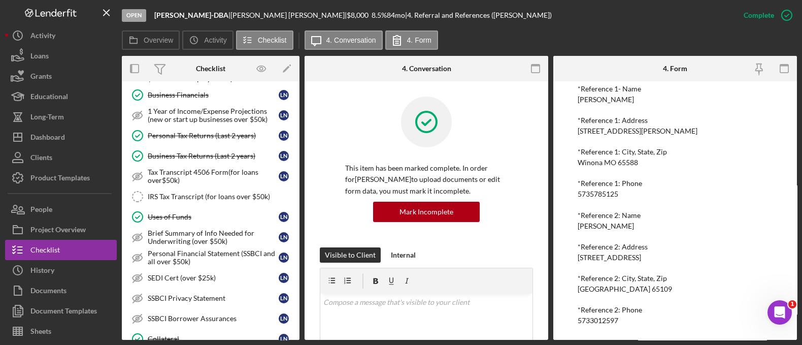
click at [212, 251] on div "Personal Financial Statement (SSBCI and all over $50k)" at bounding box center [213, 257] width 131 height 16
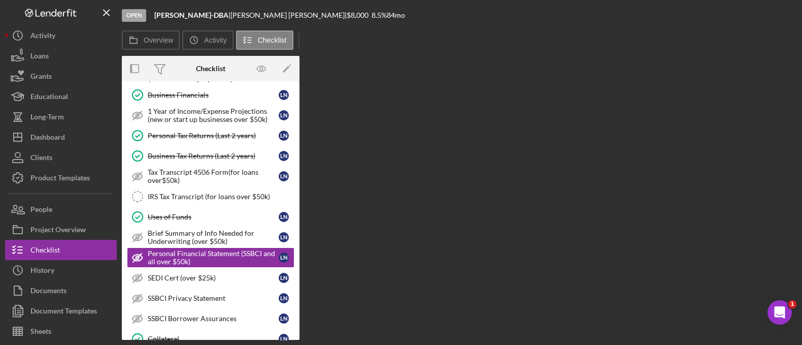
scroll to position [485, 0]
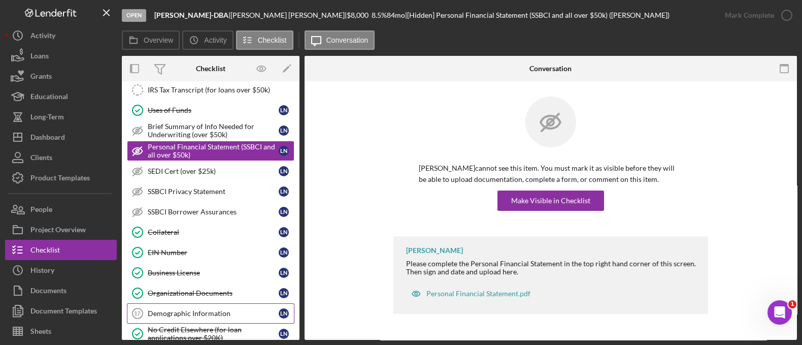
click at [205, 309] on div "Demographic Information" at bounding box center [213, 313] width 131 height 8
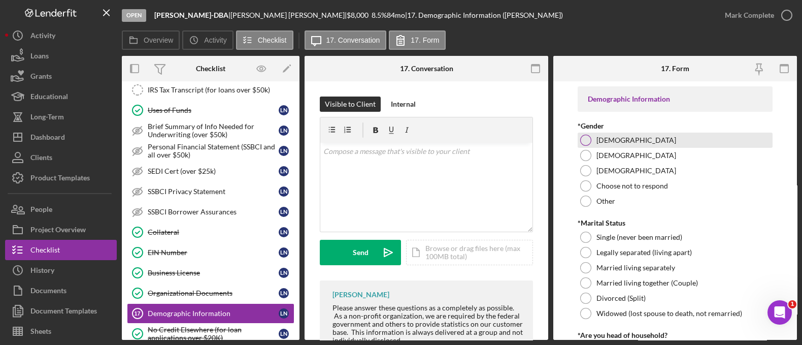
click at [591, 141] on div "Female" at bounding box center [675, 139] width 195 height 15
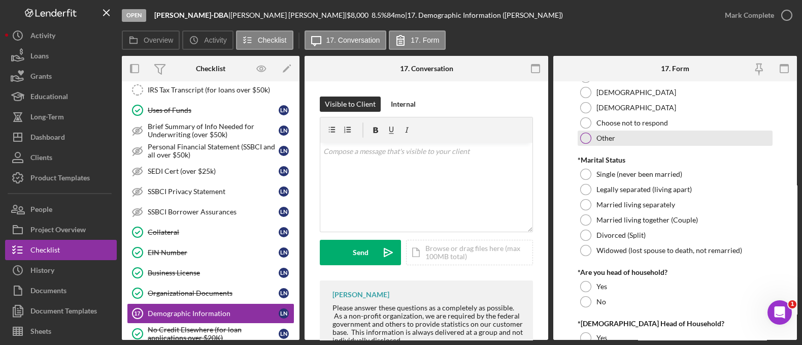
scroll to position [75, 0]
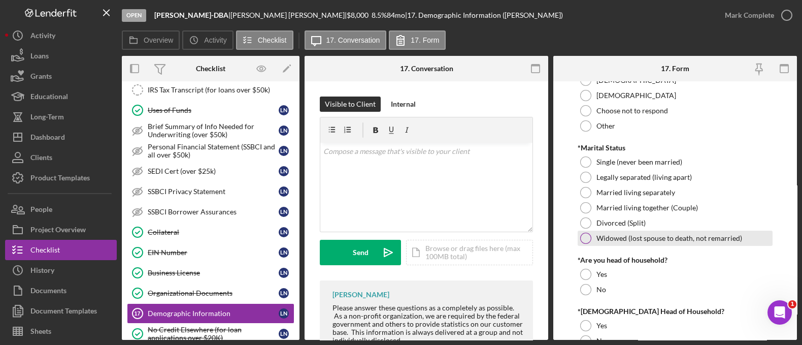
click at [586, 237] on div at bounding box center [585, 237] width 11 height 11
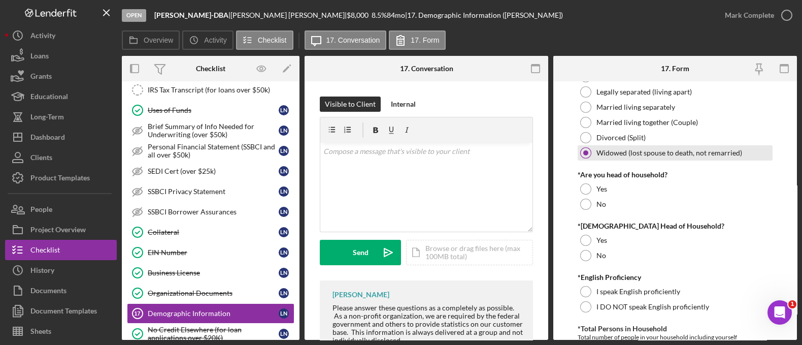
scroll to position [164, 0]
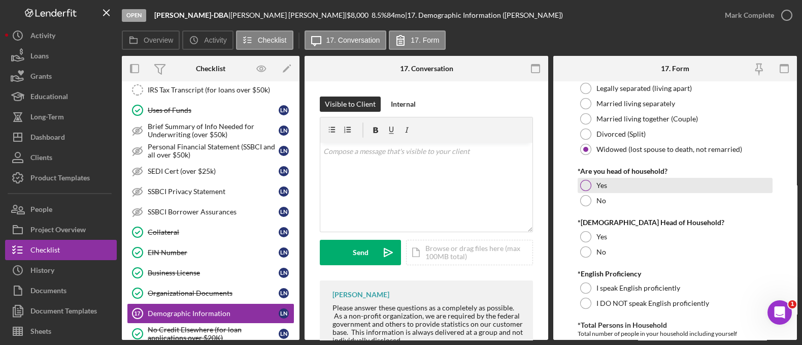
click at [584, 181] on div at bounding box center [585, 185] width 11 height 11
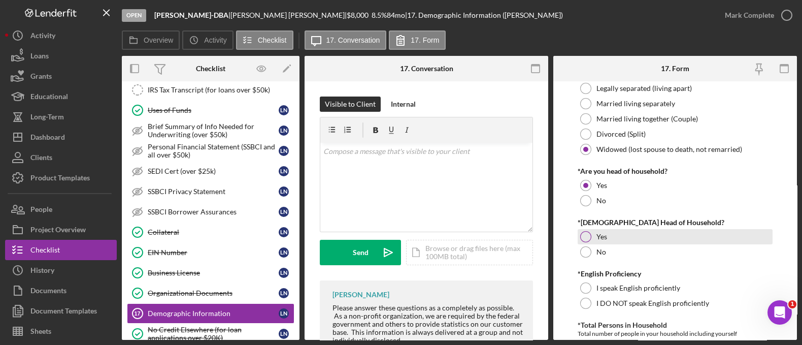
click at [589, 237] on div at bounding box center [585, 236] width 11 height 11
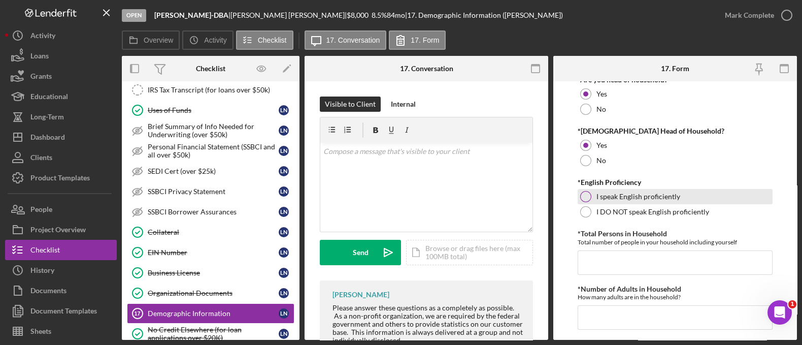
click at [589, 196] on div at bounding box center [585, 196] width 11 height 11
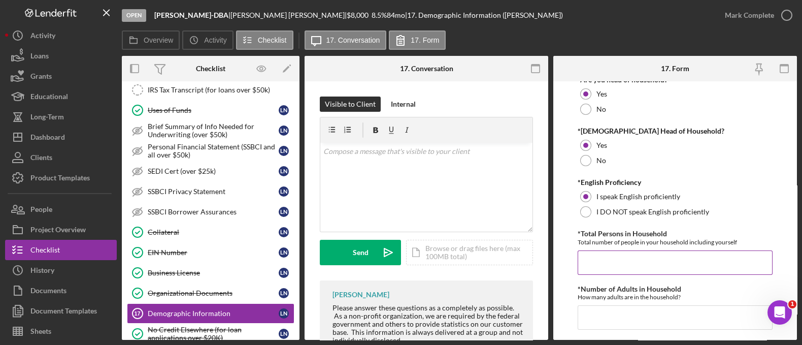
click at [614, 260] on input "*Total Persons in Household" at bounding box center [675, 262] width 195 height 24
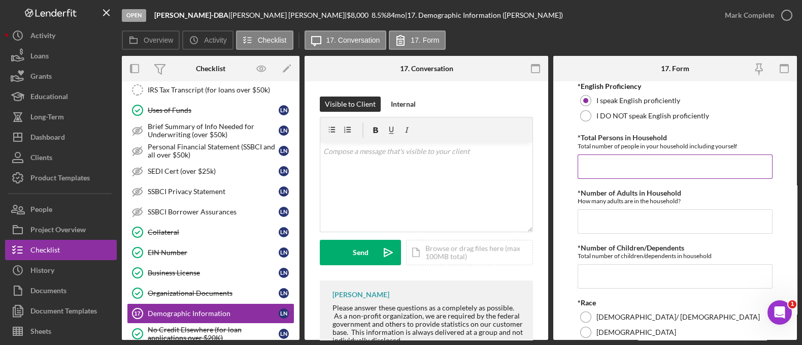
scroll to position [352, 0]
type input "1"
click at [609, 226] on input "*Number of Adults in Household" at bounding box center [675, 220] width 195 height 24
type input "1"
click at [599, 280] on input "*Number of Children/Dependents" at bounding box center [675, 275] width 195 height 24
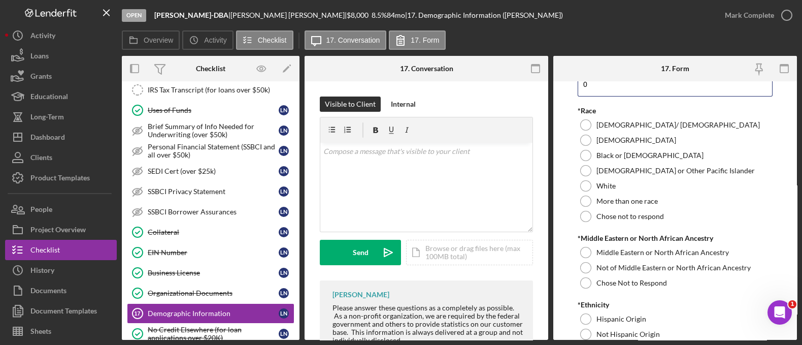
scroll to position [541, 0]
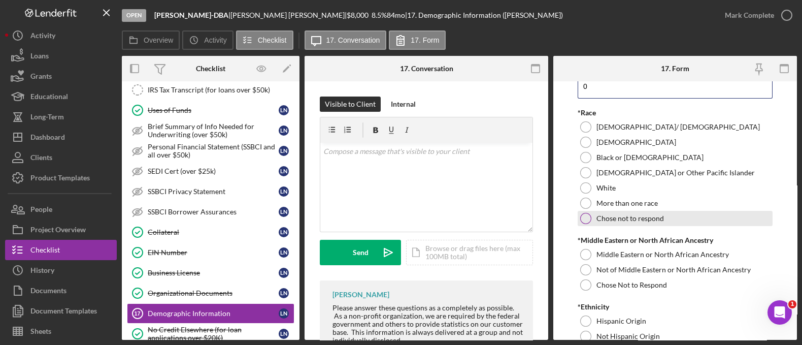
type input "0"
click at [585, 217] on div at bounding box center [585, 218] width 11 height 11
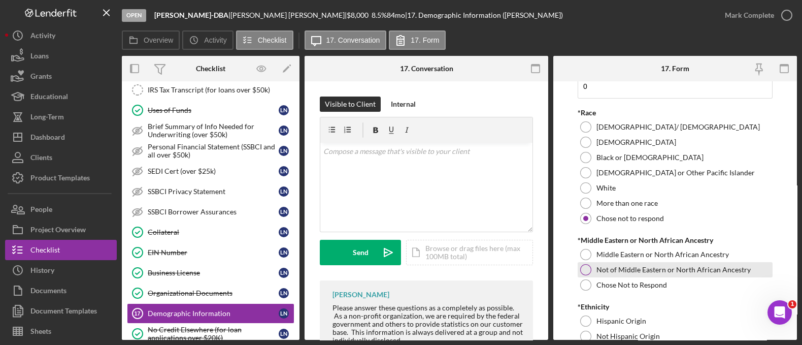
click at [586, 271] on div at bounding box center [585, 269] width 11 height 11
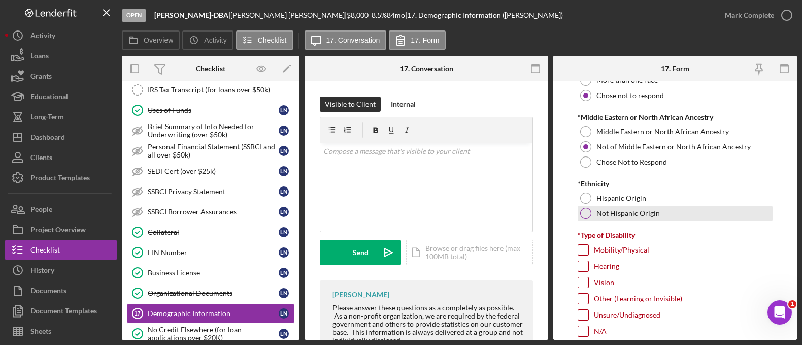
click at [587, 209] on div at bounding box center [585, 213] width 11 height 11
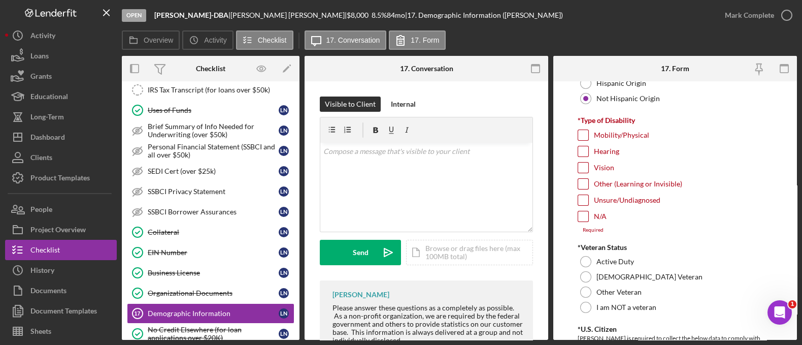
click at [582, 135] on input "Mobility/Physical" at bounding box center [583, 135] width 10 height 10
checkbox input "true"
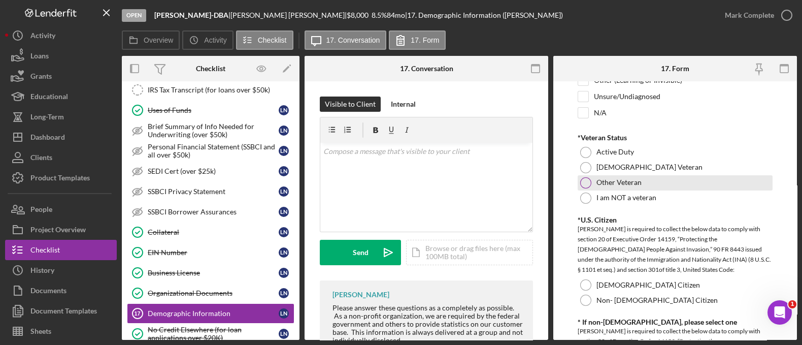
scroll to position [883, 0]
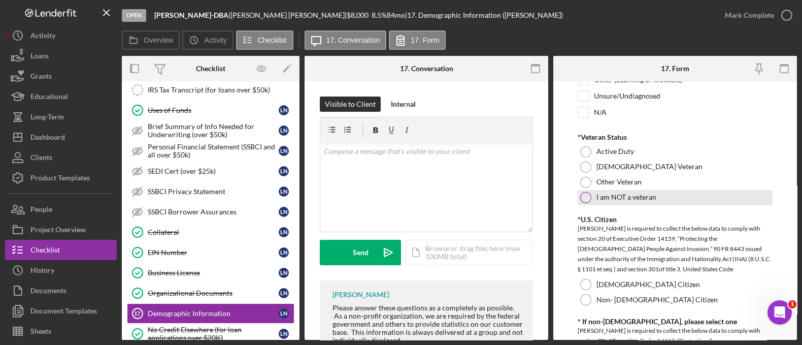
click at [587, 192] on div at bounding box center [585, 197] width 11 height 11
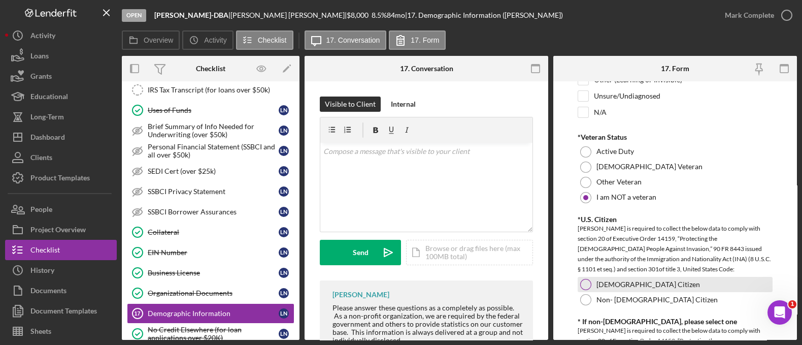
click at [587, 279] on div at bounding box center [585, 284] width 11 height 11
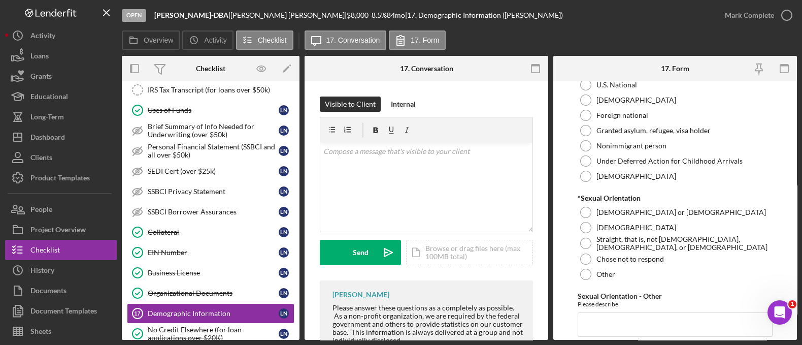
scroll to position [1209, 0]
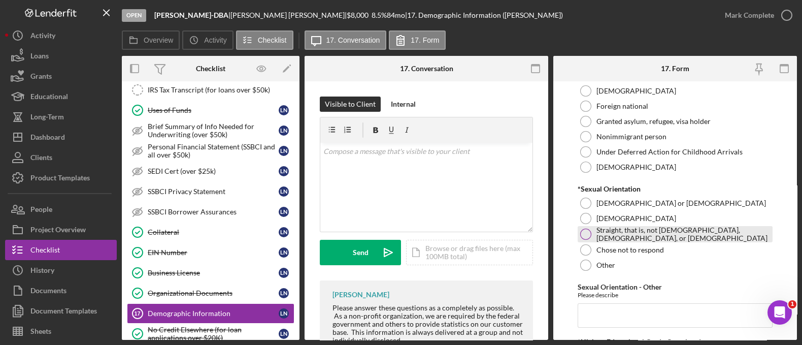
click at [588, 229] on div at bounding box center [585, 233] width 11 height 11
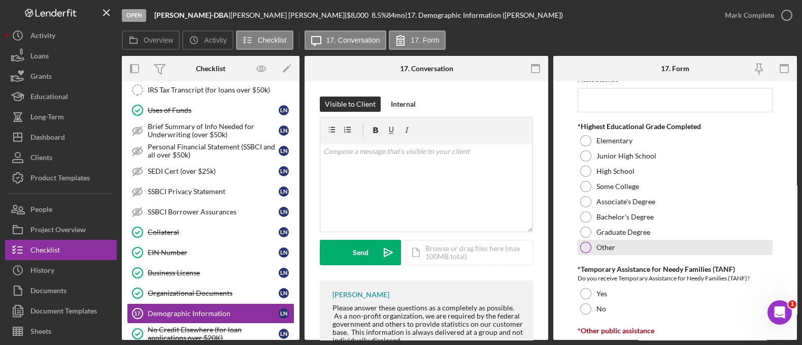
scroll to position [1423, 0]
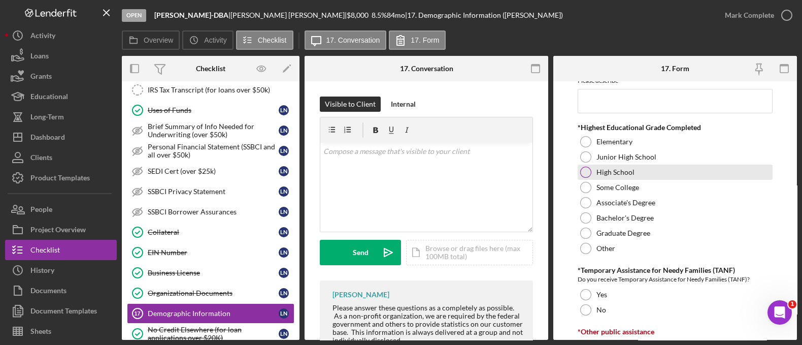
click at [664, 170] on div "High School" at bounding box center [675, 171] width 195 height 15
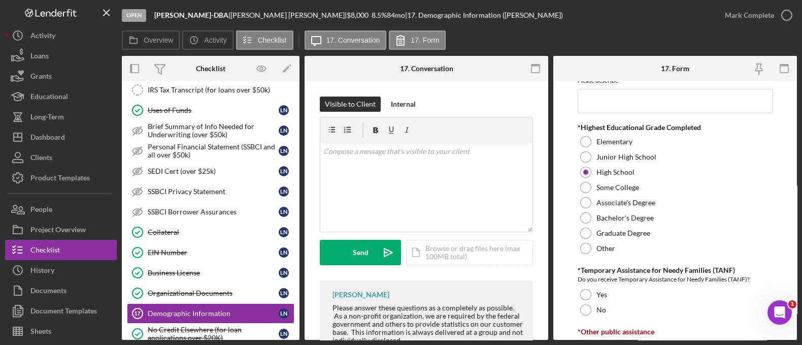
scroll to position [1531, 0]
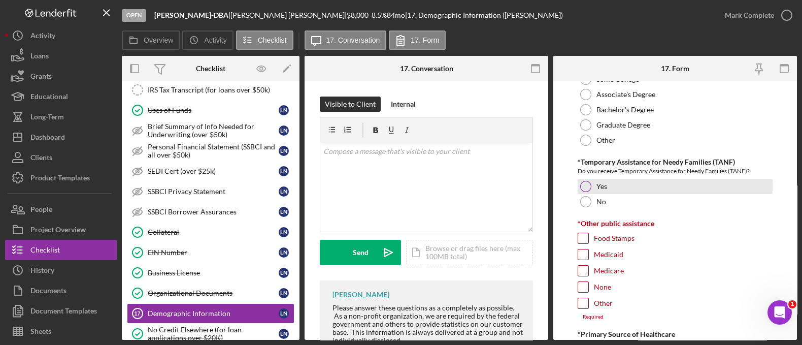
click at [586, 187] on div at bounding box center [585, 186] width 11 height 11
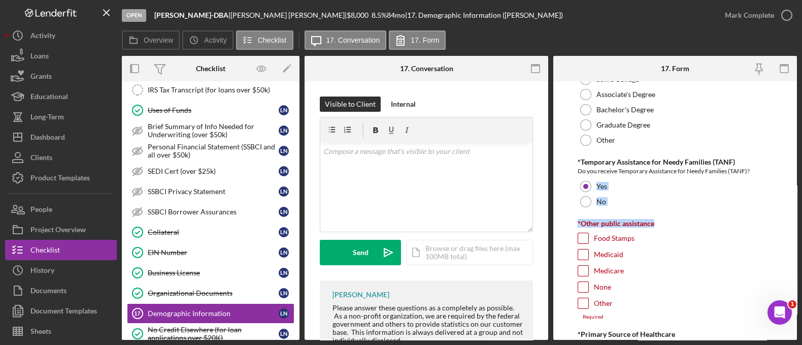
drag, startPoint x: 586, startPoint y: 187, endPoint x: 662, endPoint y: 212, distance: 79.5
click at [711, 245] on div "Food Stamps" at bounding box center [675, 240] width 195 height 16
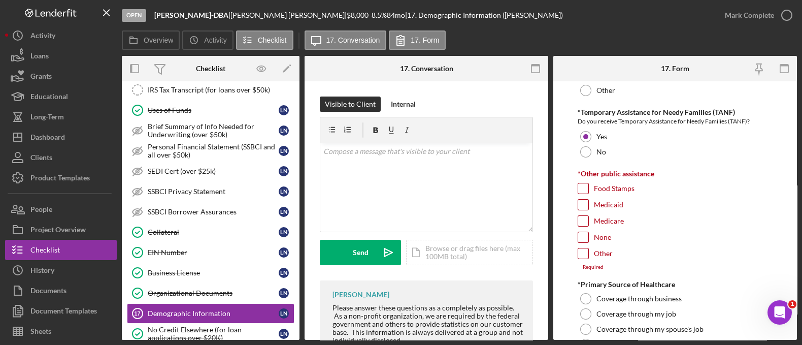
scroll to position [1581, 0]
click at [599, 231] on label "None" at bounding box center [602, 236] width 17 height 10
click at [588, 231] on input "None" at bounding box center [583, 236] width 10 height 10
checkbox input "true"
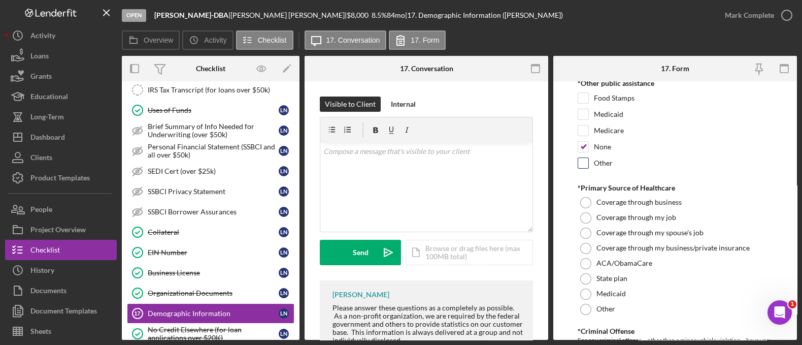
scroll to position [1685, 0]
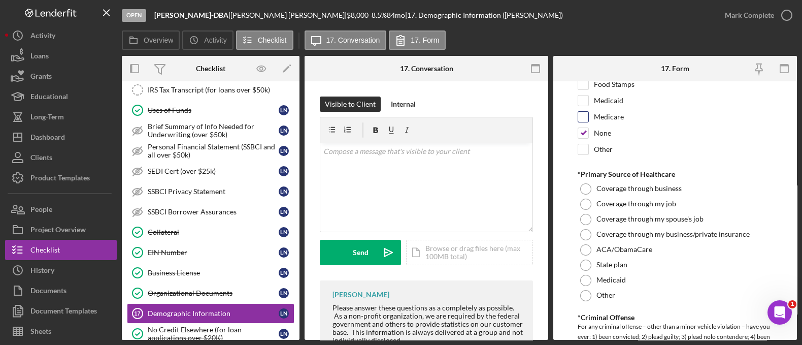
click at [589, 118] on div "Medicare" at bounding box center [675, 119] width 195 height 16
click at [586, 290] on div at bounding box center [585, 295] width 11 height 11
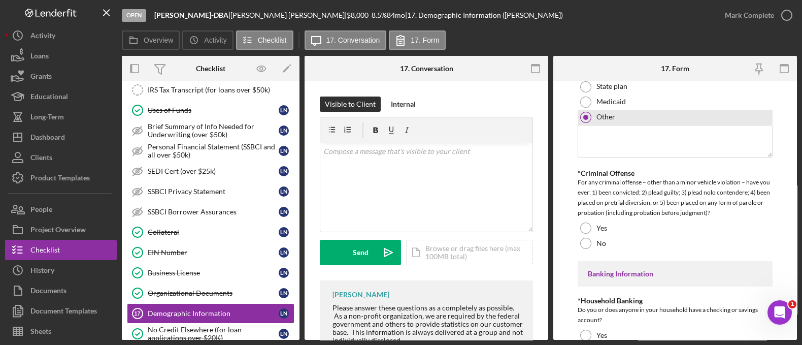
scroll to position [1880, 0]
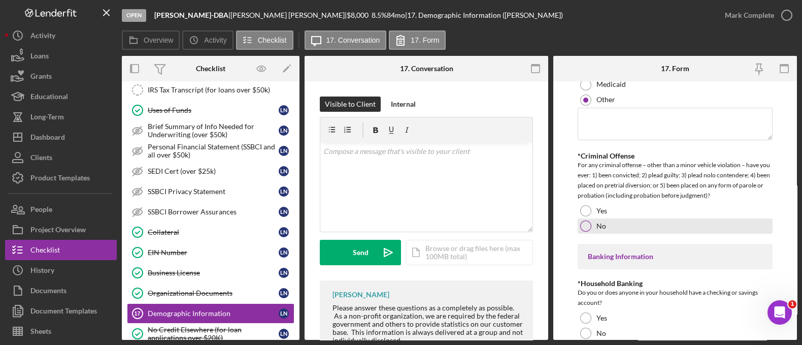
click at [589, 224] on div at bounding box center [585, 225] width 11 height 11
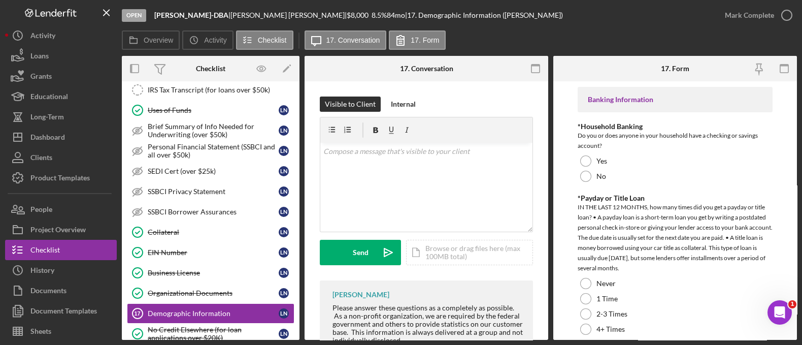
scroll to position [2040, 0]
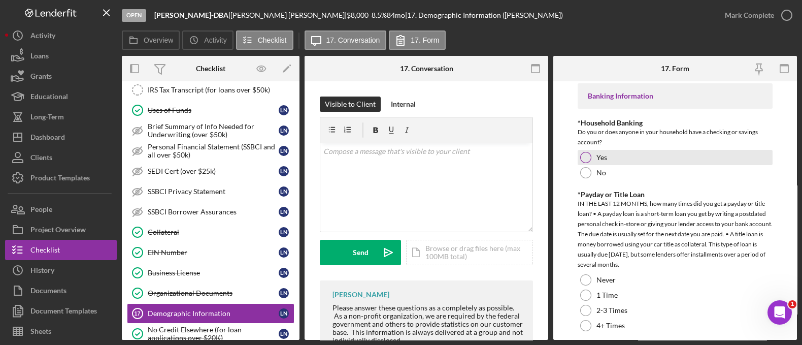
click at [596, 153] on label "Yes" at bounding box center [601, 157] width 11 height 8
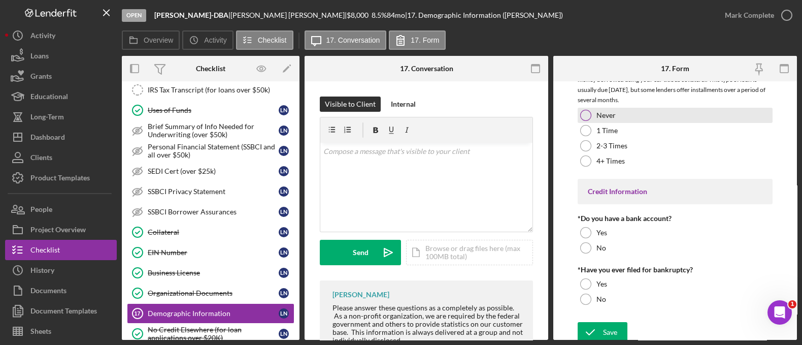
click at [582, 111] on div at bounding box center [585, 115] width 11 height 11
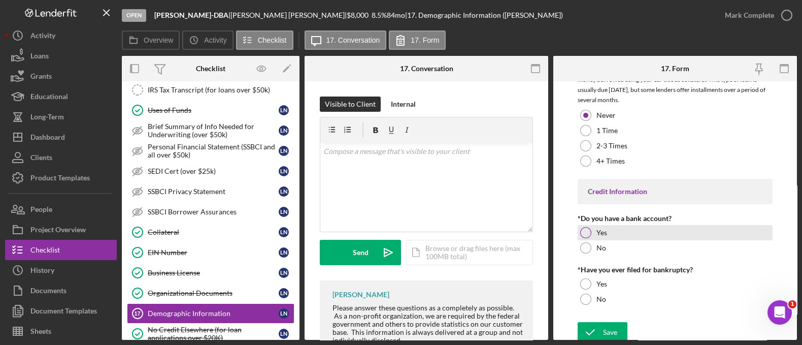
click at [597, 225] on div "Yes" at bounding box center [675, 232] width 195 height 15
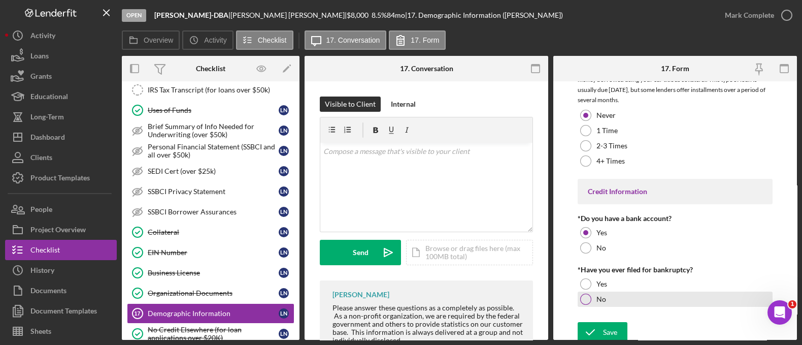
click at [594, 297] on div "No" at bounding box center [675, 298] width 195 height 15
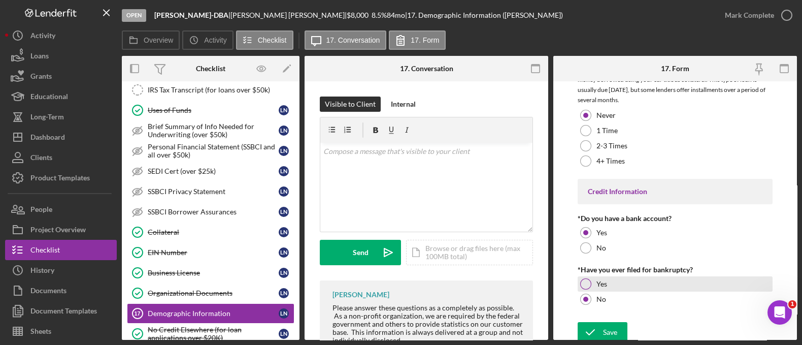
click at [579, 276] on div "Yes" at bounding box center [675, 283] width 195 height 15
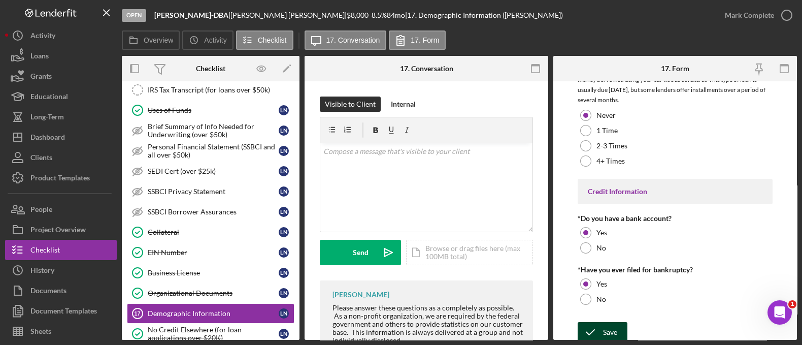
click at [606, 322] on div "Save" at bounding box center [610, 332] width 14 height 20
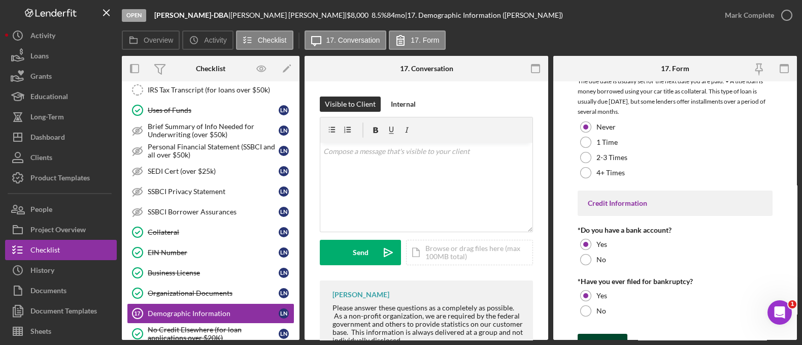
scroll to position [2216, 0]
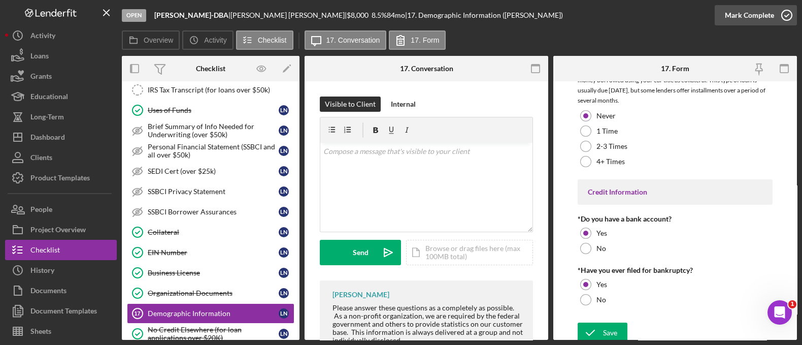
click at [784, 19] on icon "button" at bounding box center [786, 15] width 25 height 25
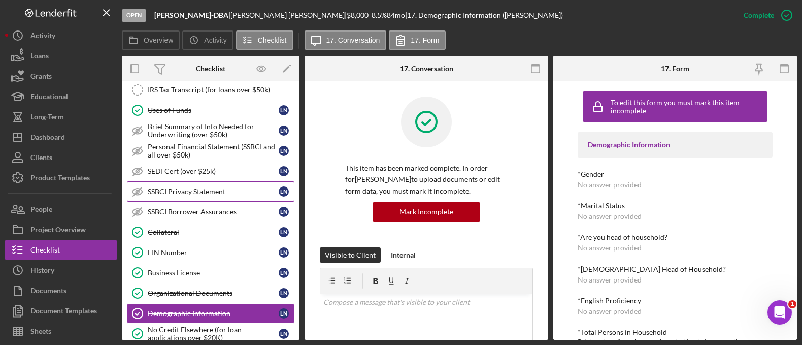
scroll to position [743, 0]
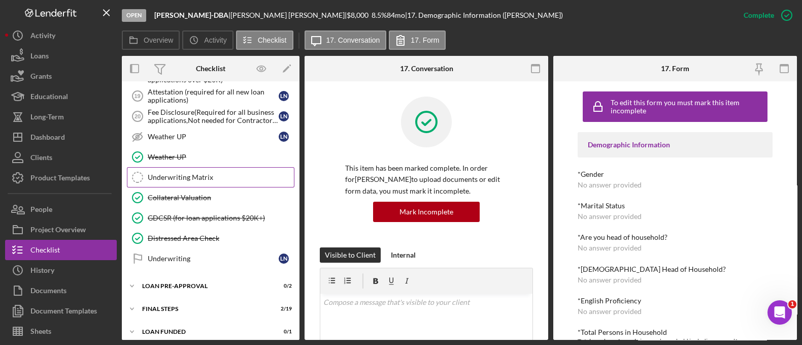
click at [200, 173] on div "Underwriting Matrix" at bounding box center [221, 177] width 146 height 8
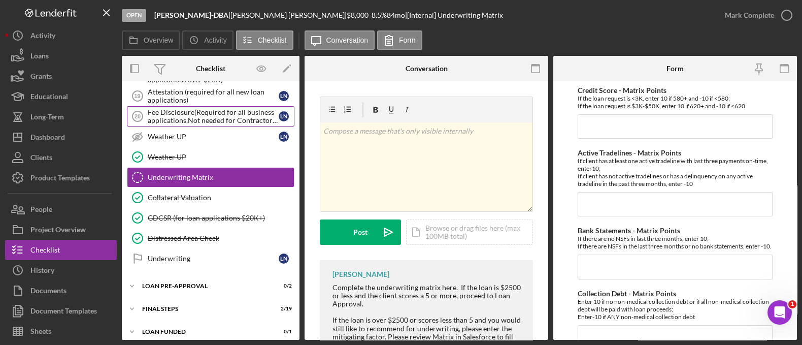
scroll to position [713, 0]
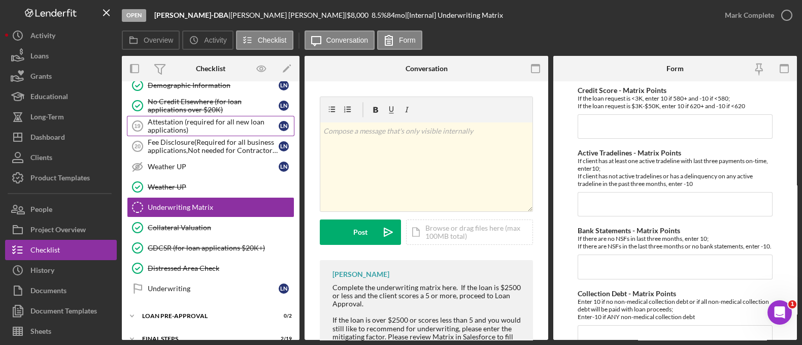
click at [206, 118] on div "Attestation (required for all new loan applications)" at bounding box center [213, 126] width 131 height 16
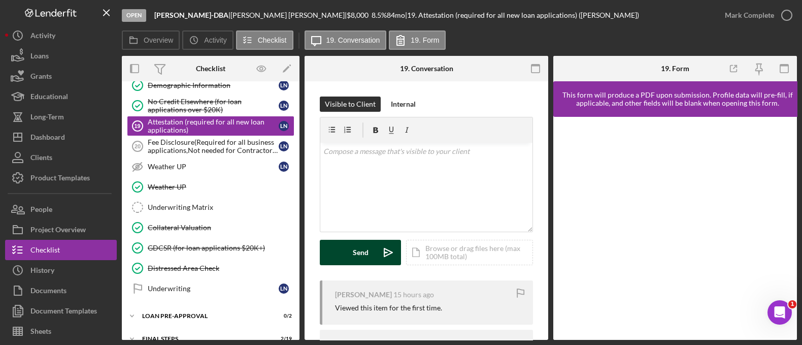
scroll to position [62, 0]
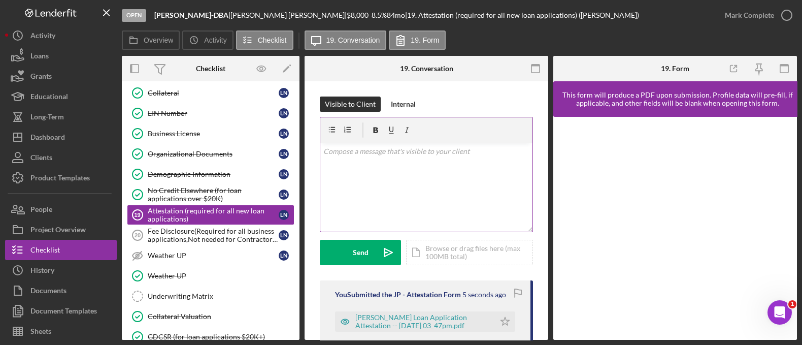
scroll to position [92, 0]
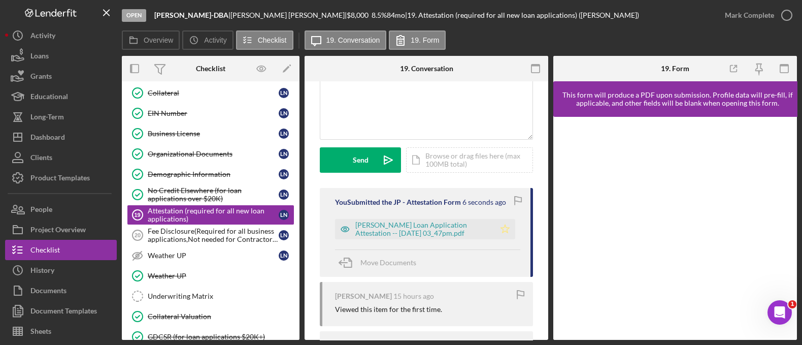
click at [508, 232] on icon "Icon/Star" at bounding box center [505, 229] width 20 height 20
click at [769, 11] on div "Mark Complete" at bounding box center [749, 15] width 49 height 20
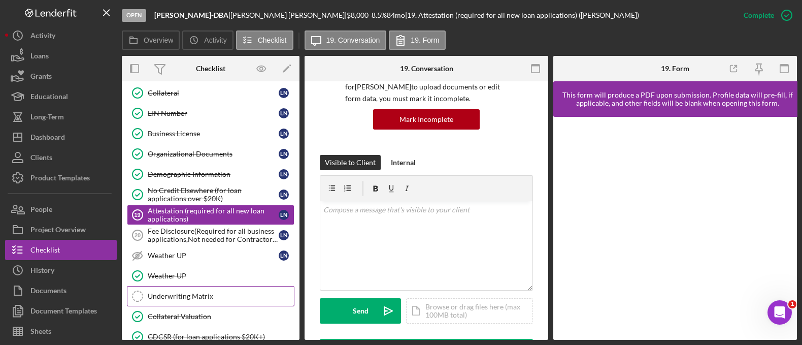
scroll to position [243, 0]
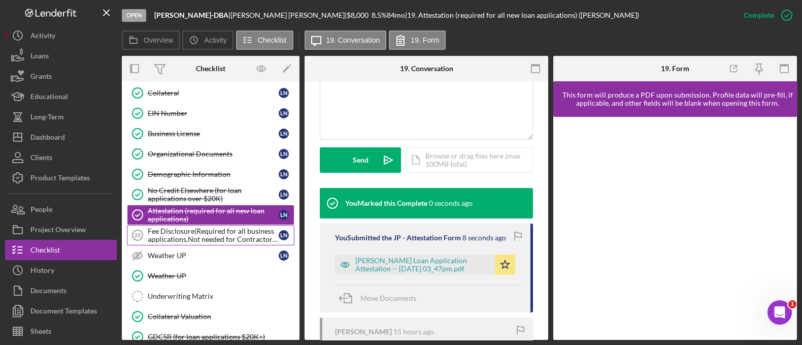
click at [183, 230] on div "Fee Disclosure(Required for all business applications,Not needed for Contractor…" at bounding box center [213, 235] width 131 height 16
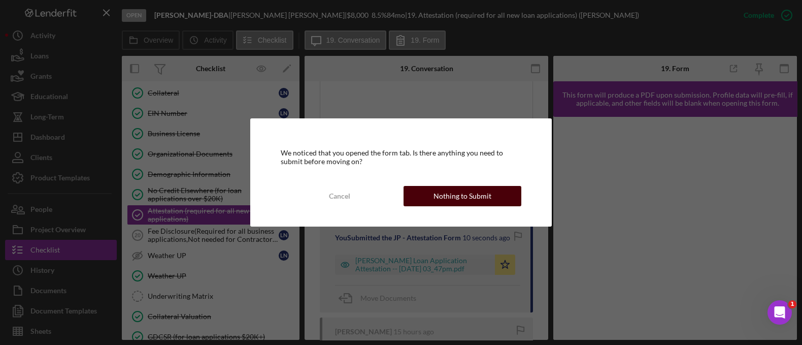
click at [426, 188] on button "Nothing to Submit" at bounding box center [463, 196] width 118 height 20
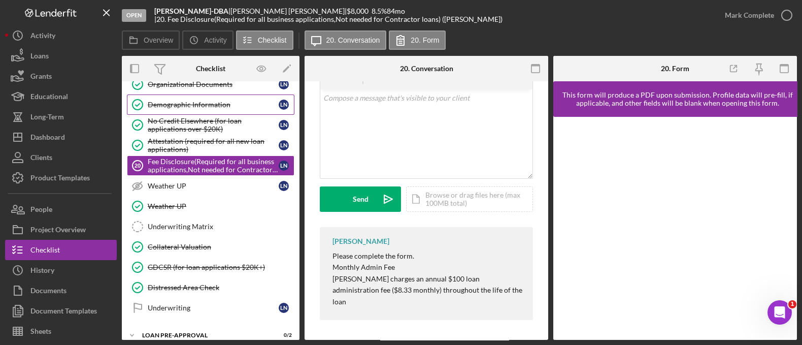
scroll to position [464, 0]
click at [554, 153] on div at bounding box center [675, 228] width 244 height 223
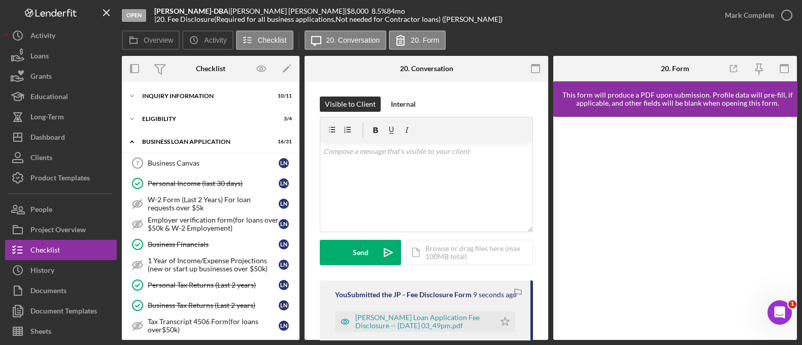
scroll to position [415, 0]
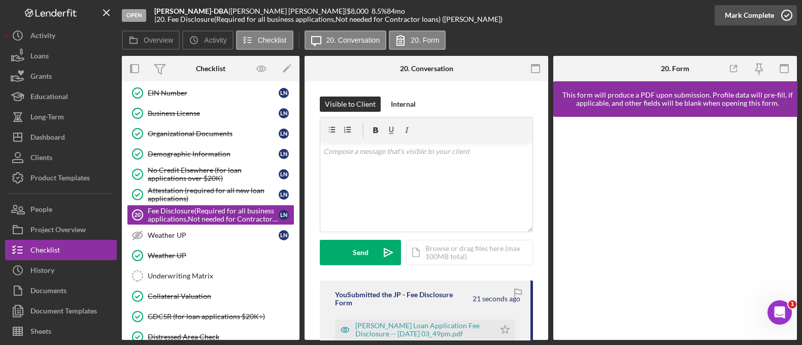
click at [759, 17] on div "Mark Complete" at bounding box center [749, 15] width 49 height 20
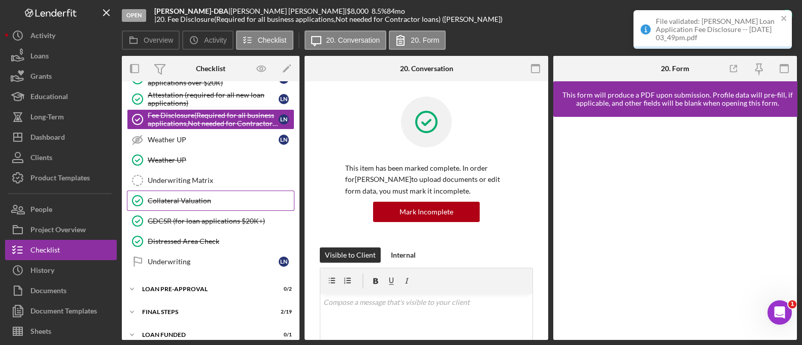
scroll to position [512, 0]
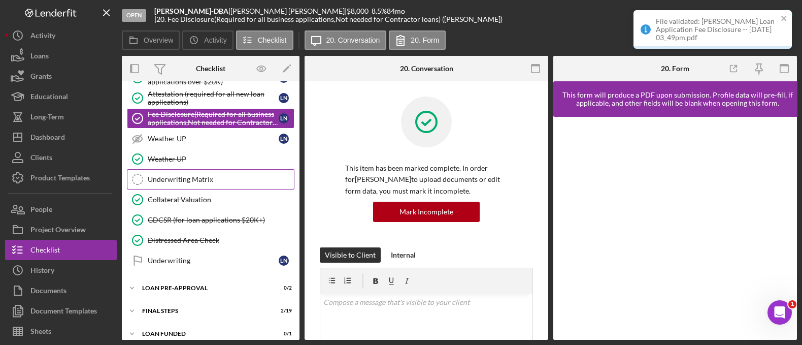
click at [181, 179] on link "Underwriting Matrix Underwriting Matrix" at bounding box center [211, 179] width 168 height 20
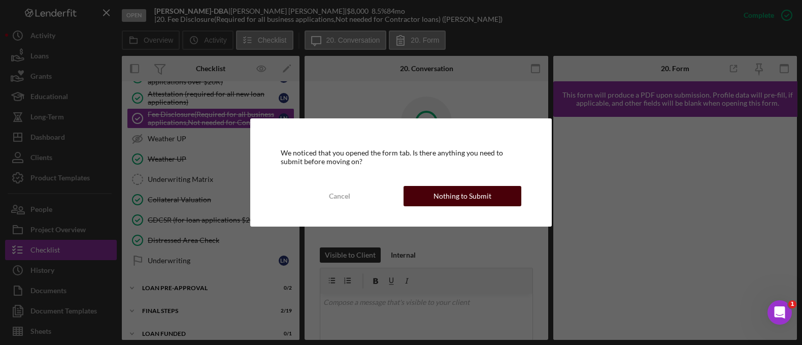
click at [448, 195] on div "Nothing to Submit" at bounding box center [462, 196] width 58 height 20
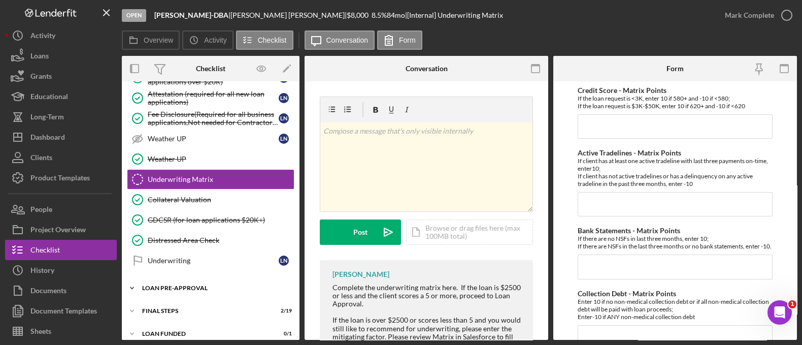
click at [212, 278] on div "Icon/Expander LOAN PRE-APPROVAL 0 / 2" at bounding box center [211, 288] width 178 height 20
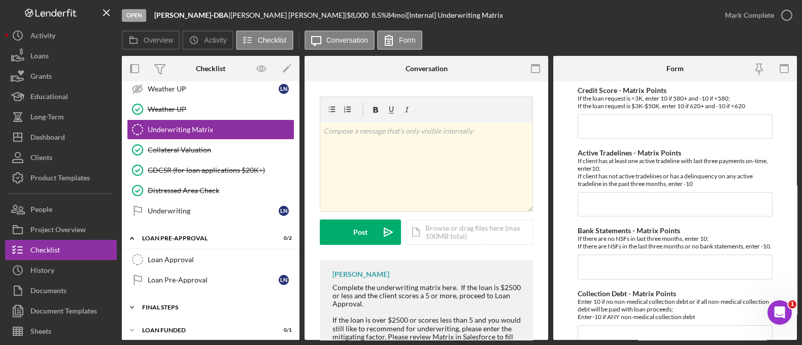
click at [191, 304] on div "FINAL STEPS" at bounding box center [214, 307] width 145 height 6
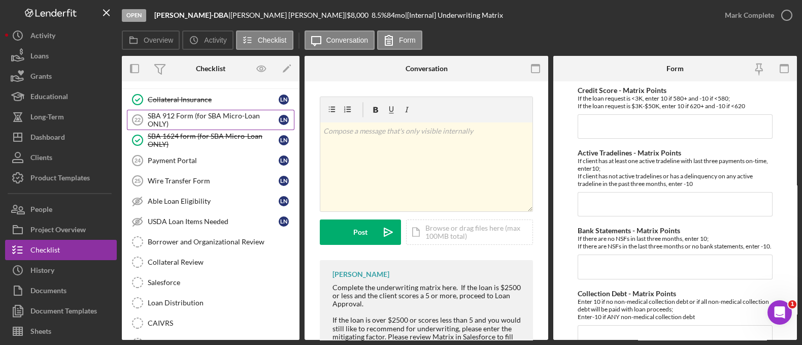
click at [231, 115] on div "SBA 912 Form (for SBA Micro-Loan ONLY)" at bounding box center [213, 120] width 131 height 16
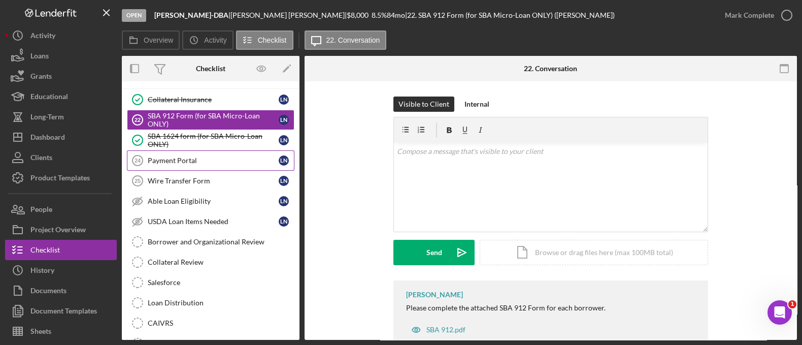
click at [224, 156] on div "Payment Portal" at bounding box center [213, 160] width 131 height 8
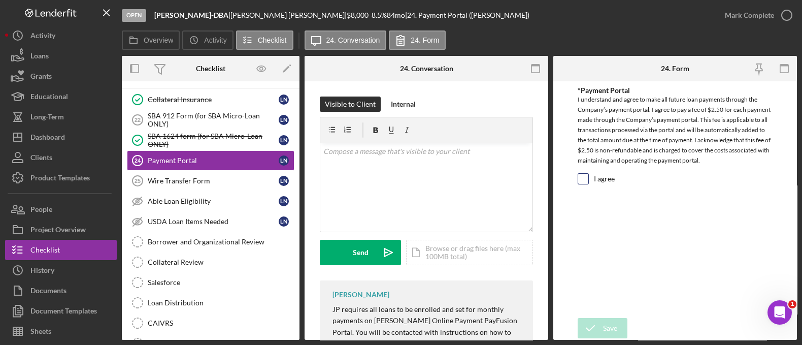
click at [584, 180] on input "I agree" at bounding box center [583, 179] width 10 height 10
checkbox input "true"
click at [607, 323] on div "Save" at bounding box center [610, 328] width 14 height 20
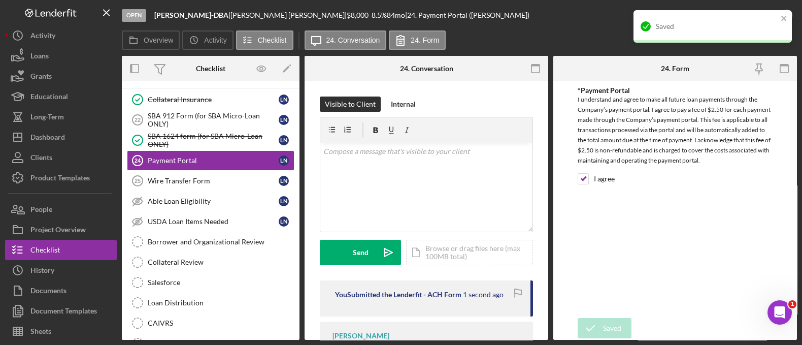
click at [780, 20] on div "Saved" at bounding box center [709, 26] width 143 height 16
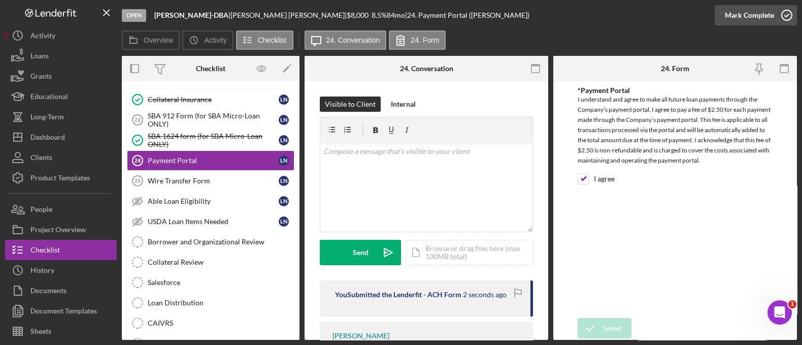
click at [737, 23] on div "Mark Complete" at bounding box center [749, 15] width 49 height 20
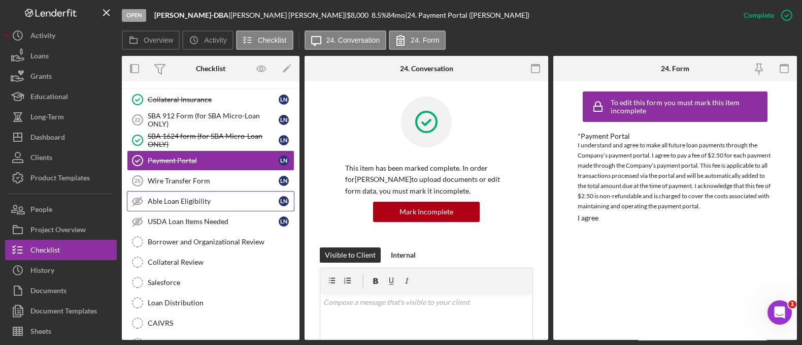
click at [187, 191] on link "Able Loan Eligibility Able Loan Eligibility L N" at bounding box center [211, 201] width 168 height 20
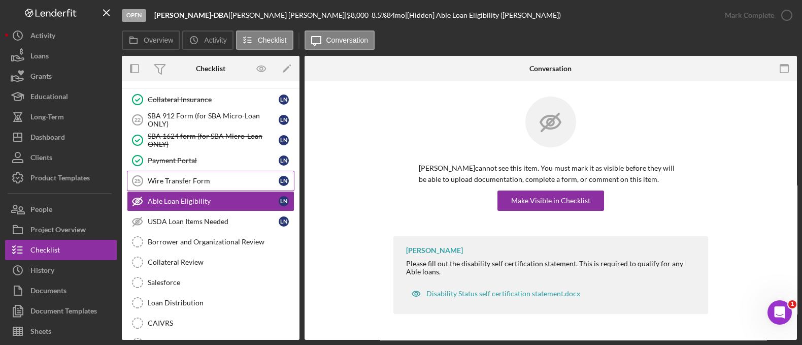
click at [186, 177] on div "Wire Transfer Form" at bounding box center [213, 181] width 131 height 8
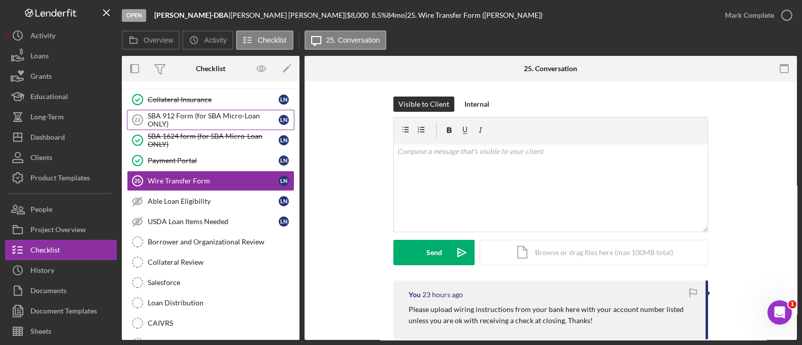
click at [182, 112] on div "SBA 912 Form (for SBA Micro-Loan ONLY)" at bounding box center [213, 120] width 131 height 16
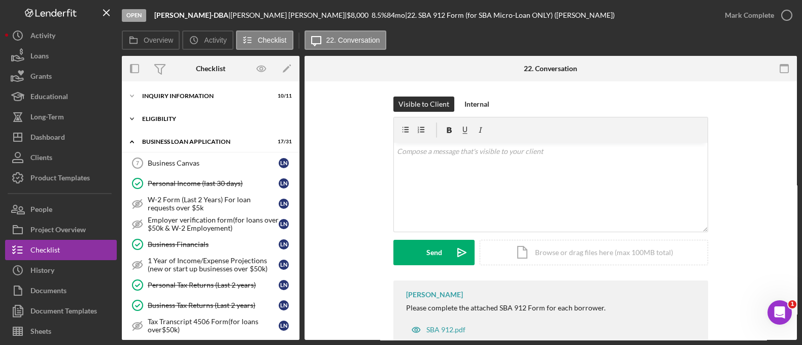
click at [168, 118] on div "ELIGIBILITY" at bounding box center [214, 119] width 145 height 6
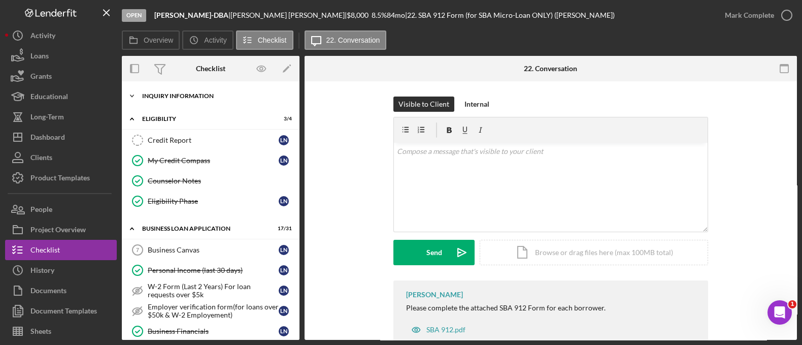
click at [161, 97] on div "INQUIRY INFORMATION" at bounding box center [214, 96] width 145 height 6
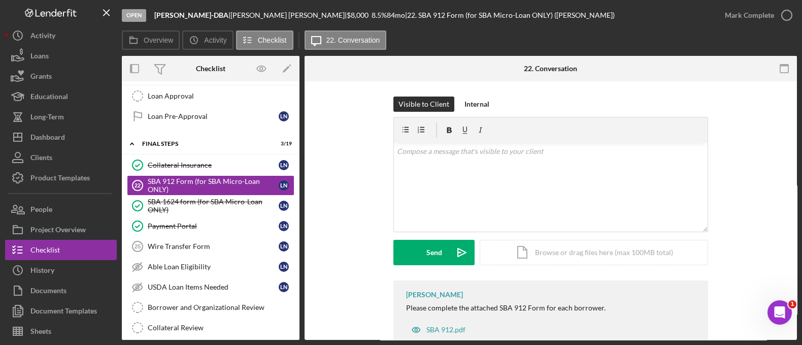
scroll to position [1043, 0]
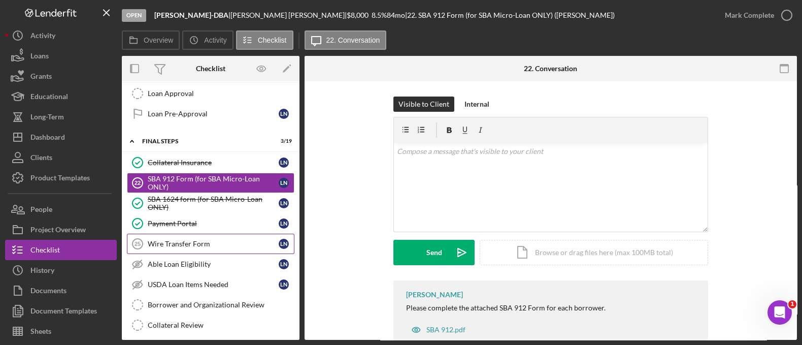
click at [195, 240] on div "Wire Transfer Form" at bounding box center [213, 244] width 131 height 8
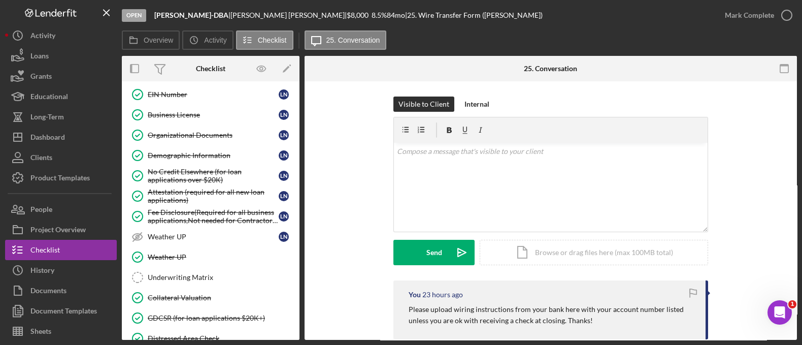
scroll to position [958, 0]
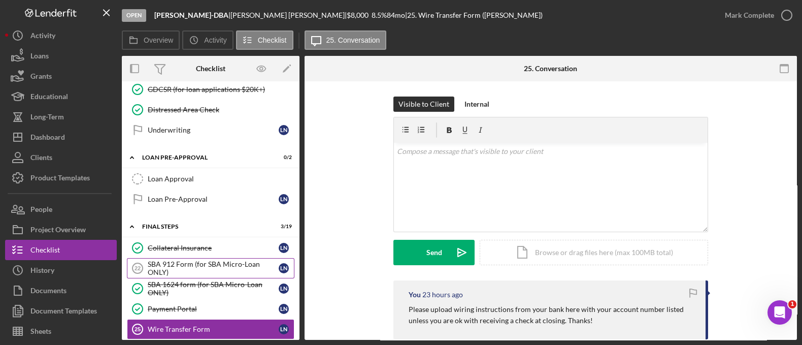
click at [192, 260] on div "SBA 912 Form (for SBA Micro-Loan ONLY)" at bounding box center [213, 268] width 131 height 16
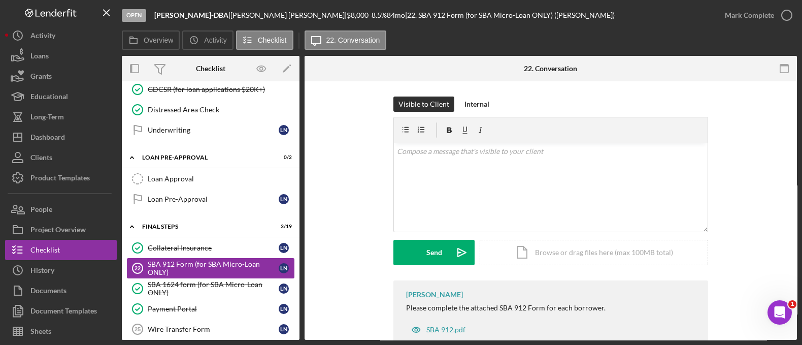
click at [192, 260] on div "SBA 912 Form (for SBA Micro-Loan ONLY)" at bounding box center [213, 268] width 131 height 16
click at [210, 258] on link "SBA 912 Form (for SBA Micro-Loan ONLY) 22 SBA 912 Form (for SBA Micro-Loan ONLY…" at bounding box center [211, 268] width 168 height 20
click at [212, 278] on link "SBA 1624 form (for SBA Micro-Loan ONLY) SBA 1624 form (for SBA Micro-Loan ONLY)…" at bounding box center [211, 288] width 168 height 20
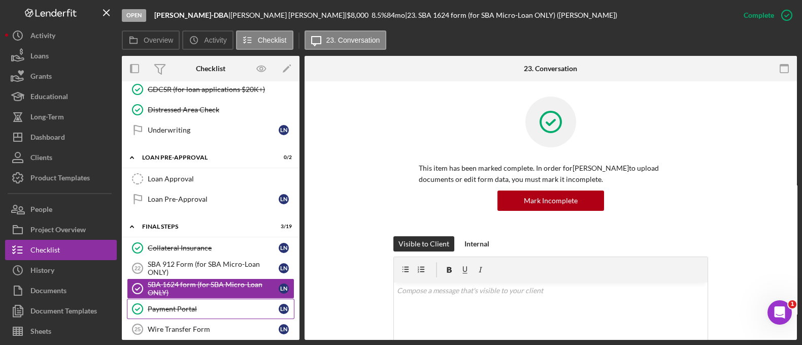
click at [187, 298] on link "Payment Portal Payment Portal L N" at bounding box center [211, 308] width 168 height 20
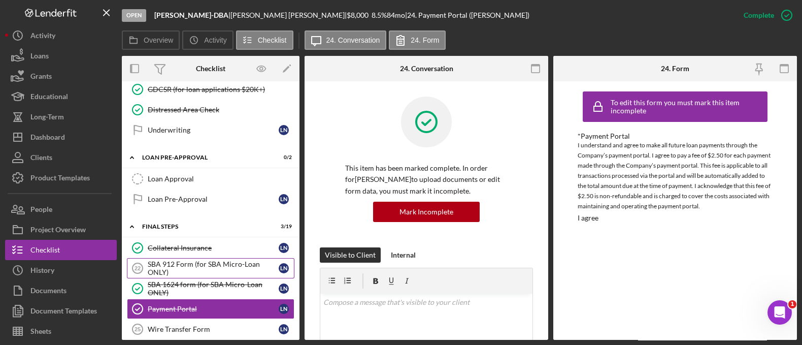
click at [188, 262] on div "SBA 912 Form (for SBA Micro-Loan ONLY)" at bounding box center [213, 268] width 131 height 16
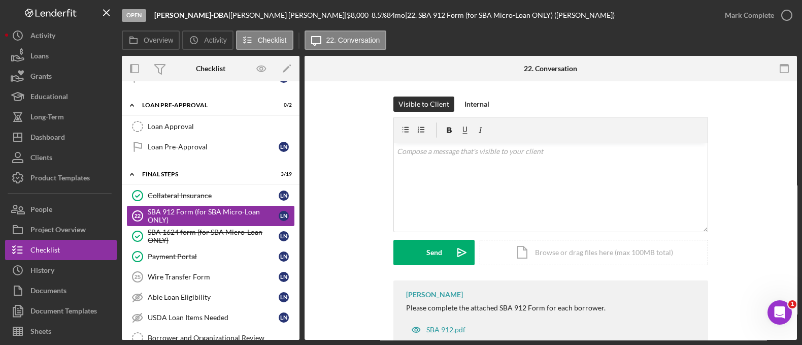
scroll to position [1017, 0]
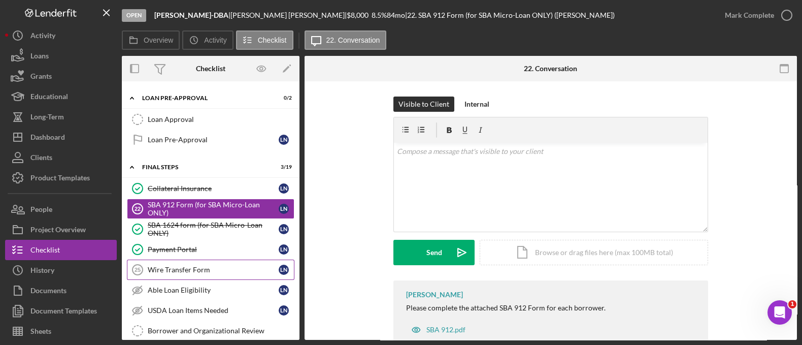
click at [183, 265] on div "Wire Transfer Form" at bounding box center [213, 269] width 131 height 8
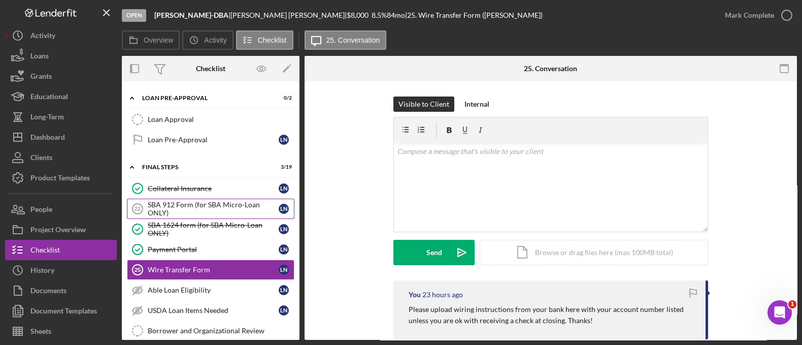
click at [188, 200] on div "SBA 912 Form (for SBA Micro-Loan ONLY)" at bounding box center [213, 208] width 131 height 16
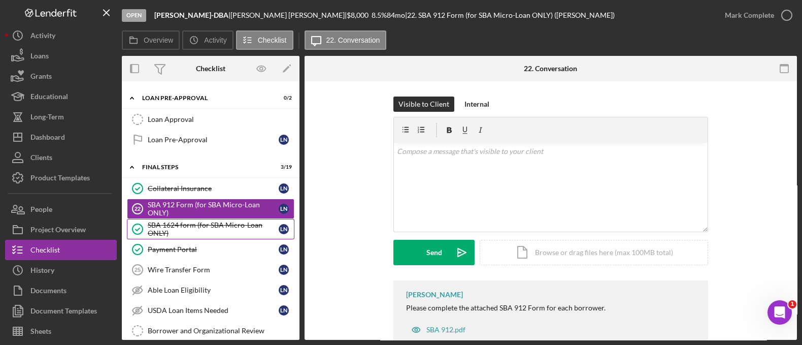
click at [197, 222] on div "SBA 1624 form (for SBA Micro-Loan ONLY)" at bounding box center [213, 229] width 131 height 16
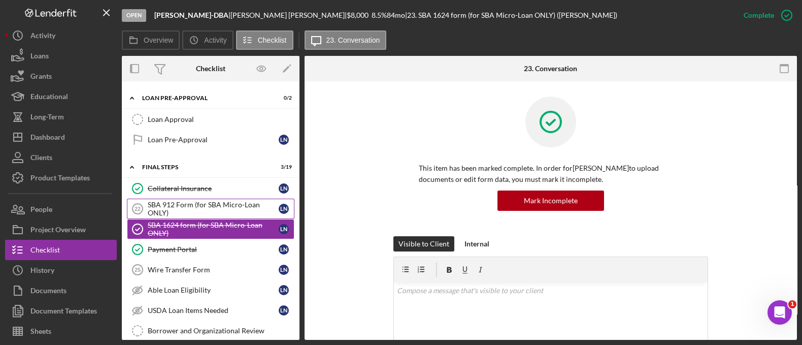
click at [185, 200] on div "SBA 912 Form (for SBA Micro-Loan ONLY)" at bounding box center [213, 208] width 131 height 16
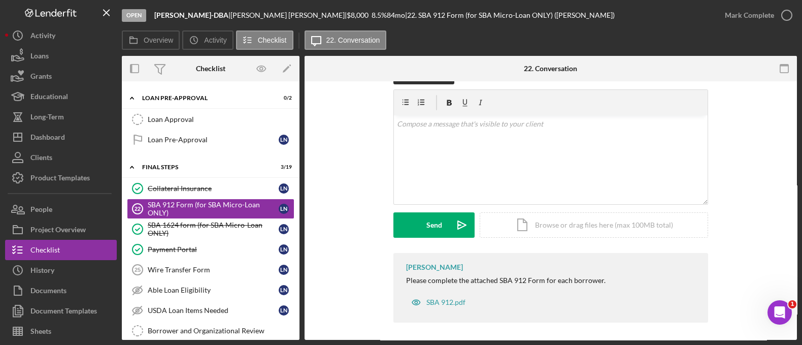
scroll to position [26, 0]
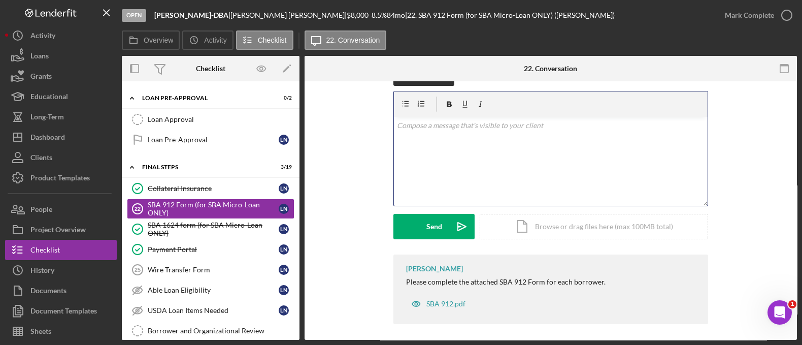
click at [449, 144] on div "v Color teal Color pink Remove color Add row above Add row below Add column bef…" at bounding box center [551, 161] width 314 height 89
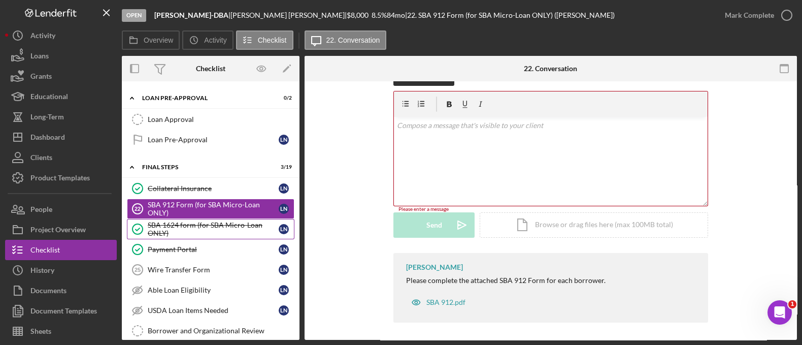
click at [218, 221] on div "SBA 1624 form (for SBA Micro-Loan ONLY)" at bounding box center [213, 229] width 131 height 16
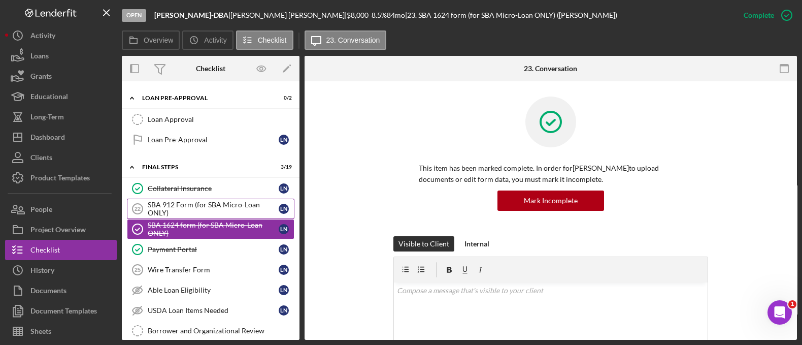
click at [200, 200] on div "SBA 912 Form (for SBA Micro-Loan ONLY)" at bounding box center [213, 208] width 131 height 16
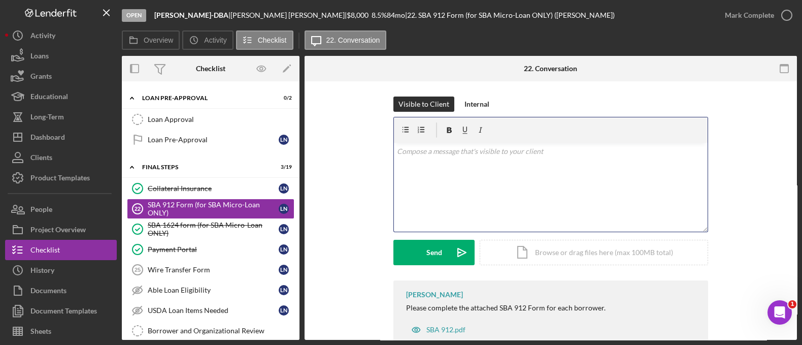
click at [436, 163] on div "v Color teal Color pink Remove color Add row above Add row below Add column bef…" at bounding box center [551, 187] width 314 height 89
click at [154, 221] on div "SBA 1624 form (for SBA Micro-Loan ONLY)" at bounding box center [213, 229] width 131 height 16
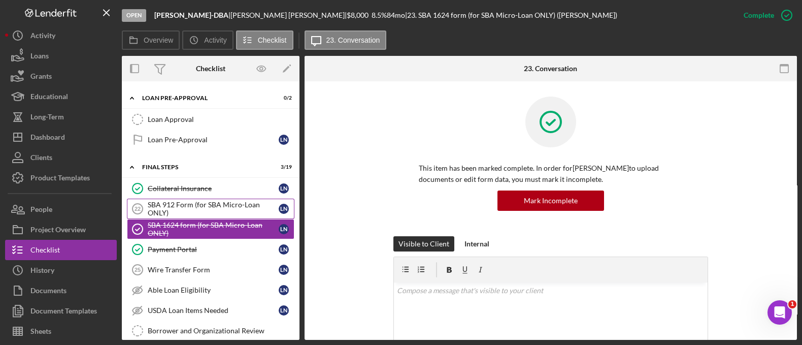
click at [157, 200] on div "SBA 912 Form (for SBA Micro-Loan ONLY)" at bounding box center [213, 208] width 131 height 16
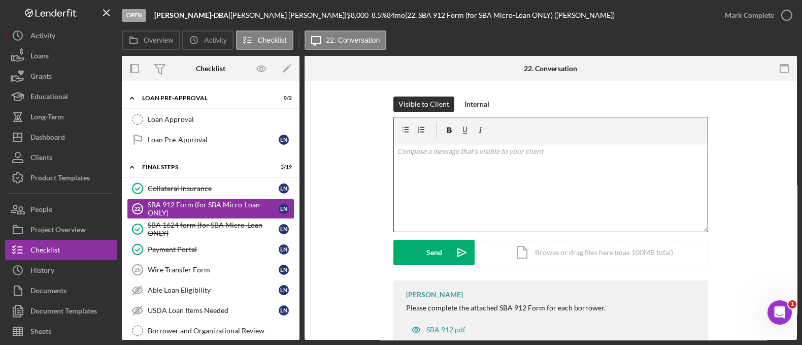
click at [437, 177] on div "v Color teal Color pink Remove color Add row above Add row below Add column bef…" at bounding box center [551, 187] width 314 height 89
click at [209, 221] on div "SBA 1624 form (for SBA Micro-Loan ONLY)" at bounding box center [213, 229] width 131 height 16
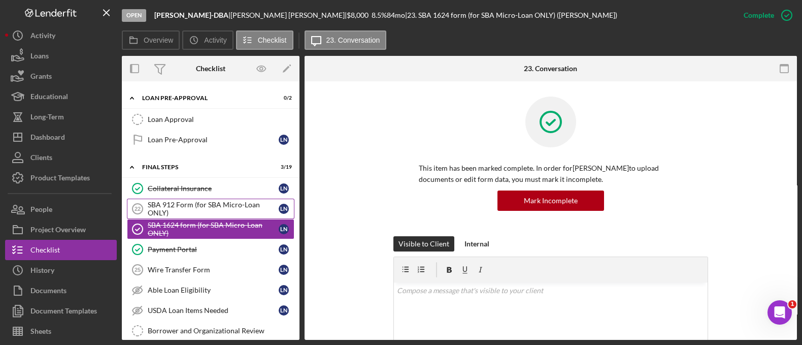
click at [190, 198] on link "SBA 912 Form (for SBA Micro-Loan ONLY) 22 SBA 912 Form (for SBA Micro-Loan ONLY…" at bounding box center [211, 208] width 168 height 20
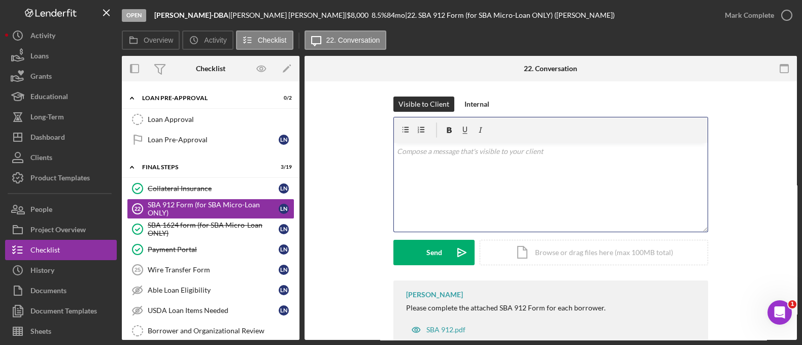
click at [476, 174] on div "v Color teal Color pink Remove color Add row above Add row below Add column bef…" at bounding box center [551, 187] width 314 height 89
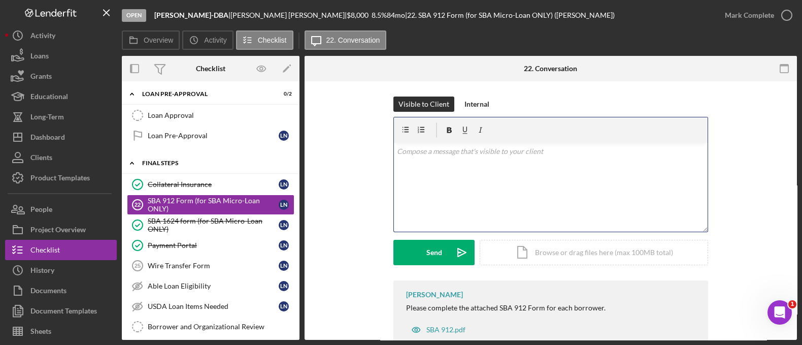
scroll to position [1051, 0]
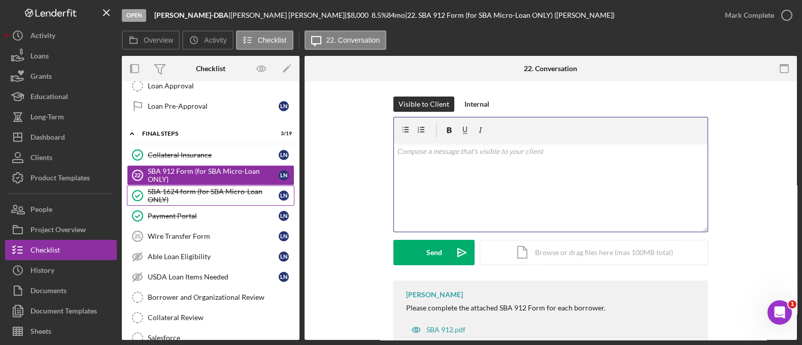
click at [189, 185] on link "SBA 1624 form (for SBA Micro-Loan ONLY) SBA 1624 form (for SBA Micro-Loan ONLY)…" at bounding box center [211, 195] width 168 height 20
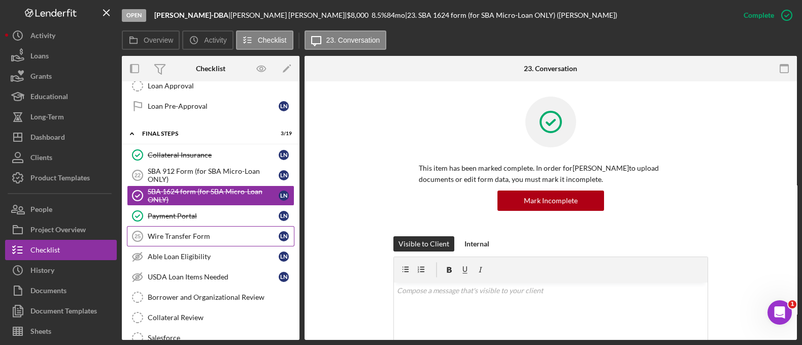
click at [192, 232] on div "Wire Transfer Form" at bounding box center [213, 236] width 131 height 8
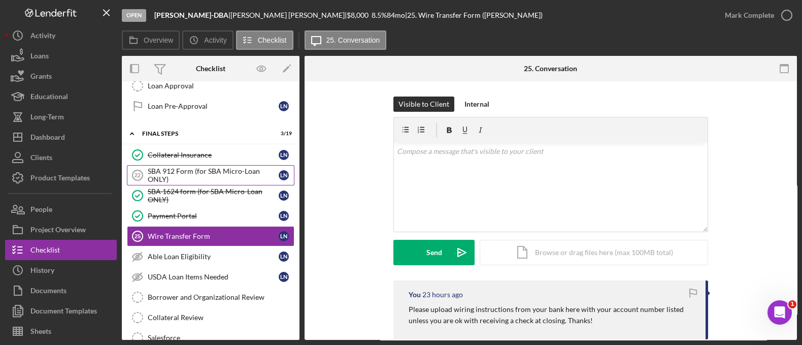
click at [178, 167] on div "SBA 912 Form (for SBA Micro-Loan ONLY)" at bounding box center [213, 175] width 131 height 16
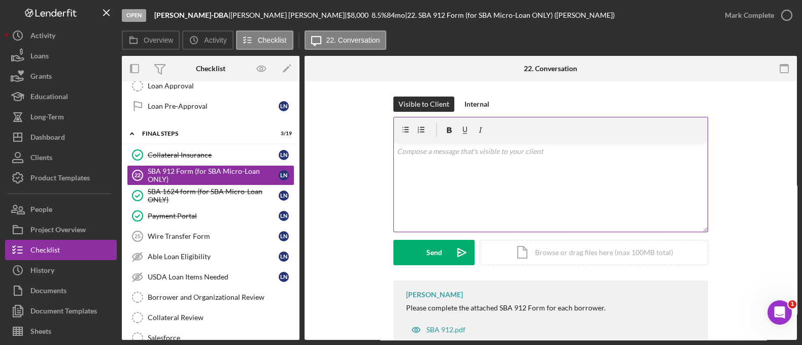
scroll to position [30, 0]
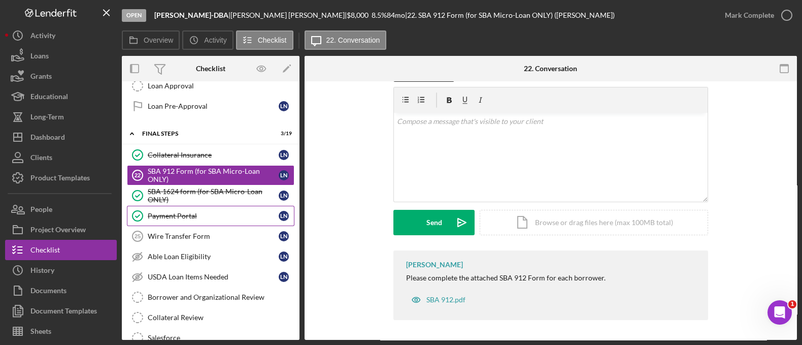
click at [217, 212] on div "Payment Portal" at bounding box center [213, 216] width 131 height 8
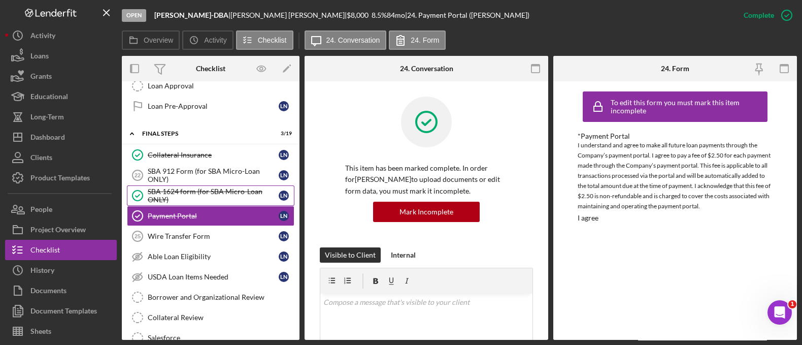
click at [195, 187] on div "SBA 1624 form (for SBA Micro-Loan ONLY)" at bounding box center [213, 195] width 131 height 16
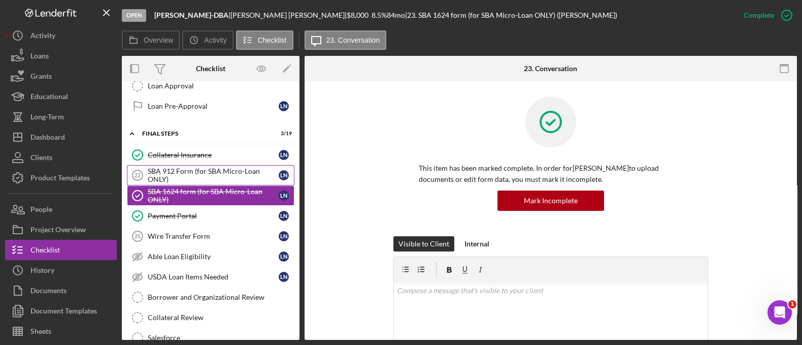
click at [175, 165] on link "SBA 912 Form (for SBA Micro-Loan ONLY) 22 SBA 912 Form (for SBA Micro-Loan ONLY…" at bounding box center [211, 175] width 168 height 20
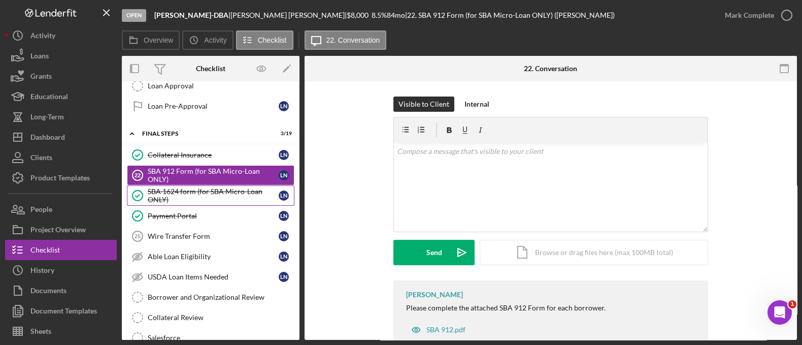
click at [193, 189] on div "SBA 1624 form (for SBA Micro-Loan ONLY)" at bounding box center [213, 195] width 131 height 16
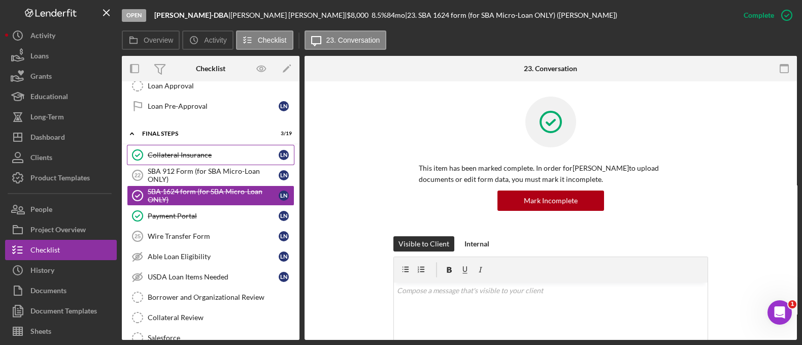
click at [172, 151] on div "Collateral Insurance" at bounding box center [213, 155] width 131 height 8
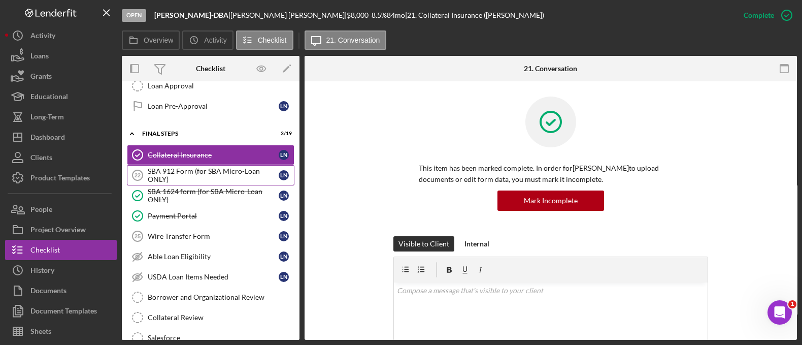
click at [160, 173] on div "SBA 912 Form (for SBA Micro-Loan ONLY)" at bounding box center [213, 175] width 131 height 16
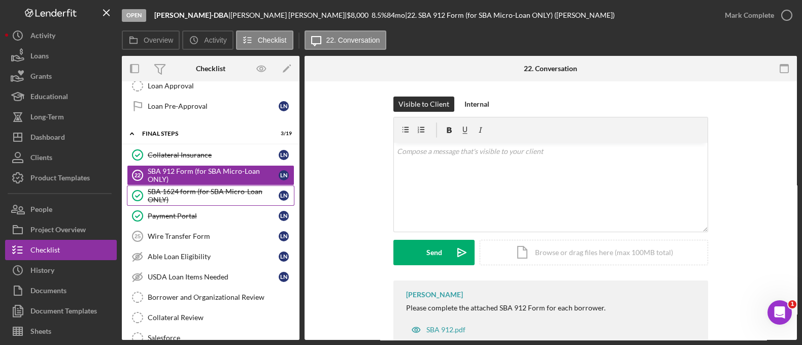
click at [179, 187] on div "SBA 1624 form (for SBA Micro-Loan ONLY)" at bounding box center [213, 195] width 131 height 16
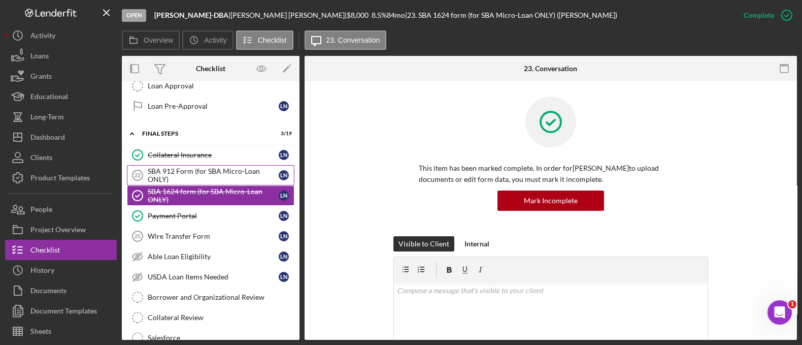
click at [172, 167] on div "SBA 912 Form (for SBA Micro-Loan ONLY)" at bounding box center [213, 175] width 131 height 16
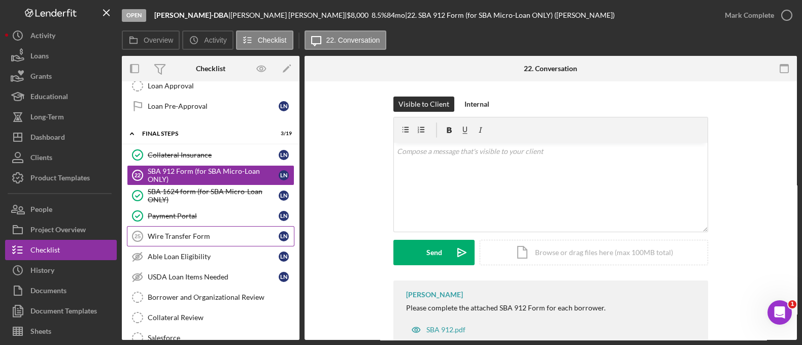
click at [174, 232] on div "Wire Transfer Form" at bounding box center [213, 236] width 131 height 8
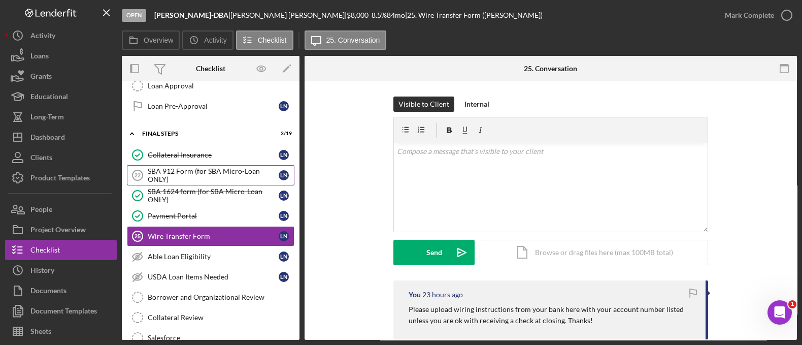
click at [175, 167] on div "SBA 912 Form (for SBA Micro-Loan ONLY)" at bounding box center [213, 175] width 131 height 16
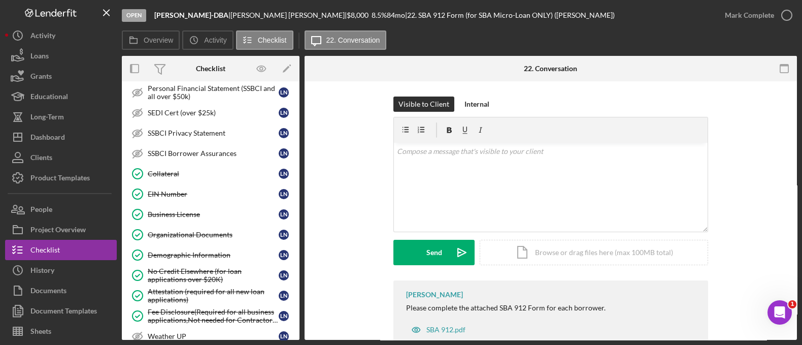
scroll to position [614, 0]
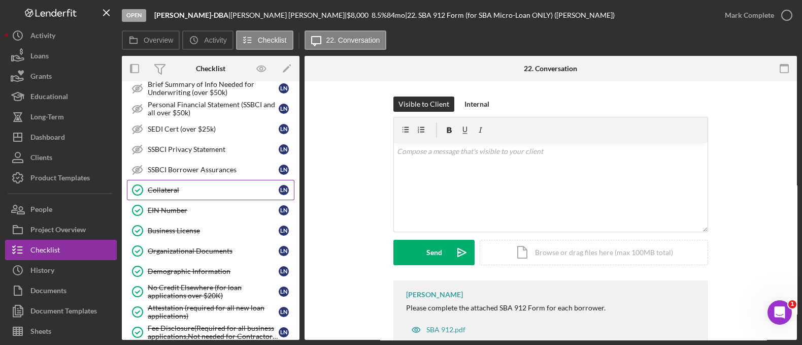
click at [164, 186] on div "Collateral" at bounding box center [213, 190] width 131 height 8
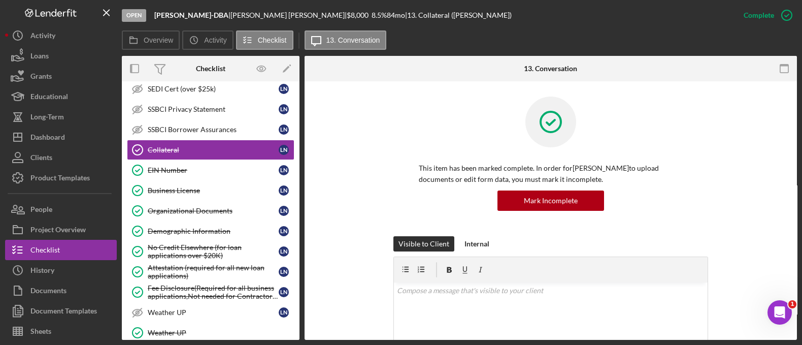
scroll to position [642, 0]
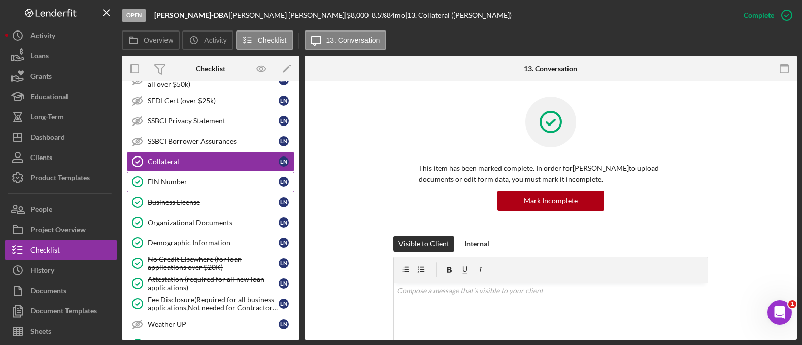
click at [202, 178] on div "EIN Number" at bounding box center [213, 182] width 131 height 8
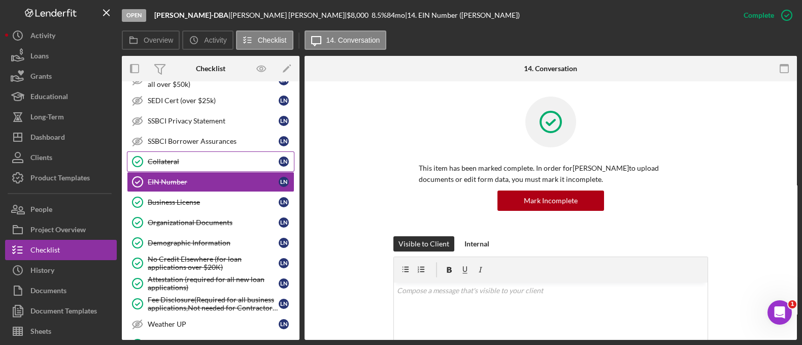
click at [190, 151] on link "Collateral Collateral L N" at bounding box center [211, 161] width 168 height 20
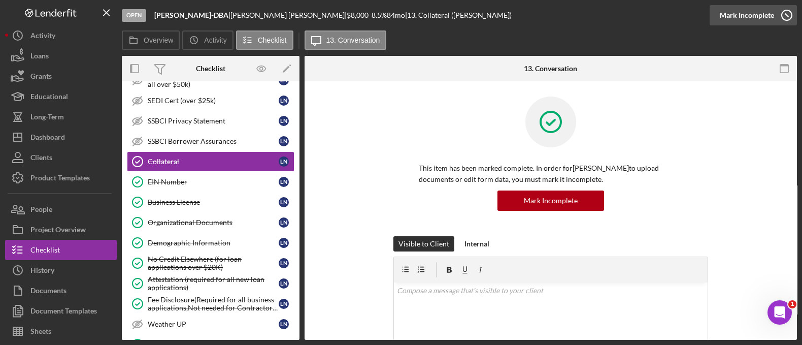
click at [747, 19] on div "Mark Incomplete" at bounding box center [747, 15] width 54 height 20
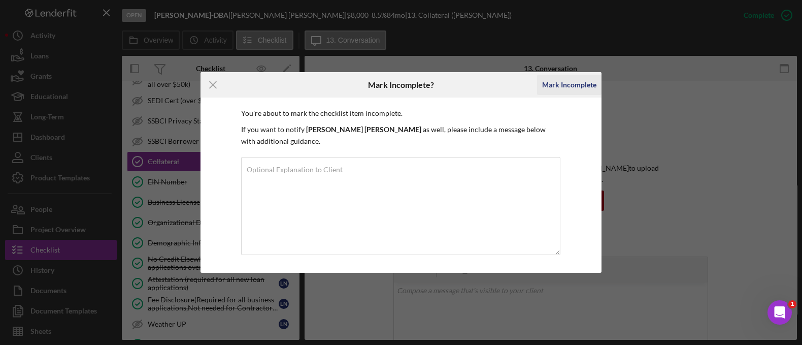
click at [556, 88] on div "Mark Incomplete" at bounding box center [569, 85] width 54 height 20
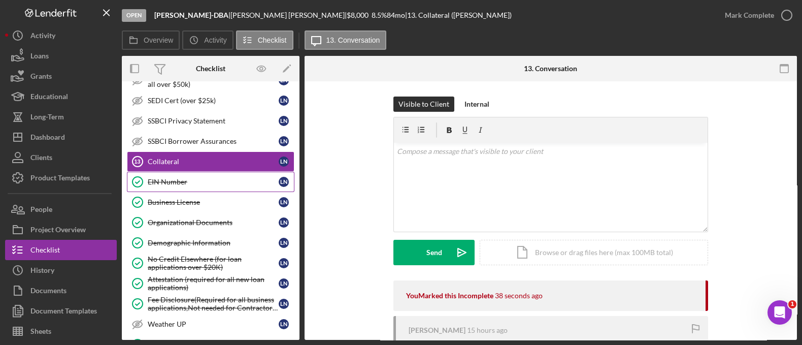
drag, startPoint x: 196, startPoint y: 180, endPoint x: 194, endPoint y: 174, distance: 7.1
click at [196, 180] on link "EIN Number EIN Number L N" at bounding box center [211, 182] width 168 height 20
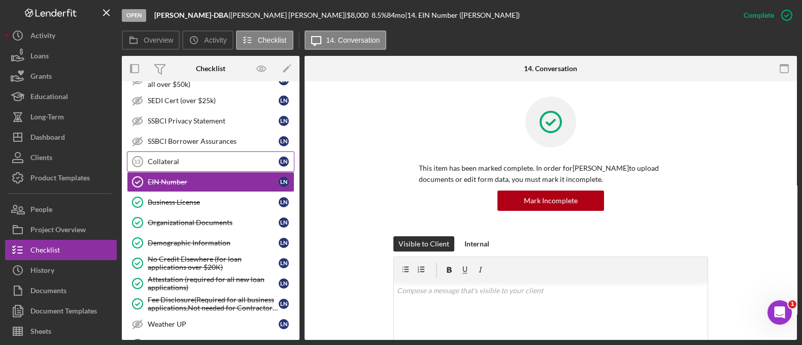
click at [191, 159] on link "Collateral 13 Collateral L N" at bounding box center [211, 161] width 168 height 20
